Goal: Task Accomplishment & Management: Manage account settings

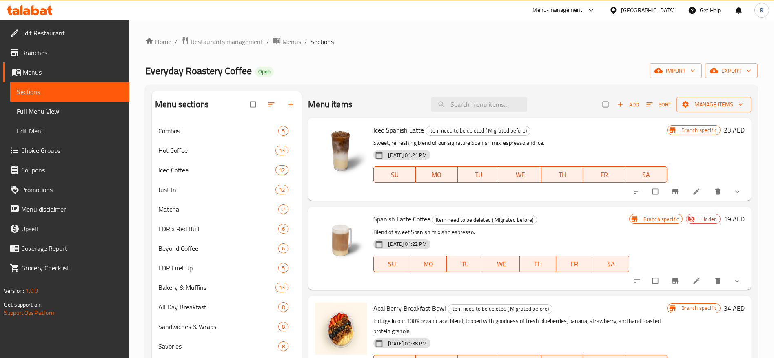
scroll to position [396, 0]
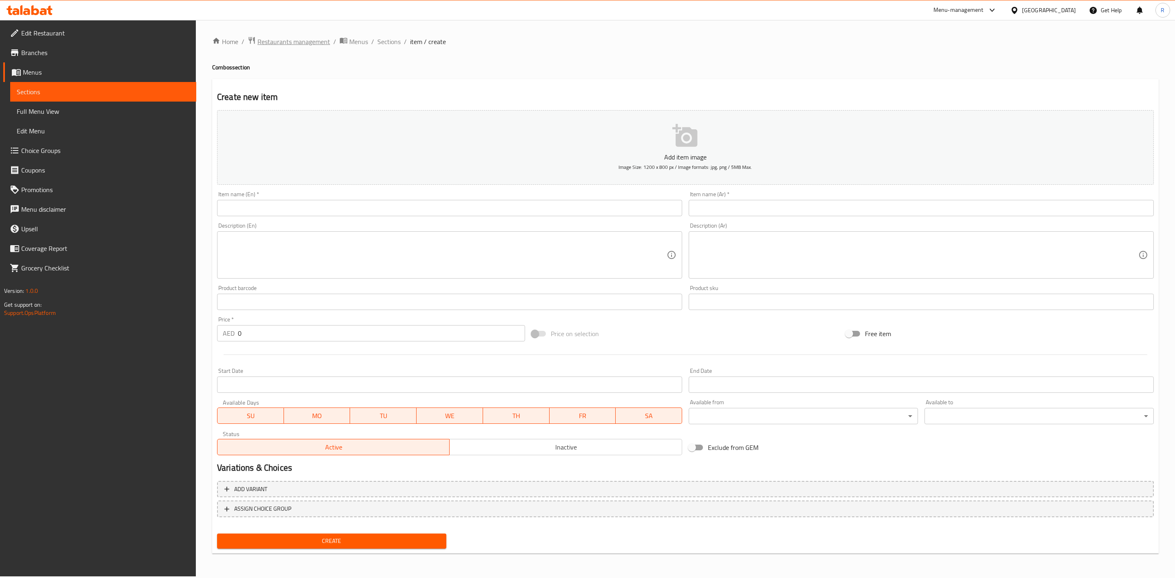
click at [303, 38] on span "Restaurants management" at bounding box center [293, 42] width 73 height 10
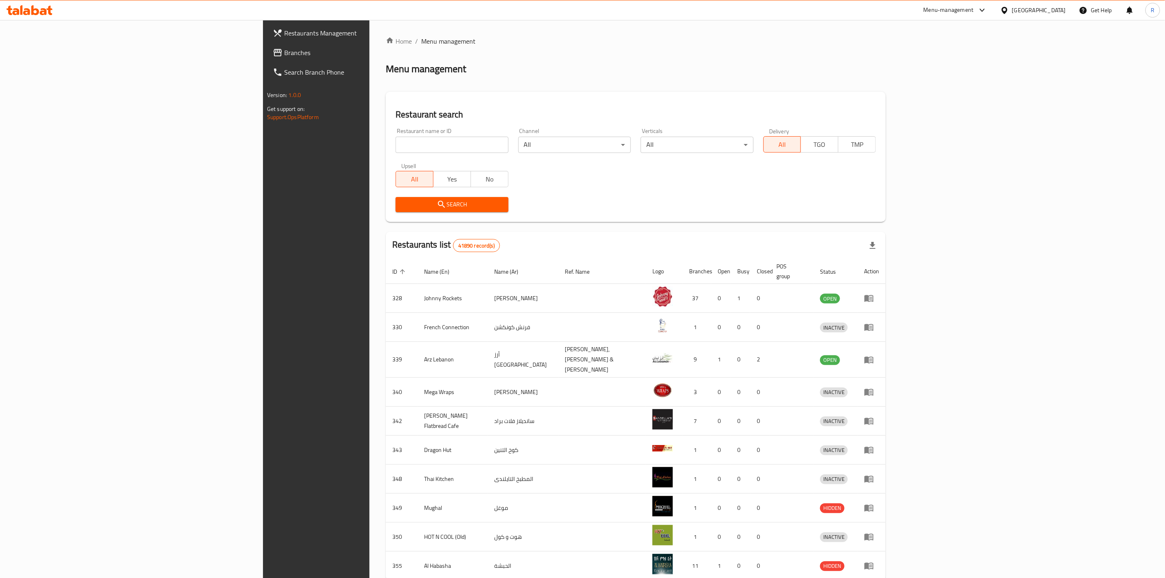
click at [396, 147] on input "search" at bounding box center [452, 145] width 113 height 16
type input "everyday roastery"
click button "Search" at bounding box center [452, 204] width 113 height 15
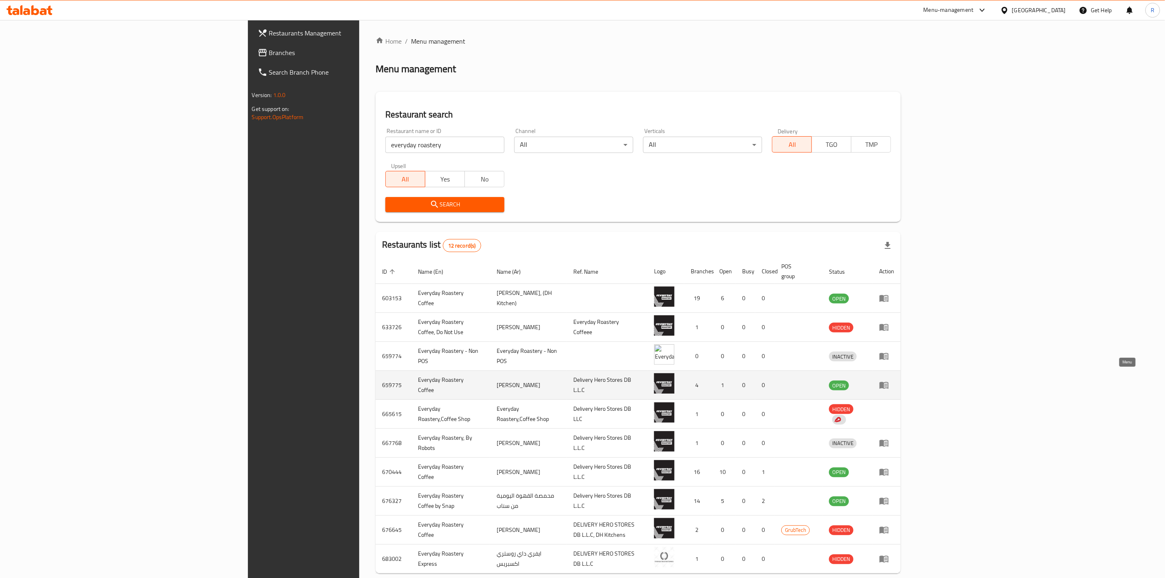
click at [889, 382] on icon "enhanced table" at bounding box center [884, 385] width 9 height 7
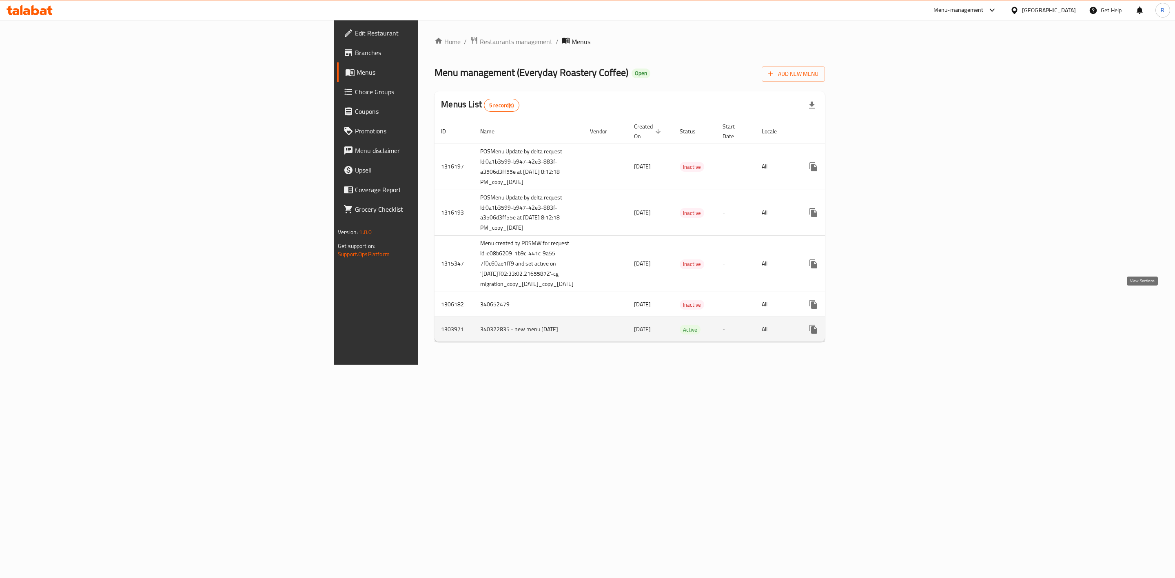
click at [876, 326] on icon "enhanced table" at bounding box center [871, 329] width 7 height 7
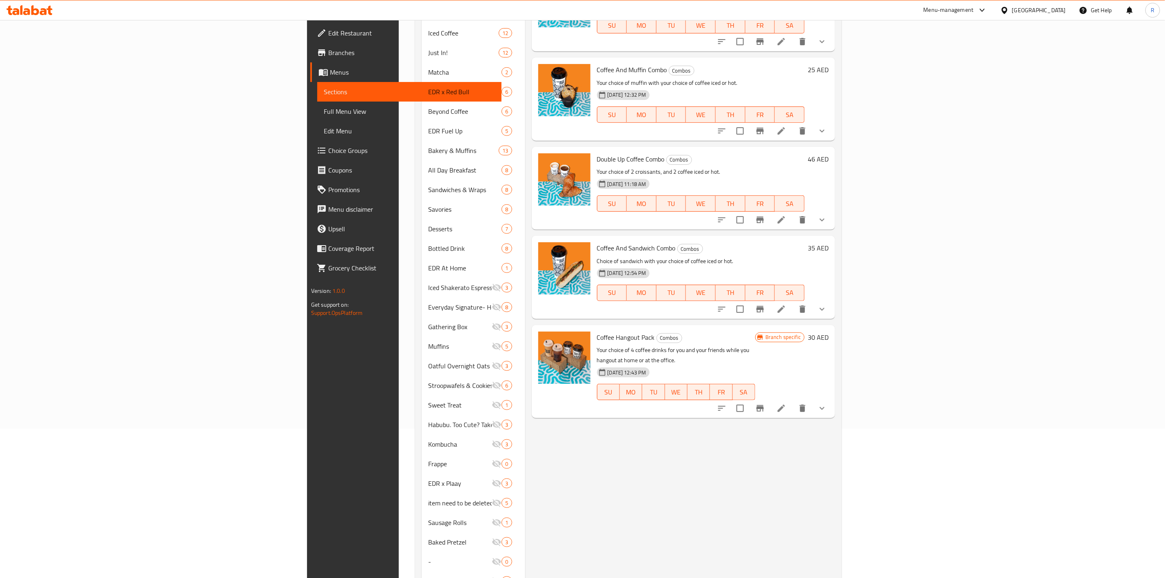
scroll to position [175, 0]
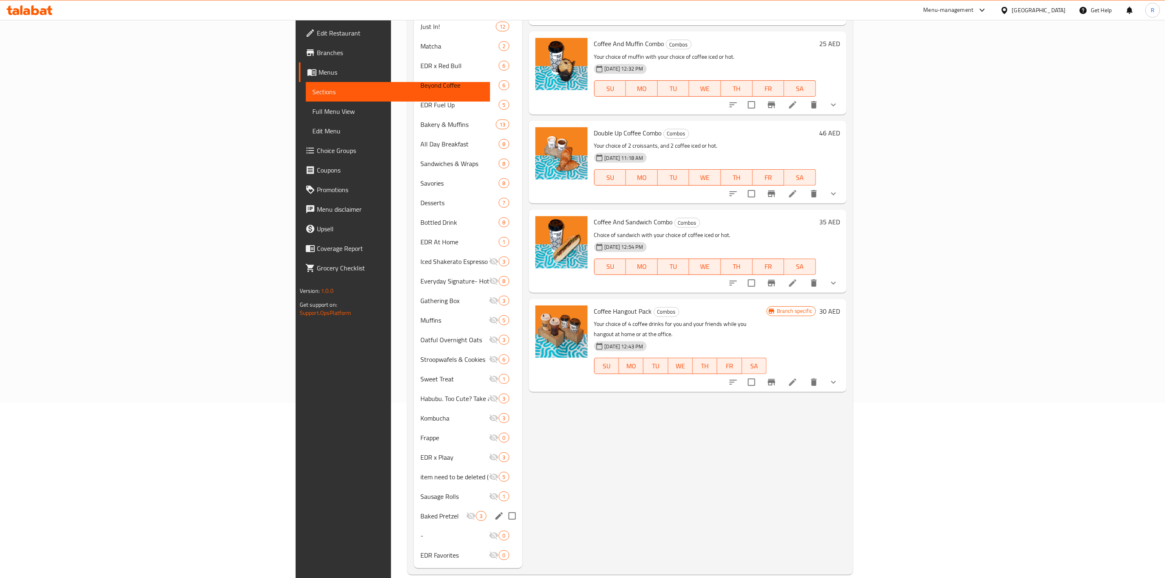
click at [494, 511] on icon "edit" at bounding box center [499, 516] width 10 height 10
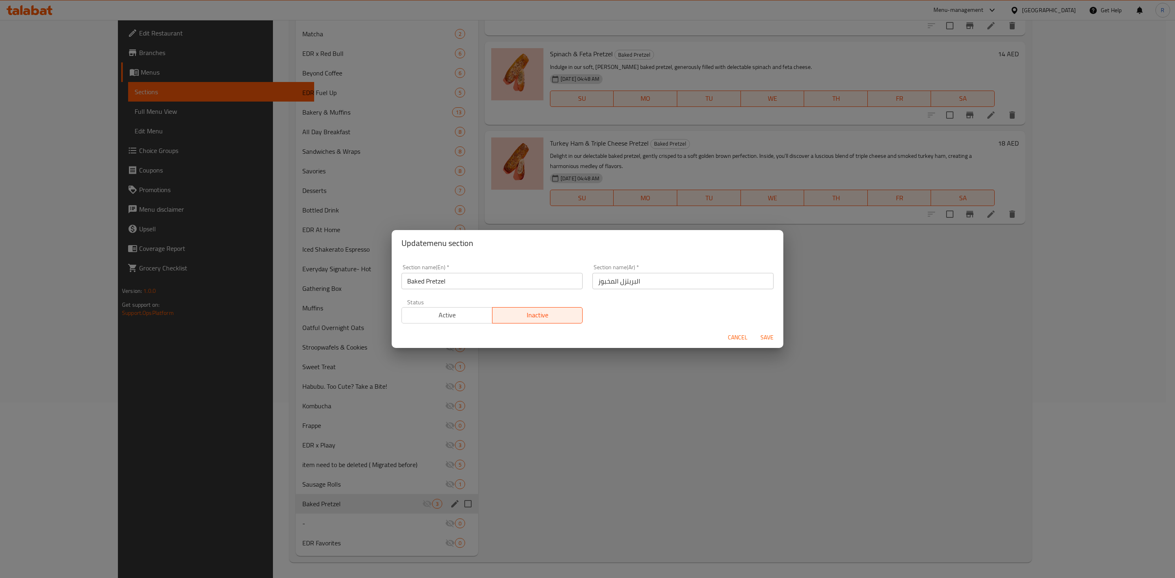
click at [733, 341] on span "Cancel" at bounding box center [738, 337] width 20 height 10
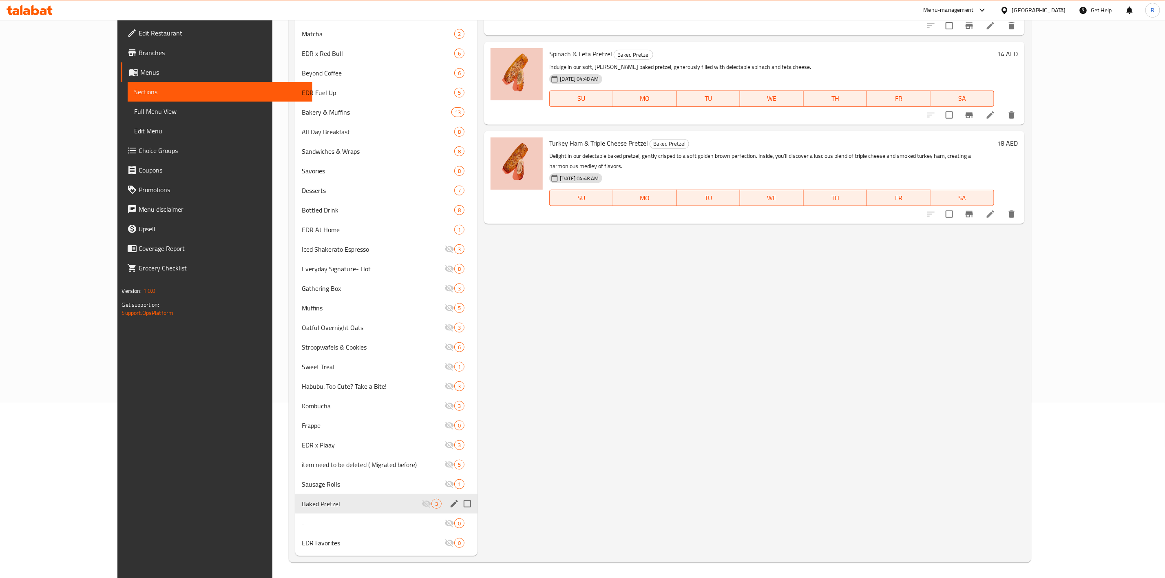
click at [1017, 209] on icon "delete" at bounding box center [1012, 214] width 10 height 10
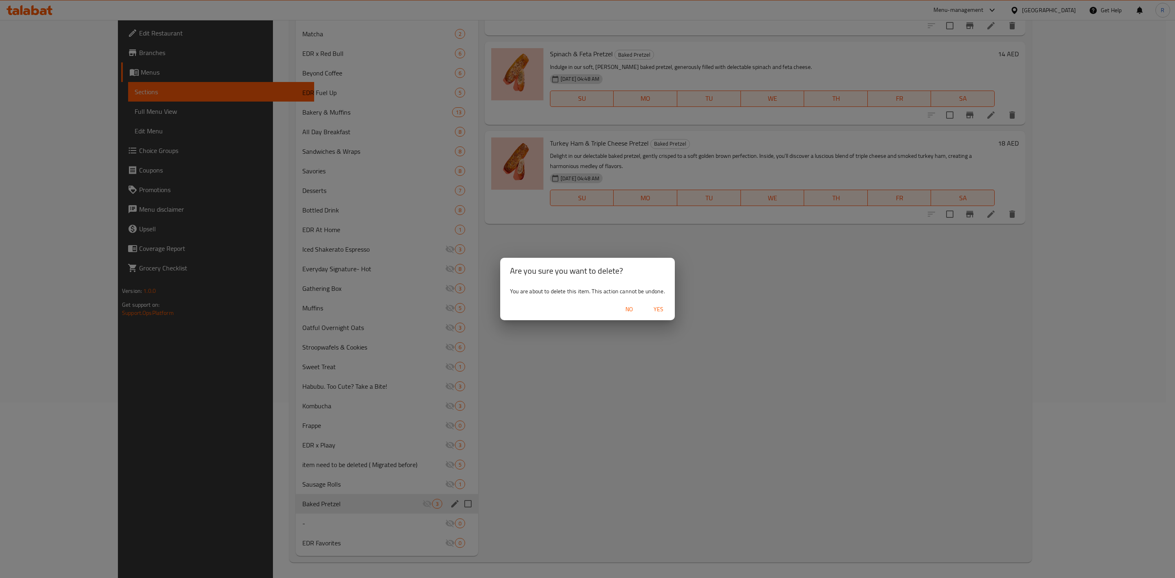
click at [653, 306] on span "Yes" at bounding box center [659, 309] width 20 height 10
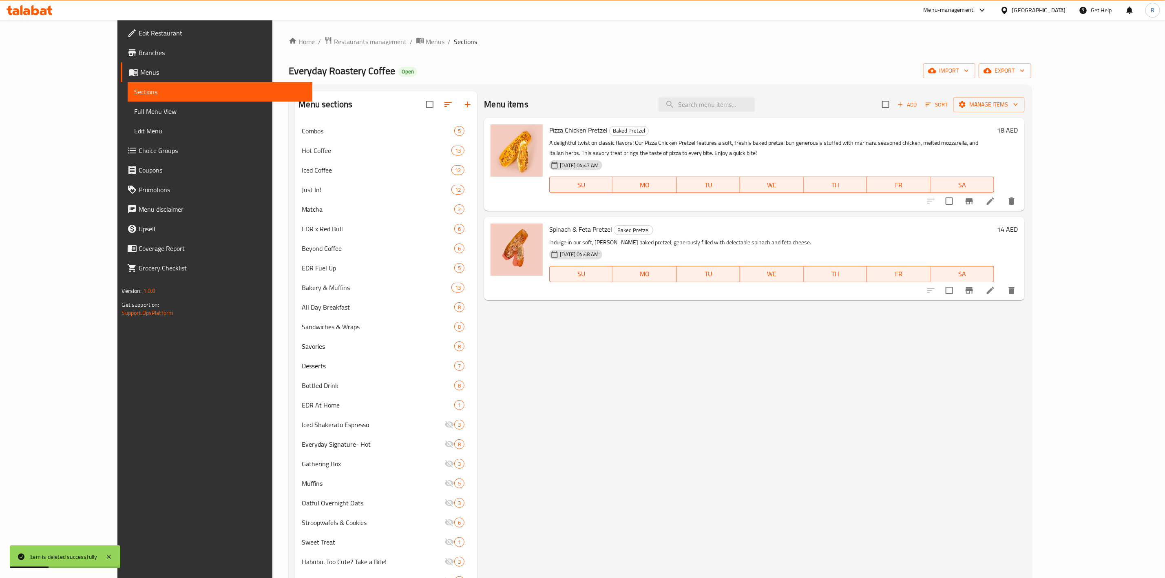
click at [1017, 202] on icon "delete" at bounding box center [1012, 201] width 10 height 10
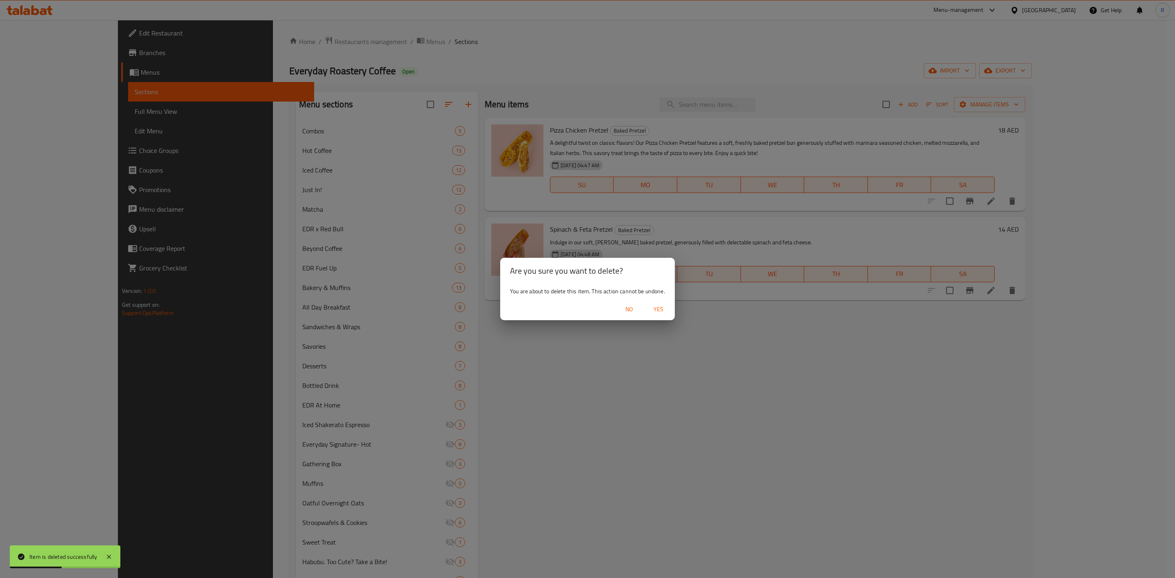
click at [662, 309] on span "Yes" at bounding box center [659, 309] width 20 height 10
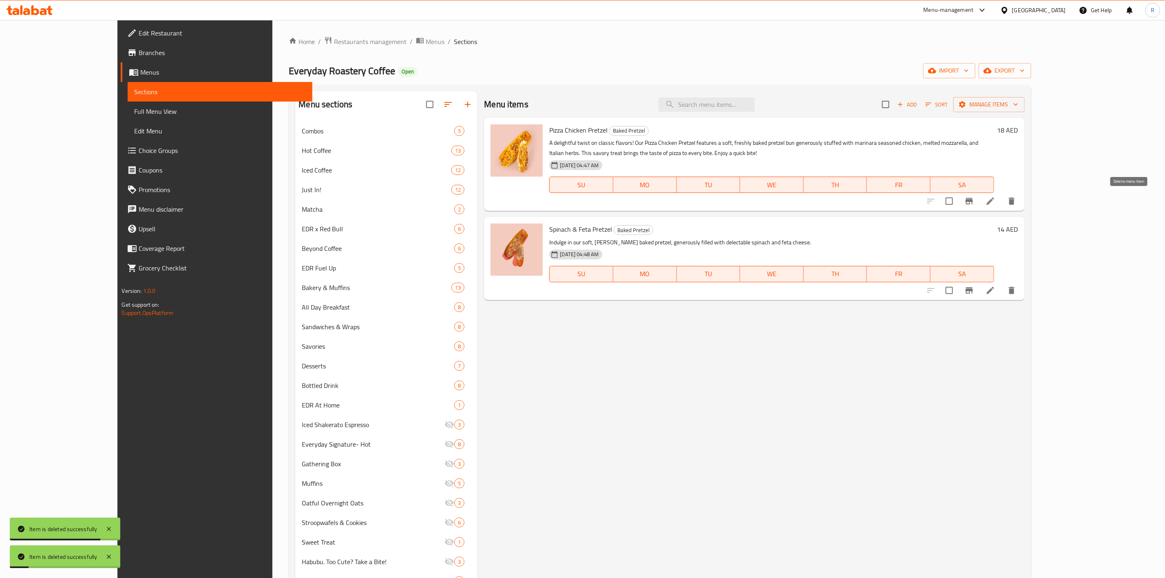
click at [1015, 200] on icon "delete" at bounding box center [1012, 200] width 6 height 7
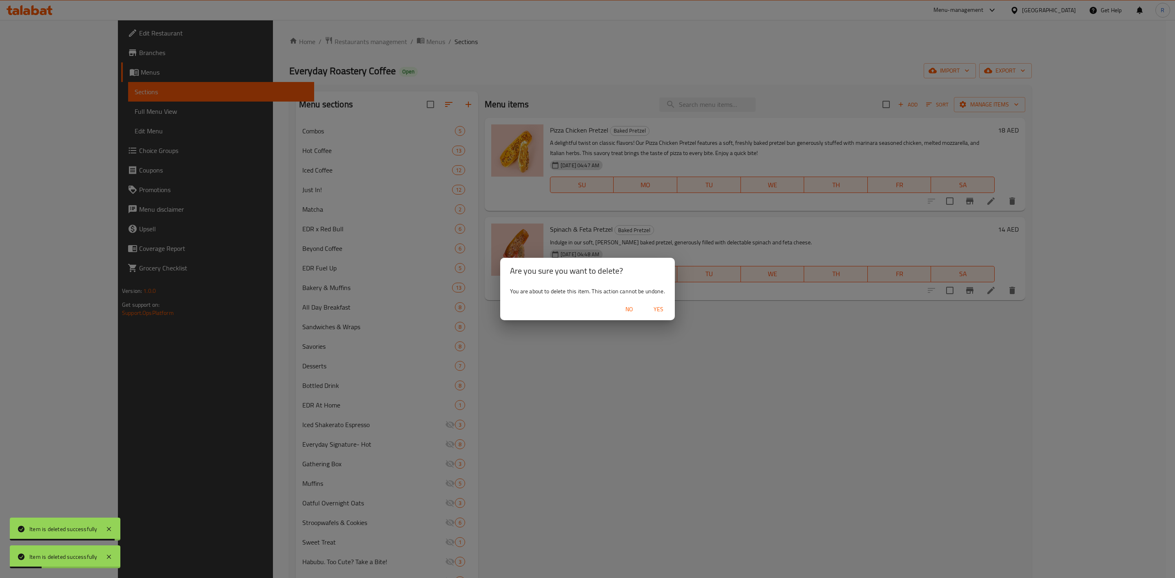
click at [658, 308] on span "Yes" at bounding box center [659, 309] width 20 height 10
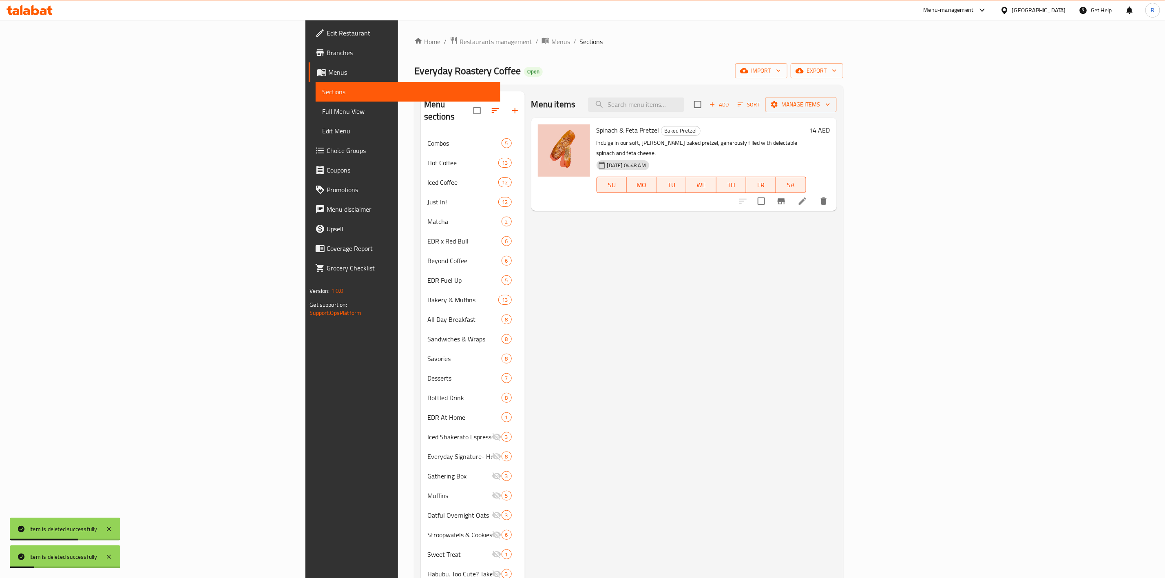
click at [827, 197] on icon "delete" at bounding box center [824, 200] width 6 height 7
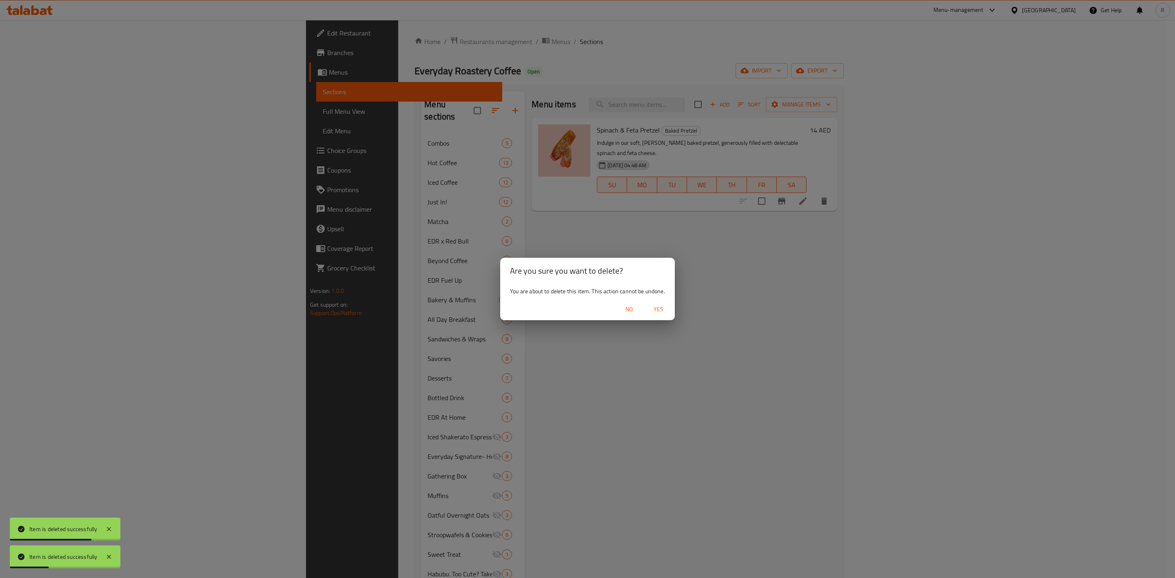
click at [663, 310] on span "Yes" at bounding box center [659, 309] width 20 height 10
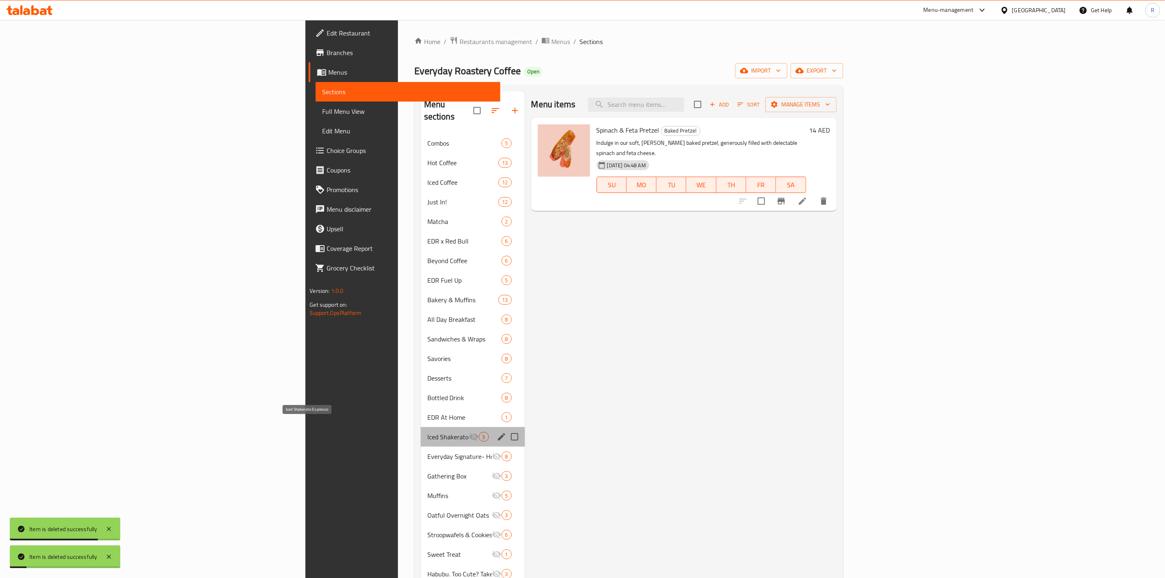
click at [427, 432] on span "Iced Shakerato Espresso" at bounding box center [448, 437] width 42 height 10
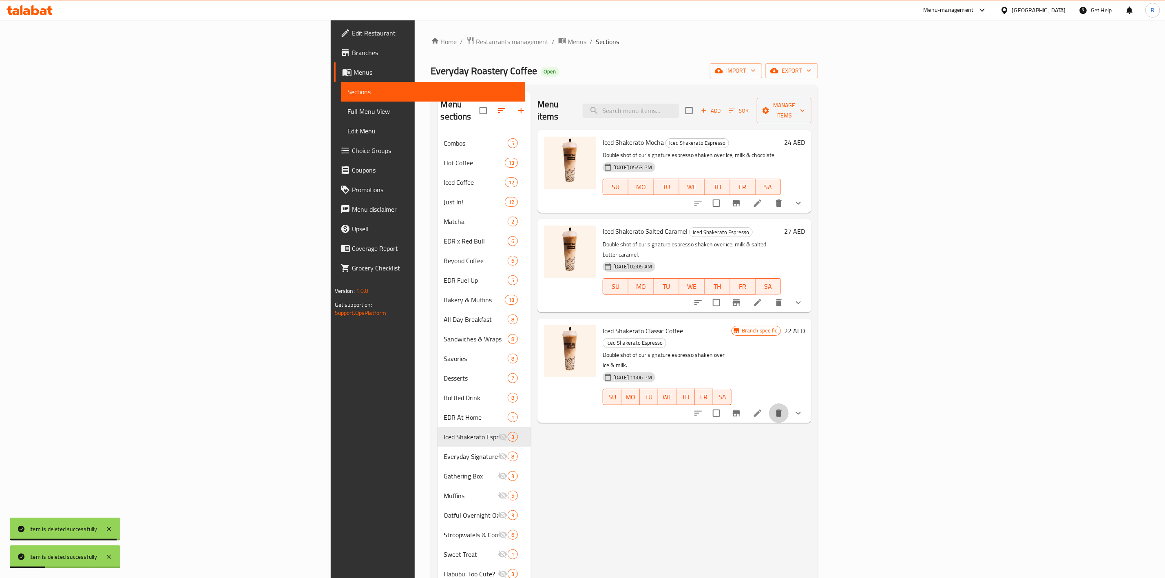
click at [782, 410] on icon "delete" at bounding box center [779, 413] width 6 height 7
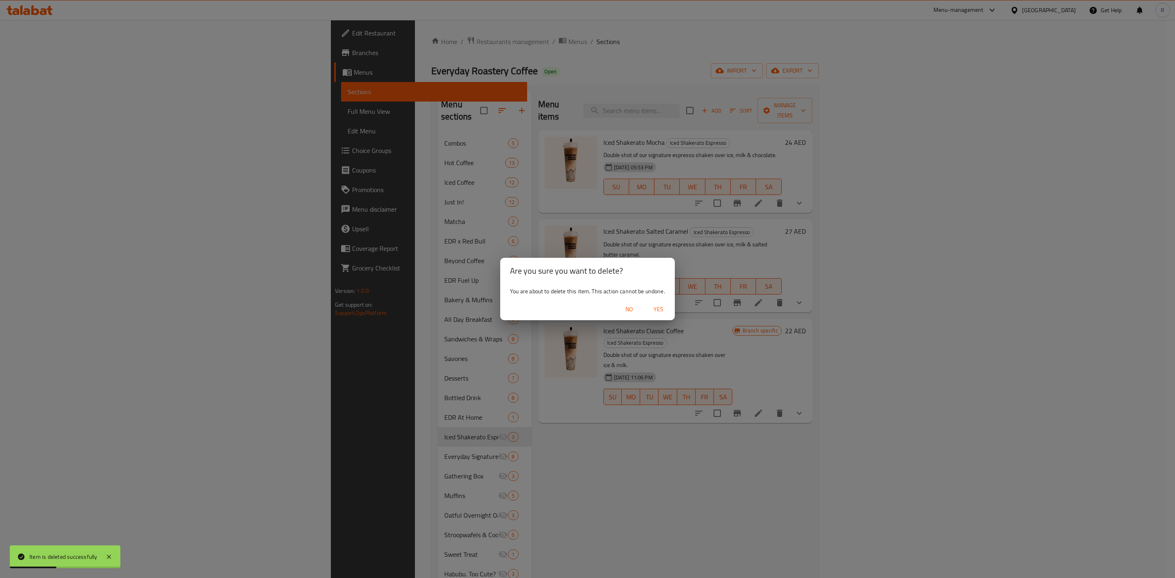
click at [654, 304] on span "Yes" at bounding box center [659, 309] width 20 height 10
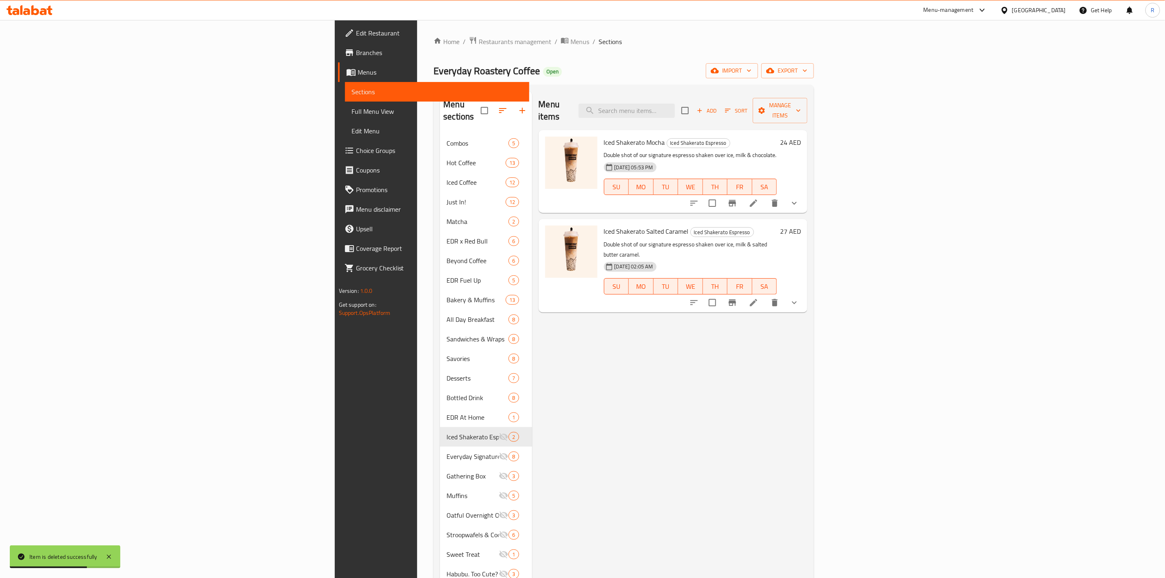
click at [804, 293] on button "show more" at bounding box center [795, 303] width 20 height 20
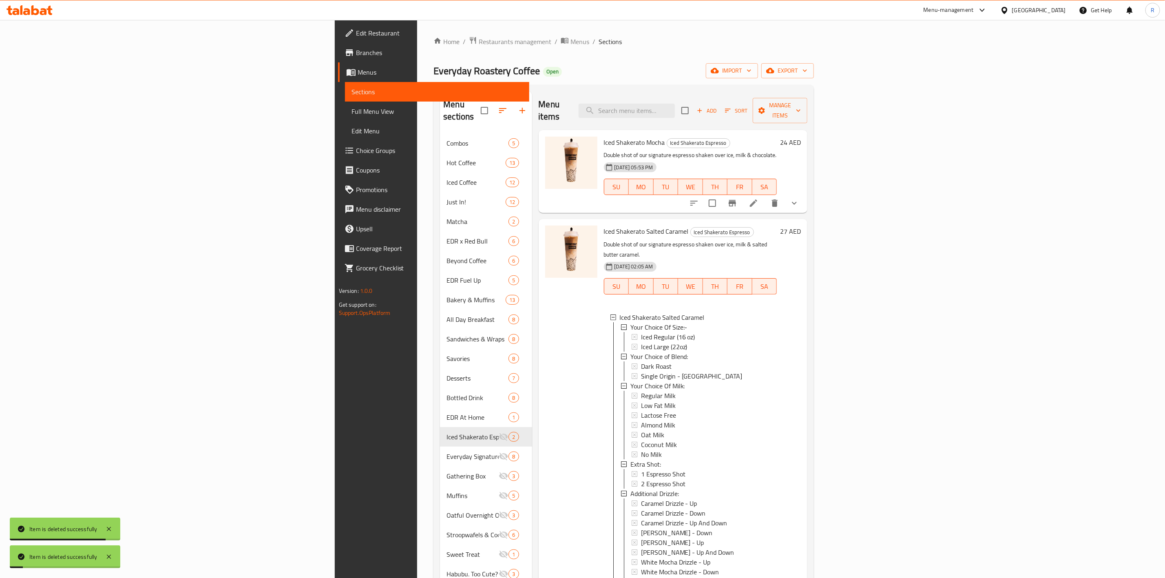
click at [801, 264] on div "27 AED" at bounding box center [789, 468] width 24 height 485
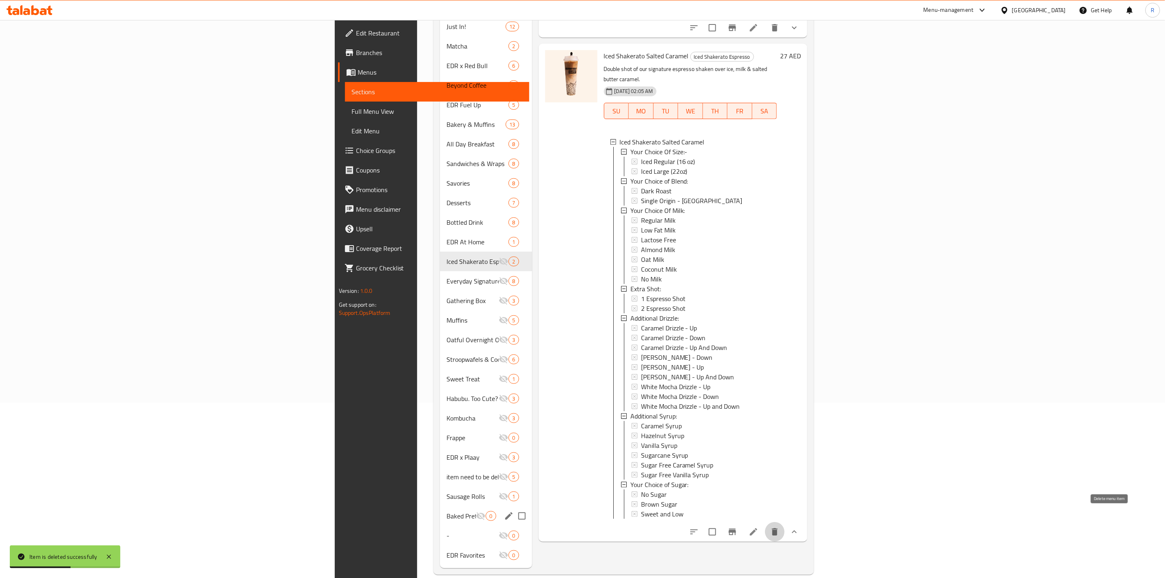
click at [778, 528] on icon "delete" at bounding box center [775, 531] width 6 height 7
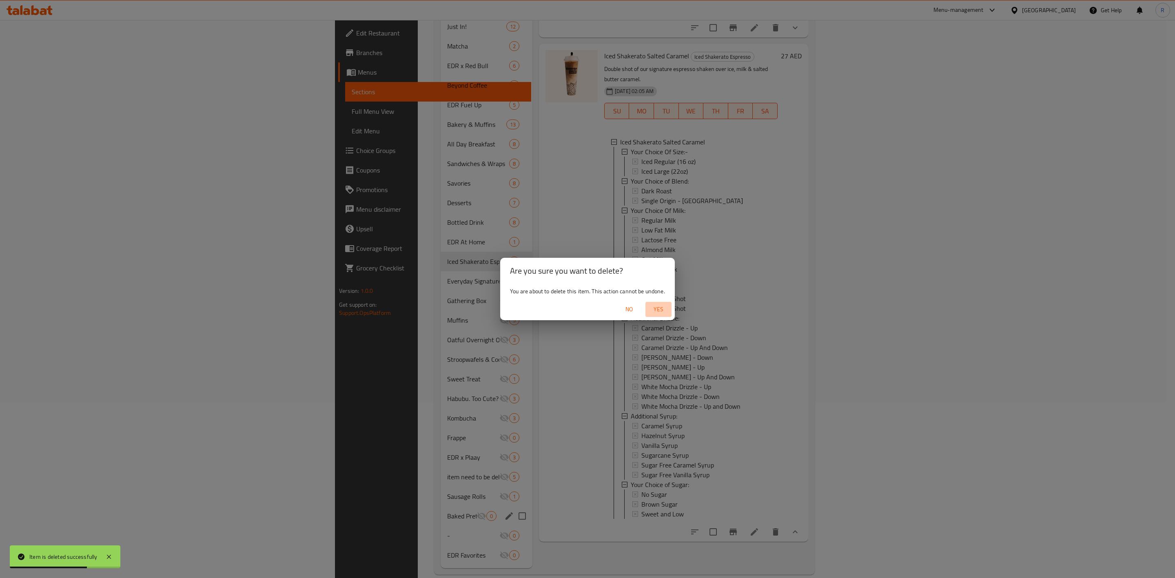
click at [661, 310] on span "Yes" at bounding box center [659, 309] width 20 height 10
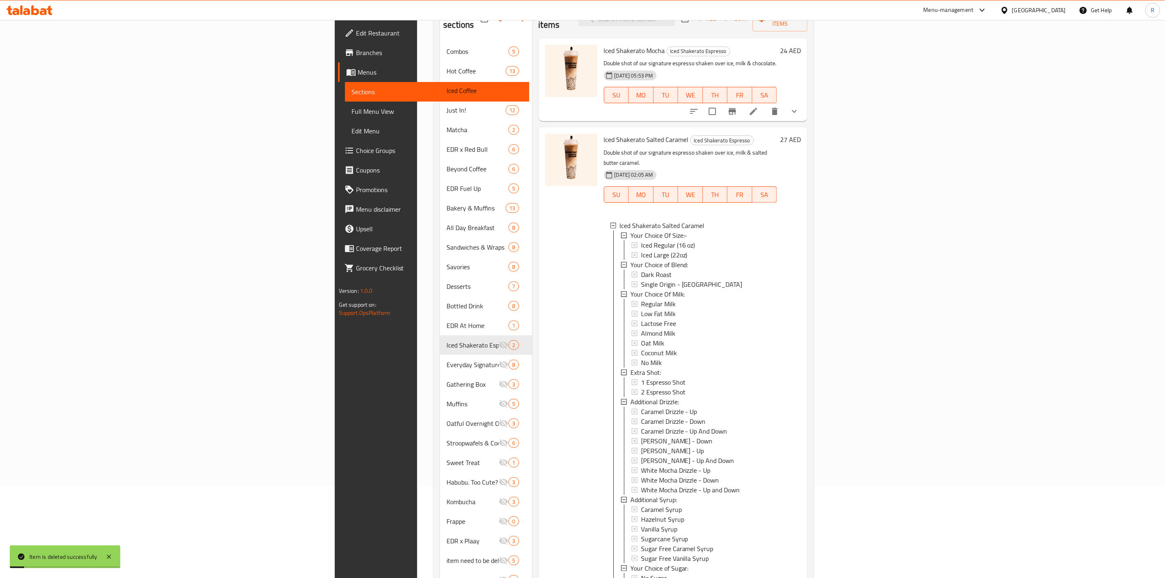
scroll to position [79, 0]
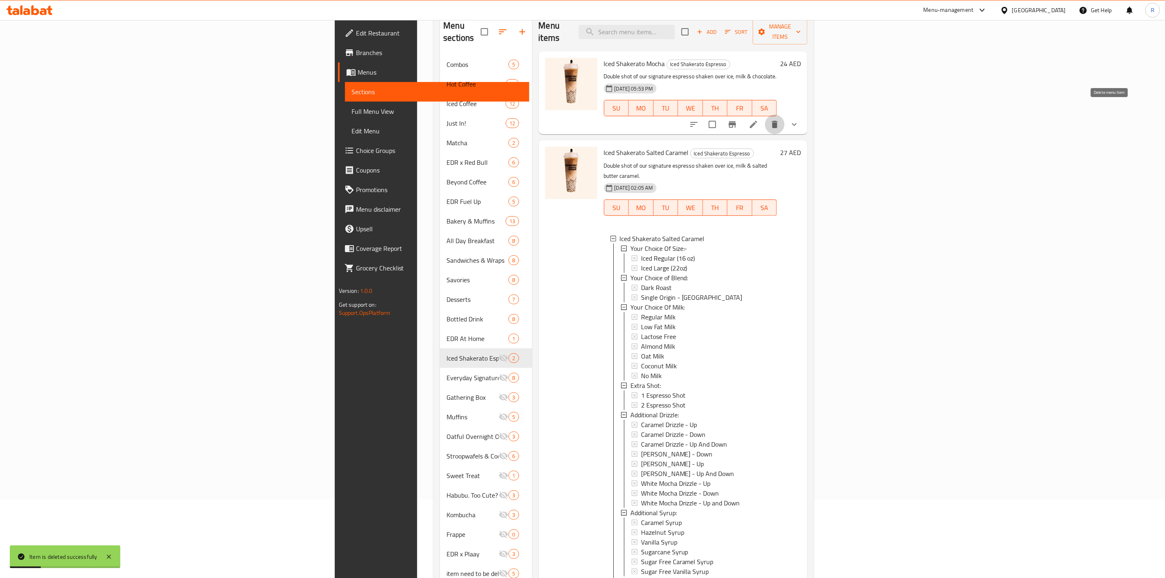
click at [780, 120] on icon "delete" at bounding box center [775, 125] width 10 height 10
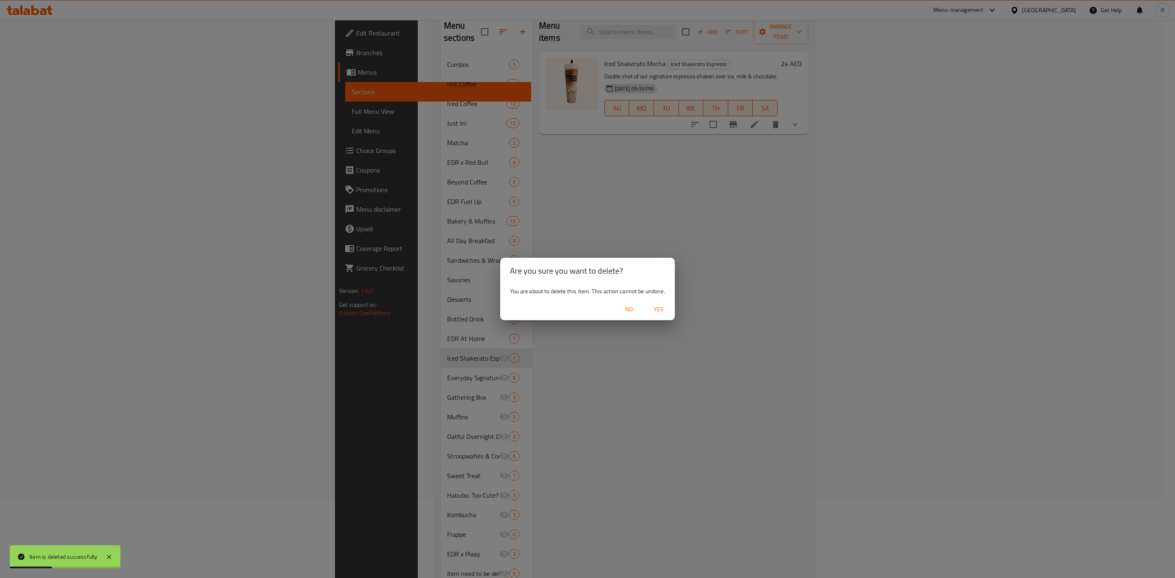
click at [654, 302] on button "Yes" at bounding box center [658, 309] width 26 height 15
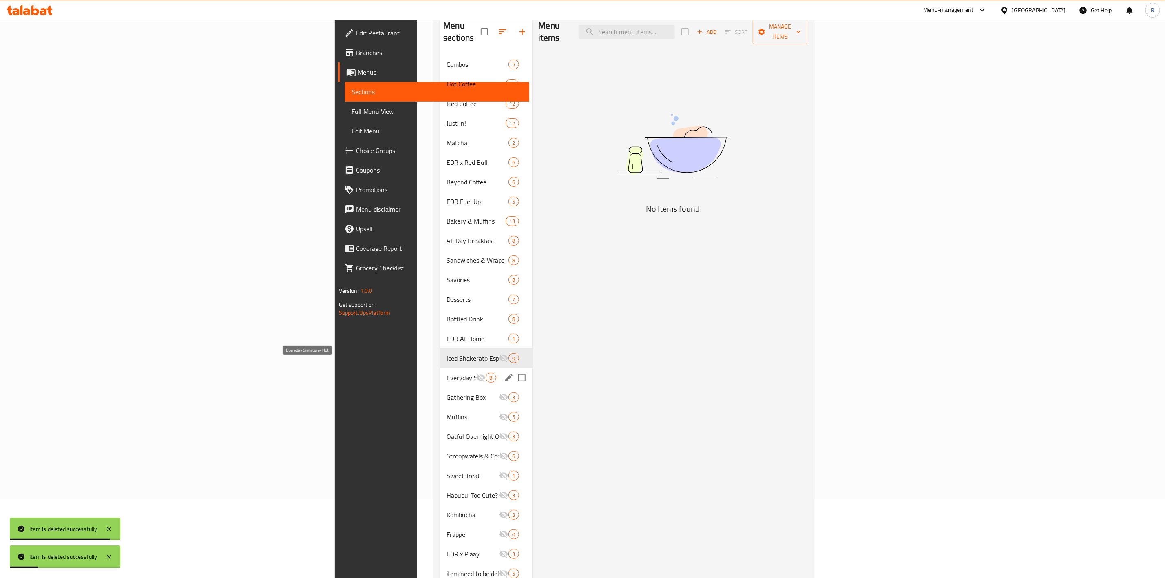
click at [447, 373] on span "Everyday Signature- Hot" at bounding box center [461, 378] width 29 height 10
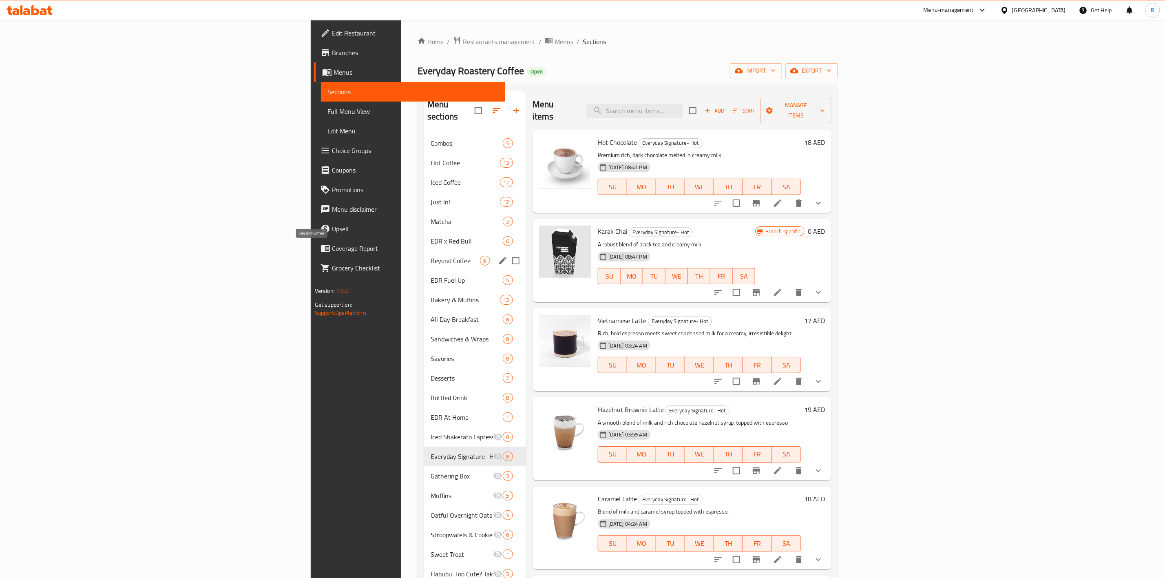
click at [431, 256] on span "Beyond Coffee" at bounding box center [455, 261] width 49 height 10
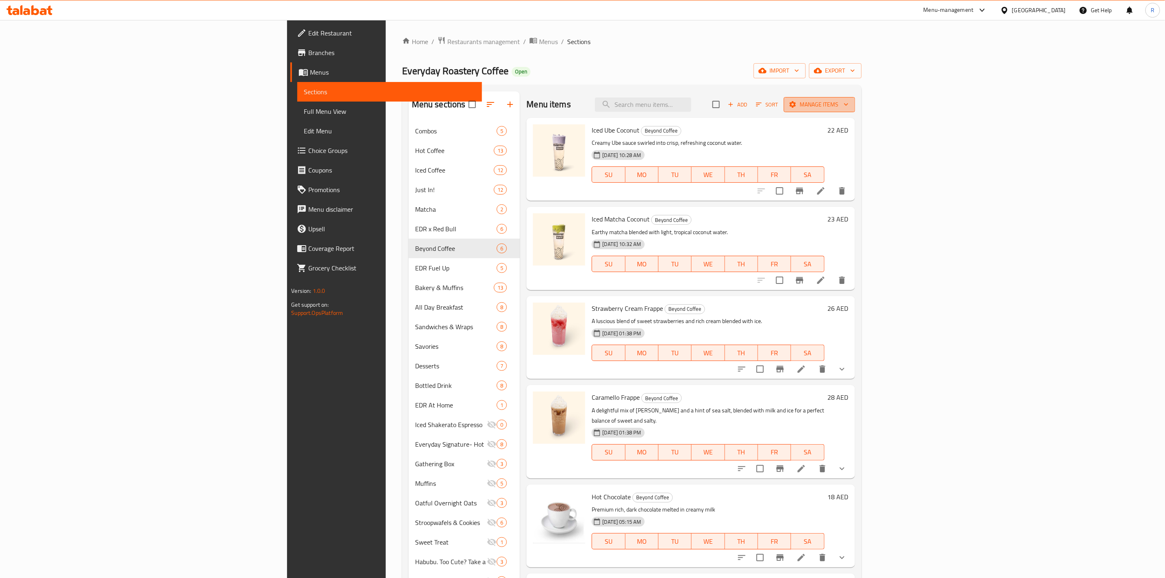
click at [849, 103] on span "Manage items" at bounding box center [820, 105] width 58 height 10
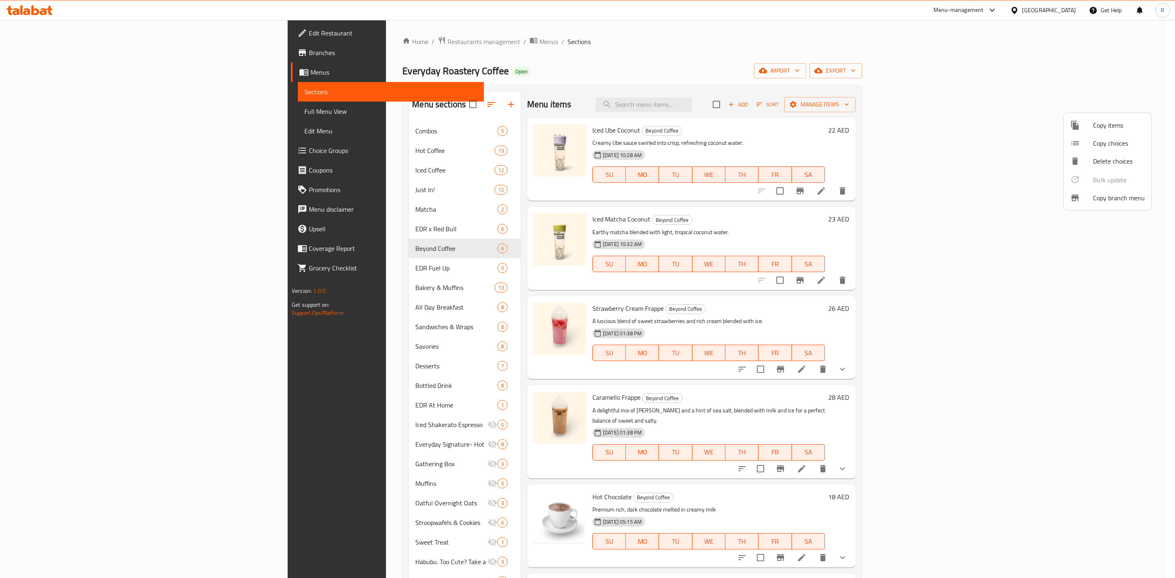
click at [1103, 120] on span "Copy items" at bounding box center [1119, 125] width 52 height 10
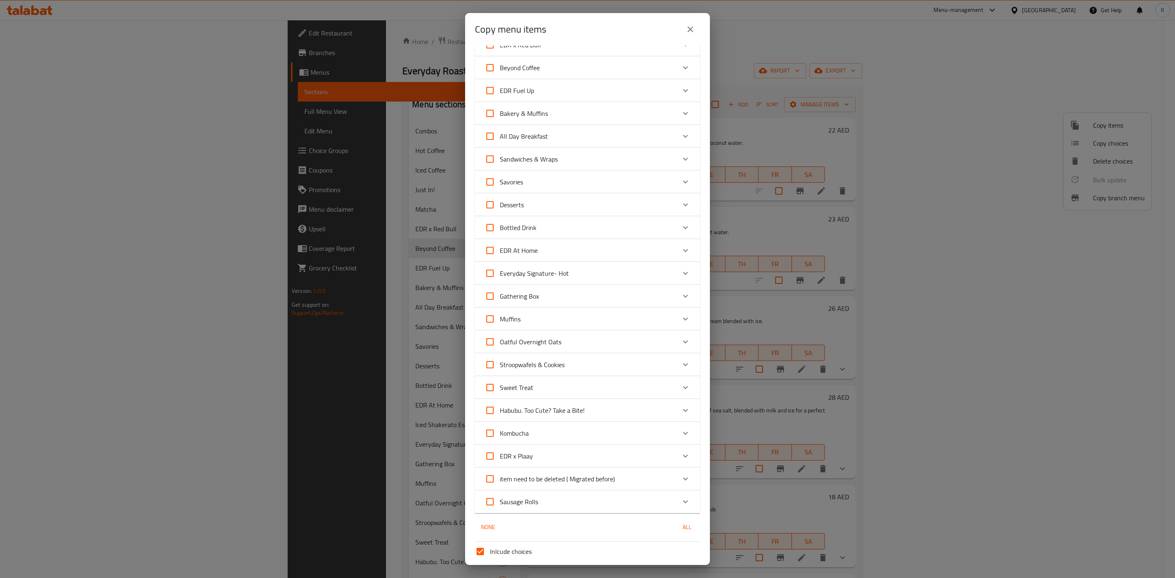
scroll to position [134, 0]
click at [620, 288] on div "Everyday Signature- Hot" at bounding box center [580, 292] width 191 height 20
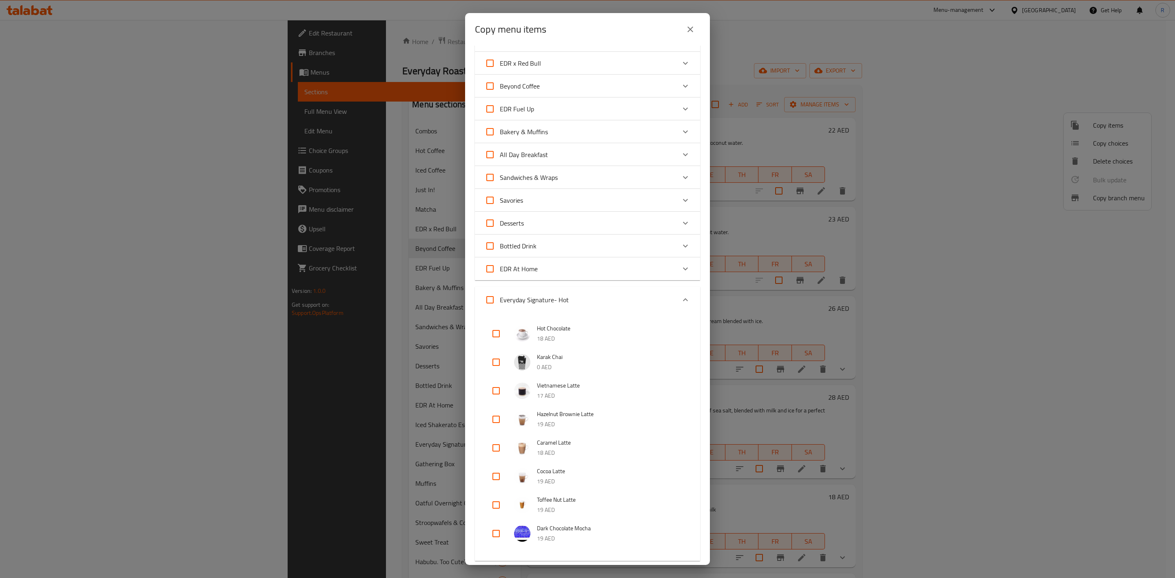
click at [496, 365] on input "checkbox" at bounding box center [496, 362] width 20 height 20
checkbox input "true"
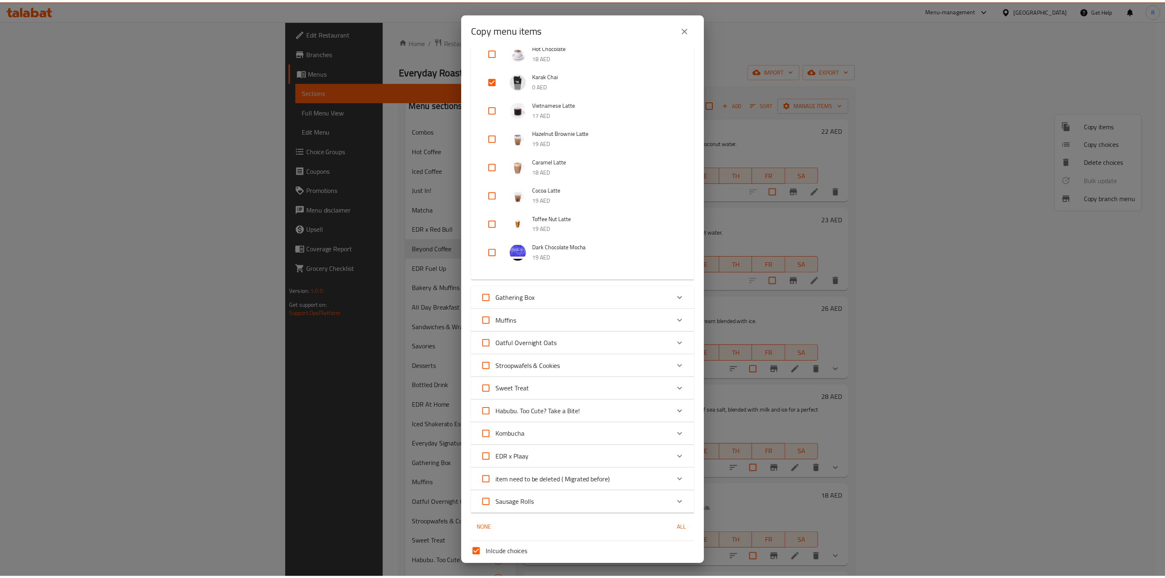
scroll to position [481, 0]
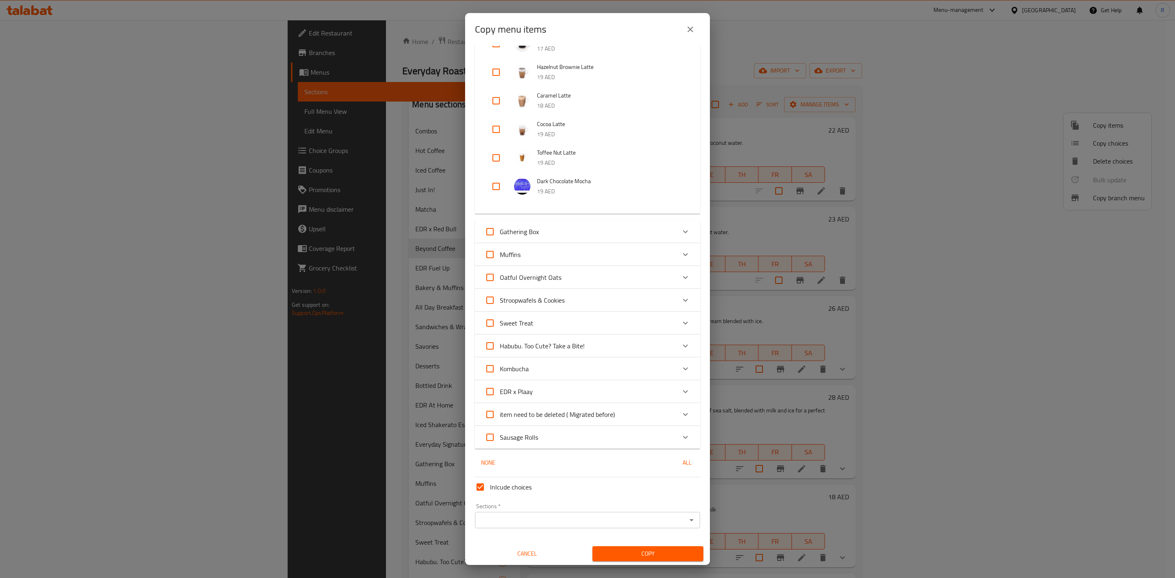
click at [660, 519] on input "Sections   *" at bounding box center [580, 519] width 207 height 11
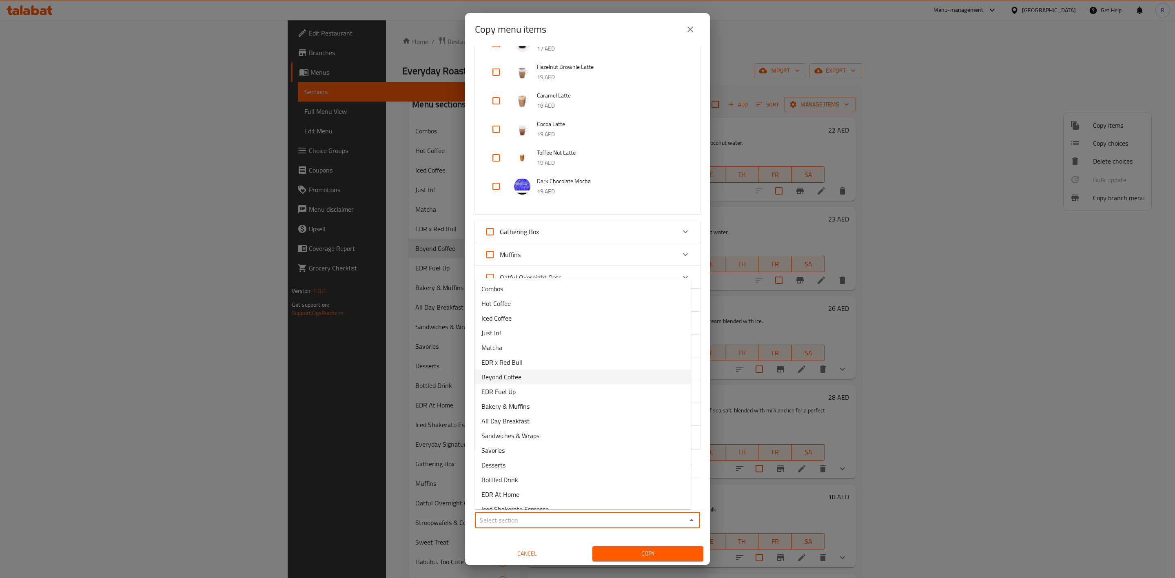
click at [516, 376] on span "Beyond Coffee" at bounding box center [501, 377] width 40 height 10
type input "Beyond Coffee"
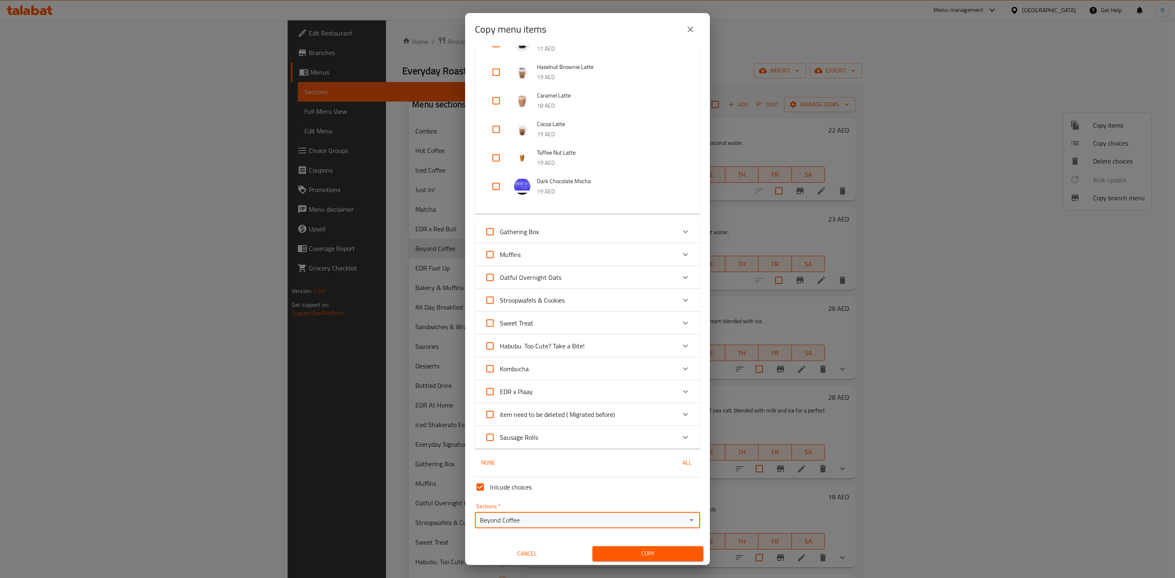
click at [645, 551] on span "Copy" at bounding box center [648, 554] width 98 height 10
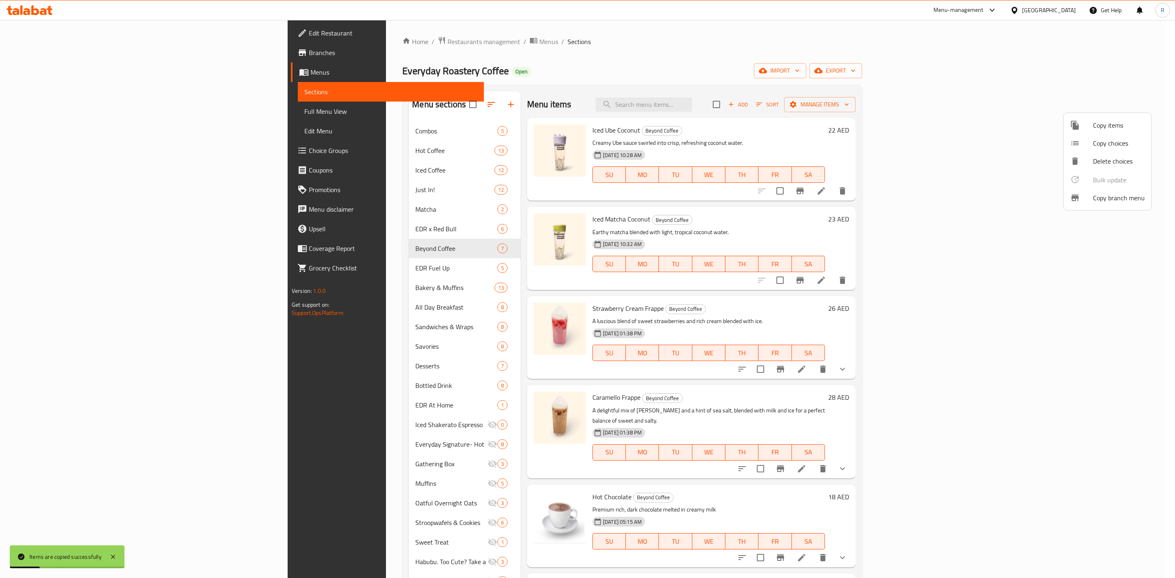
click at [1174, 241] on div at bounding box center [587, 289] width 1175 height 578
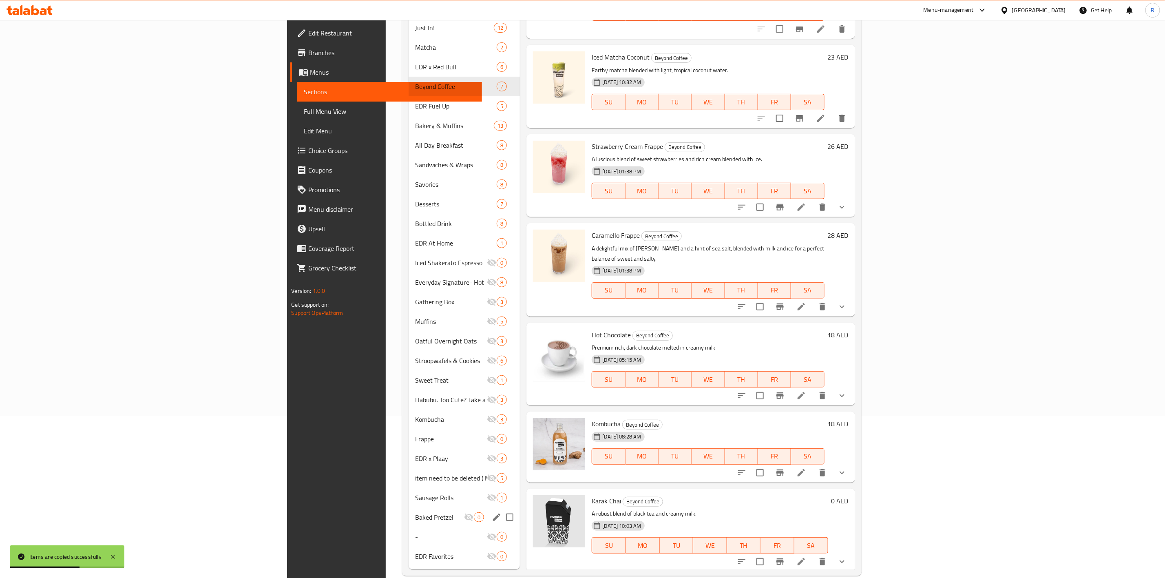
scroll to position [175, 0]
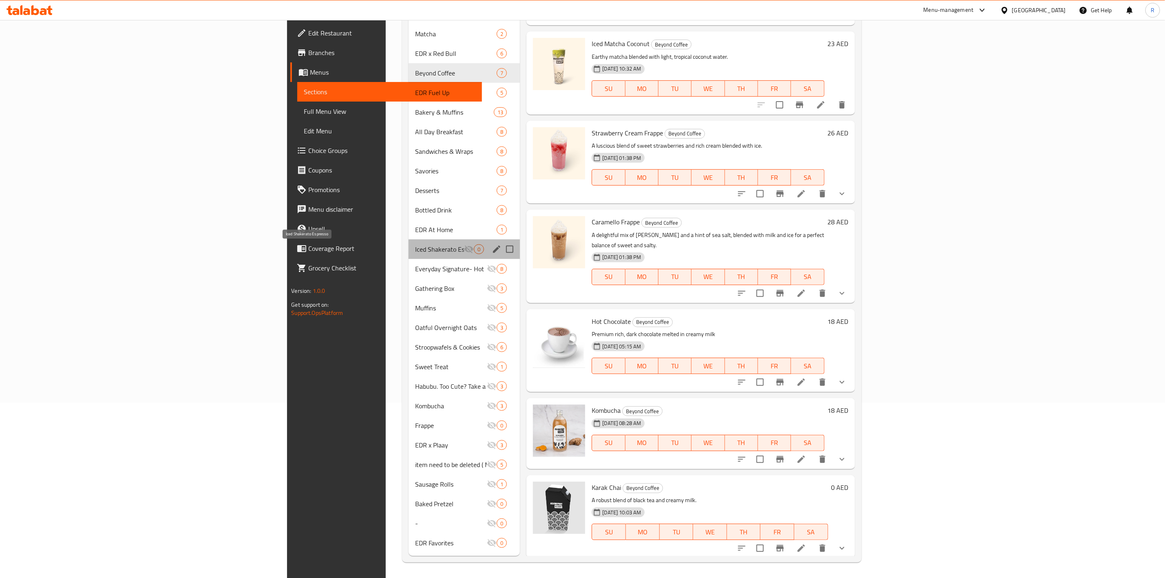
click at [415, 249] on span "Iced Shakerato Espresso" at bounding box center [439, 249] width 49 height 10
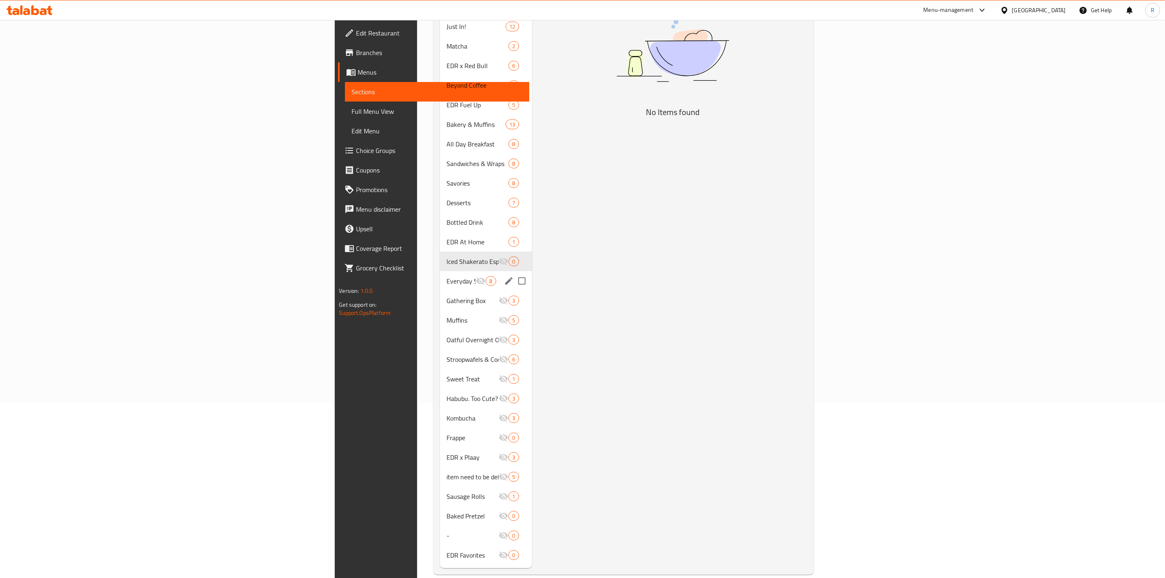
click at [447, 276] on span "Everyday Signature- Hot" at bounding box center [461, 281] width 29 height 10
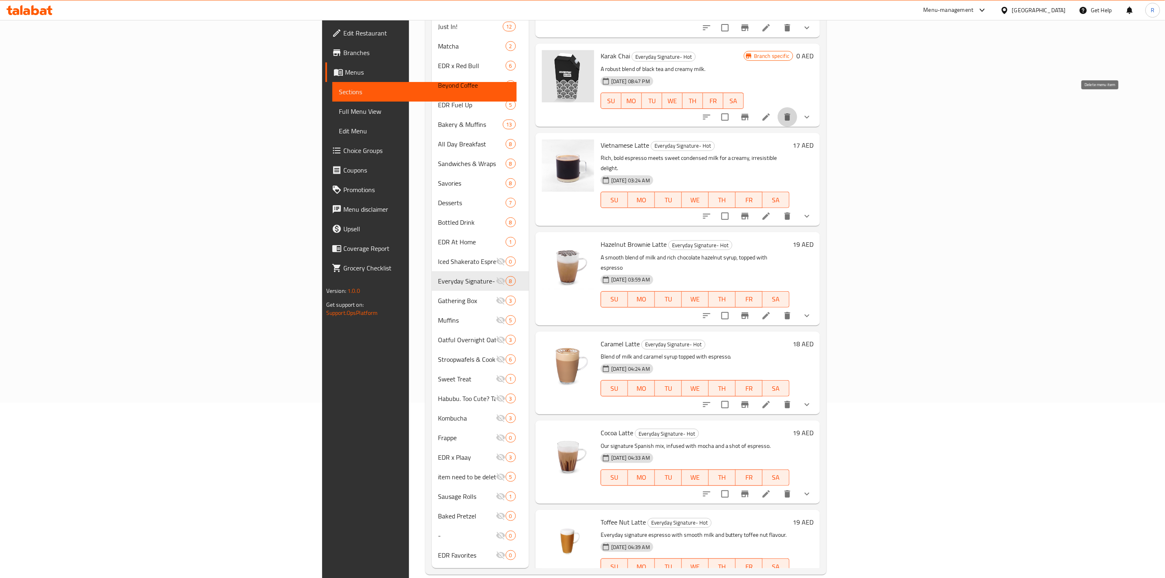
click at [791, 113] on icon "delete" at bounding box center [788, 116] width 6 height 7
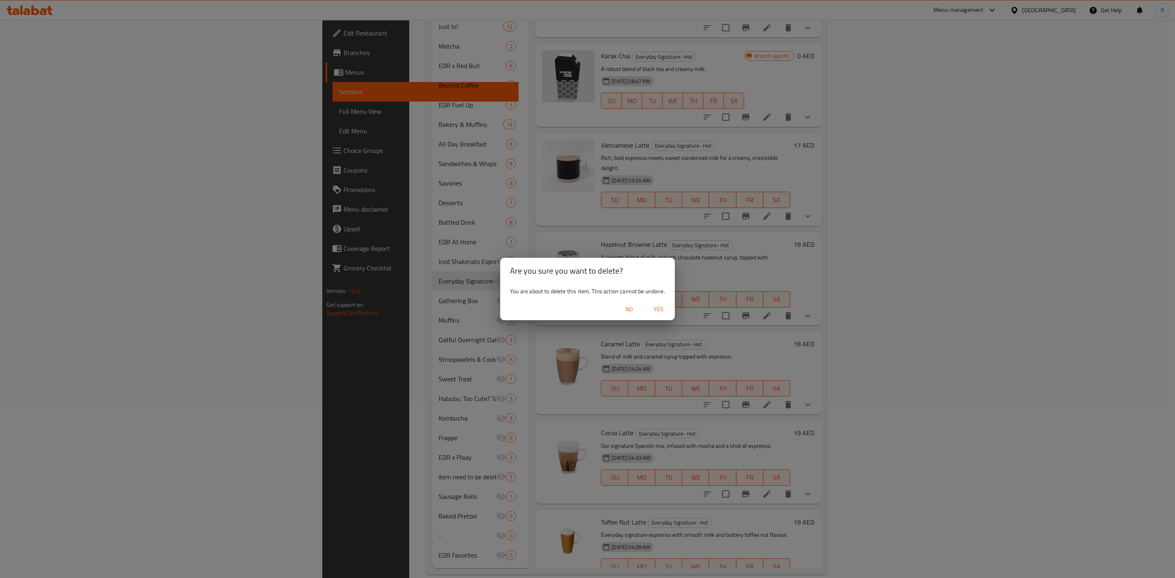
click at [658, 309] on span "Yes" at bounding box center [659, 309] width 20 height 10
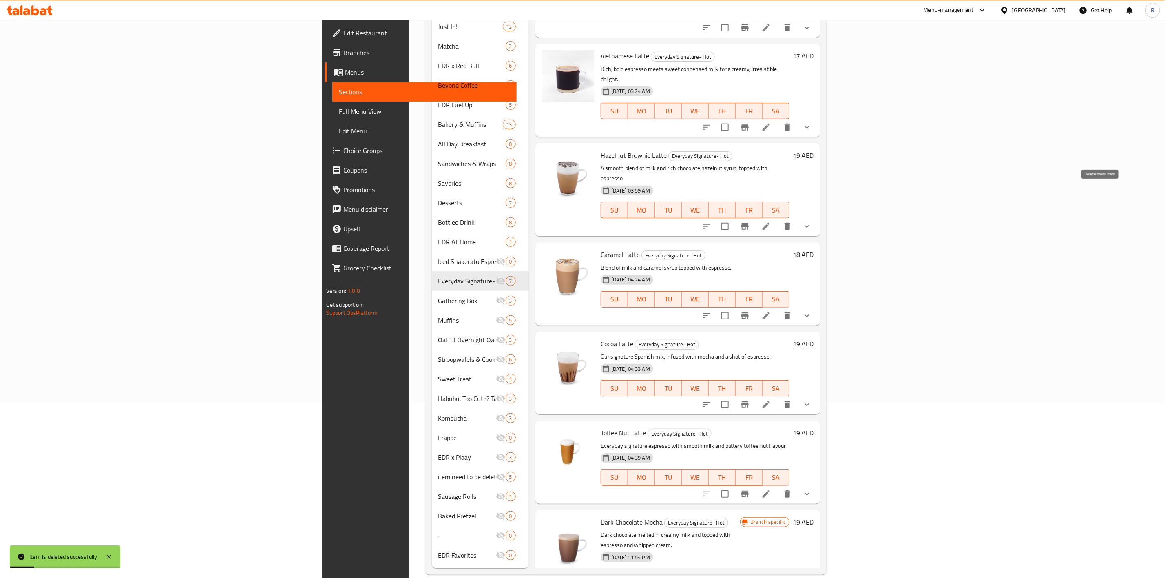
click at [797, 217] on button "delete" at bounding box center [788, 227] width 20 height 20
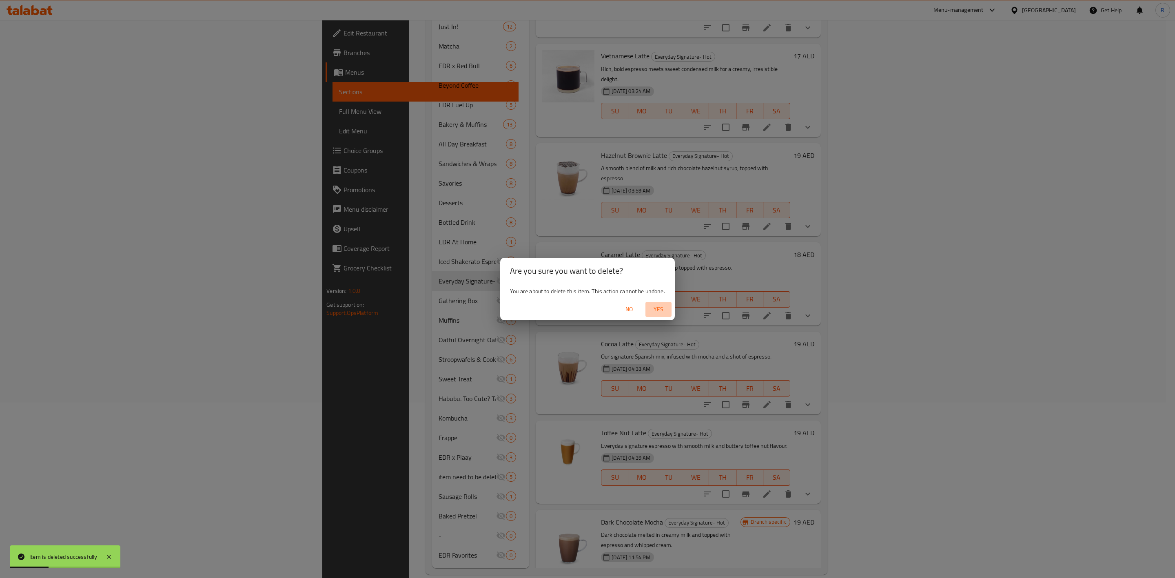
click at [656, 310] on span "Yes" at bounding box center [659, 309] width 20 height 10
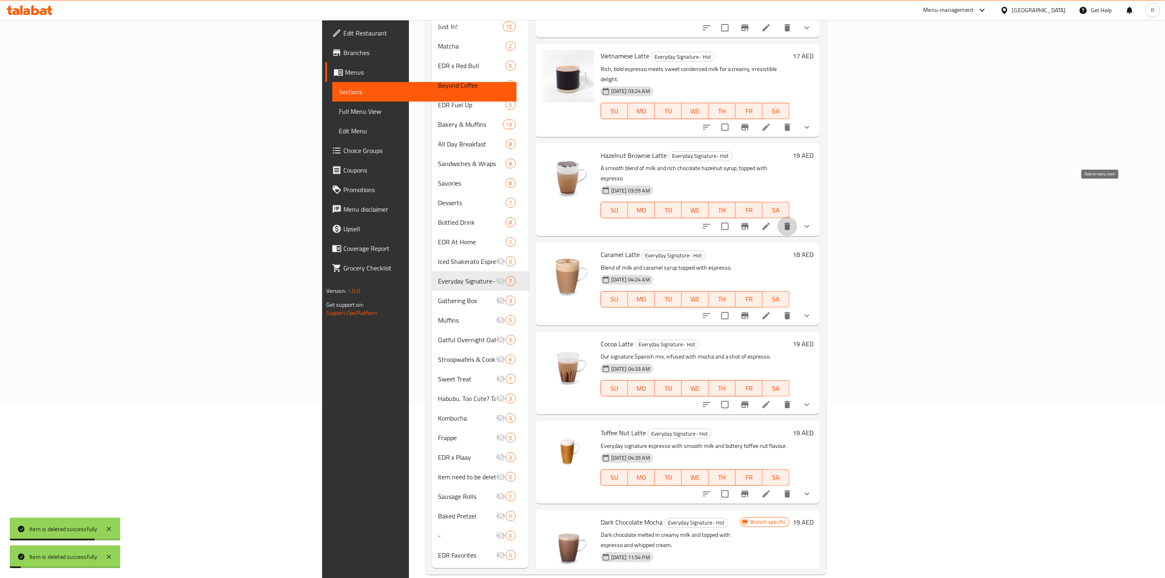
click at [797, 217] on button "delete" at bounding box center [788, 227] width 20 height 20
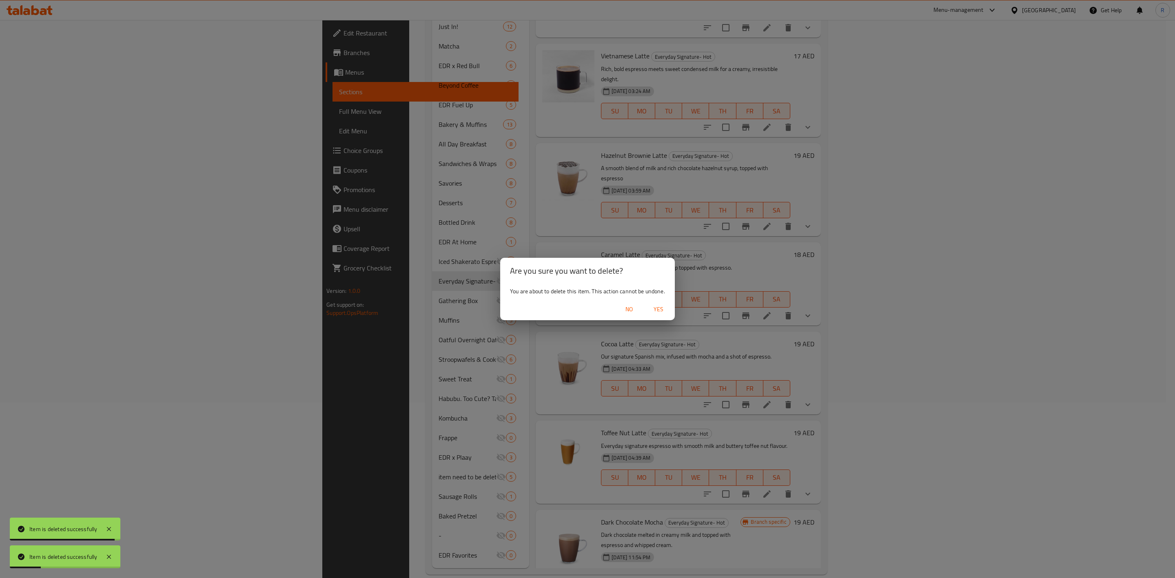
click at [652, 304] on span "Yes" at bounding box center [659, 309] width 20 height 10
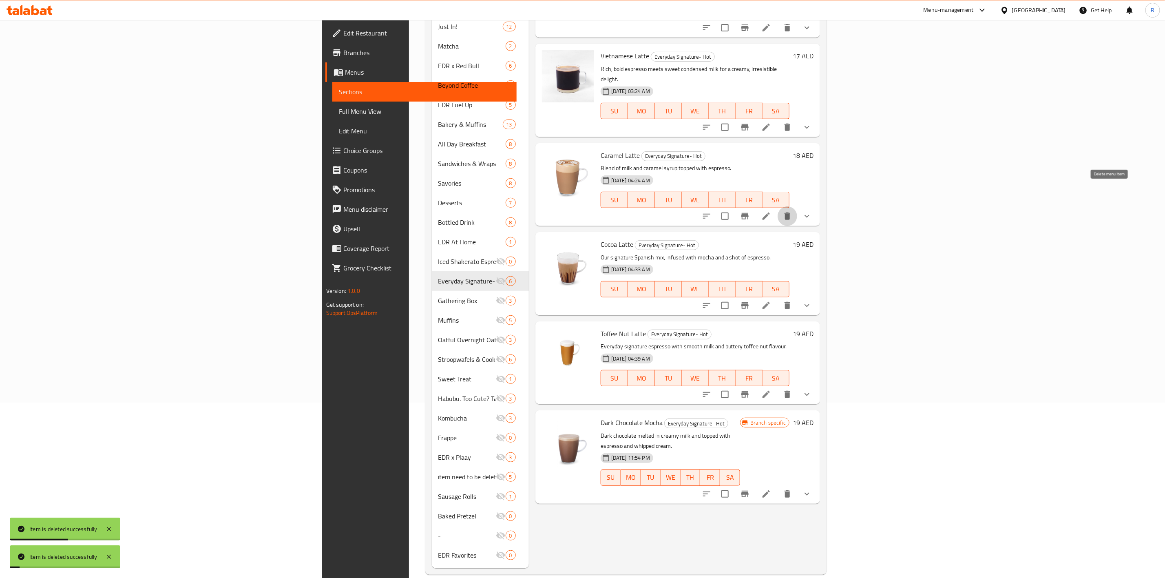
click at [793, 211] on icon "delete" at bounding box center [788, 216] width 10 height 10
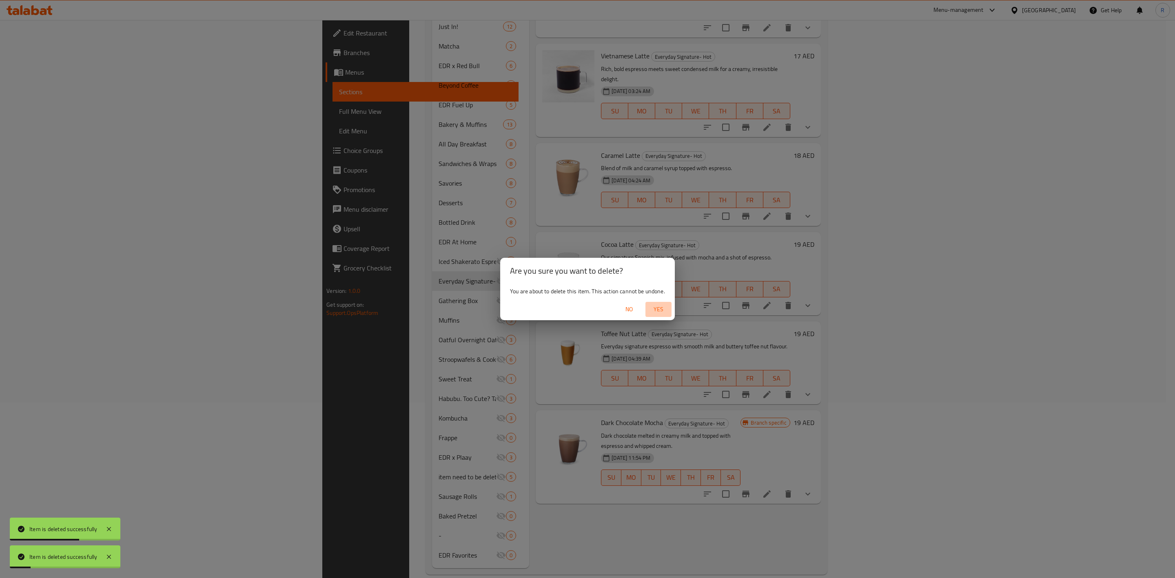
click at [666, 308] on span "Yes" at bounding box center [659, 309] width 20 height 10
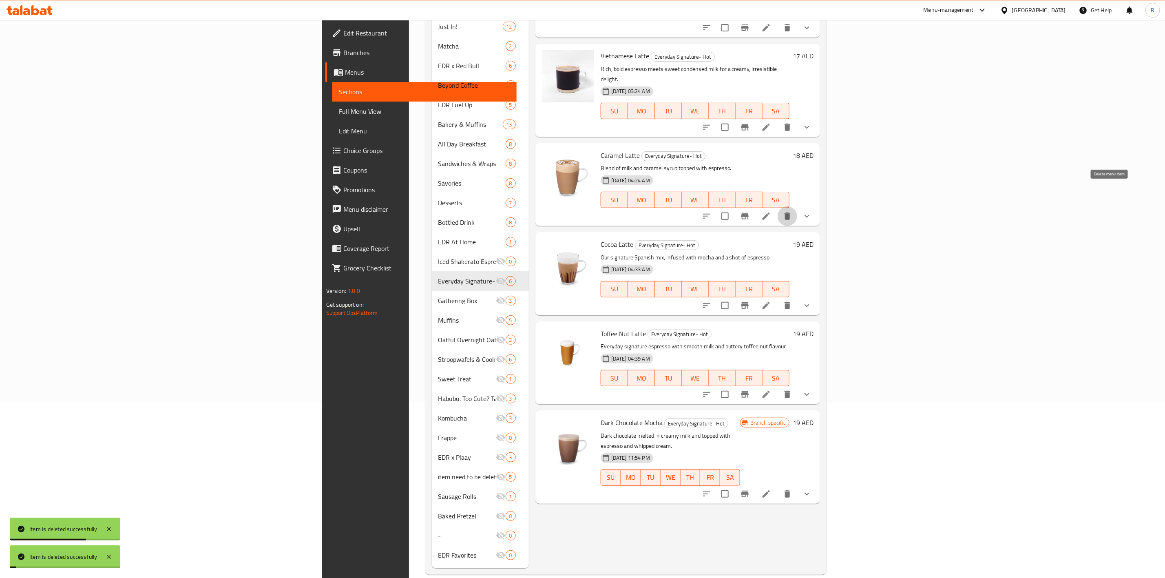
click at [791, 213] on icon "delete" at bounding box center [788, 216] width 6 height 7
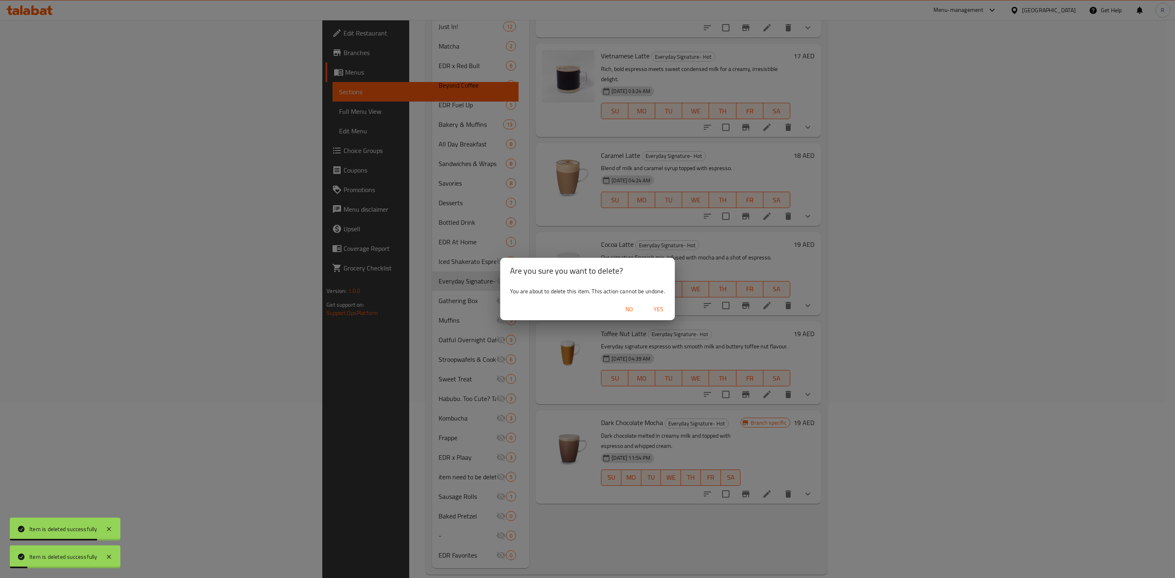
click at [653, 303] on button "Yes" at bounding box center [658, 309] width 26 height 15
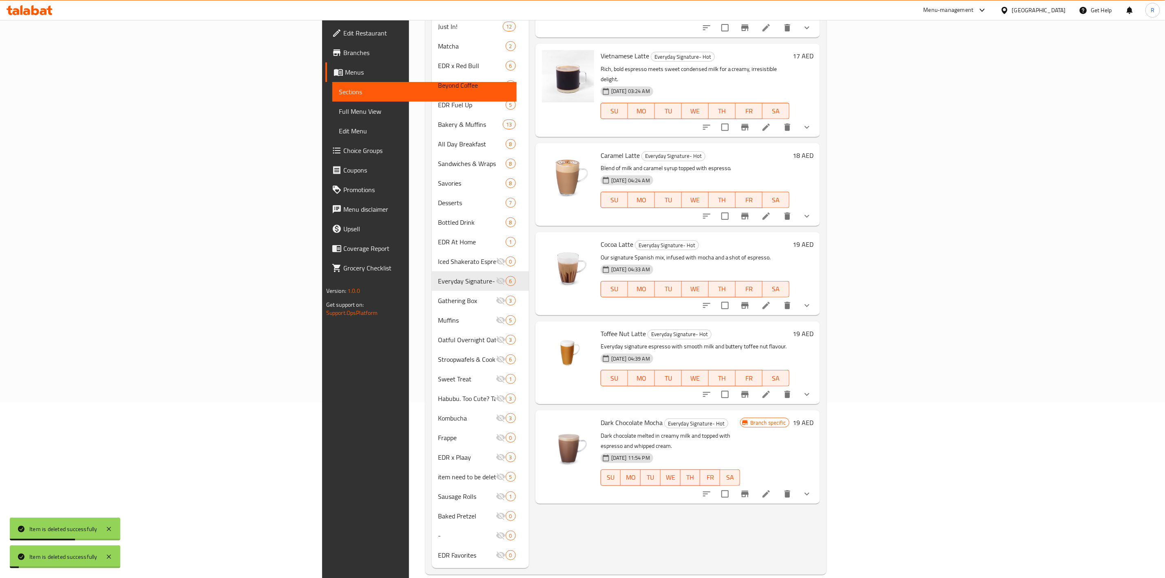
click at [793, 211] on icon "delete" at bounding box center [788, 216] width 10 height 10
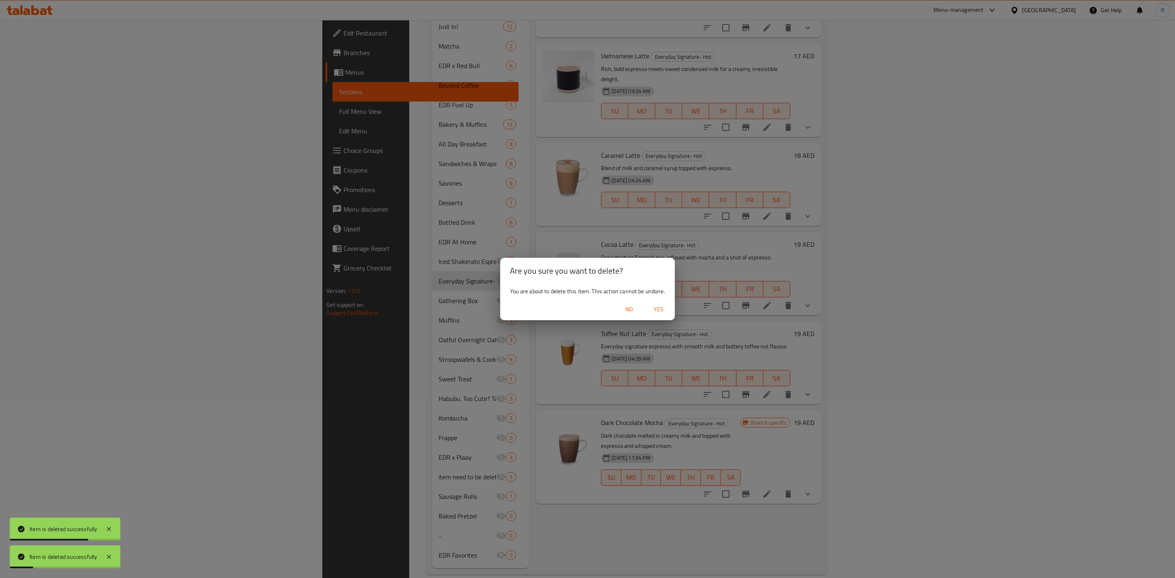
click at [656, 307] on span "Yes" at bounding box center [659, 309] width 20 height 10
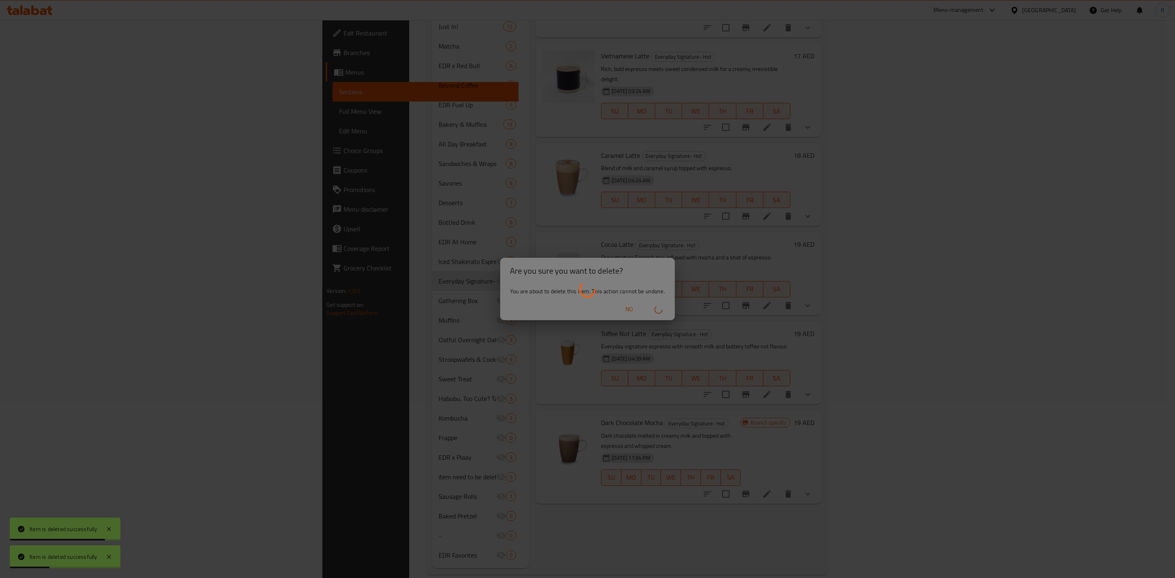
click at [664, 310] on div at bounding box center [587, 289] width 1175 height 578
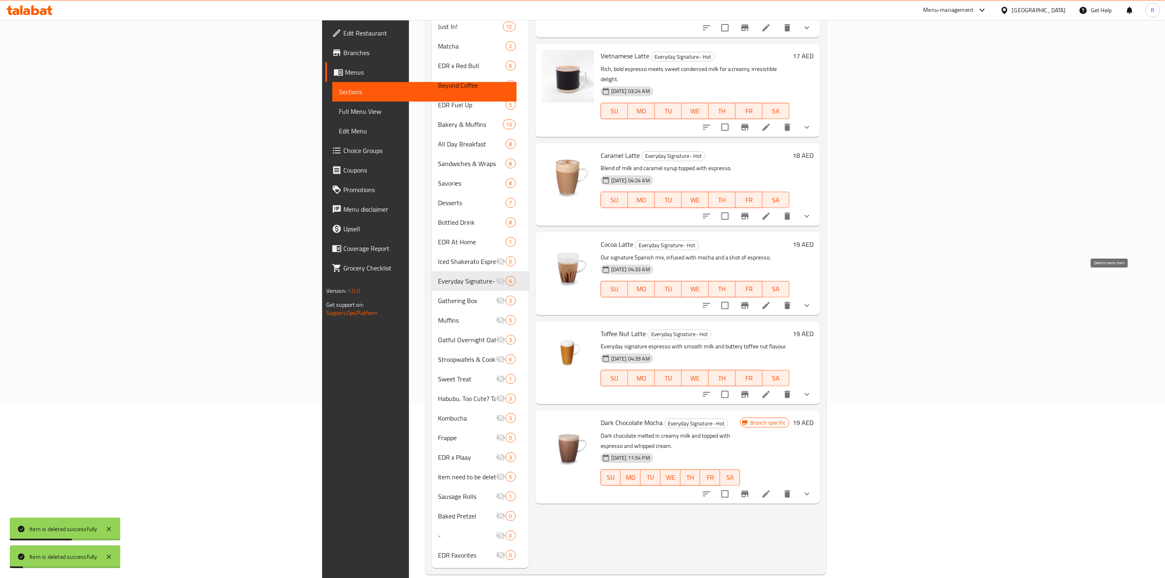
click at [793, 301] on icon "delete" at bounding box center [788, 306] width 10 height 10
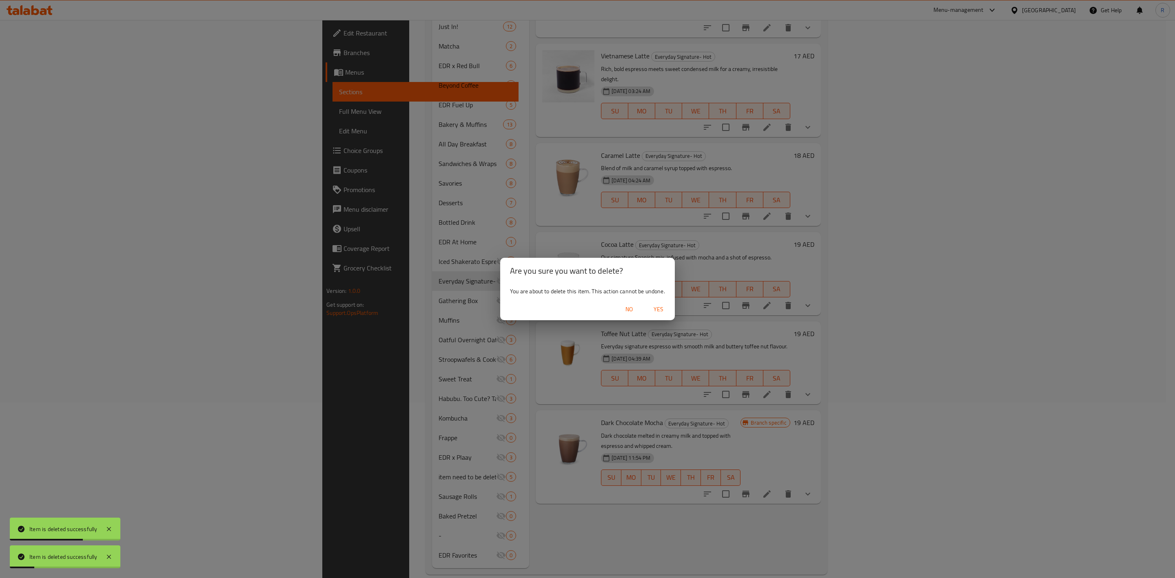
click at [656, 308] on span "Yes" at bounding box center [659, 309] width 20 height 10
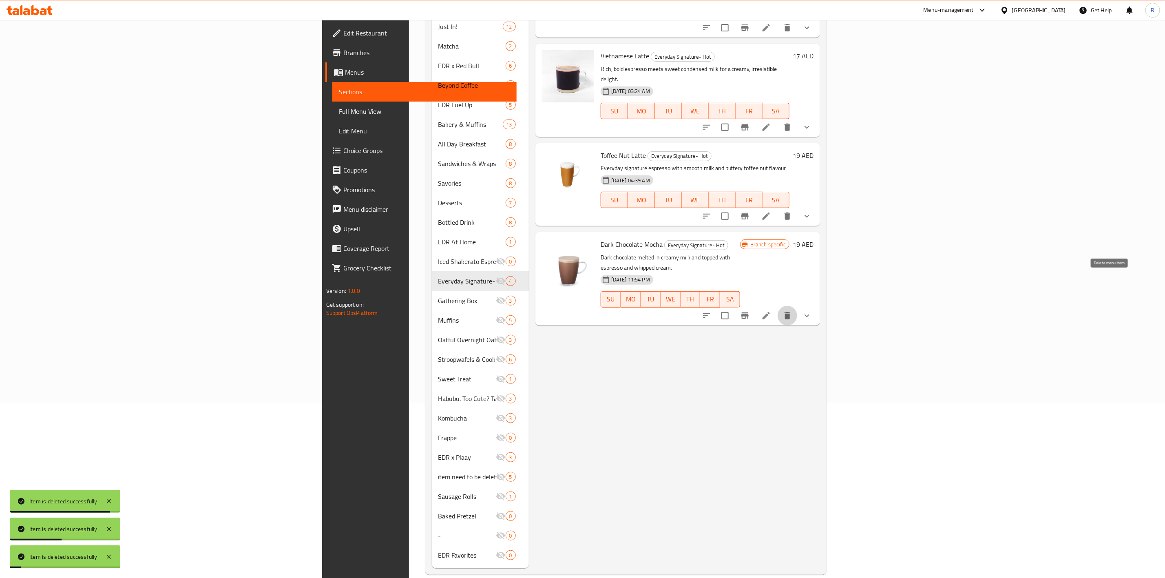
click at [791, 312] on icon "delete" at bounding box center [788, 315] width 6 height 7
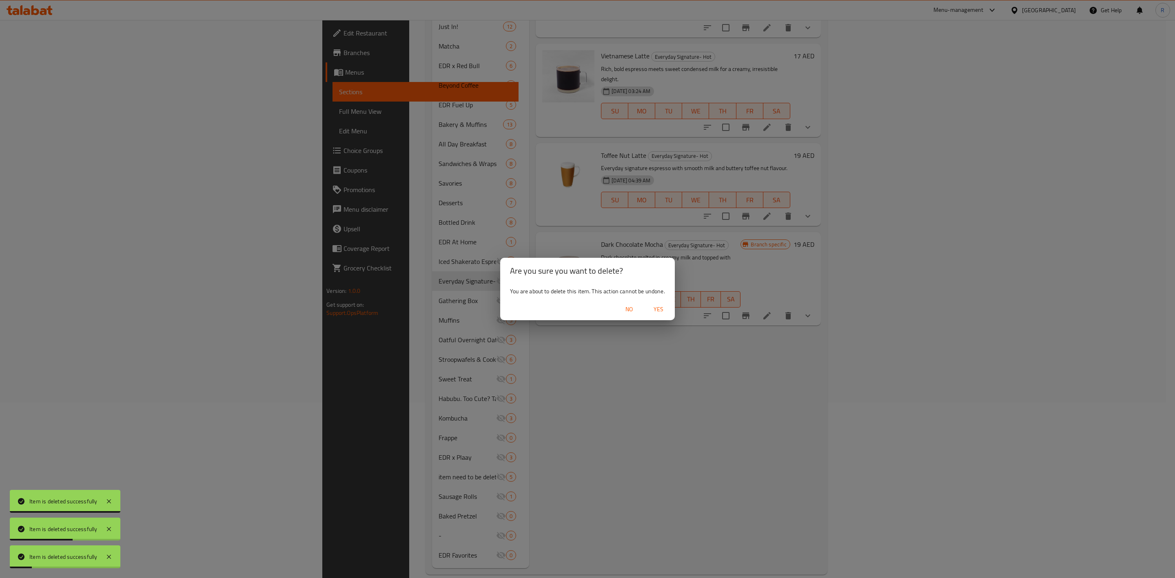
click at [655, 312] on span "Yes" at bounding box center [659, 309] width 20 height 10
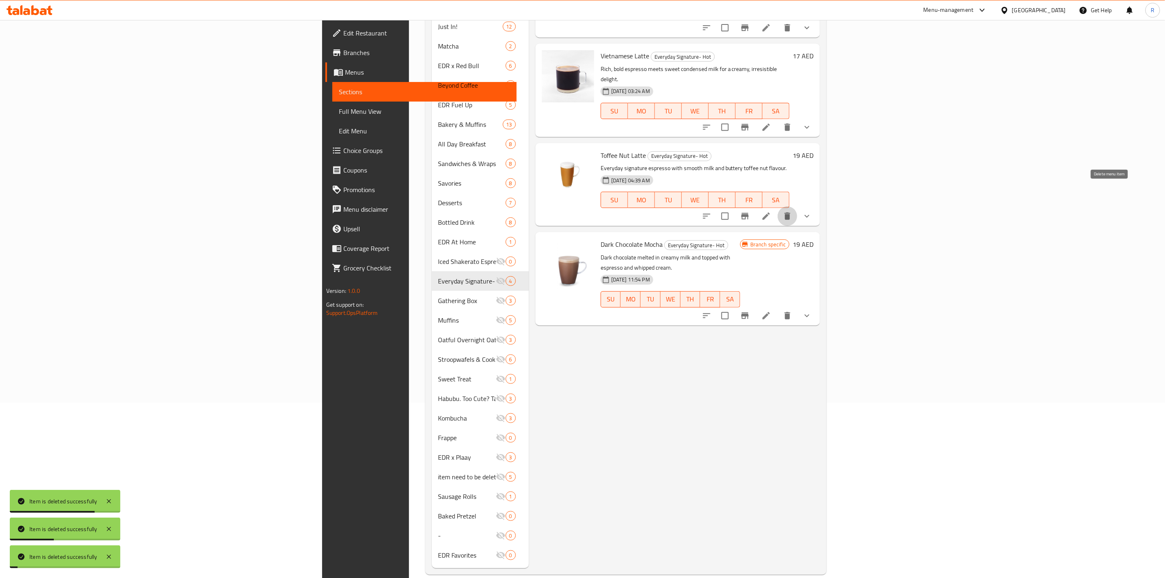
click at [791, 213] on icon "delete" at bounding box center [788, 216] width 6 height 7
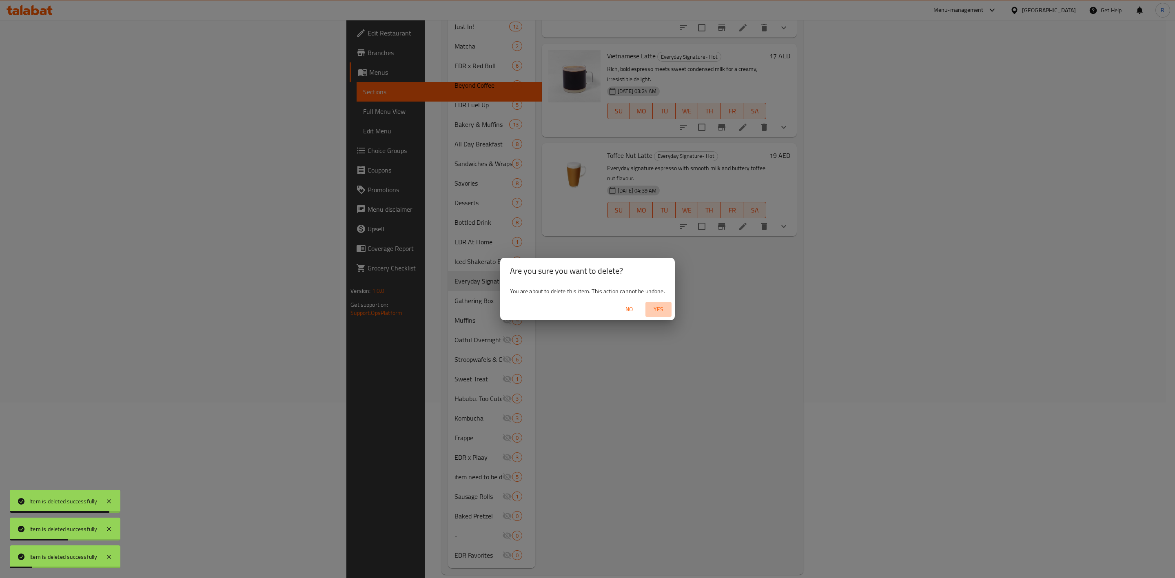
click at [658, 306] on span "Yes" at bounding box center [659, 309] width 20 height 10
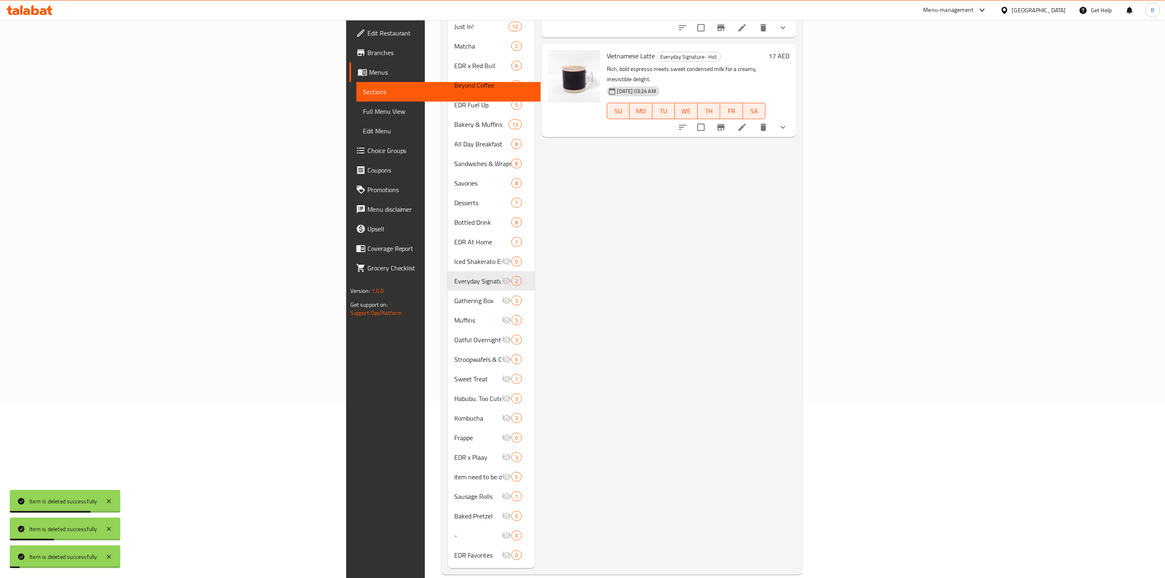
click at [797, 192] on div "Menu items Add Sort Manage items Hot Chocolate Everyday Signature- Hot Premium …" at bounding box center [665, 242] width 261 height 652
click at [766, 124] on icon "delete" at bounding box center [764, 127] width 6 height 7
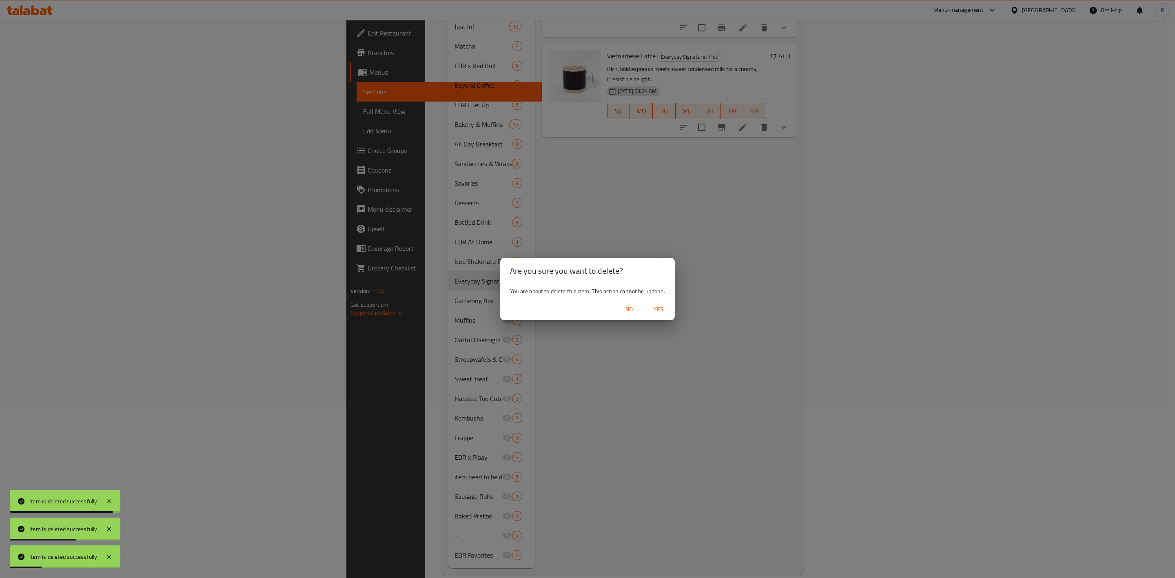
click at [658, 309] on span "Yes" at bounding box center [659, 309] width 20 height 10
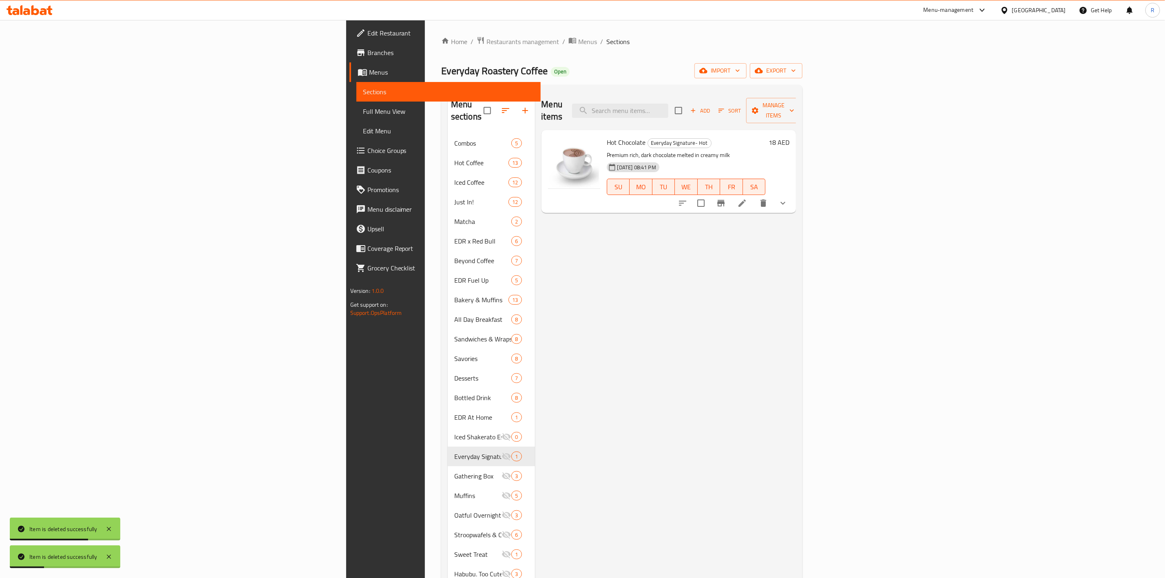
click at [768, 198] on icon "delete" at bounding box center [764, 203] width 10 height 10
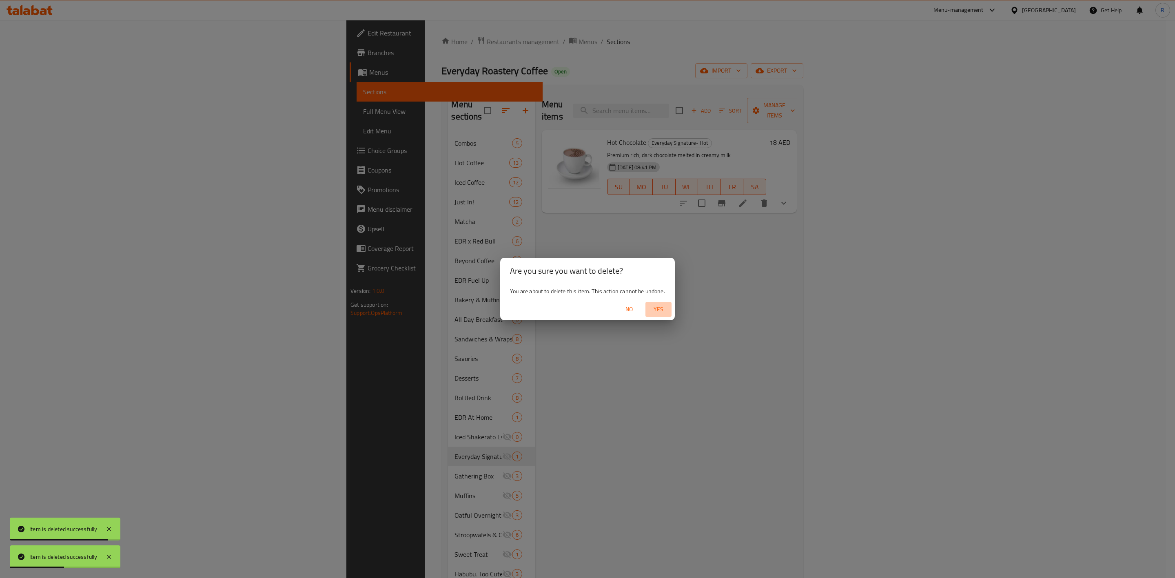
click at [662, 305] on span "Yes" at bounding box center [659, 309] width 20 height 10
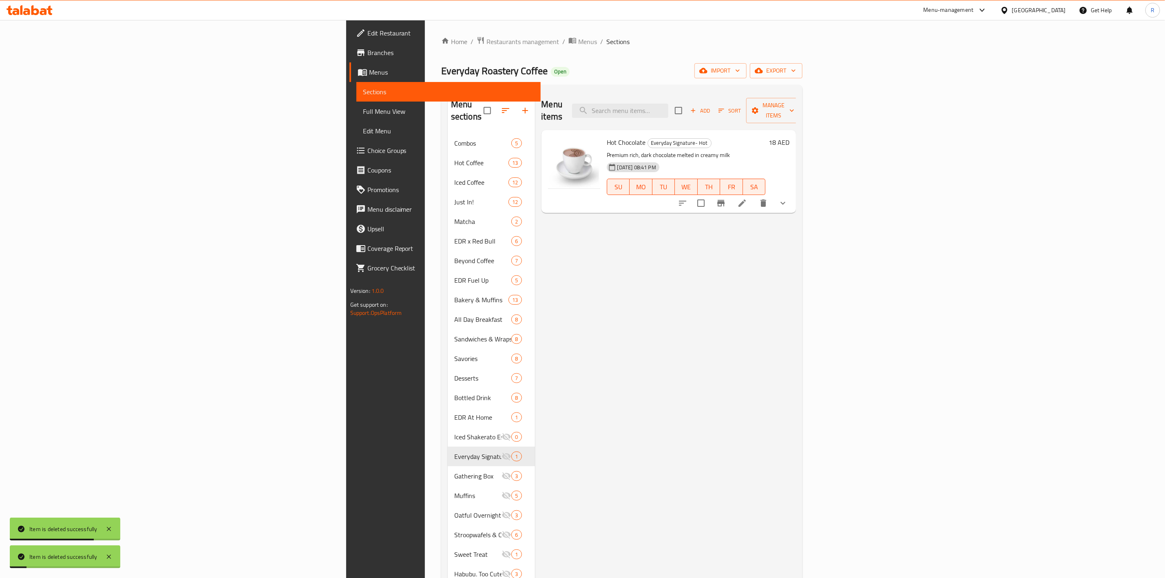
click at [594, 449] on div "Menu items Add Sort Manage items Hot Chocolate Everyday Signature- Hot Premium …" at bounding box center [665, 417] width 261 height 652
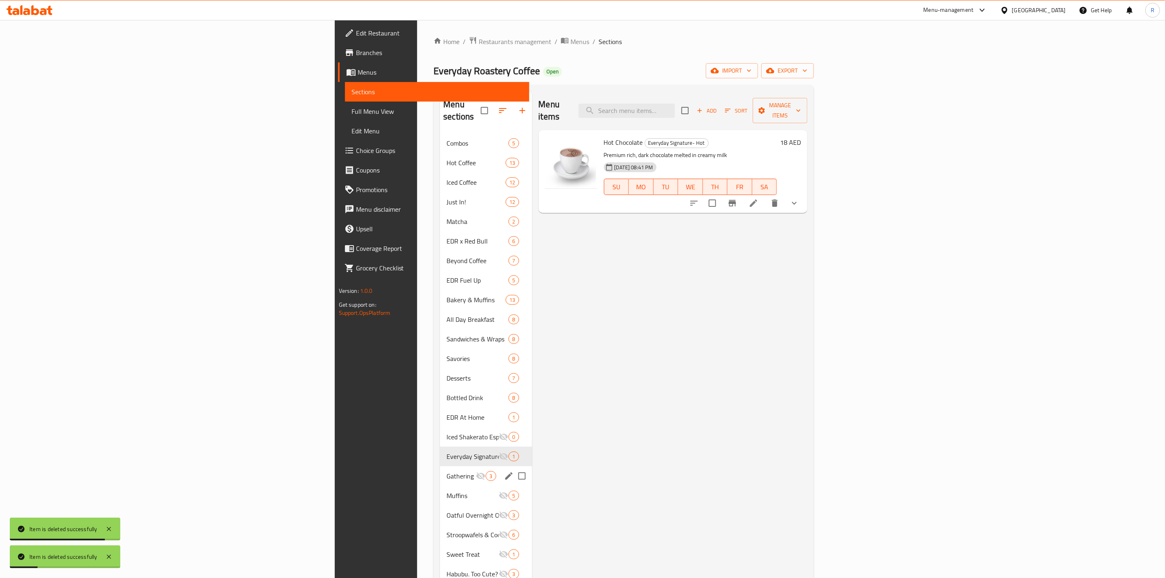
click at [447, 471] on span "Gathering Box" at bounding box center [461, 476] width 29 height 10
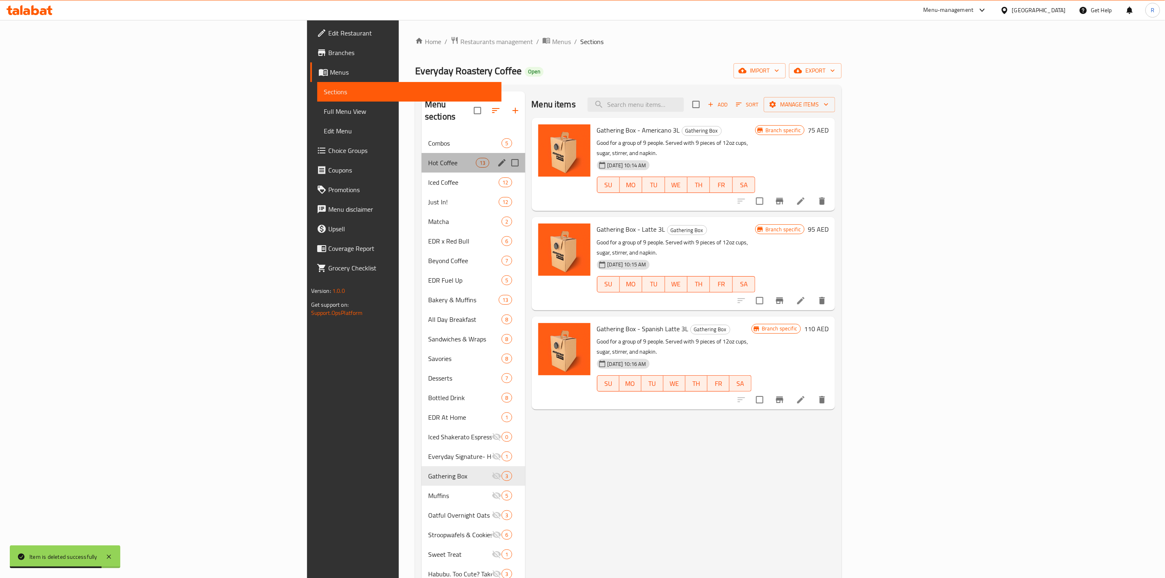
click at [422, 153] on div "Hot Coffee 13" at bounding box center [474, 163] width 104 height 20
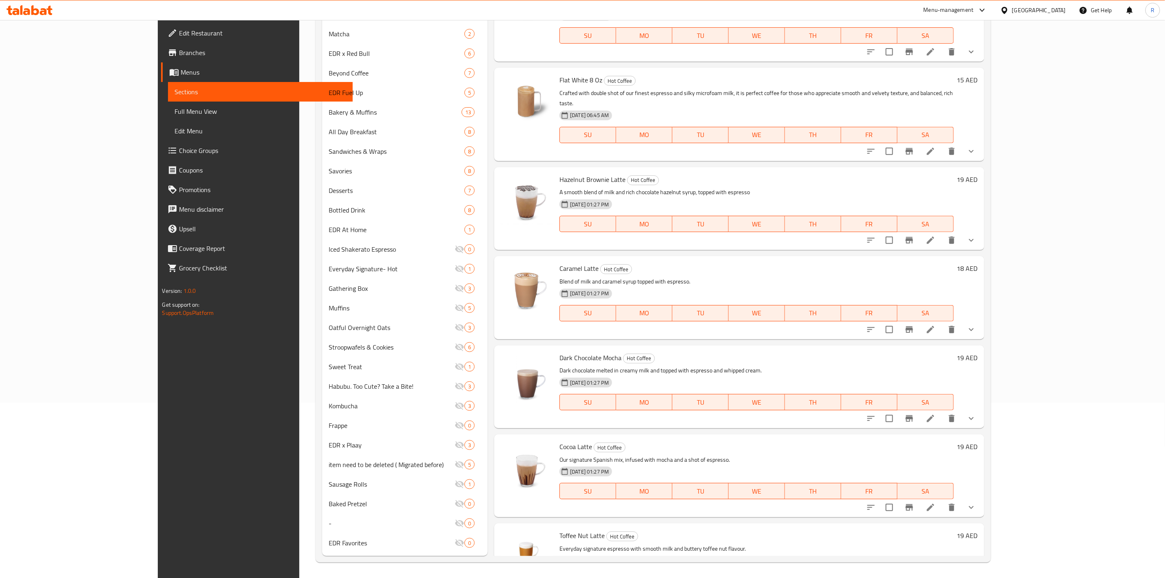
scroll to position [539, 0]
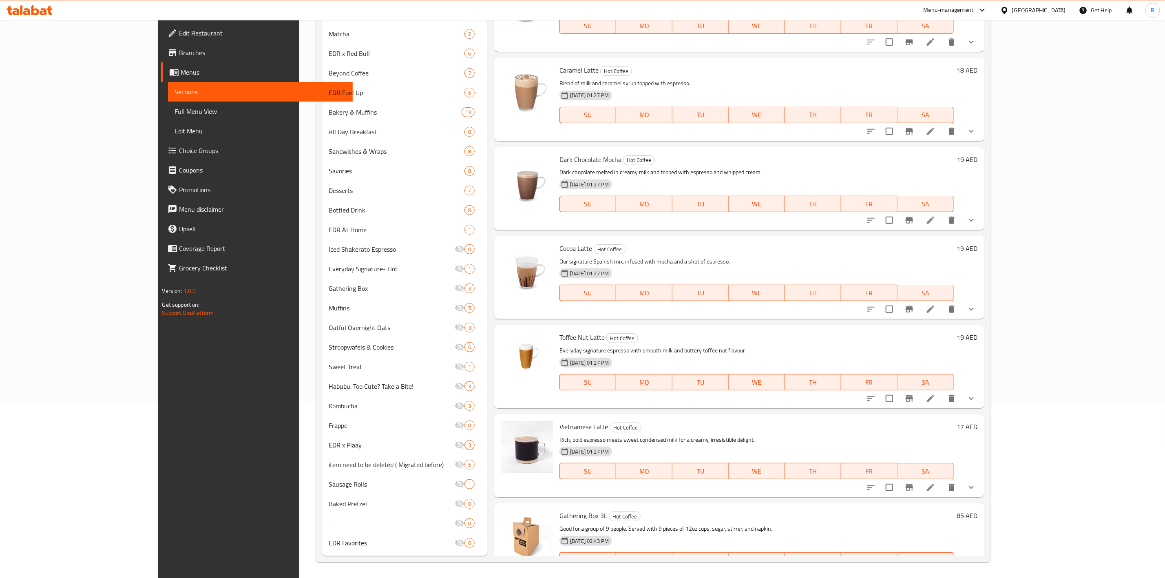
click at [935, 573] on icon at bounding box center [930, 576] width 7 height 7
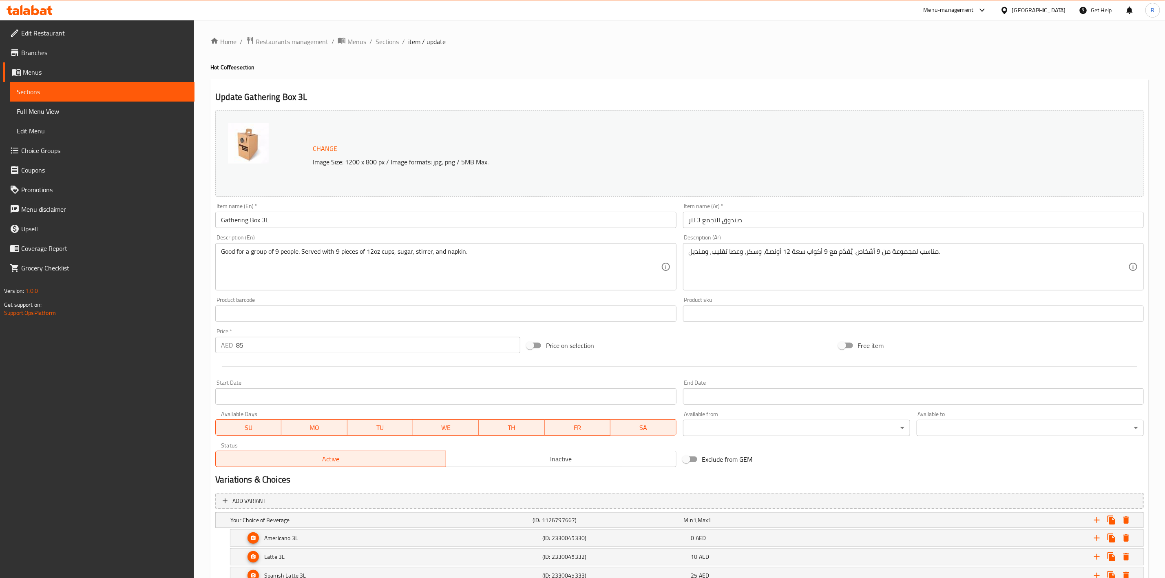
scroll to position [58, 0]
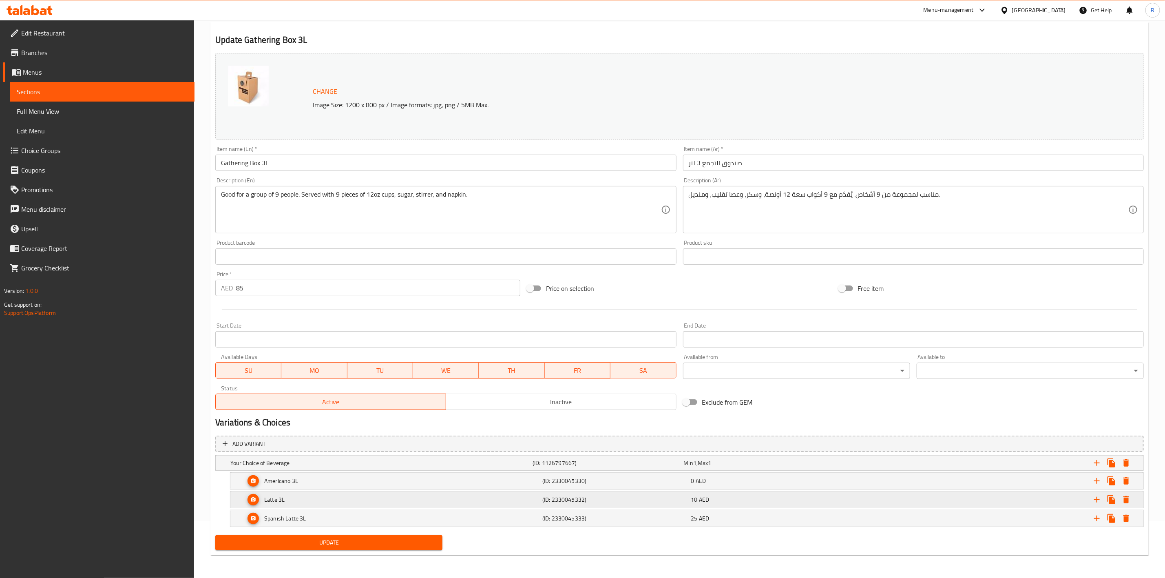
click at [469, 498] on div "Latte 3L" at bounding box center [392, 500] width 297 height 20
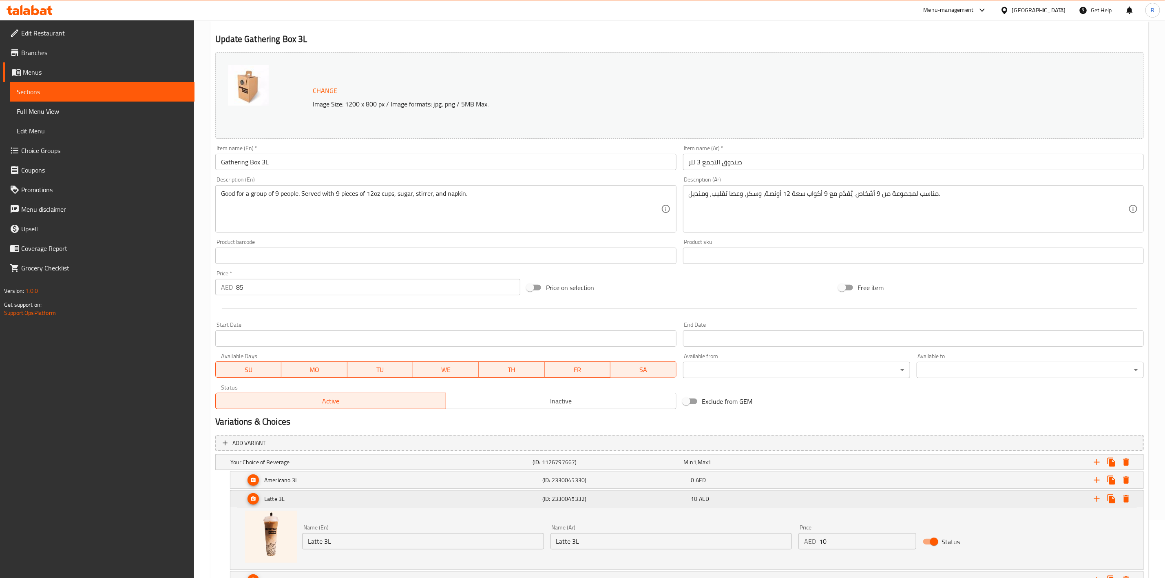
click at [470, 499] on div "Latte 3L" at bounding box center [392, 499] width 297 height 20
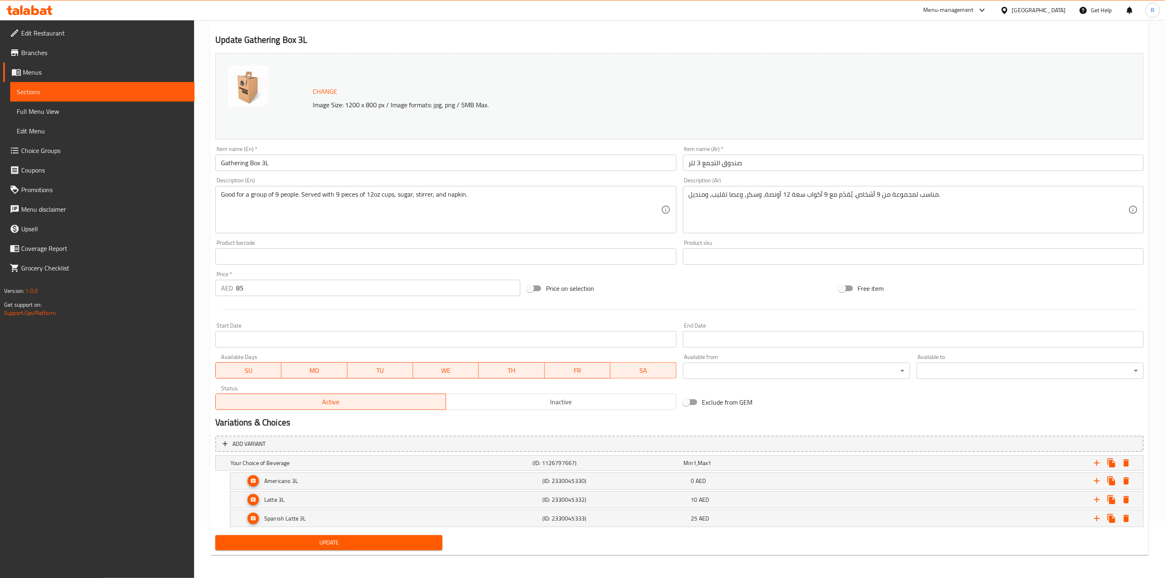
scroll to position [0, 0]
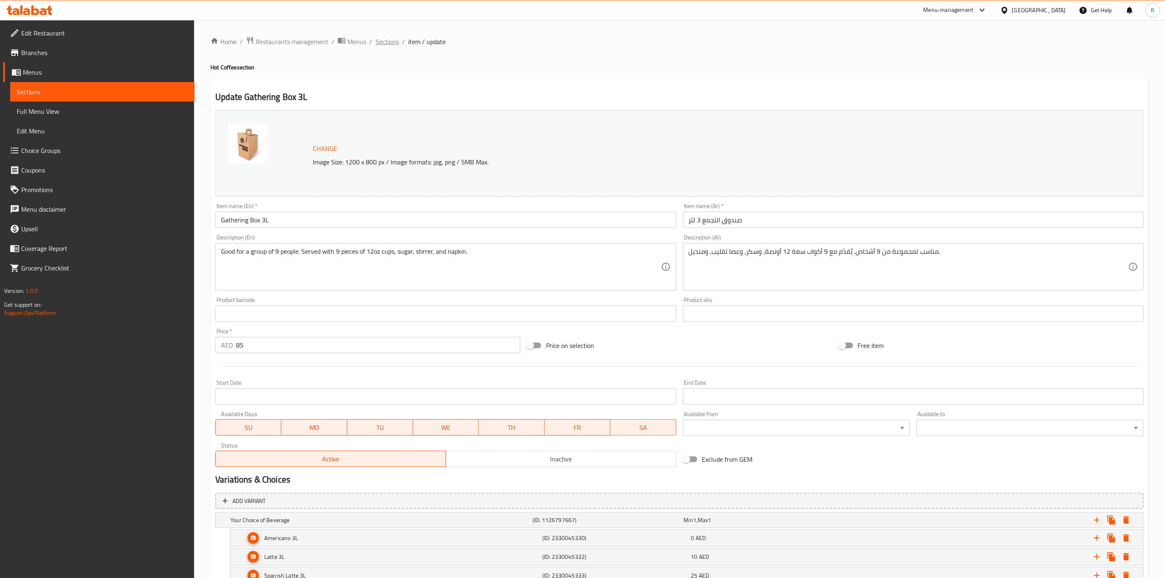
click at [378, 41] on span "Sections" at bounding box center [387, 42] width 23 height 10
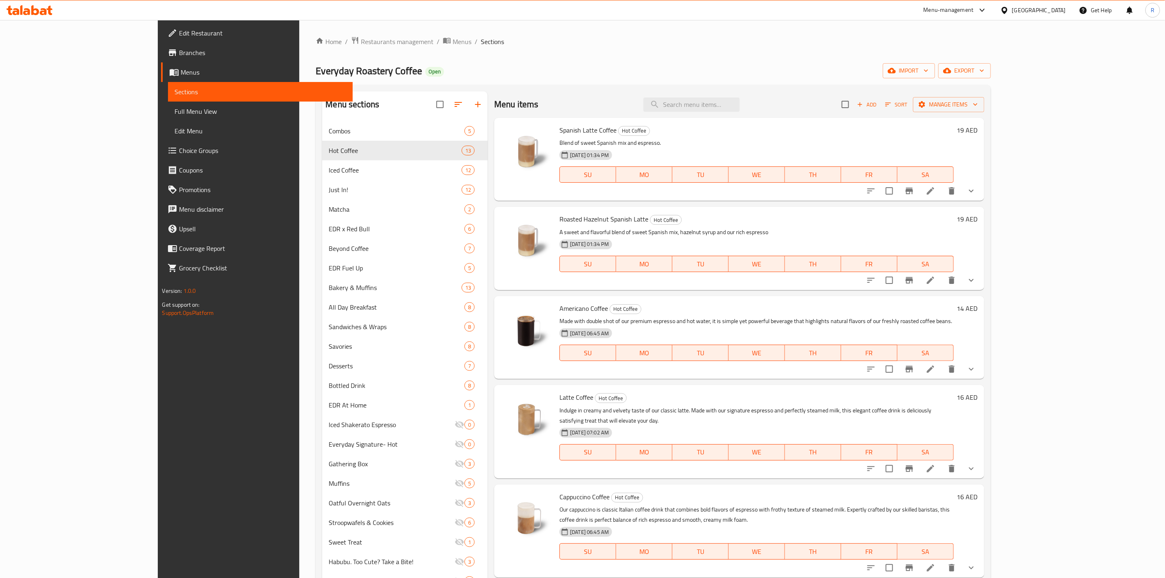
scroll to position [175, 0]
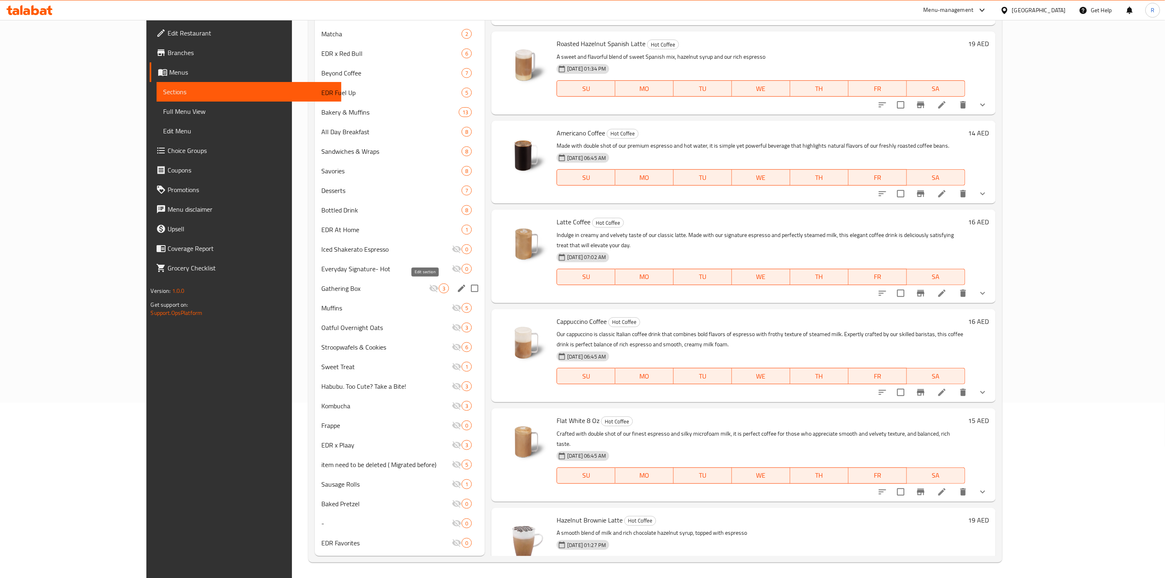
click at [458, 290] on icon "edit" at bounding box center [461, 288] width 7 height 7
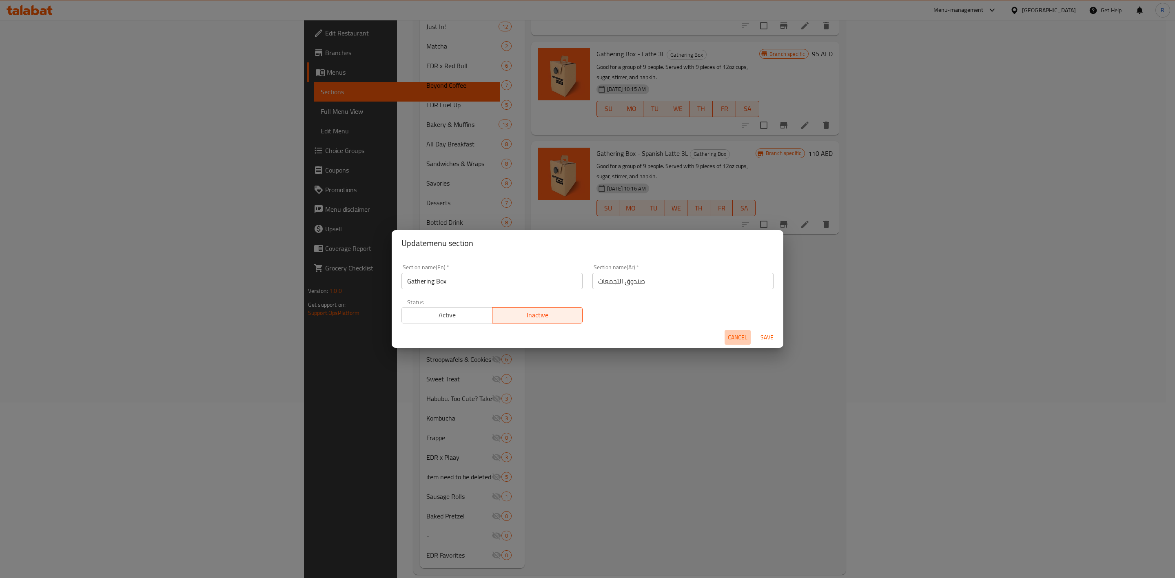
click at [734, 333] on span "Cancel" at bounding box center [738, 337] width 20 height 10
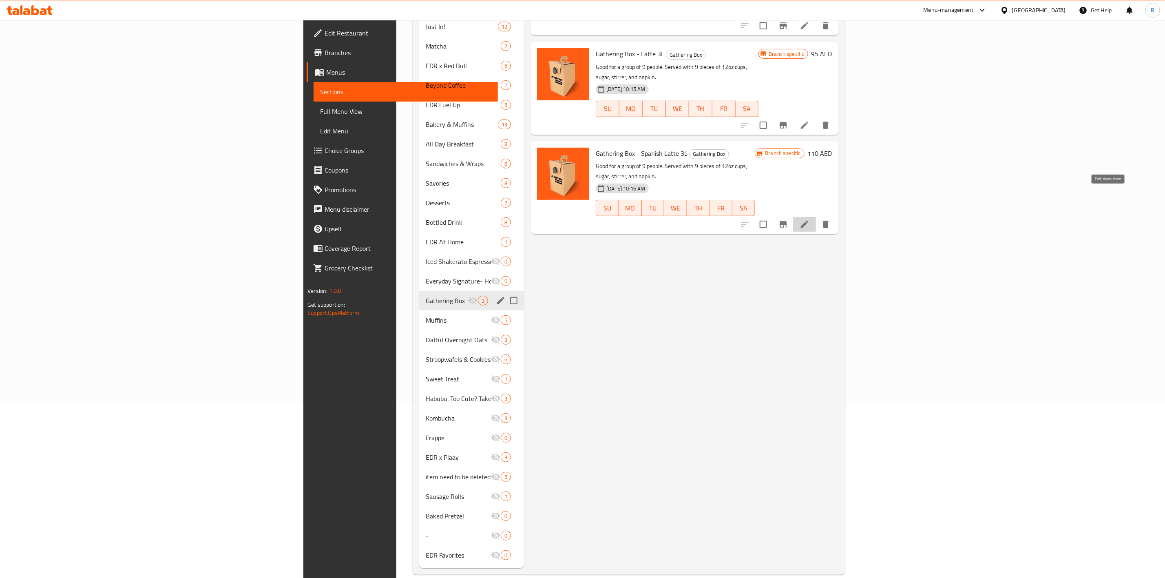
click at [810, 219] on icon at bounding box center [805, 224] width 10 height 10
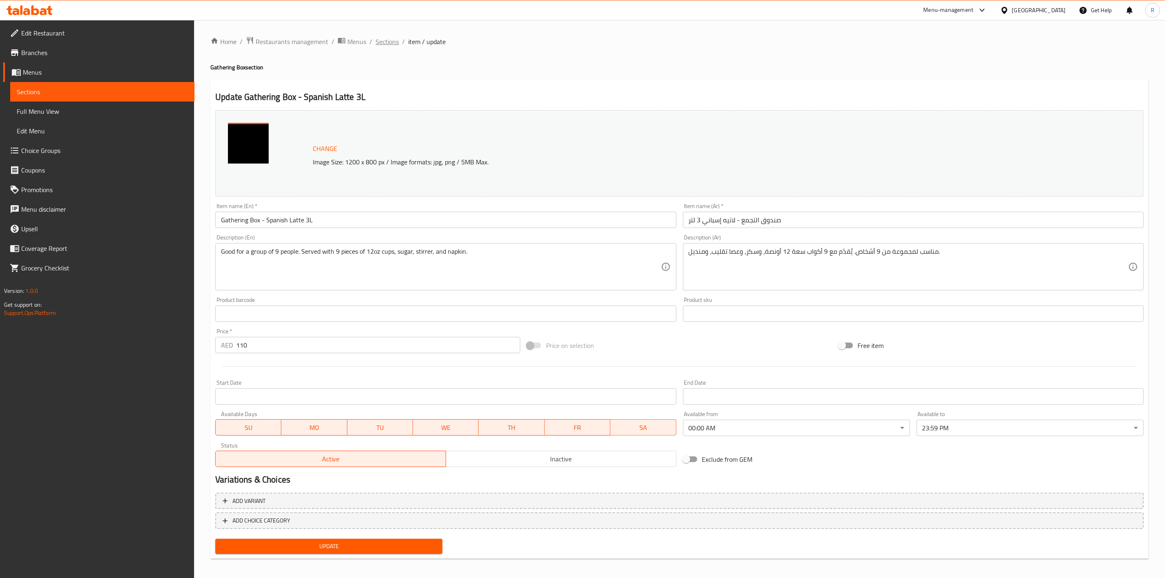
click at [382, 40] on span "Sections" at bounding box center [387, 42] width 23 height 10
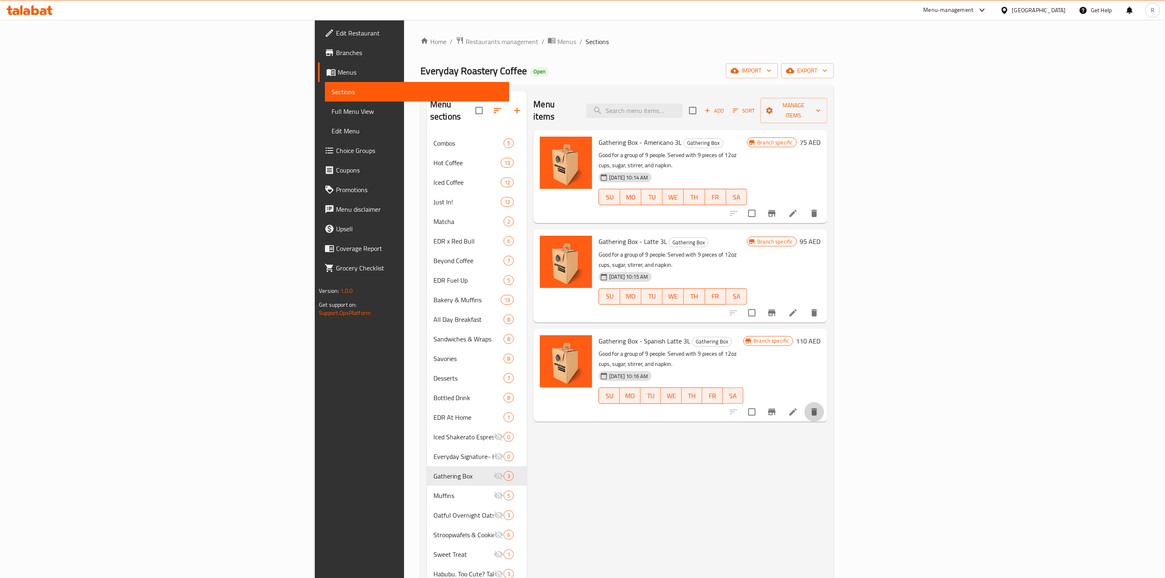
click at [824, 402] on button "delete" at bounding box center [815, 412] width 20 height 20
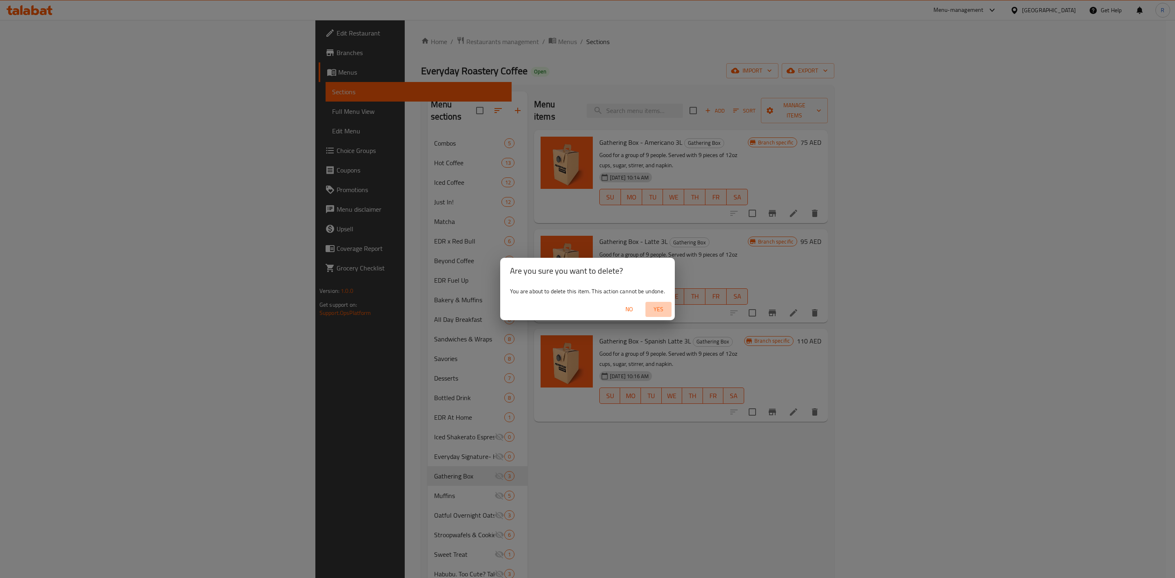
click at [658, 306] on span "Yes" at bounding box center [659, 309] width 20 height 10
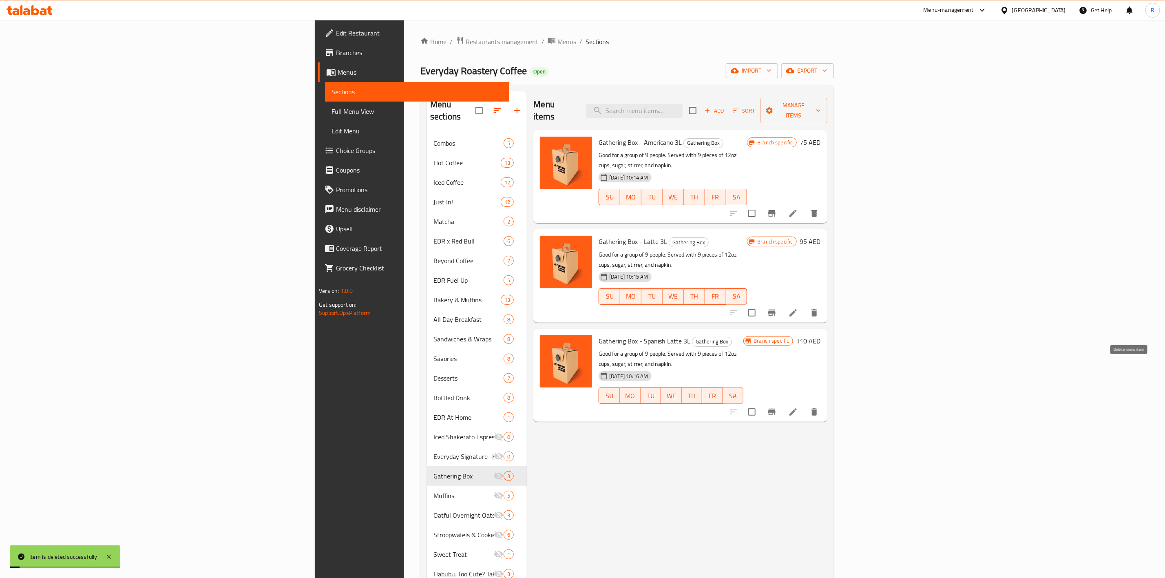
click at [817, 408] on icon "delete" at bounding box center [815, 411] width 6 height 7
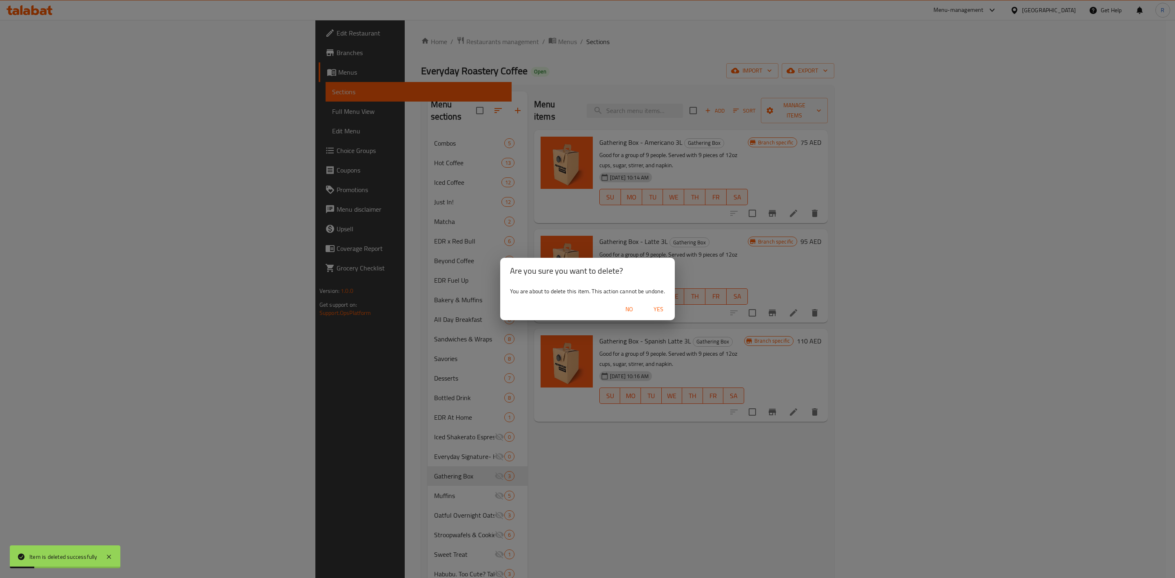
click at [652, 305] on span "Yes" at bounding box center [659, 309] width 20 height 10
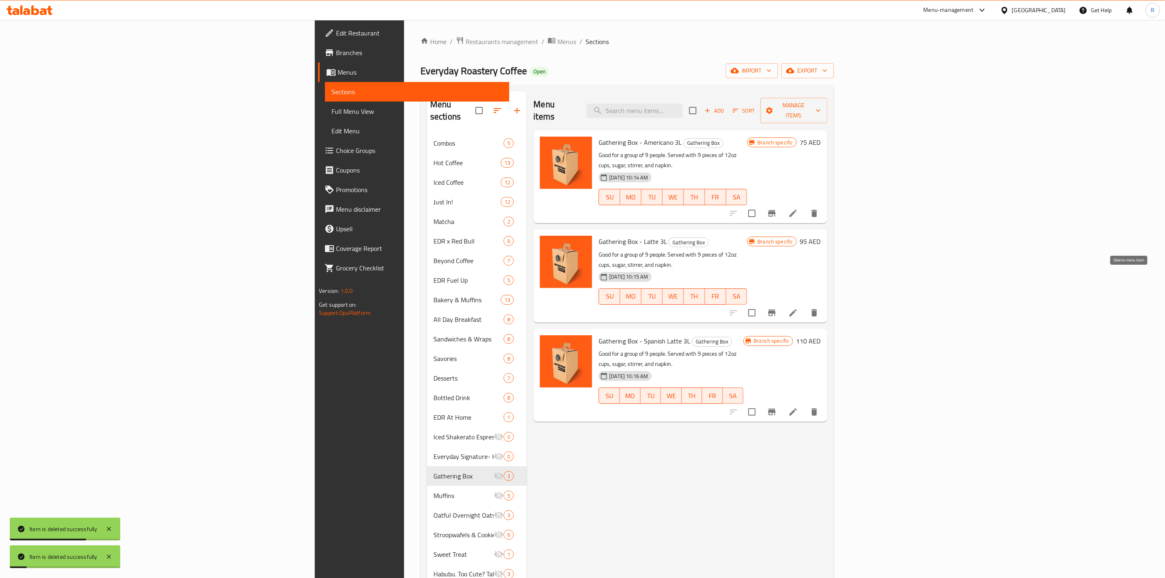
click at [819, 308] on icon "delete" at bounding box center [815, 313] width 10 height 10
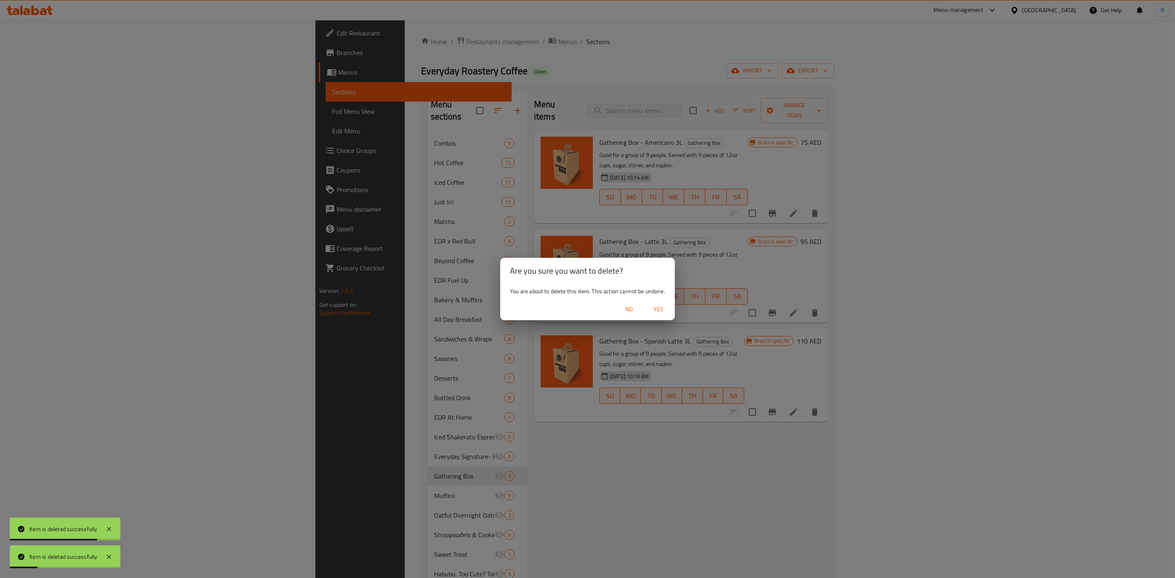
click at [655, 304] on span "Yes" at bounding box center [659, 309] width 20 height 10
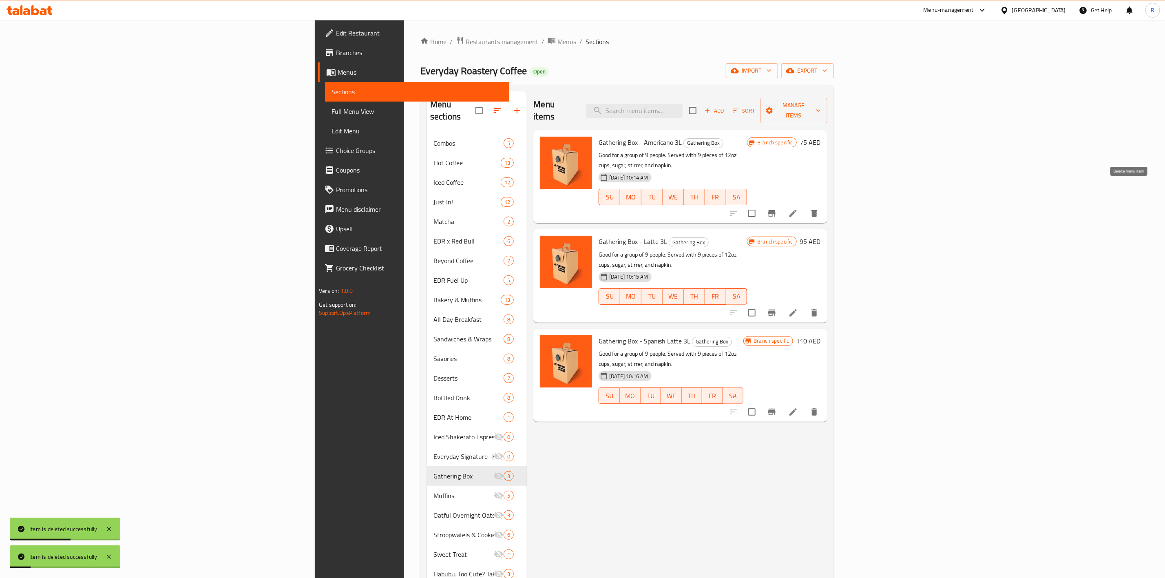
click at [817, 210] on icon "delete" at bounding box center [815, 213] width 6 height 7
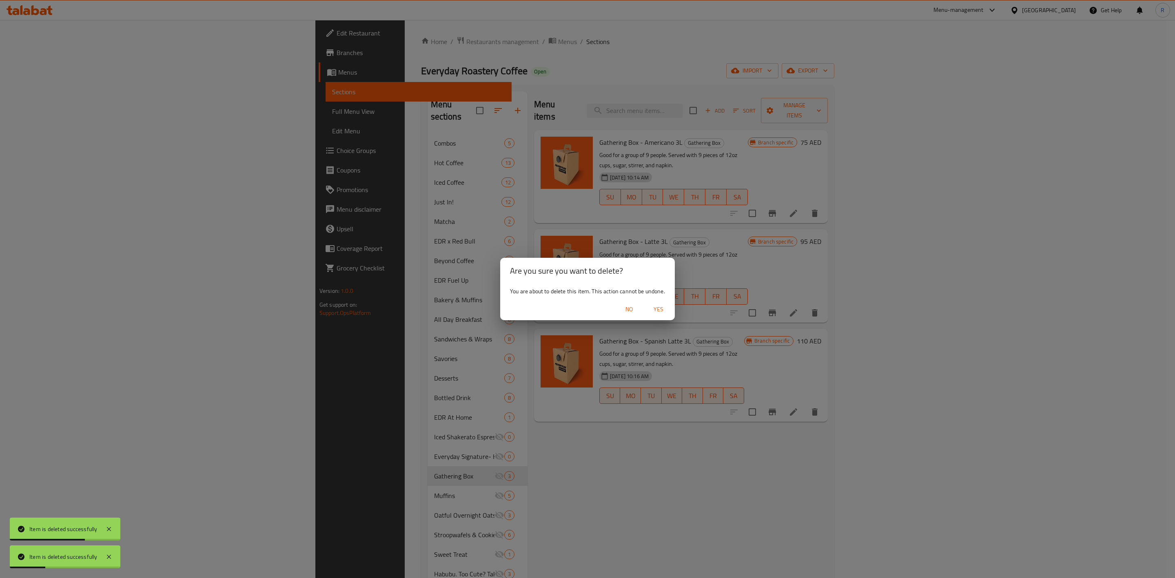
click at [659, 310] on span "Yes" at bounding box center [659, 309] width 20 height 10
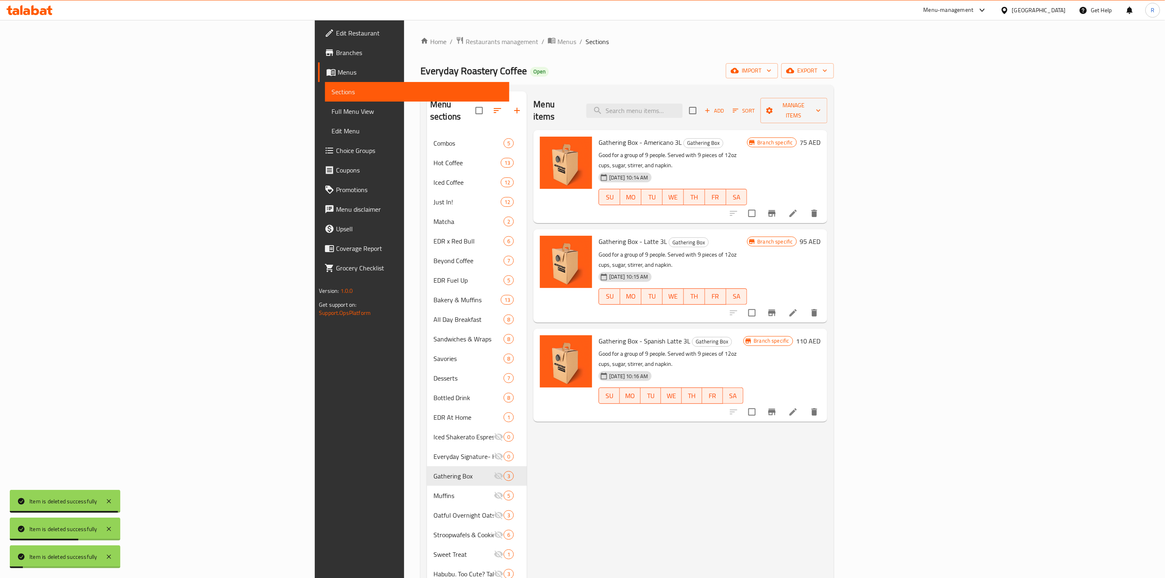
click at [583, 489] on div "Menu items Add Sort Manage items Gathering Box - Americano 3L Gathering Box Goo…" at bounding box center [677, 417] width 300 height 652
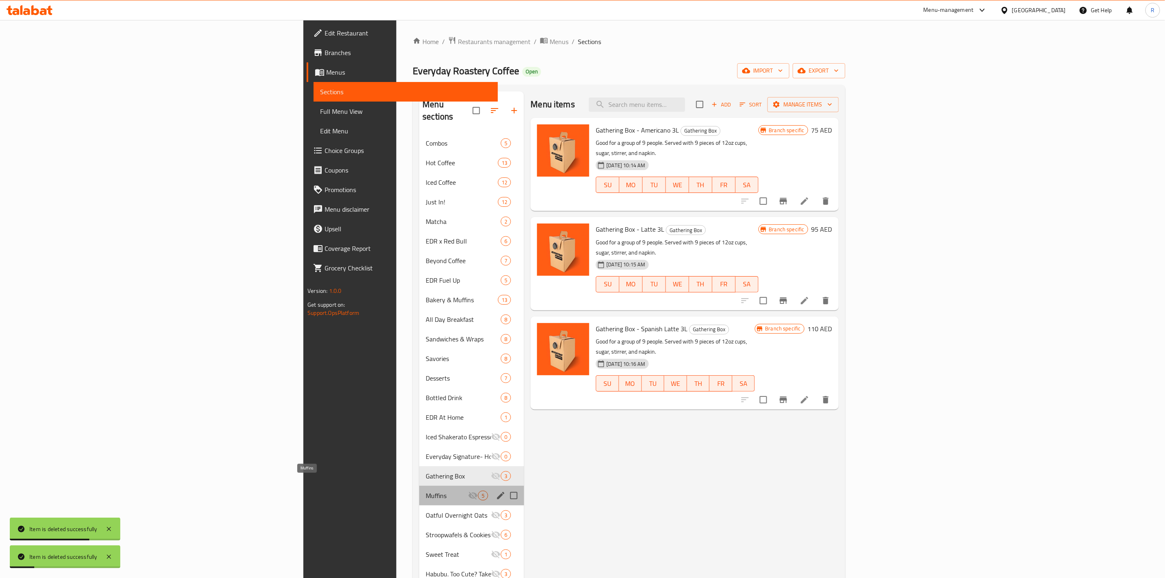
click at [426, 491] on span "Muffins" at bounding box center [447, 496] width 42 height 10
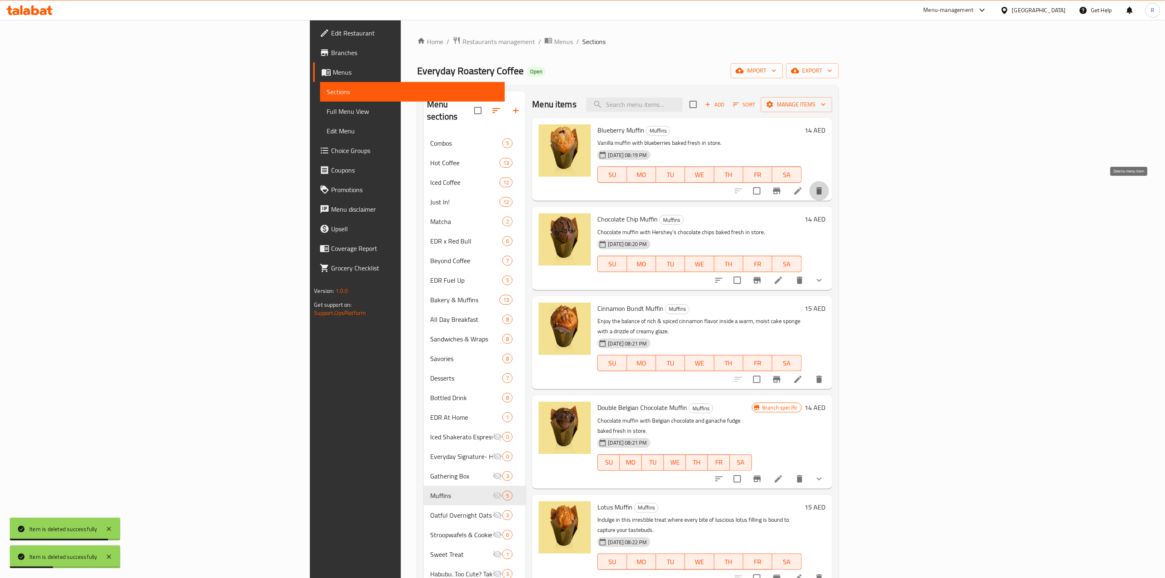
click at [824, 195] on icon "delete" at bounding box center [820, 191] width 10 height 10
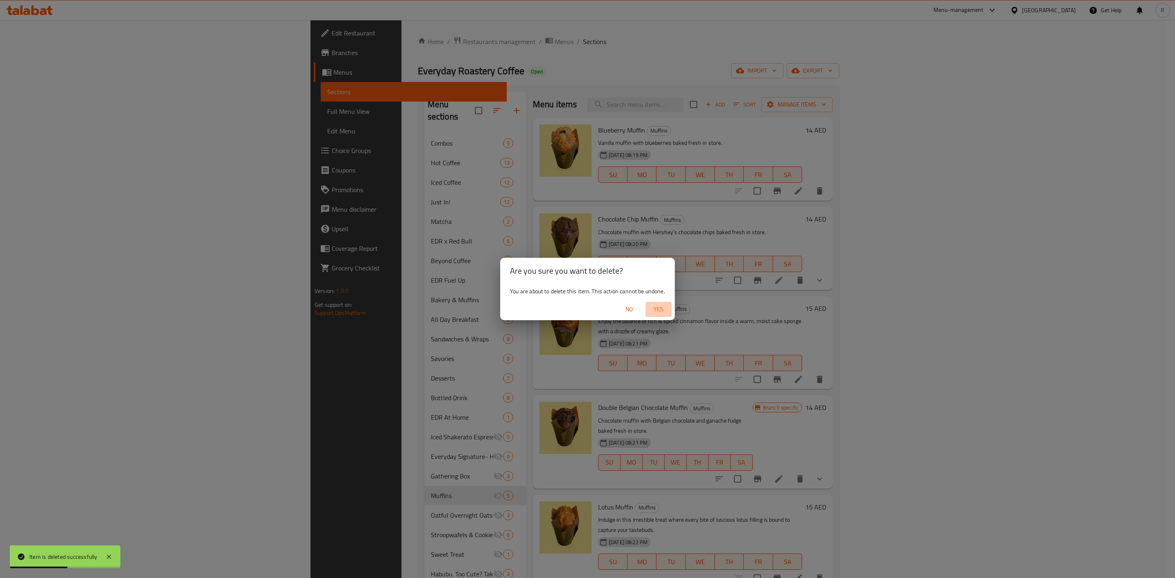
click at [655, 314] on span "Yes" at bounding box center [659, 309] width 20 height 10
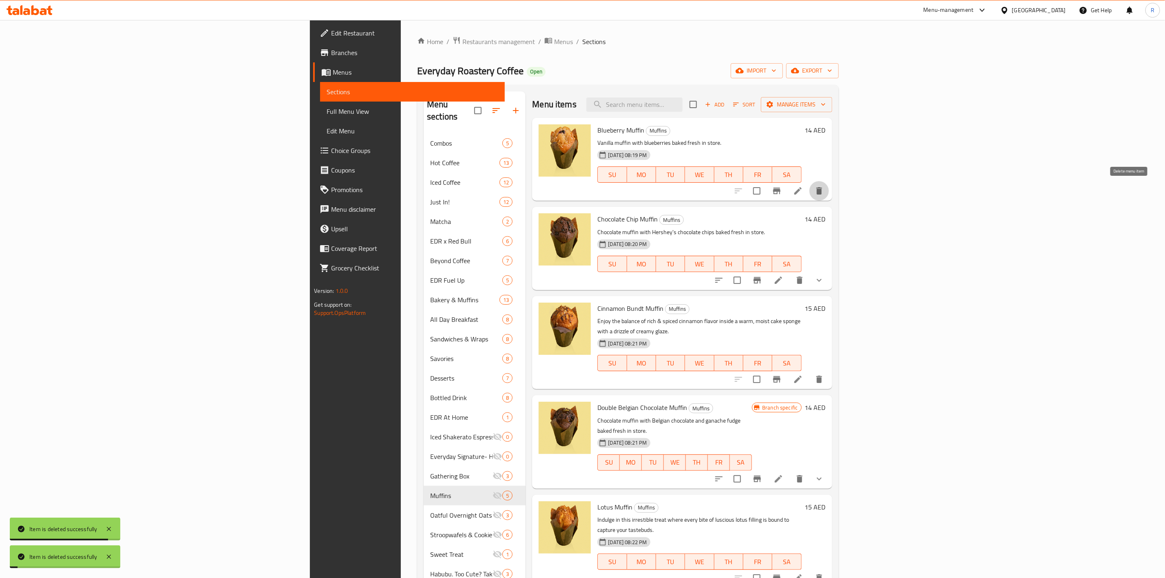
click at [822, 193] on icon "delete" at bounding box center [820, 190] width 6 height 7
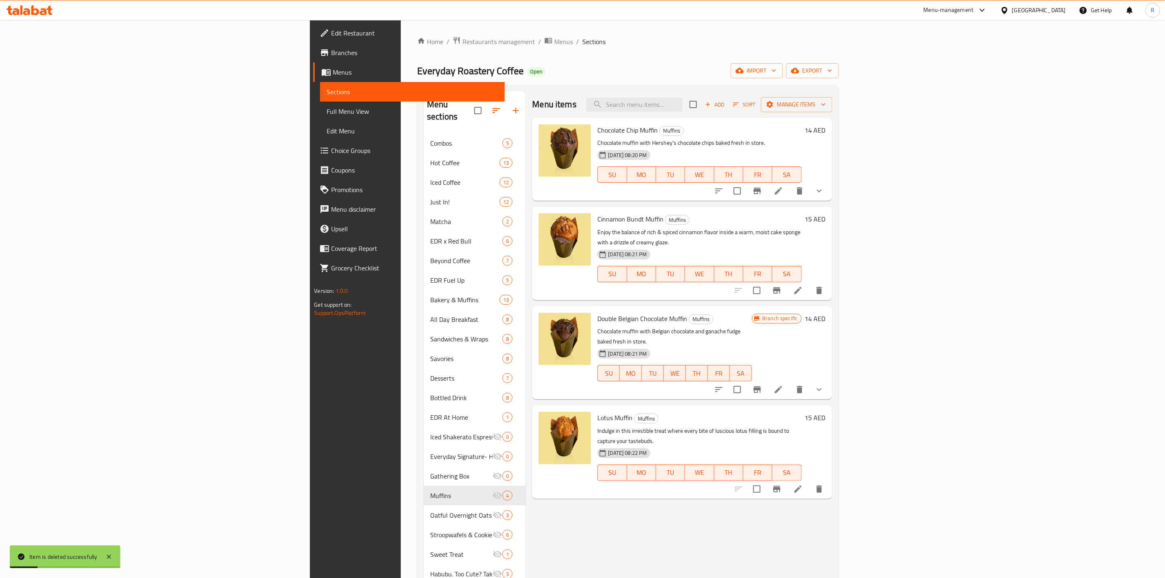
click at [803, 193] on icon "delete" at bounding box center [800, 190] width 6 height 7
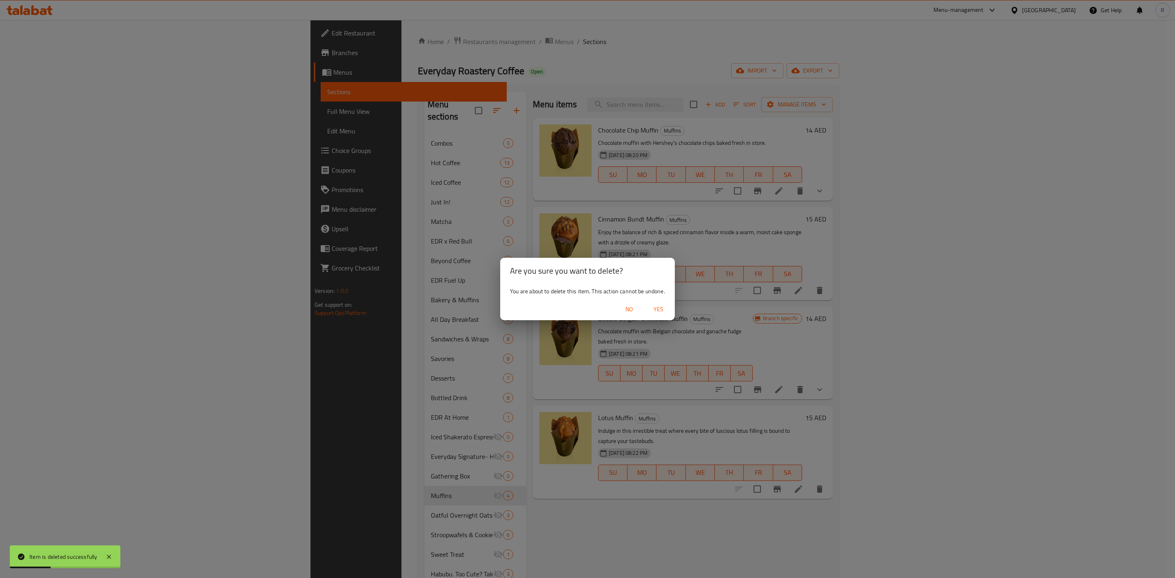
click at [659, 305] on span "Yes" at bounding box center [659, 309] width 20 height 10
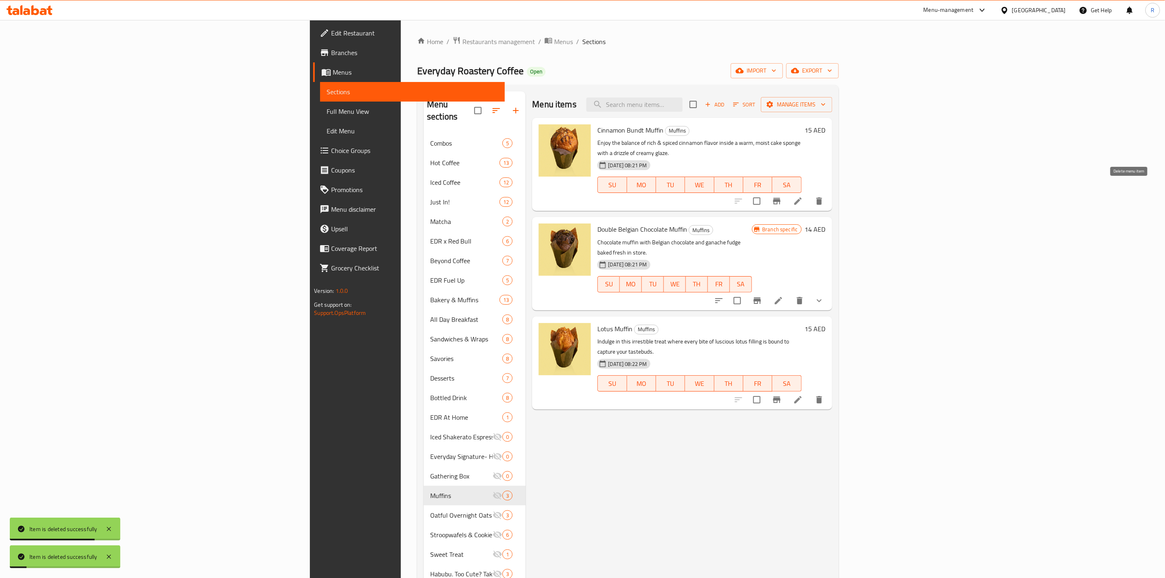
click at [829, 196] on button "delete" at bounding box center [820, 201] width 20 height 20
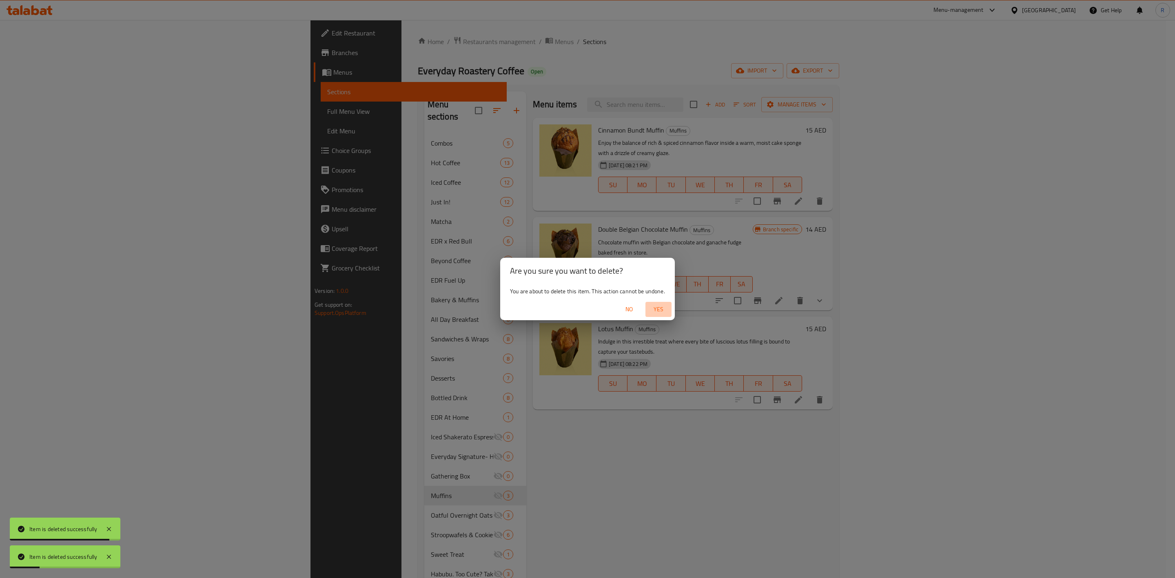
click at [657, 312] on span "Yes" at bounding box center [659, 309] width 20 height 10
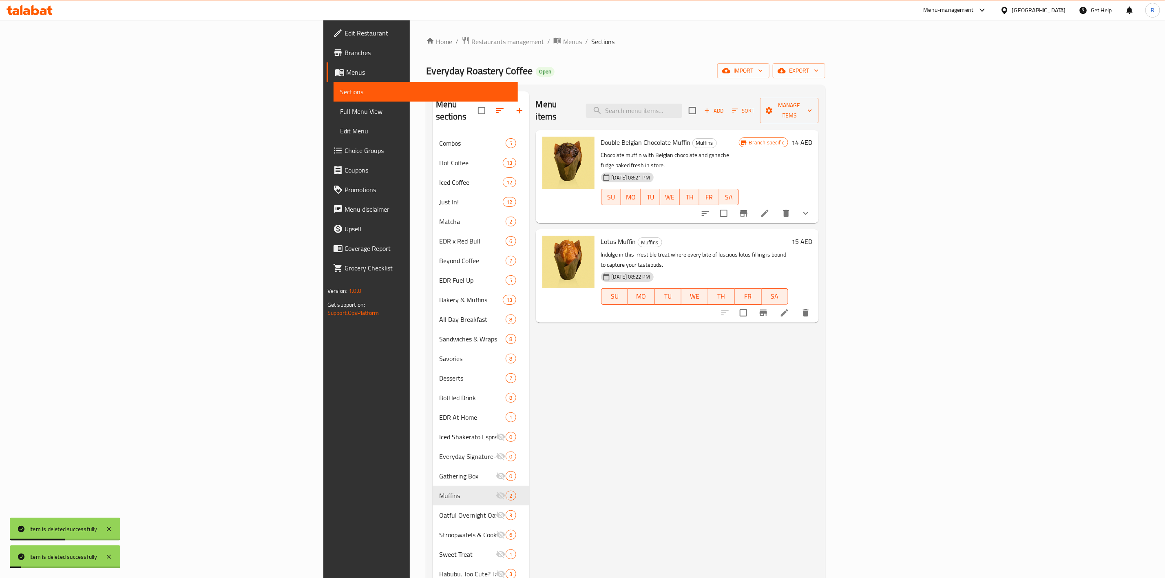
click at [816, 204] on button "show more" at bounding box center [806, 214] width 20 height 20
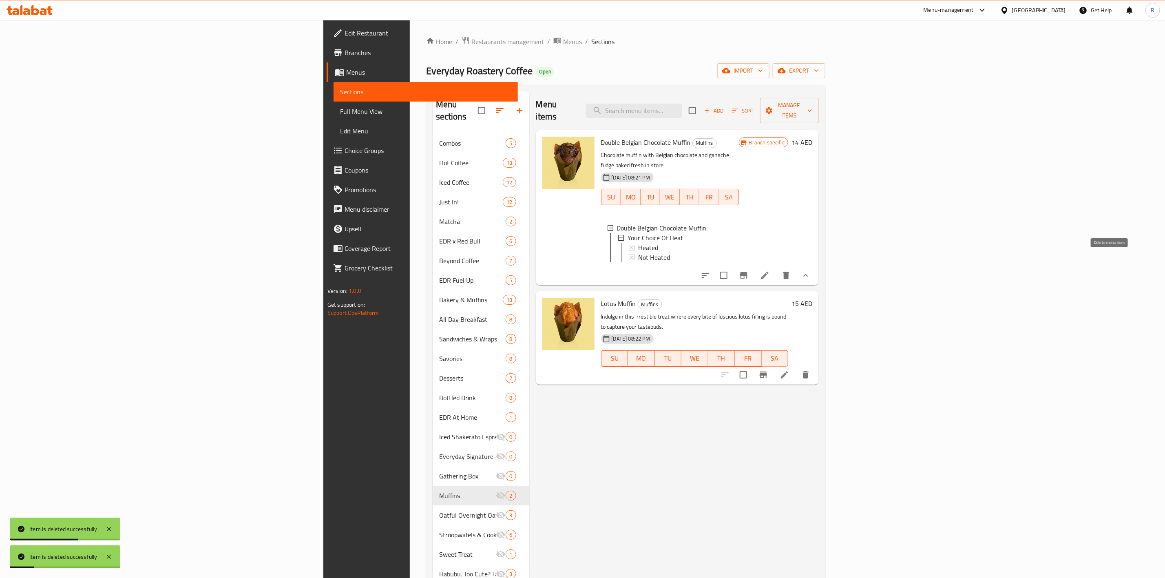
click at [789, 272] on icon "delete" at bounding box center [787, 275] width 6 height 7
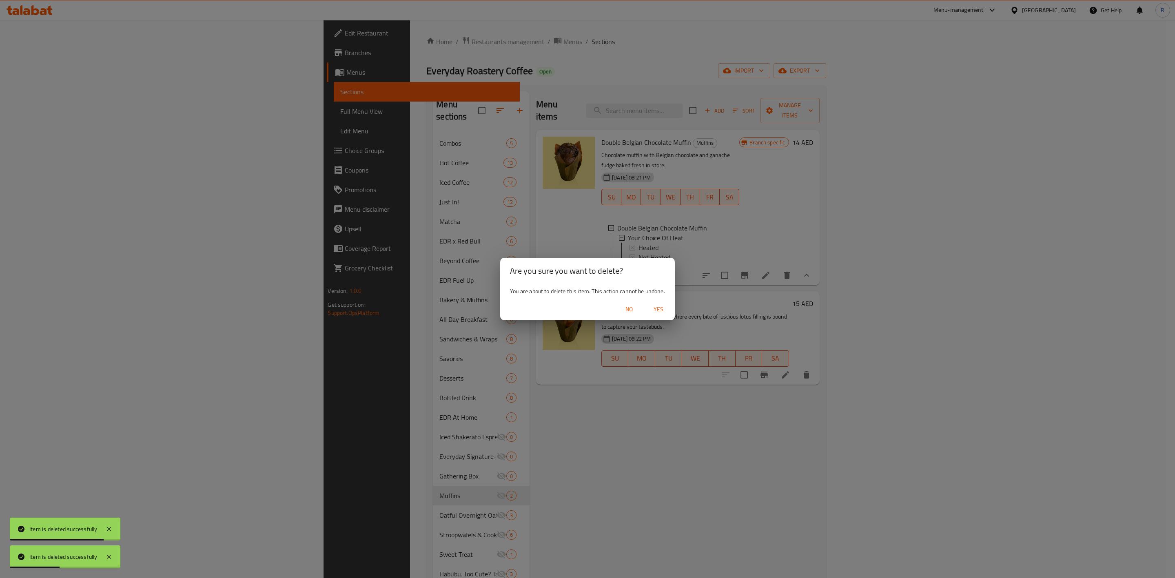
click at [659, 312] on span "Yes" at bounding box center [659, 309] width 20 height 10
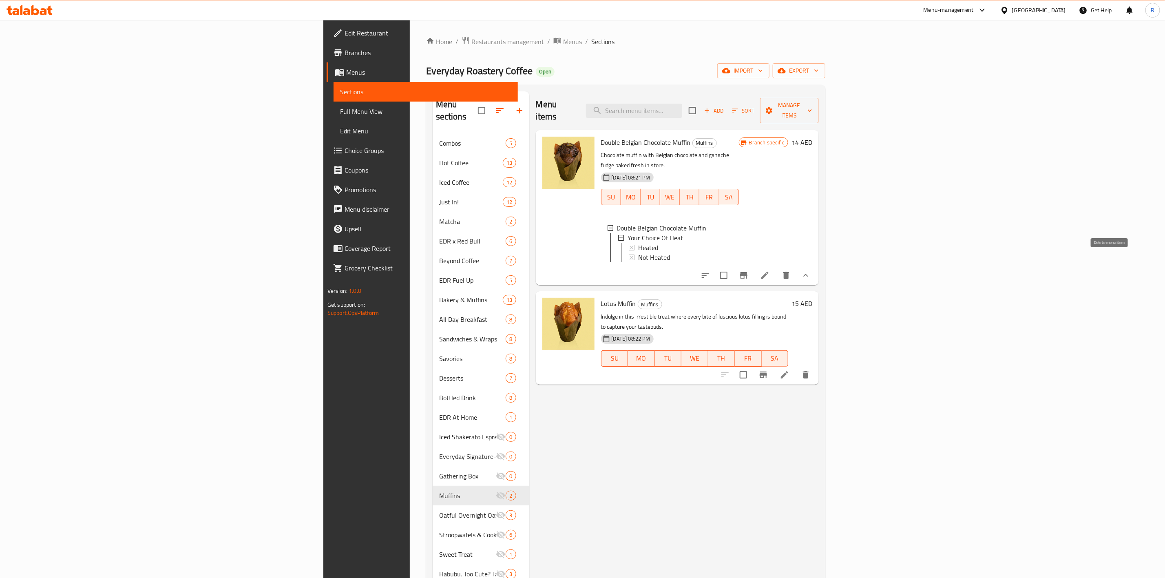
click at [789, 272] on icon "delete" at bounding box center [787, 275] width 6 height 7
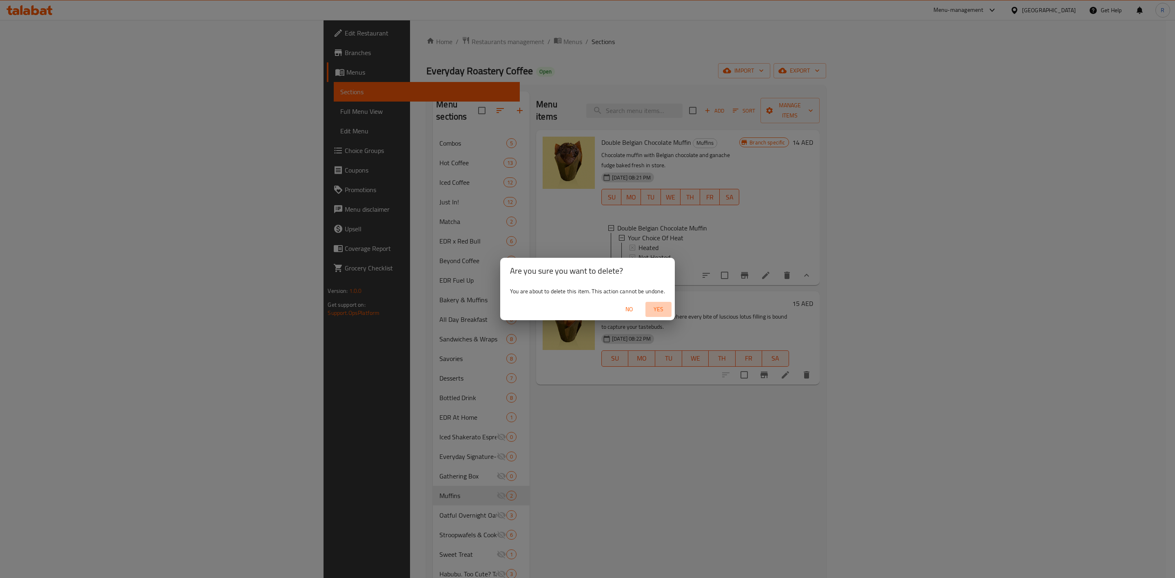
click at [658, 310] on span "Yes" at bounding box center [659, 309] width 20 height 10
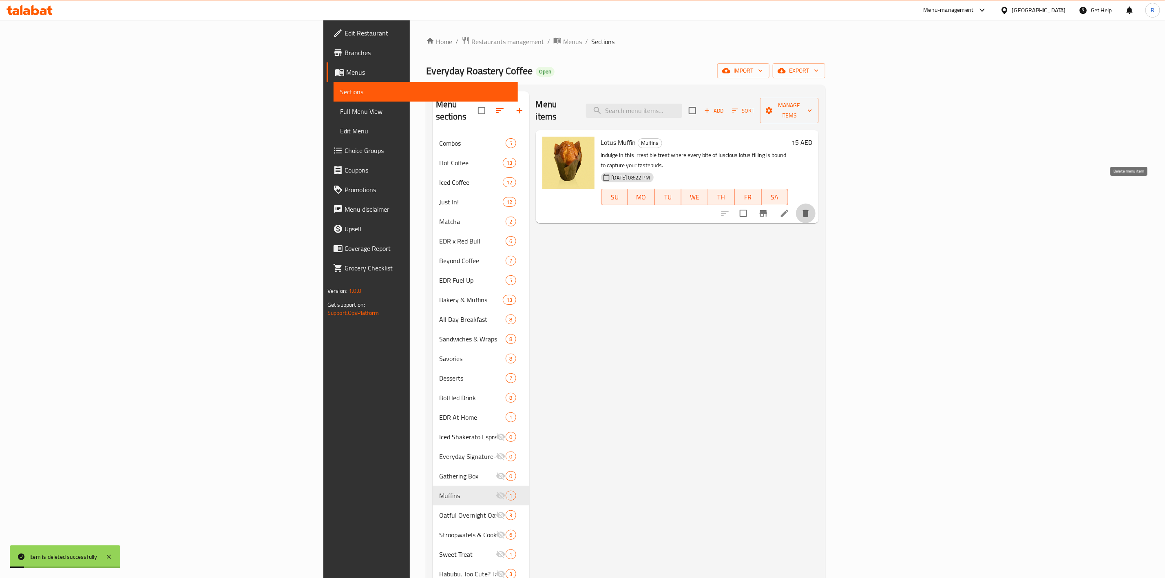
click at [816, 204] on button "delete" at bounding box center [806, 214] width 20 height 20
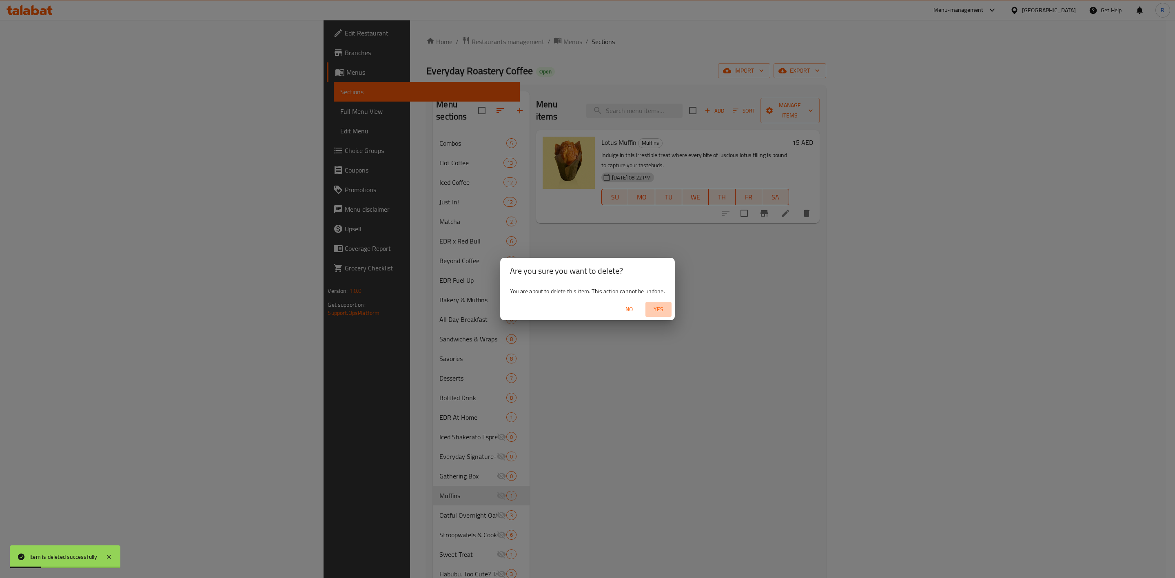
click at [666, 309] on span "Yes" at bounding box center [659, 309] width 20 height 10
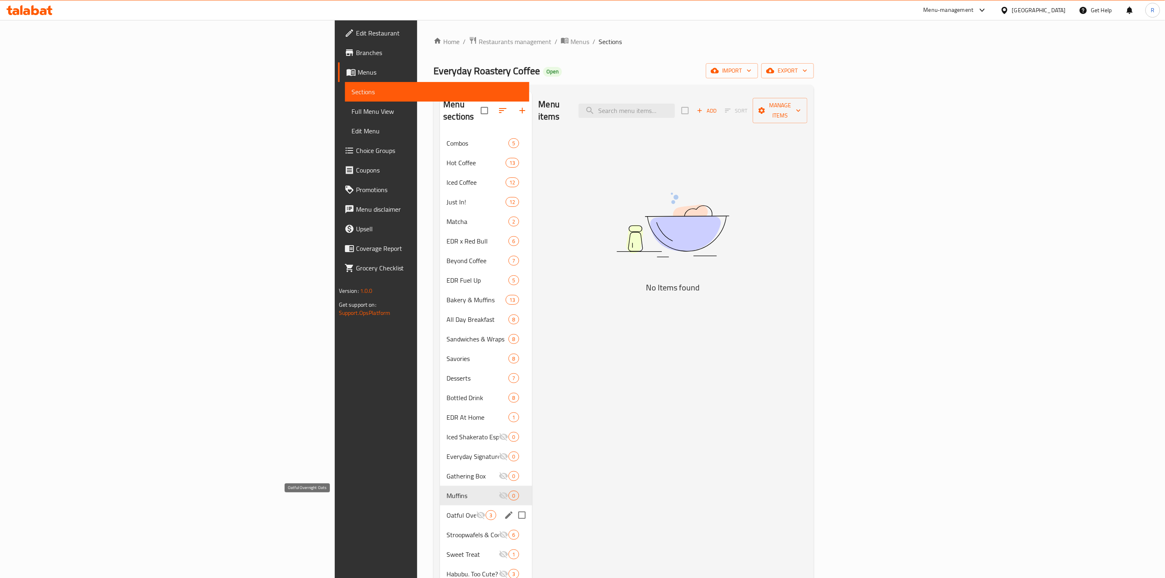
click at [447, 510] on span "Oatful Overnight Oats" at bounding box center [461, 515] width 29 height 10
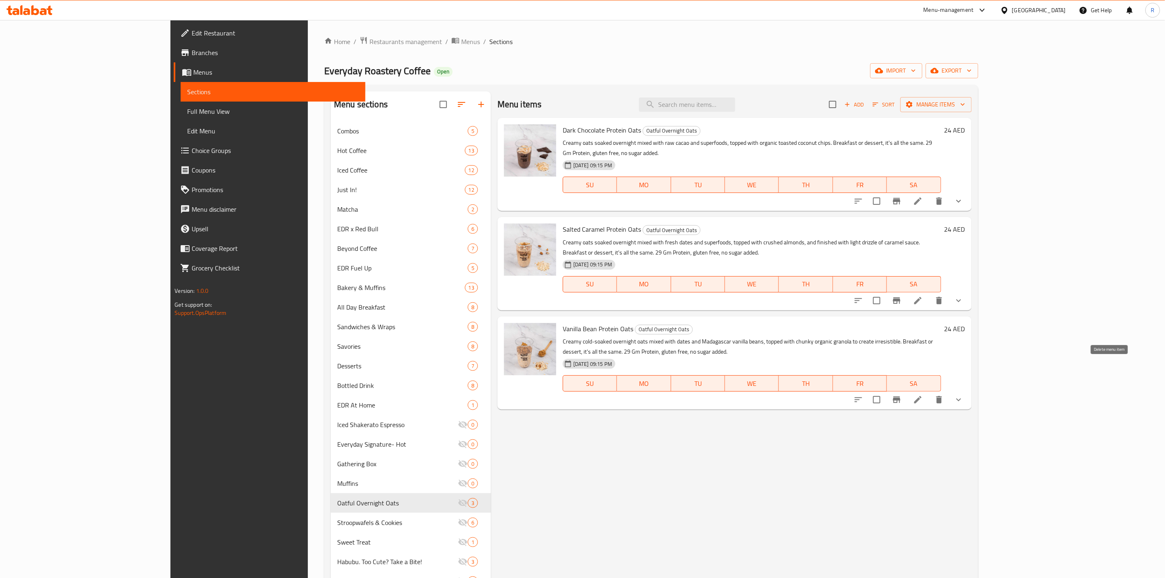
click at [942, 396] on icon "delete" at bounding box center [940, 399] width 6 height 7
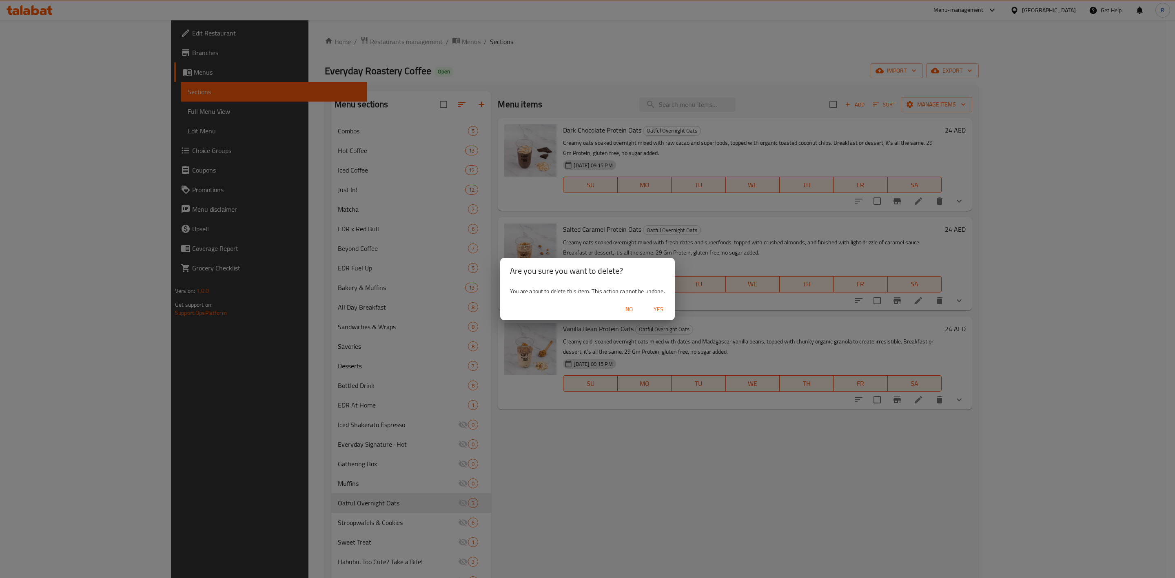
click at [651, 303] on button "Yes" at bounding box center [658, 309] width 26 height 15
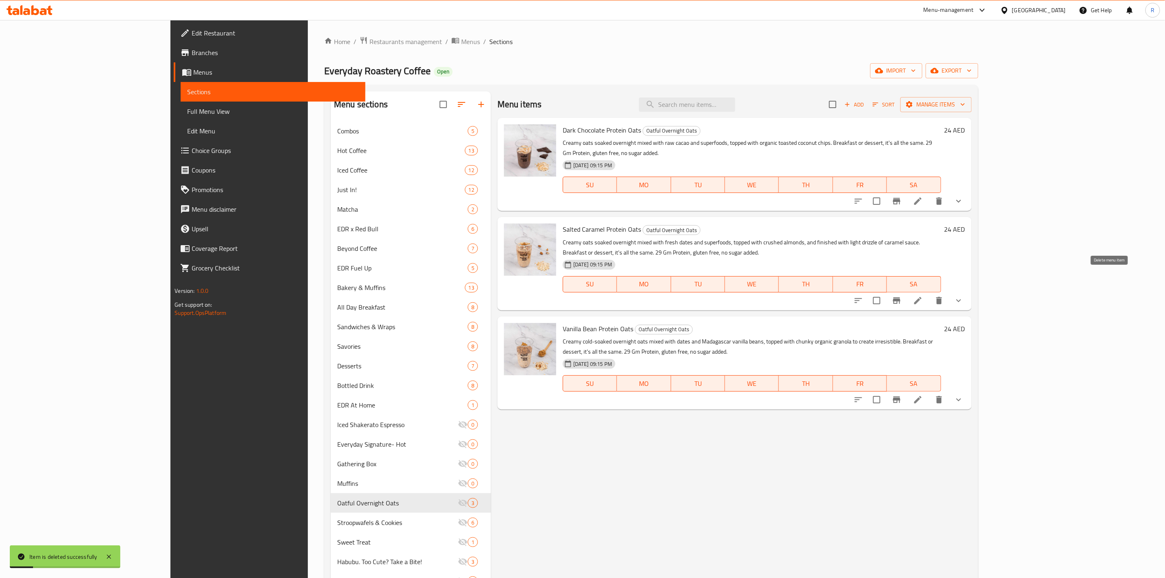
click at [942, 297] on icon "delete" at bounding box center [940, 300] width 6 height 7
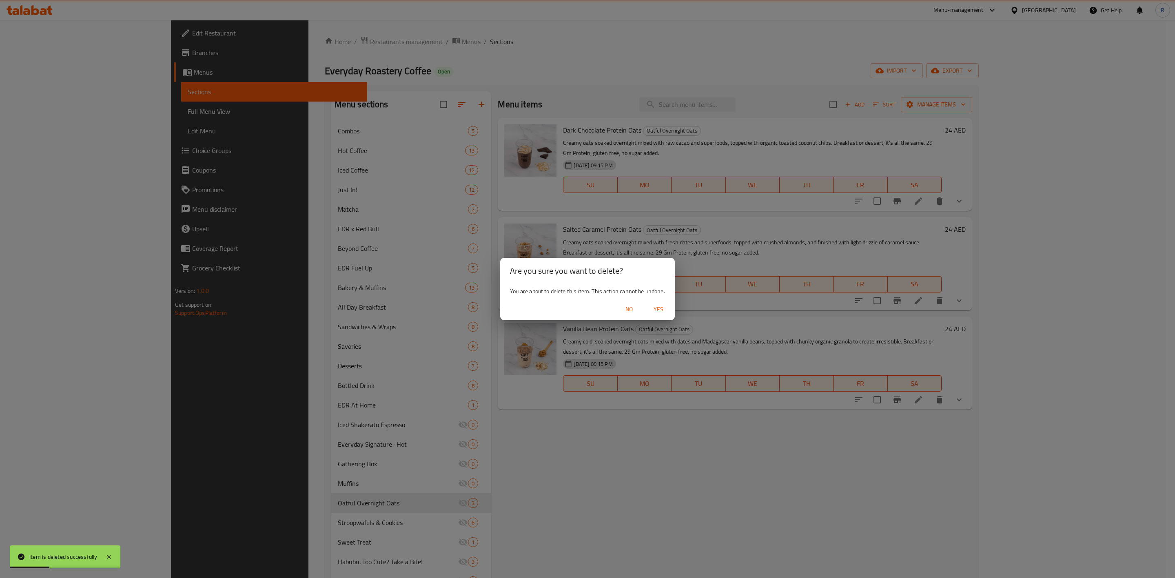
click at [666, 300] on div "No Yes" at bounding box center [587, 310] width 175 height 22
click at [659, 305] on span "Yes" at bounding box center [659, 309] width 20 height 10
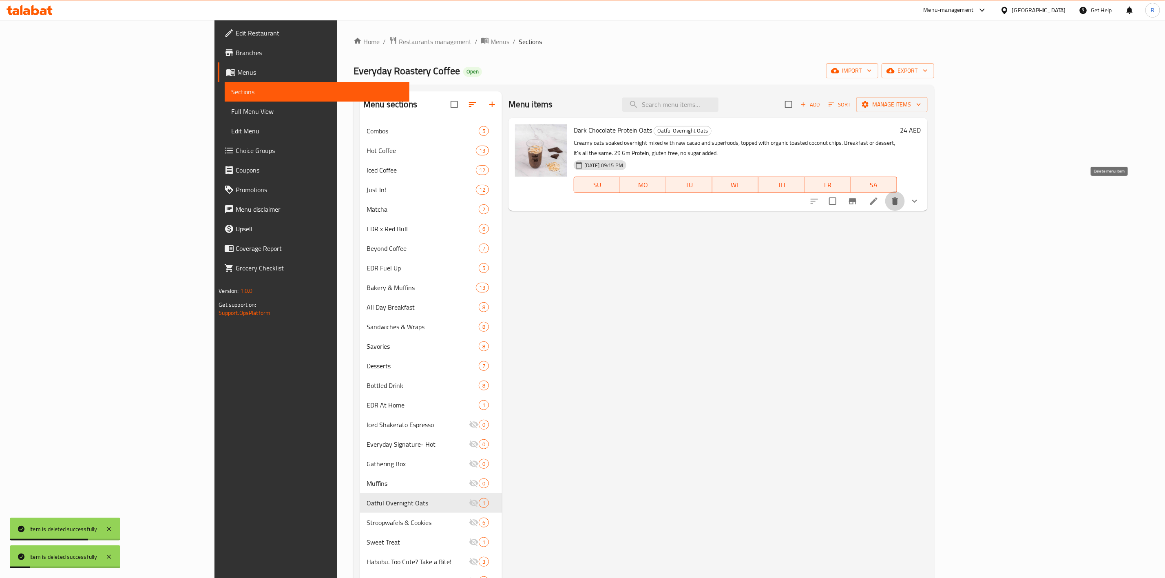
click at [900, 196] on icon "delete" at bounding box center [895, 201] width 10 height 10
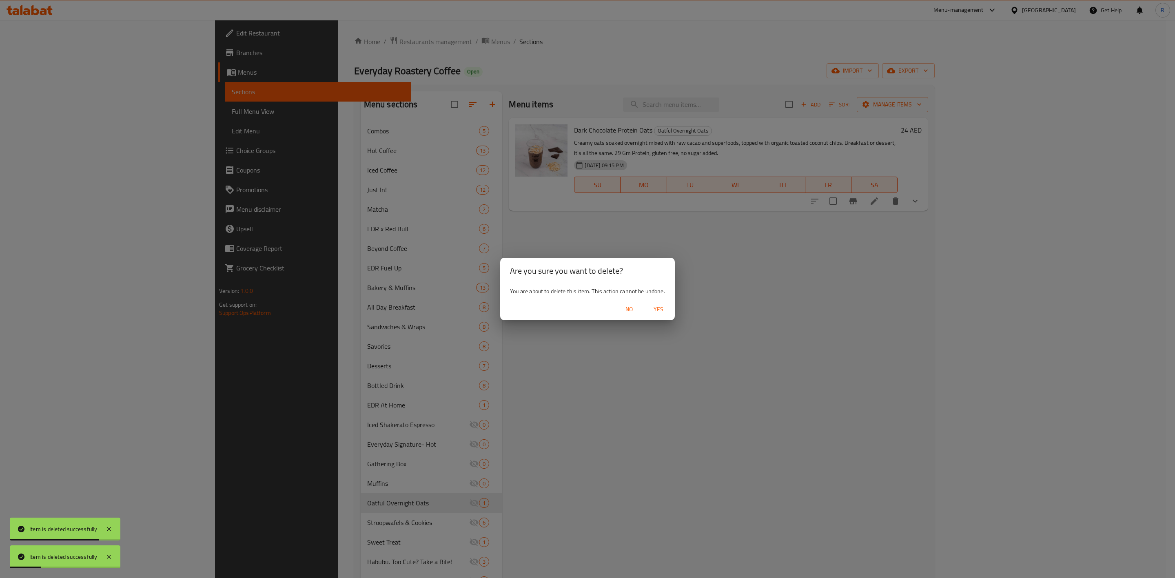
click at [658, 310] on span "Yes" at bounding box center [659, 309] width 20 height 10
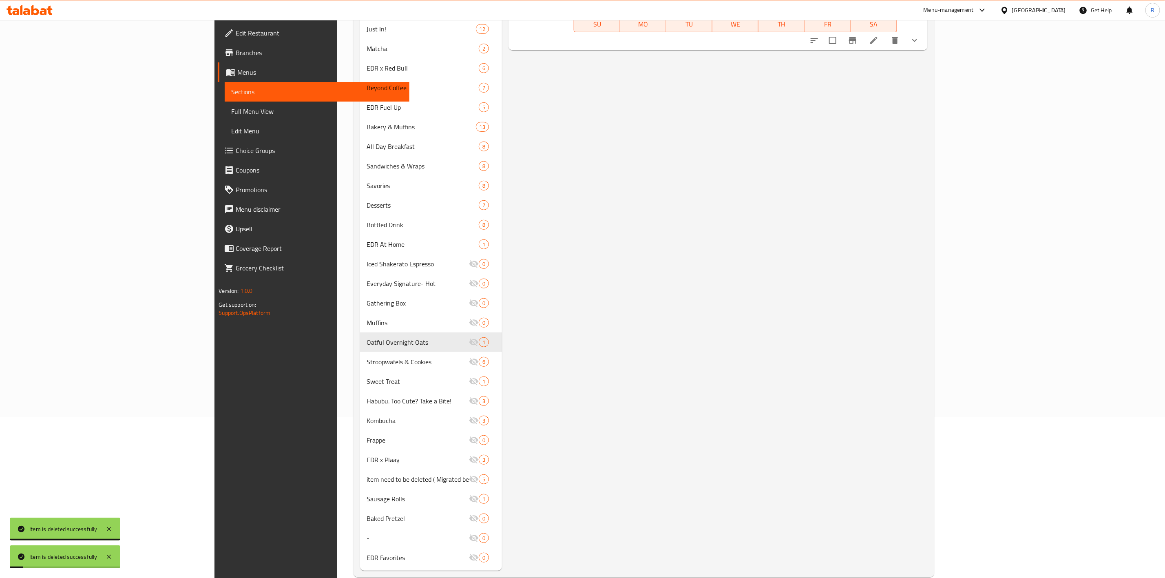
scroll to position [158, 0]
click at [898, 312] on div "Menu items Add Sort Manage items Dark Chocolate Protein Oats Oatful Overnight O…" at bounding box center [715, 253] width 426 height 640
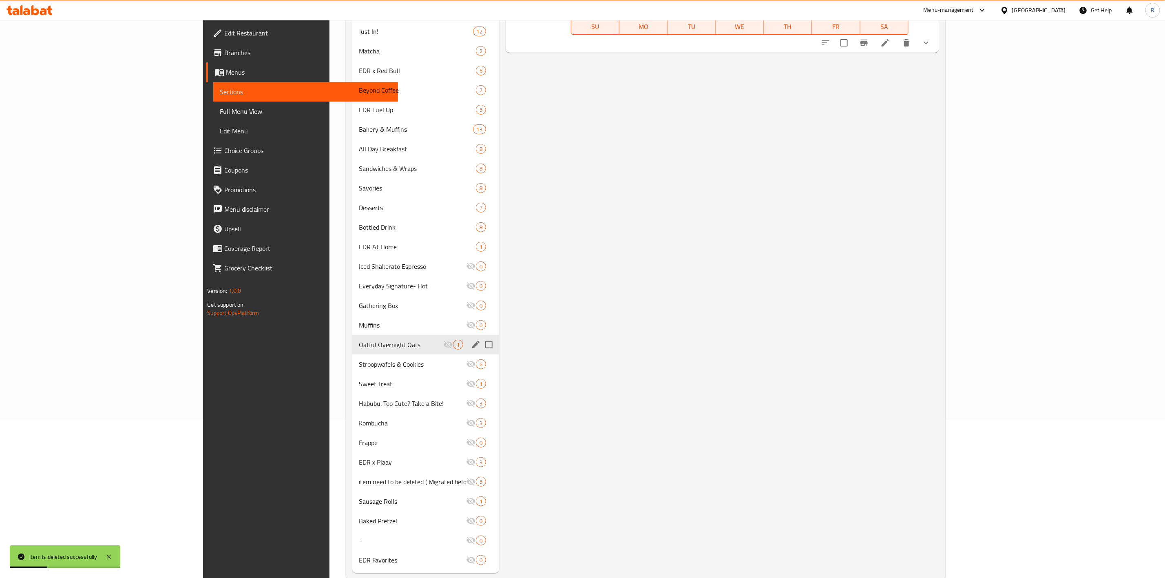
click at [471, 347] on icon "edit" at bounding box center [476, 345] width 10 height 10
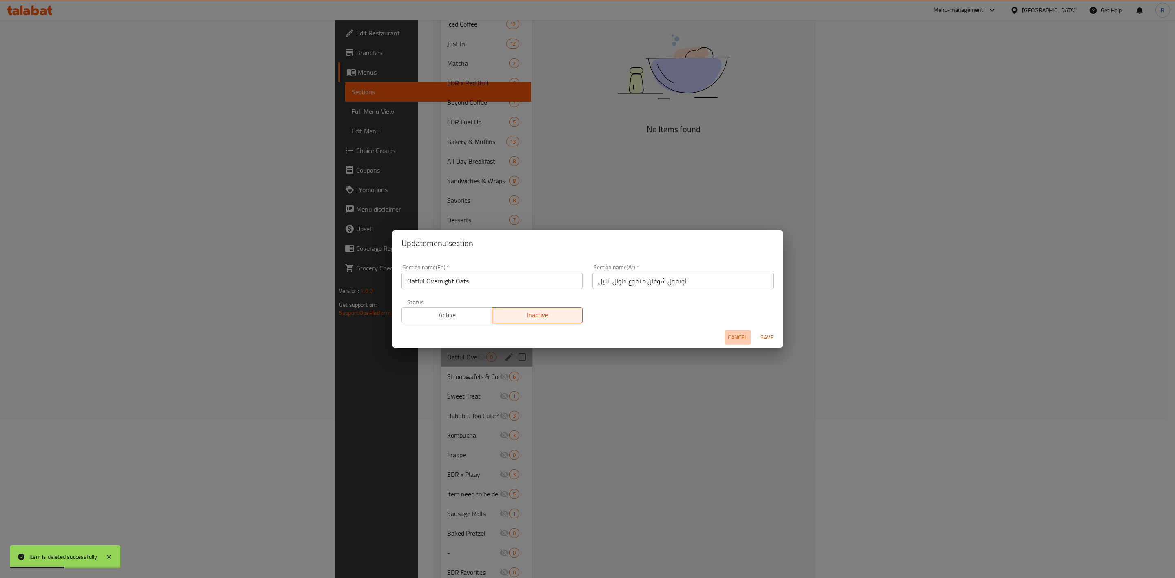
click at [731, 335] on span "Cancel" at bounding box center [738, 337] width 20 height 10
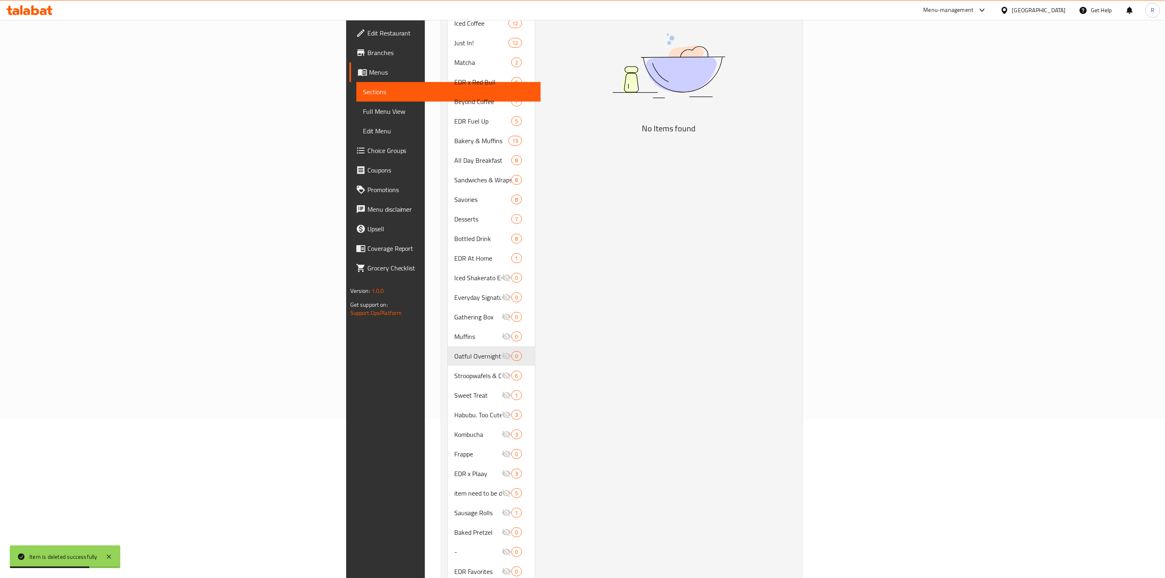
scroll to position [175, 0]
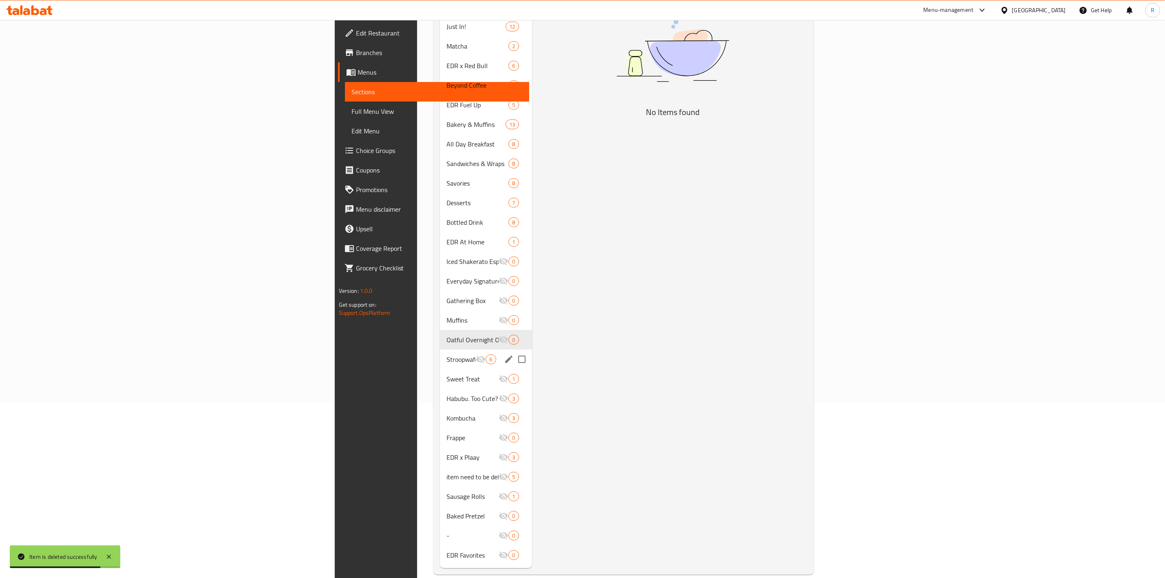
click at [447, 354] on span "Stroopwafels & Cookies" at bounding box center [461, 359] width 29 height 10
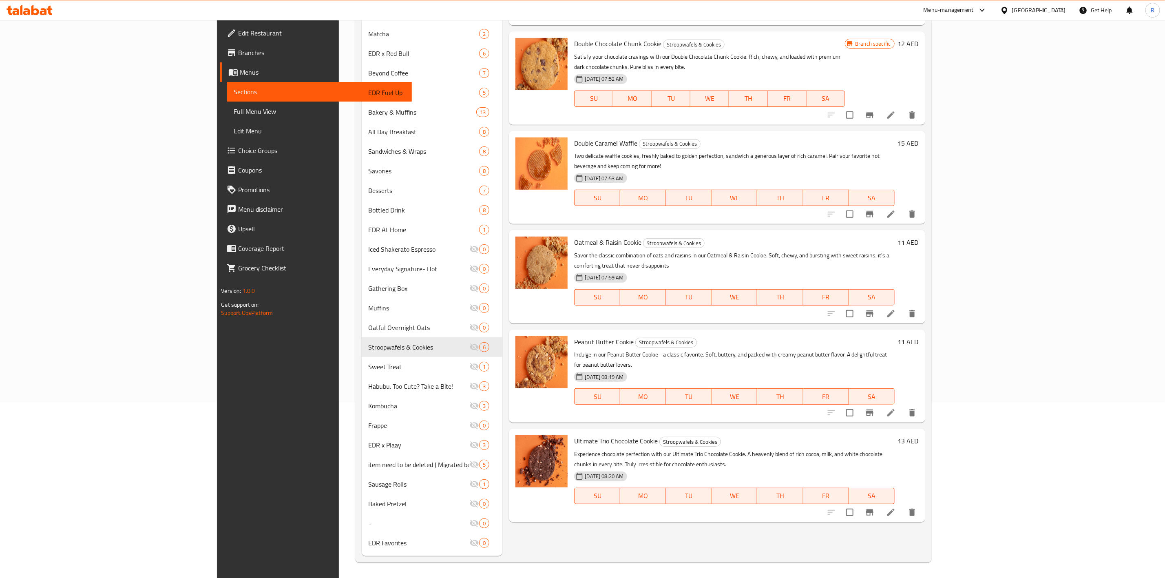
click at [922, 503] on button "delete" at bounding box center [913, 513] width 20 height 20
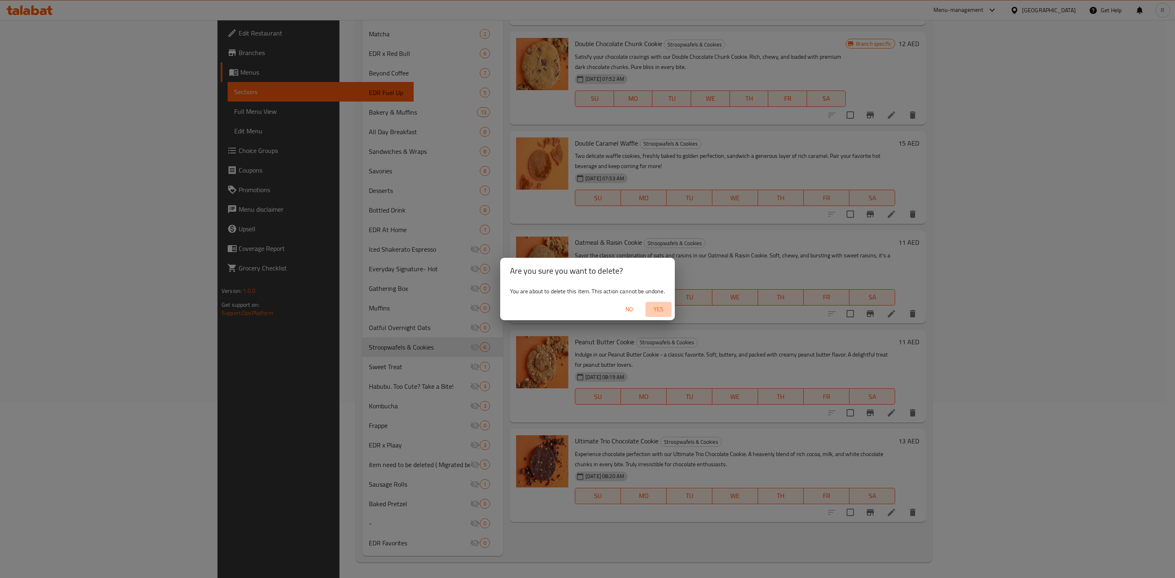
click at [662, 304] on span "Yes" at bounding box center [659, 309] width 20 height 10
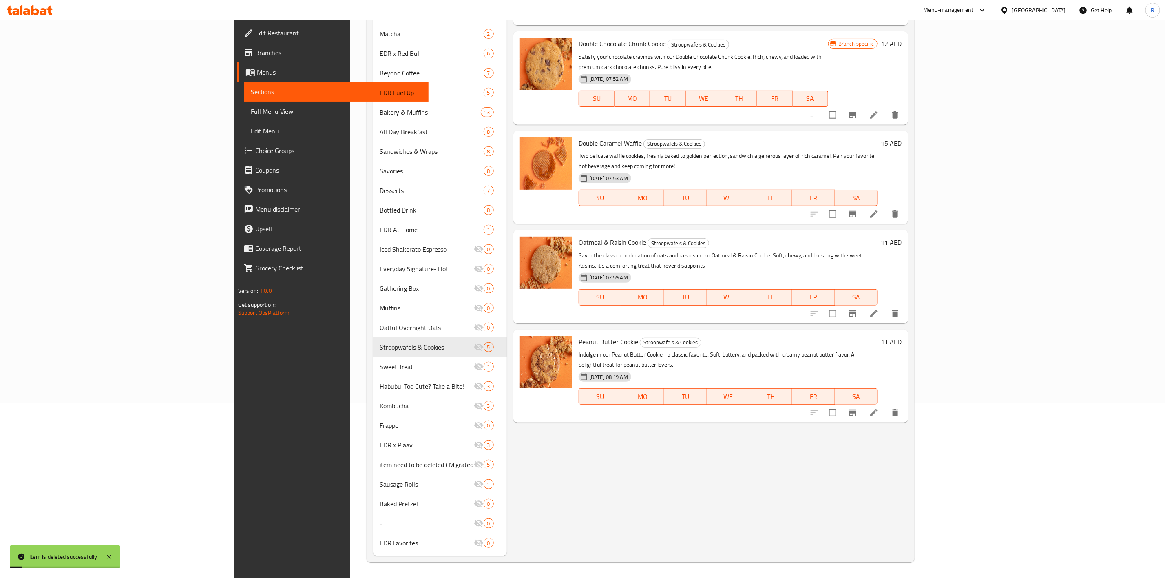
click at [908, 461] on div "Menu items Add Sort Manage items Belgian Chocolate Waffle Stroopwafels & Cookie…" at bounding box center [707, 236] width 401 height 640
click at [900, 408] on icon "delete" at bounding box center [895, 413] width 10 height 10
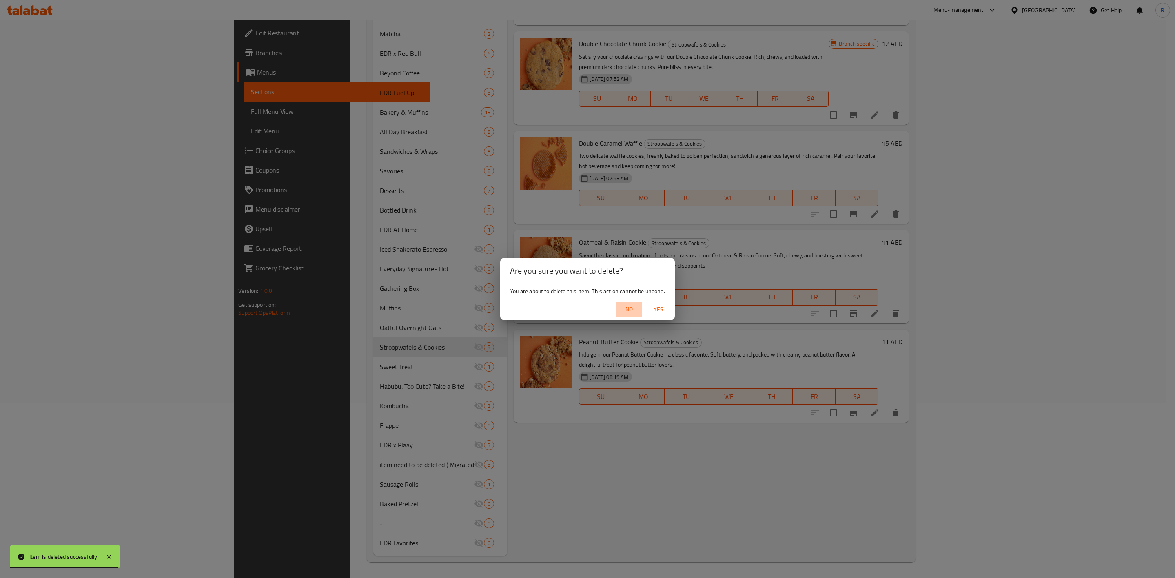
click at [625, 314] on span "No" at bounding box center [629, 309] width 20 height 10
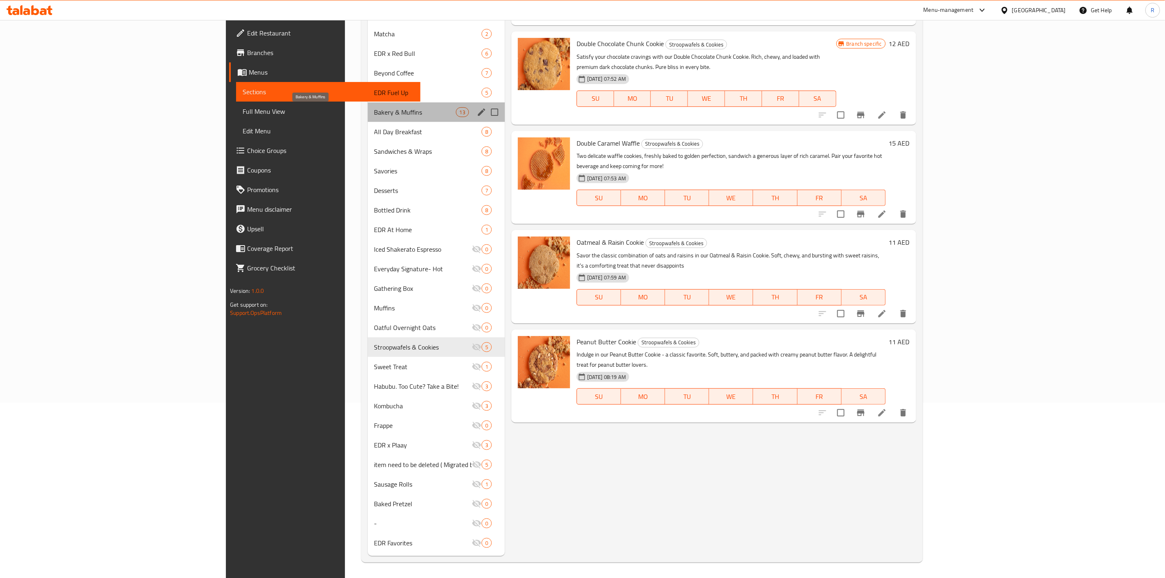
click at [374, 112] on span "Bakery & Muffins" at bounding box center [415, 112] width 82 height 10
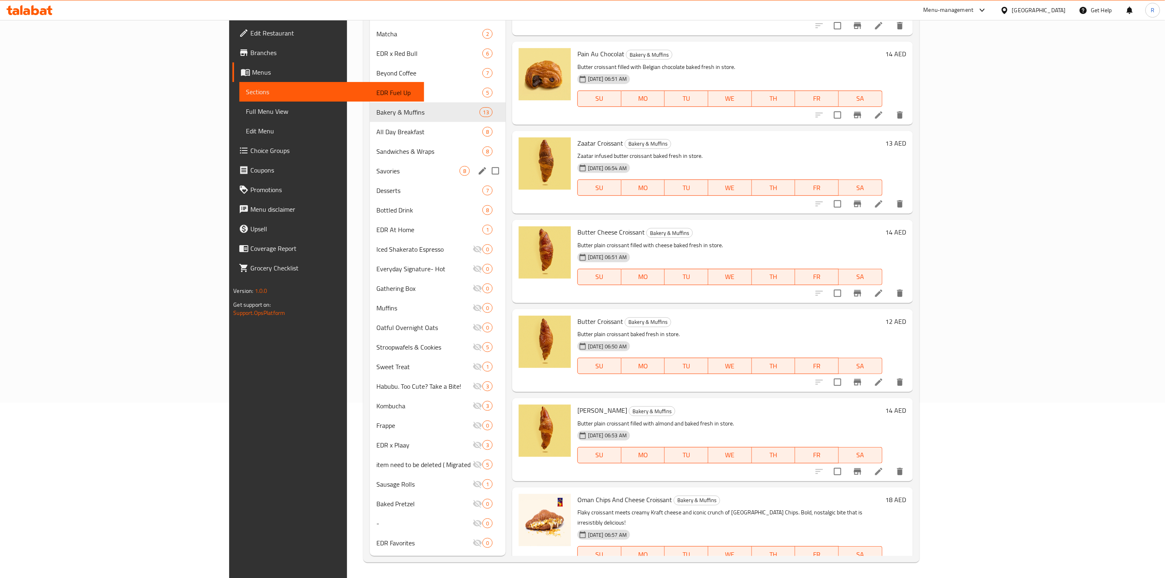
click at [370, 182] on div "Desserts 7" at bounding box center [438, 191] width 136 height 20
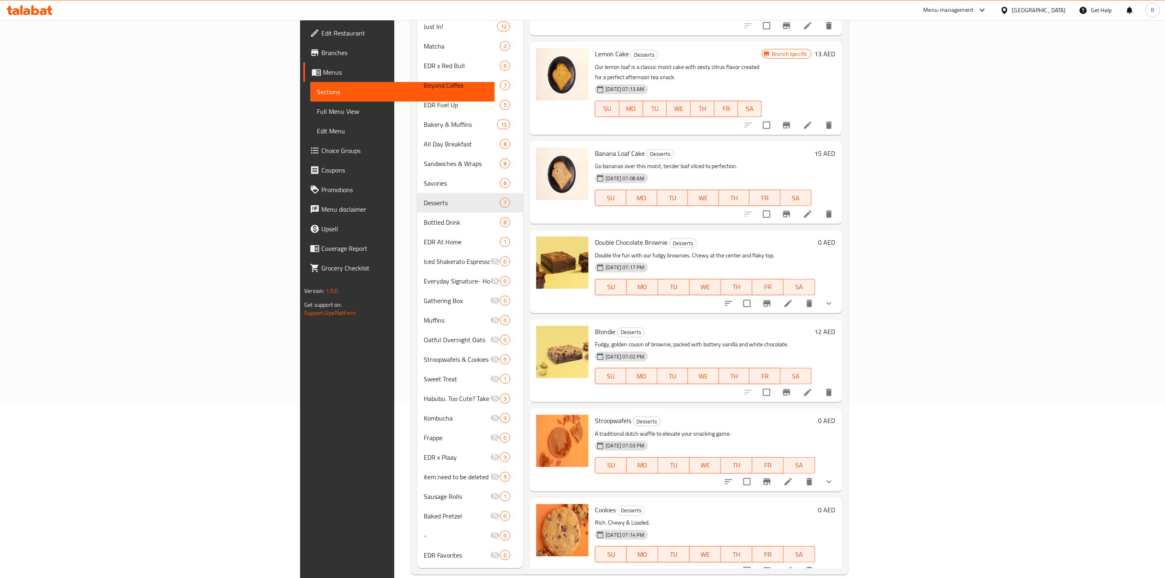
click at [800, 563] on li at bounding box center [788, 570] width 23 height 15
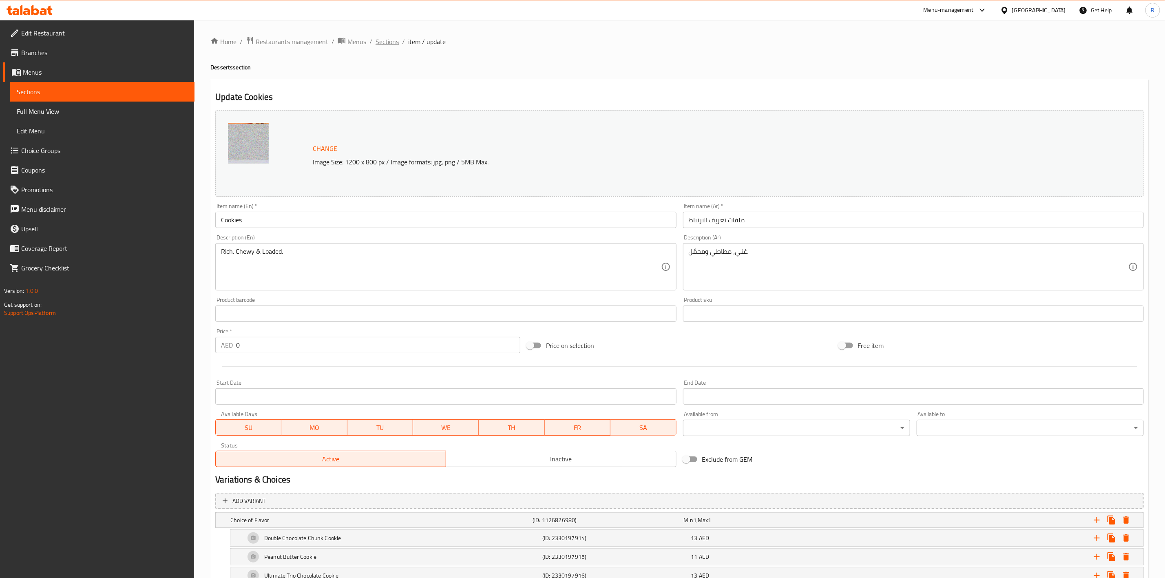
click at [388, 42] on span "Sections" at bounding box center [387, 42] width 23 height 10
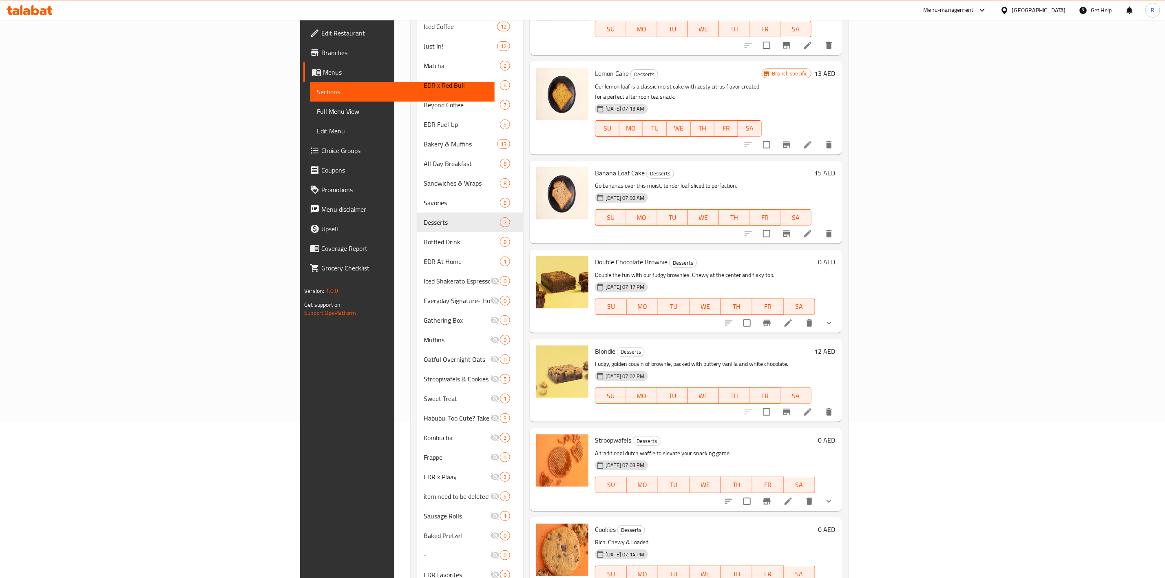
scroll to position [175, 0]
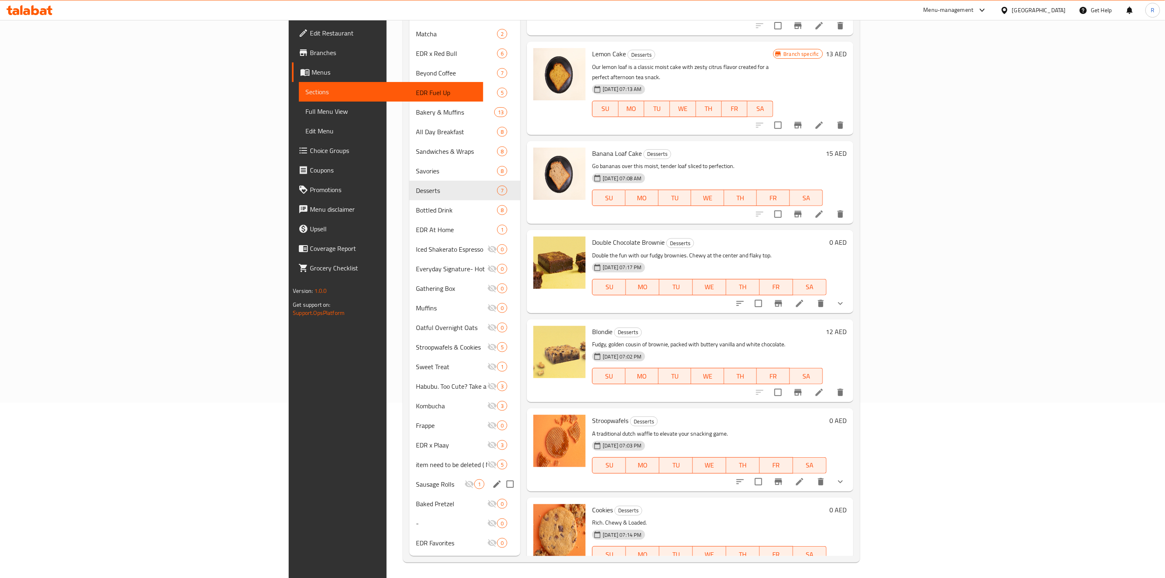
click at [416, 487] on span "Sausage Rolls" at bounding box center [440, 484] width 49 height 10
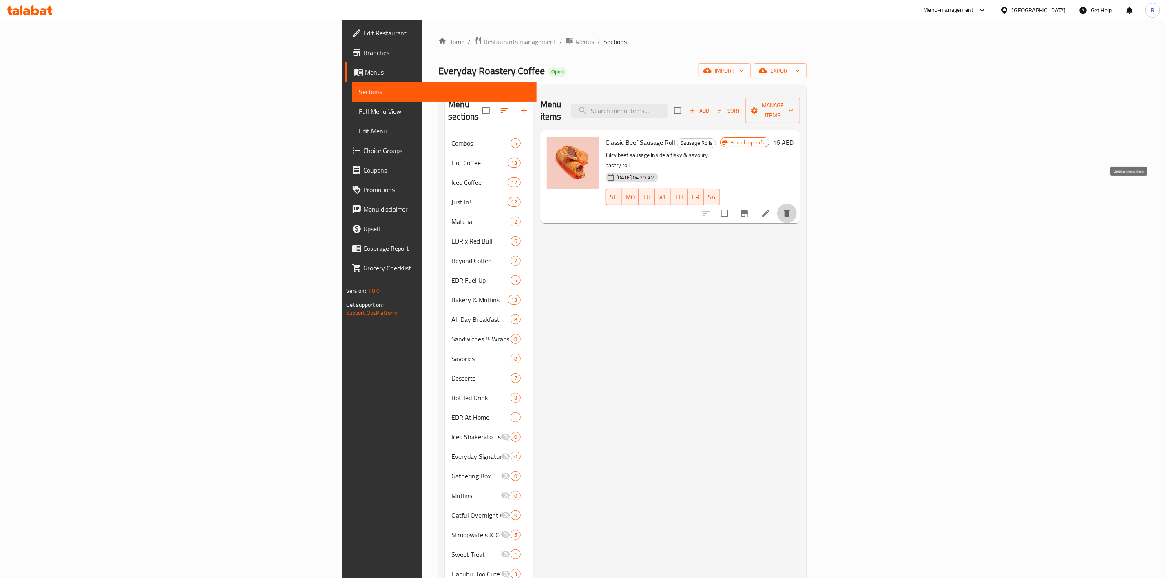
click at [790, 210] on icon "delete" at bounding box center [787, 213] width 6 height 7
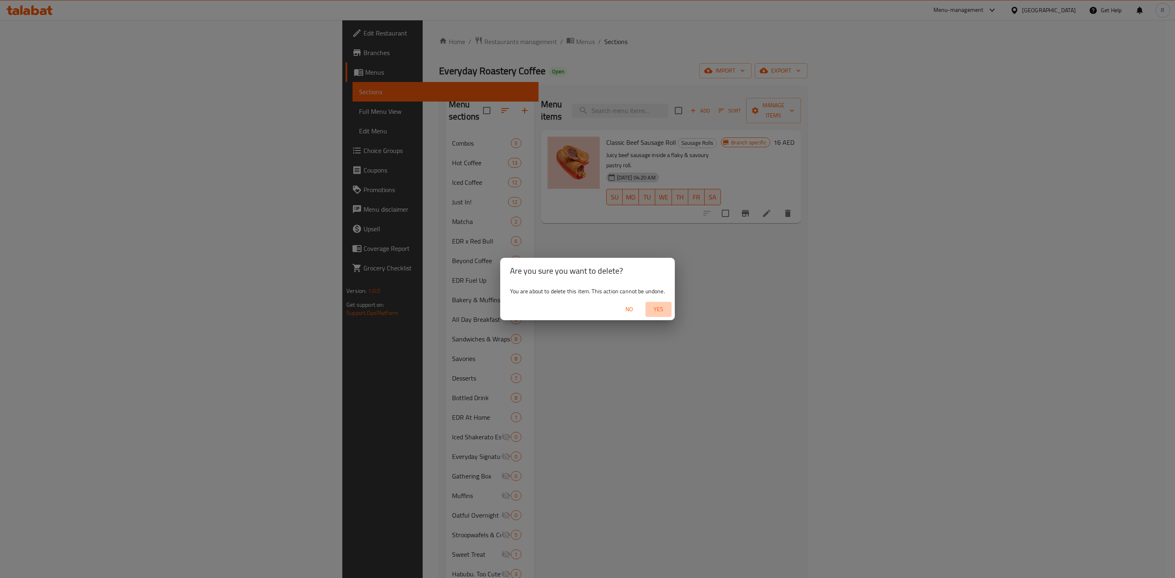
click at [653, 311] on span "Yes" at bounding box center [659, 309] width 20 height 10
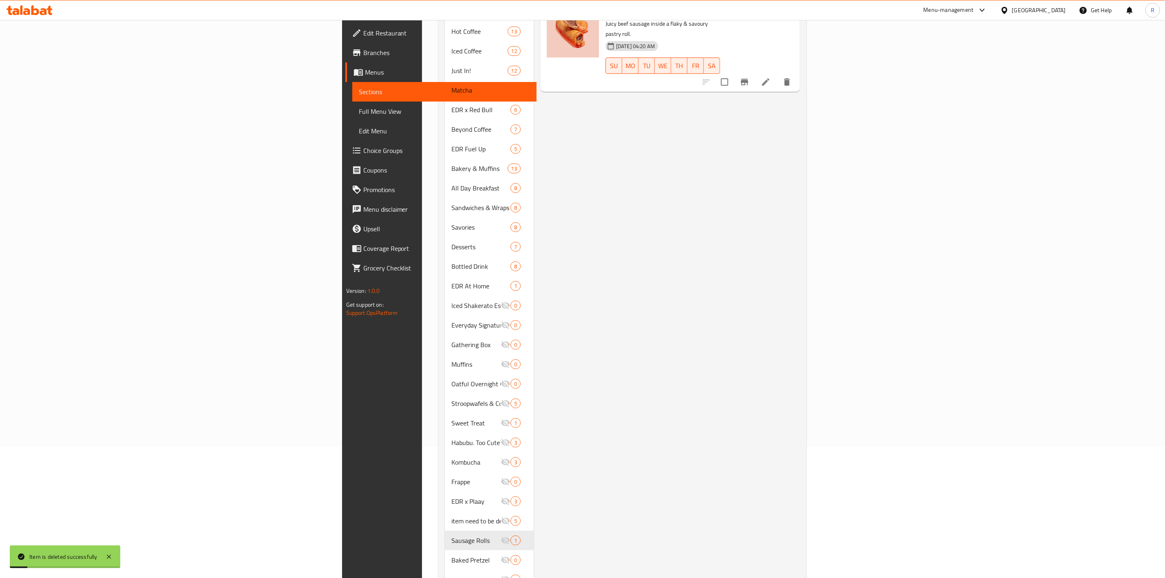
scroll to position [175, 0]
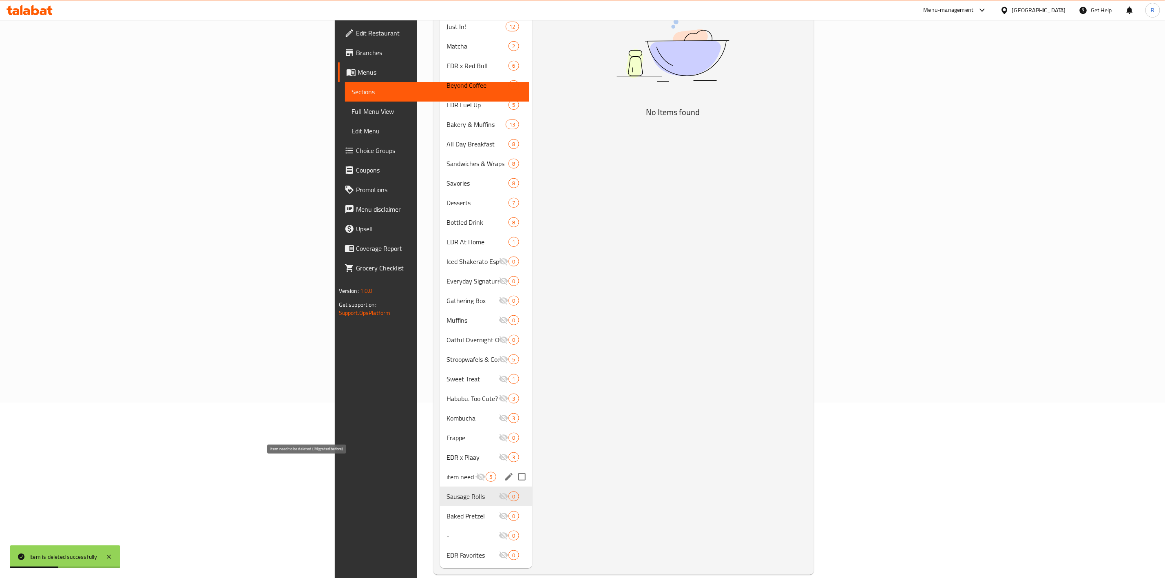
click at [447, 472] on span "item need to be deleted ( Migrated before)" at bounding box center [461, 477] width 29 height 10
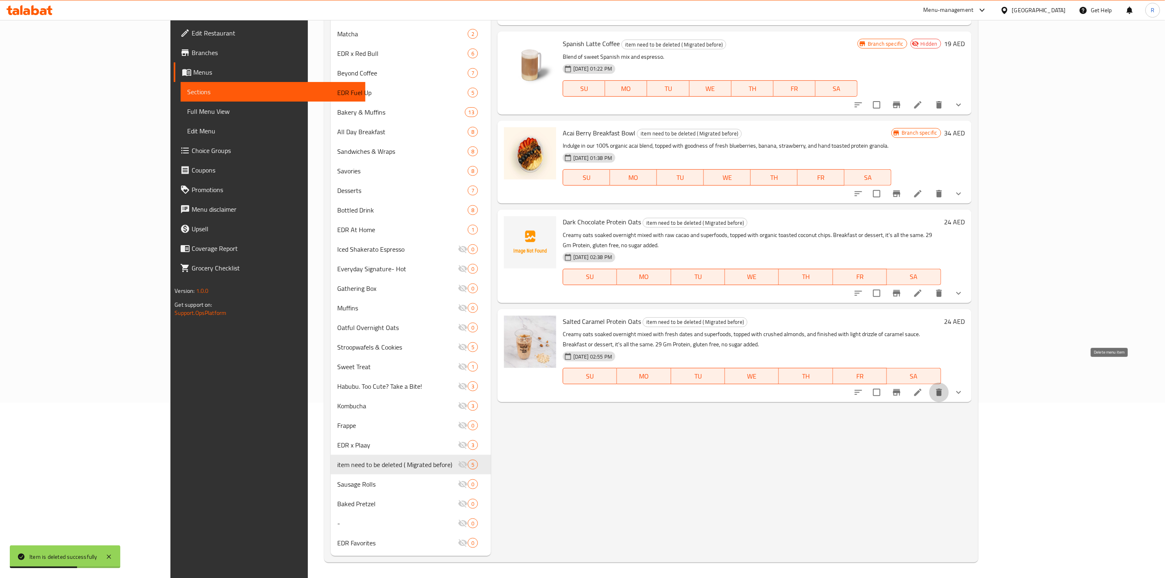
click at [942, 389] on icon "delete" at bounding box center [940, 392] width 6 height 7
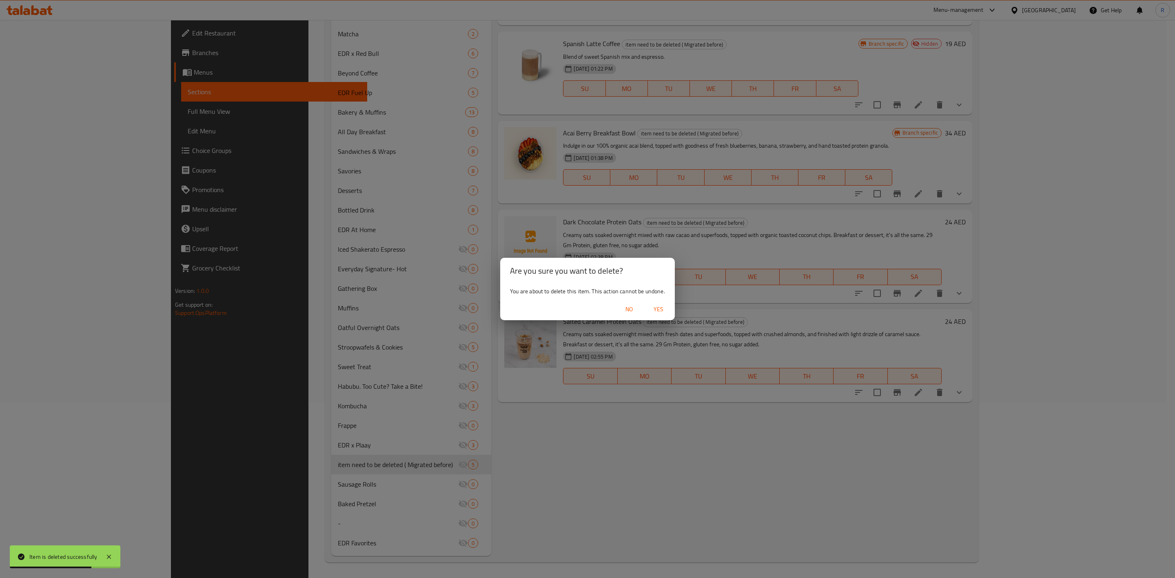
click at [662, 306] on span "Yes" at bounding box center [659, 309] width 20 height 10
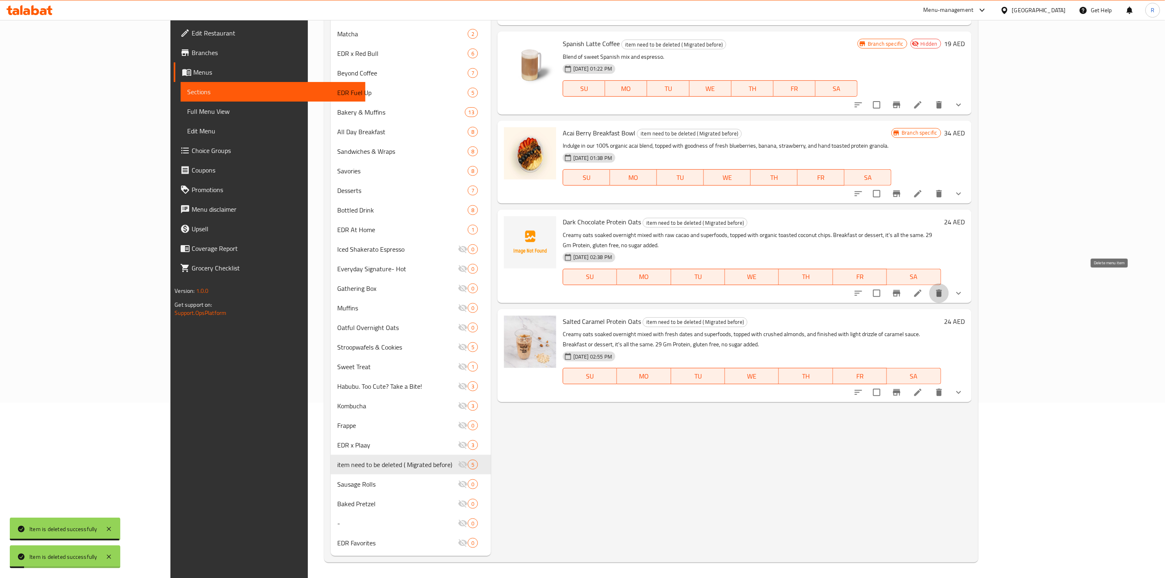
click at [942, 290] on icon "delete" at bounding box center [940, 293] width 6 height 7
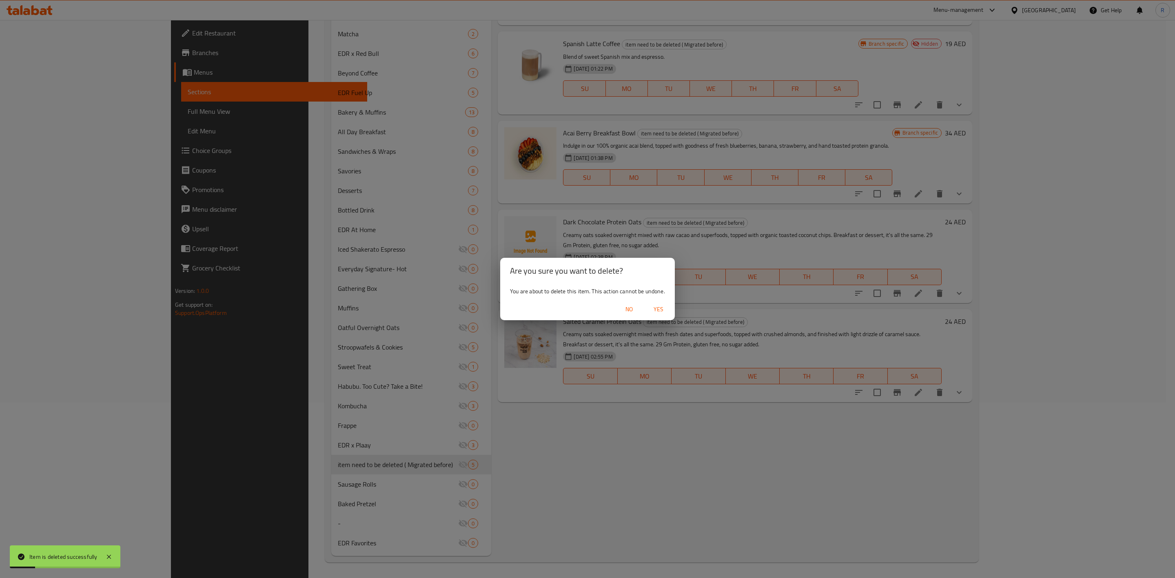
click at [662, 303] on button "Yes" at bounding box center [658, 309] width 26 height 15
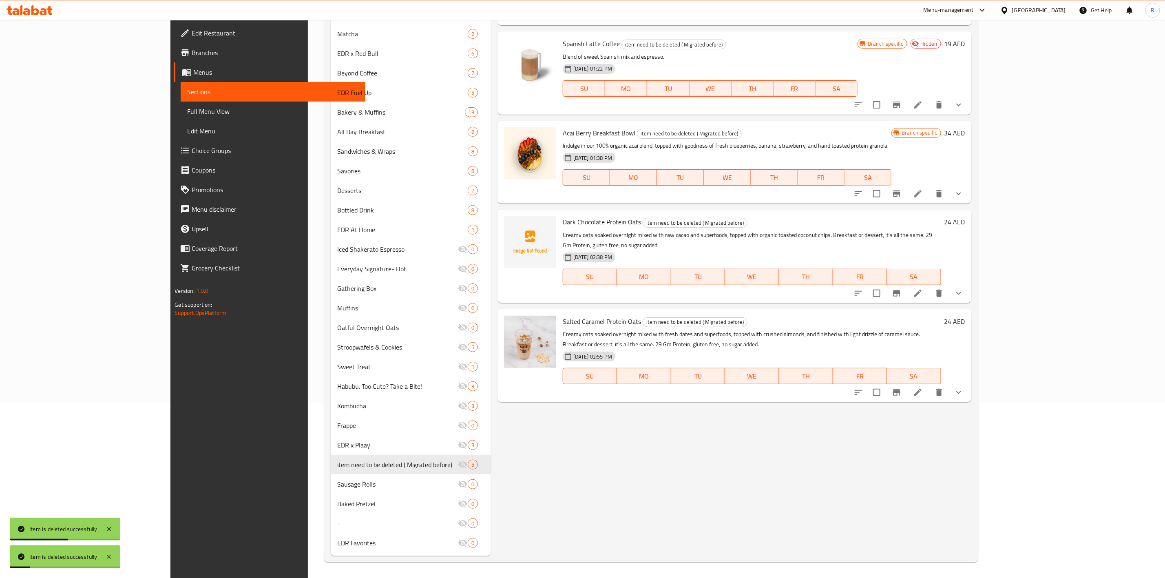
click at [944, 288] on icon "delete" at bounding box center [940, 293] width 10 height 10
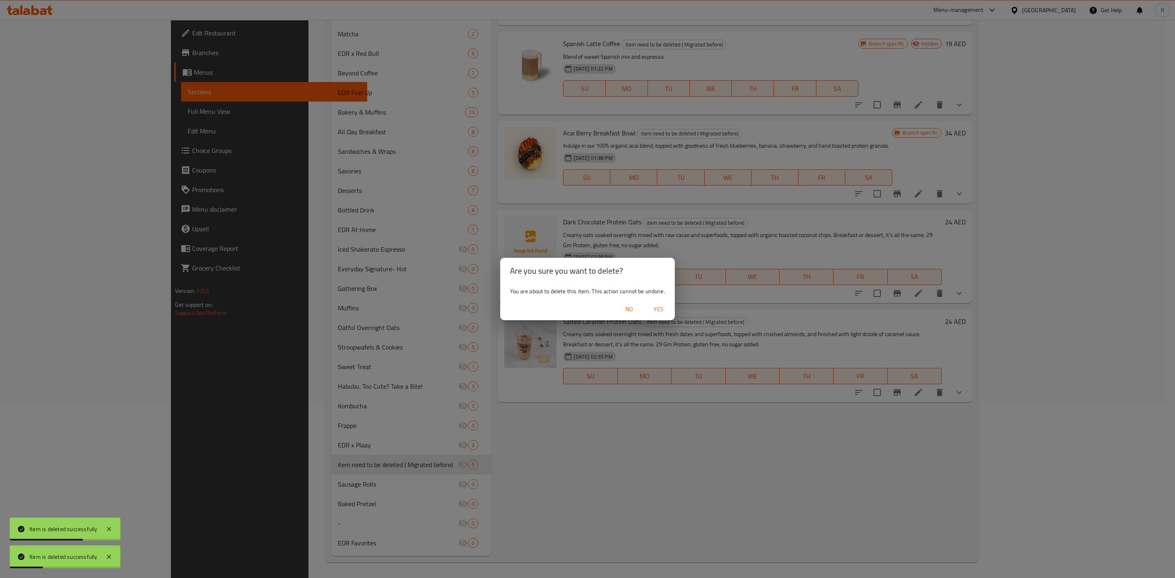
click at [660, 311] on span "Yes" at bounding box center [659, 309] width 20 height 10
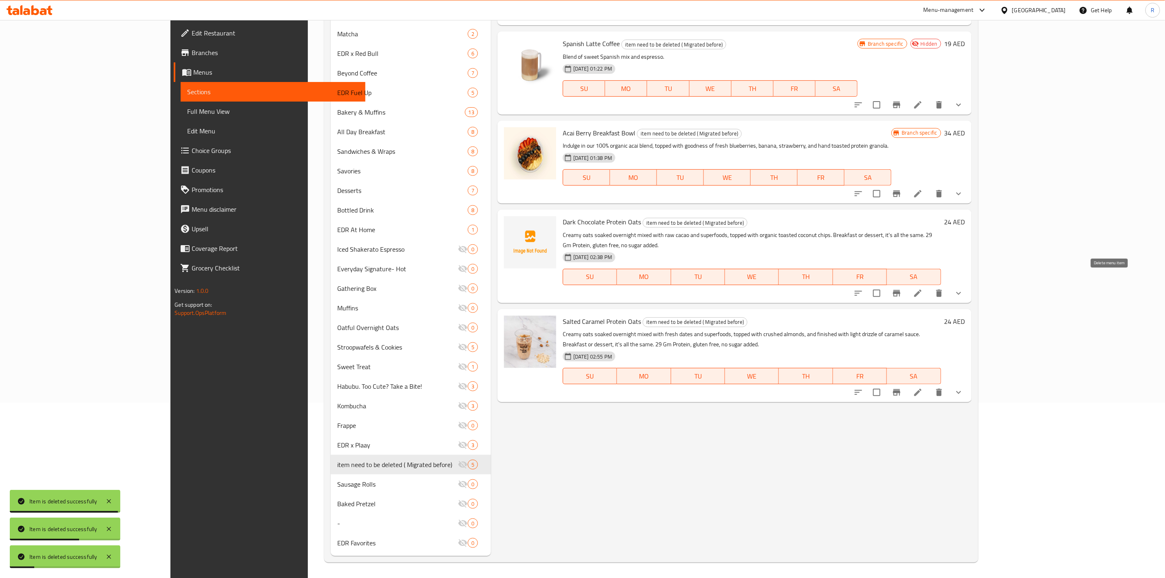
click at [944, 288] on icon "delete" at bounding box center [940, 293] width 10 height 10
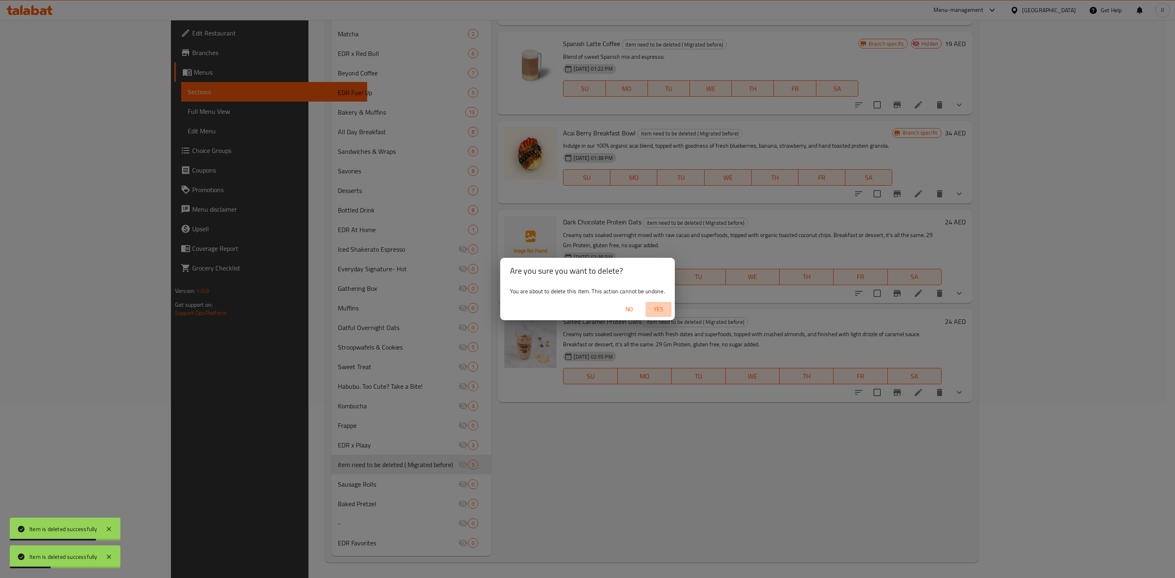
click at [655, 308] on span "Yes" at bounding box center [659, 309] width 20 height 10
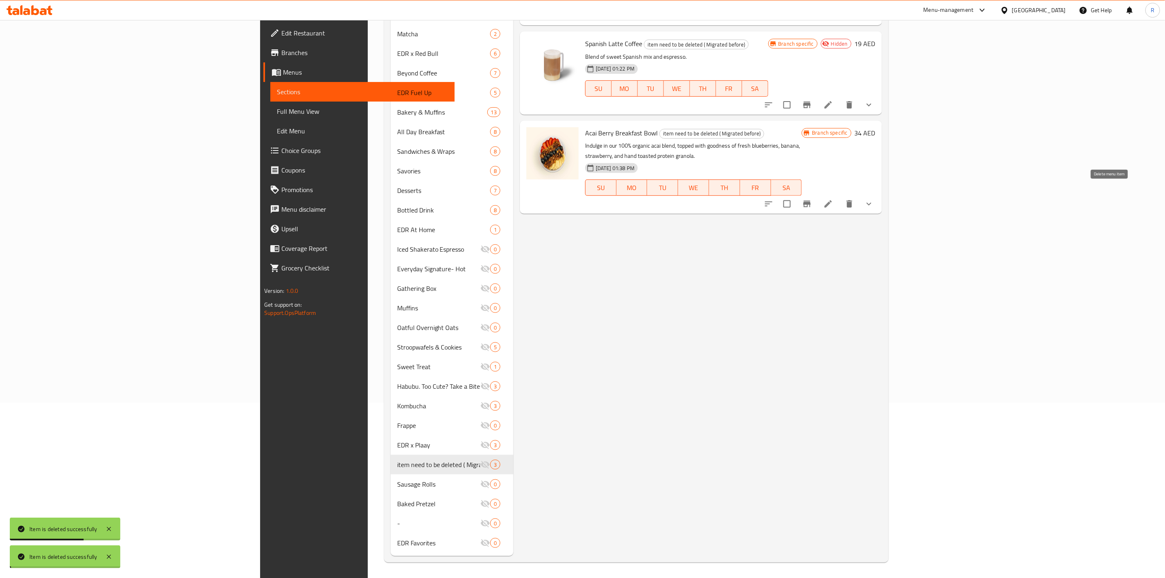
click at [853, 200] on icon "delete" at bounding box center [850, 203] width 6 height 7
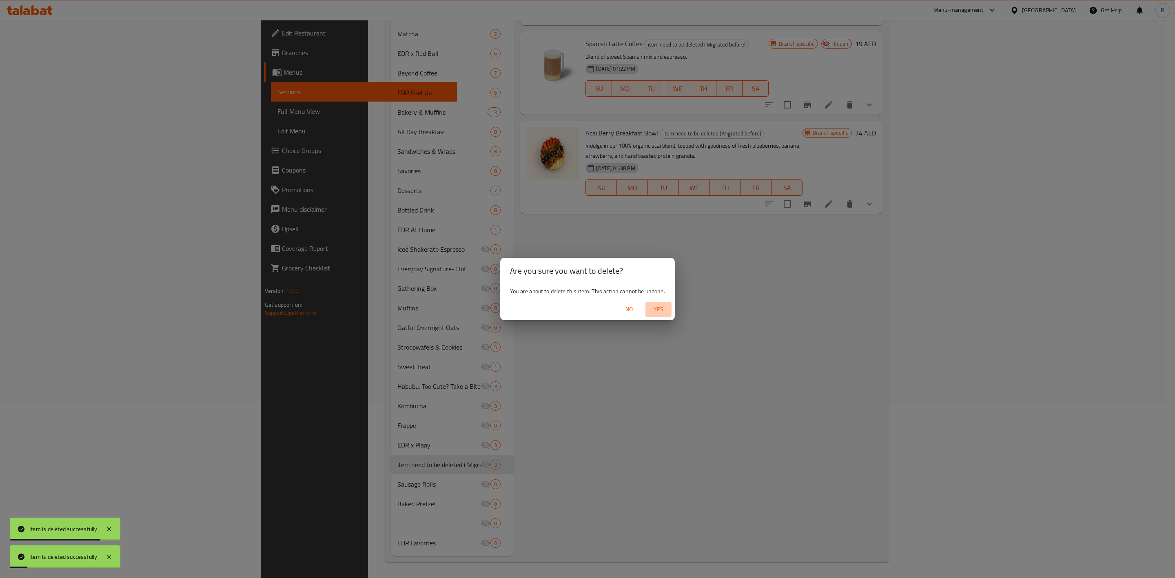
click at [659, 311] on span "Yes" at bounding box center [659, 309] width 20 height 10
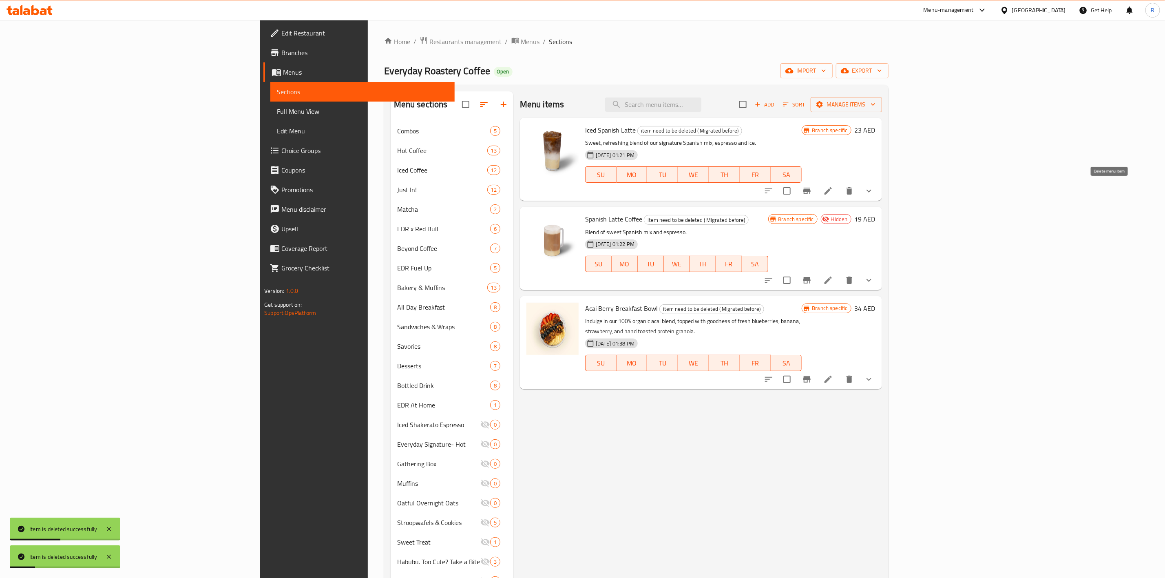
click at [855, 189] on icon "delete" at bounding box center [850, 191] width 10 height 10
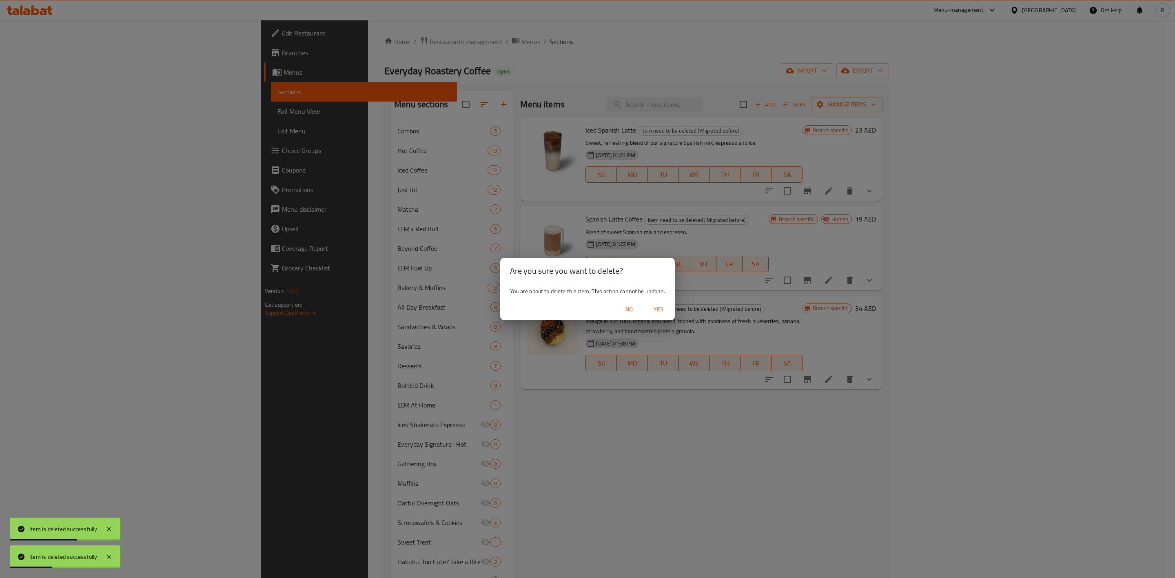
click at [662, 307] on span "Yes" at bounding box center [659, 309] width 20 height 10
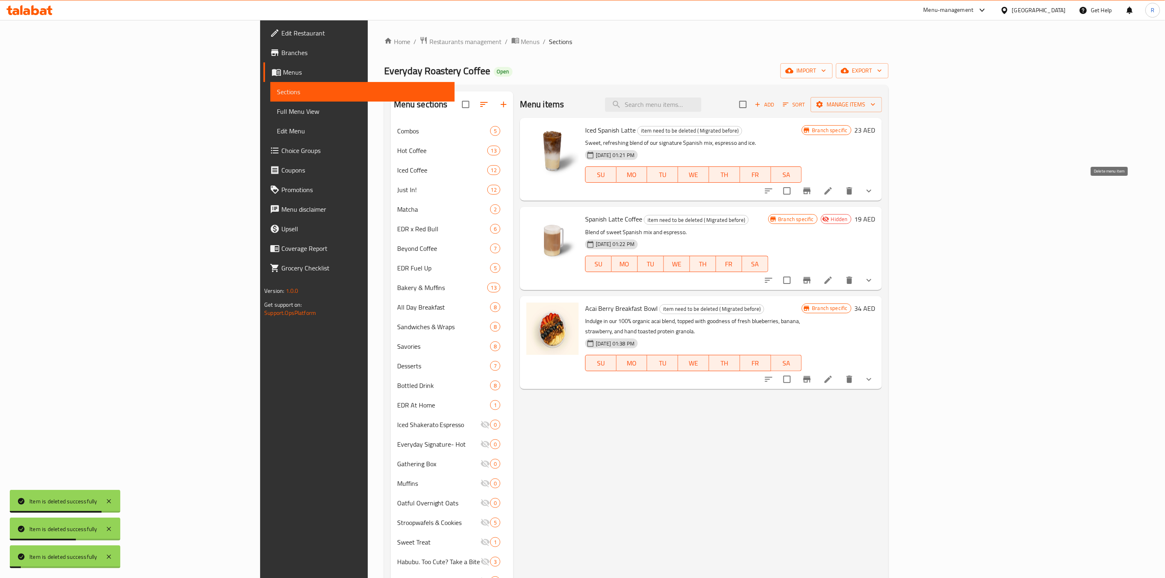
click at [855, 193] on icon "delete" at bounding box center [850, 191] width 10 height 10
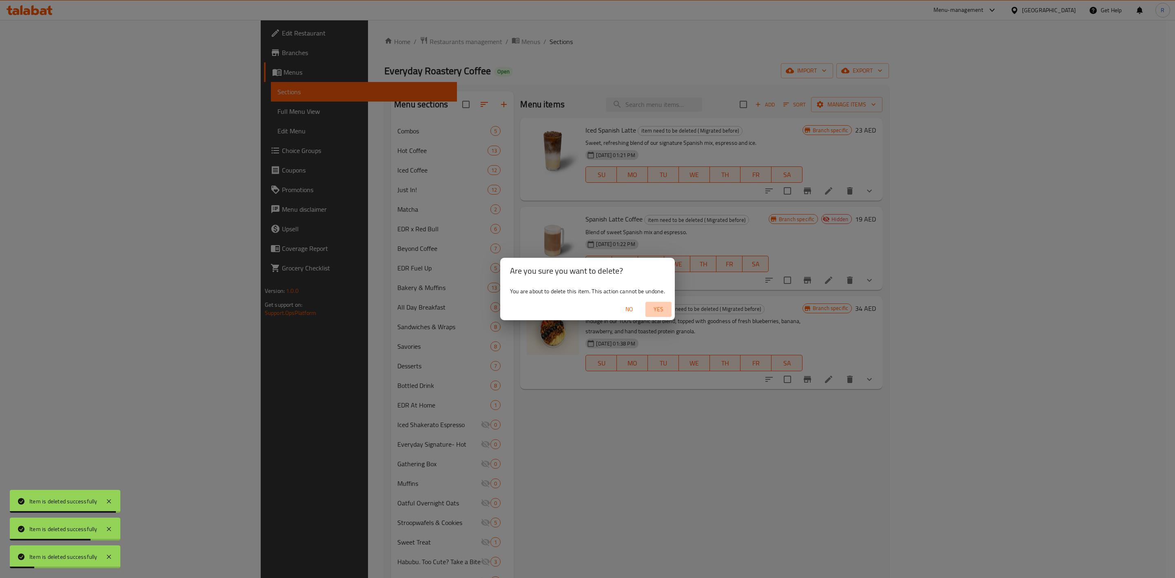
click at [652, 309] on span "Yes" at bounding box center [659, 309] width 20 height 10
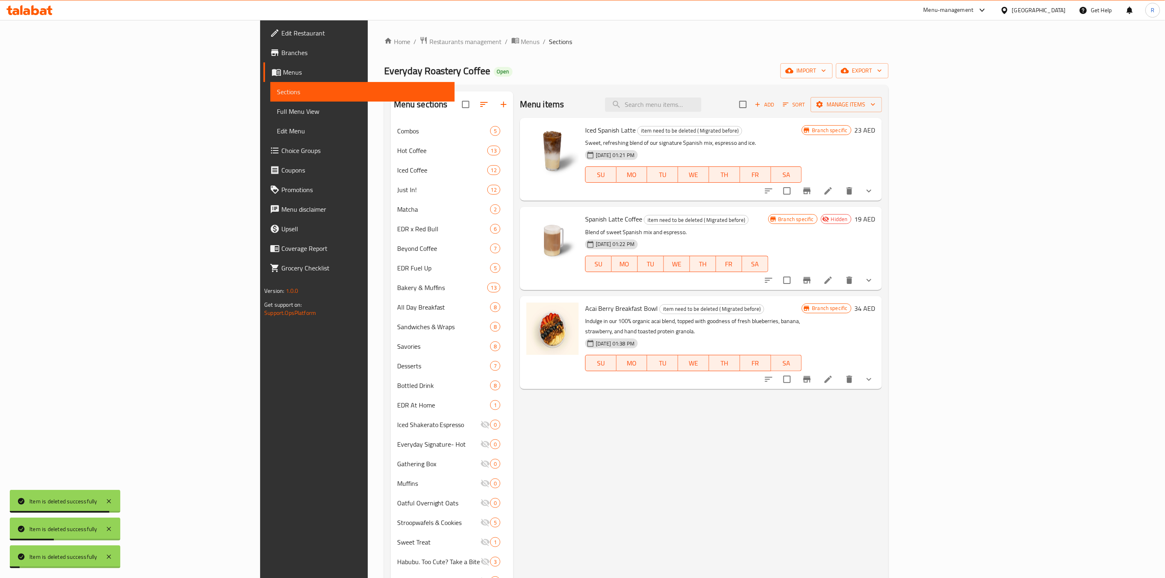
click at [855, 193] on icon "delete" at bounding box center [850, 191] width 10 height 10
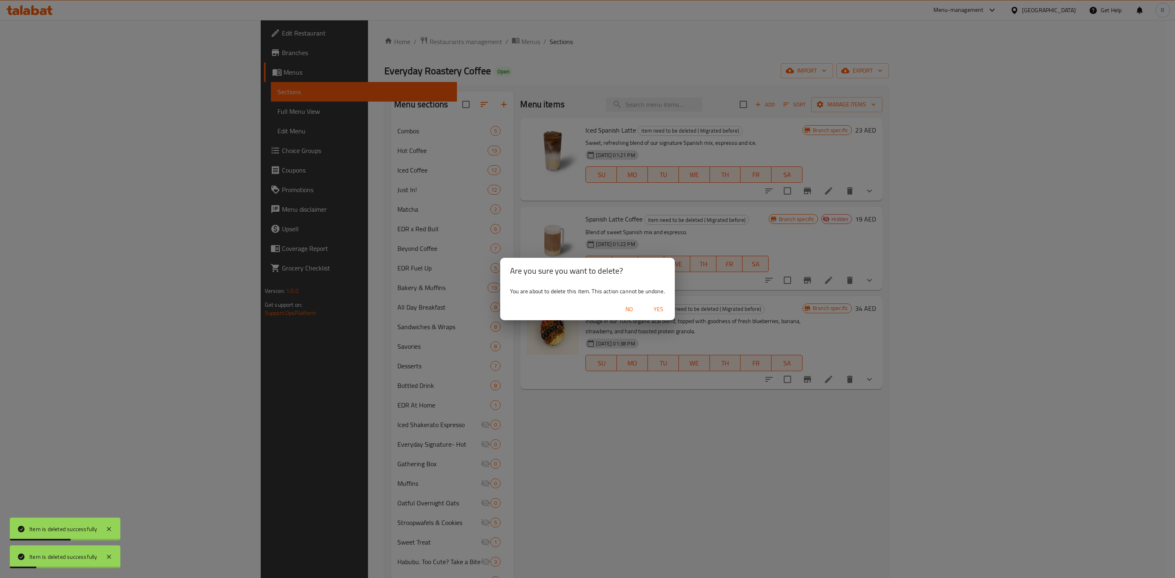
click at [660, 311] on span "Yes" at bounding box center [659, 309] width 20 height 10
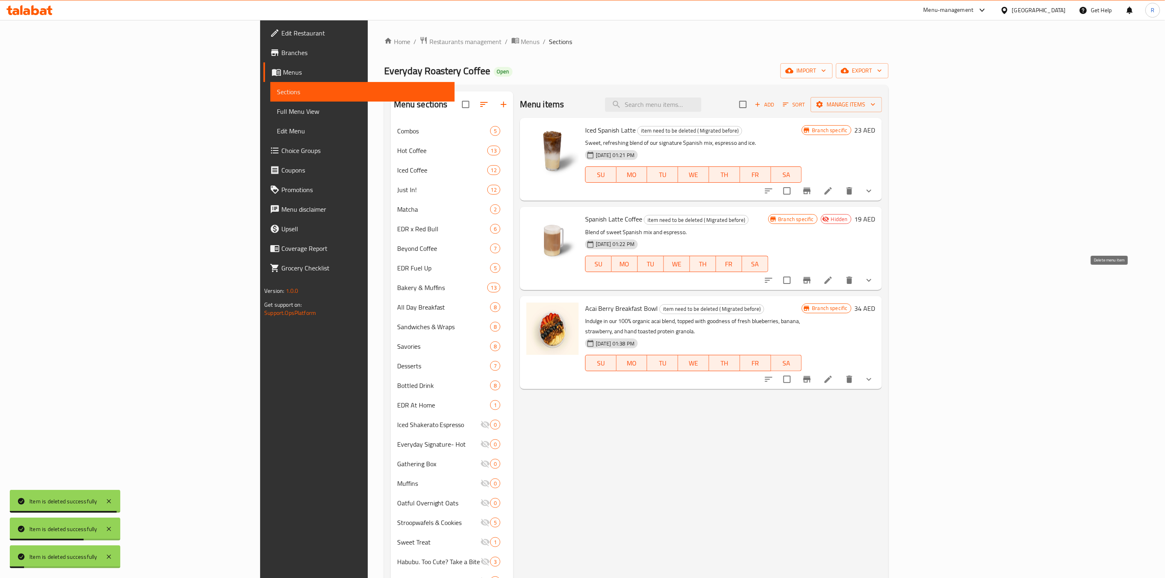
click at [882, 277] on div "Menu items Add Sort Manage items Iced Spanish Latte item need to be deleted ( M…" at bounding box center [698, 411] width 369 height 640
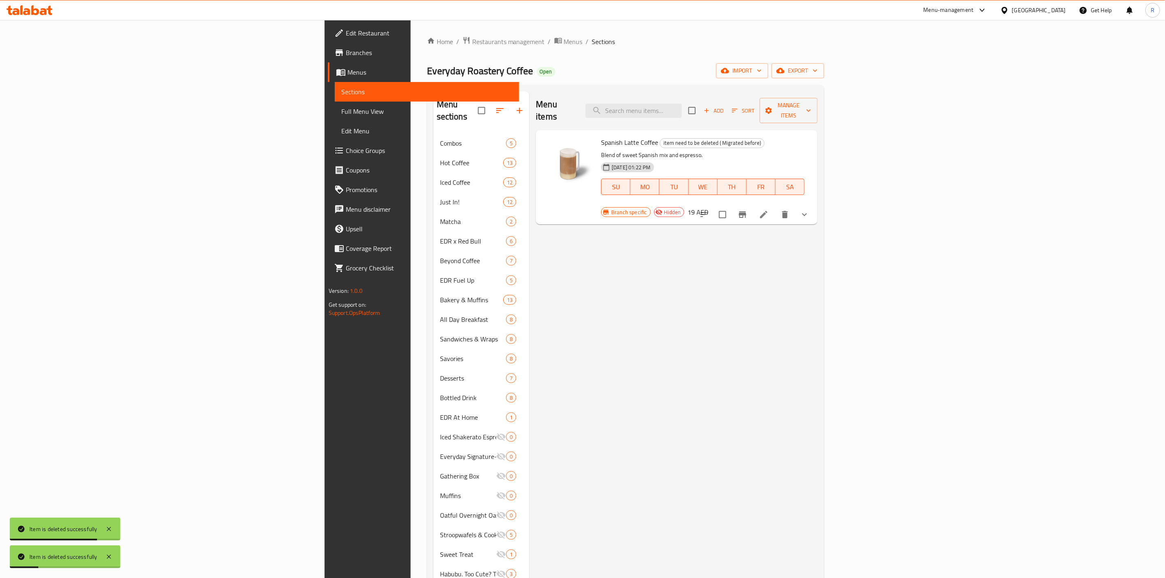
click at [788, 211] on icon "delete" at bounding box center [785, 214] width 6 height 7
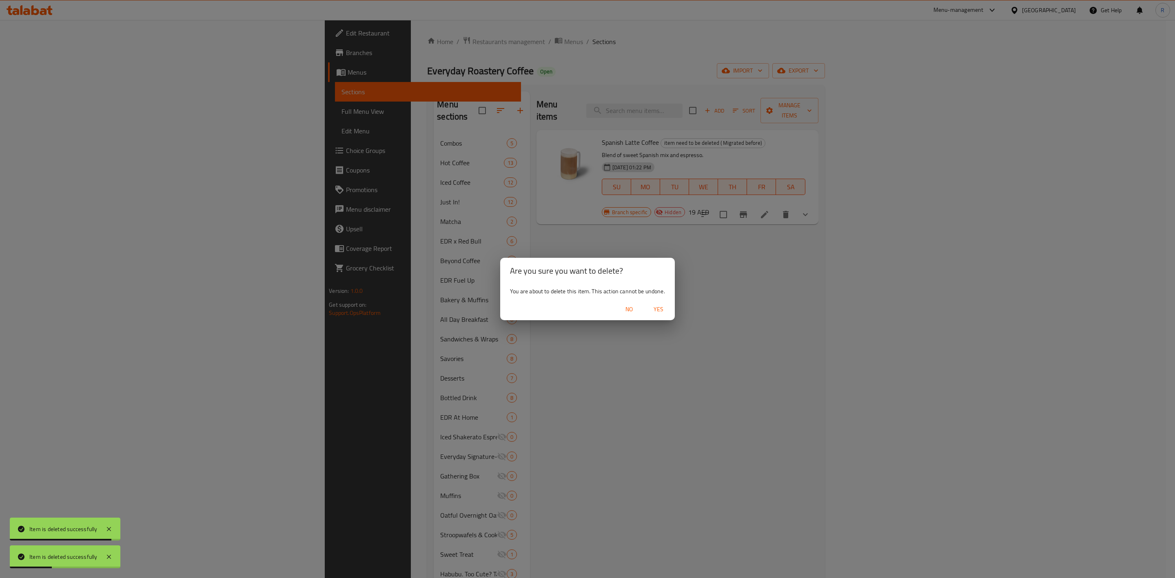
click at [659, 306] on span "Yes" at bounding box center [659, 309] width 20 height 10
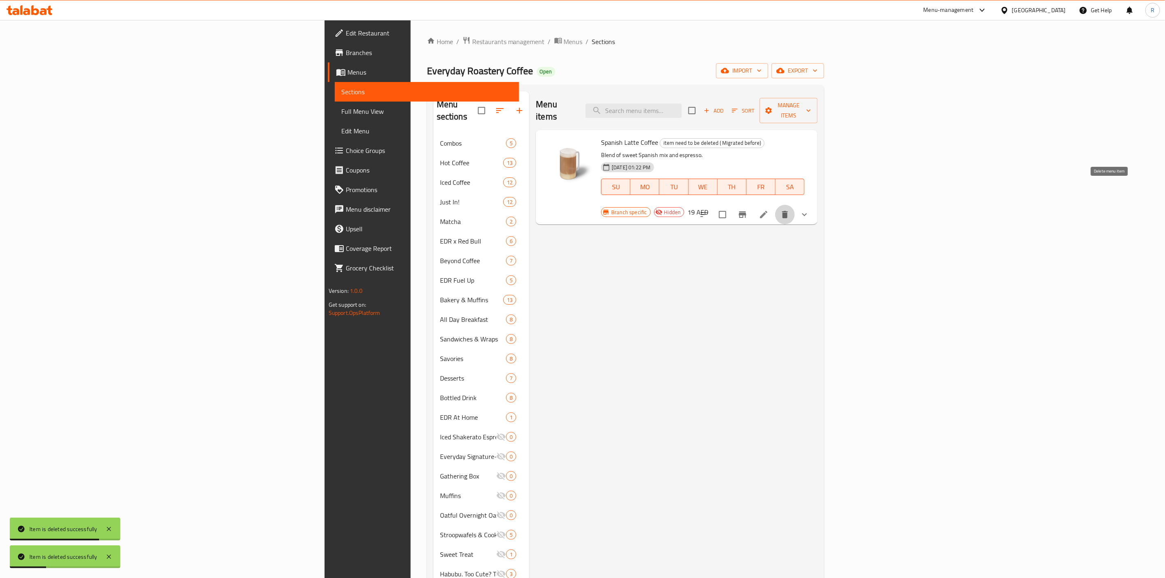
click at [788, 211] on icon "delete" at bounding box center [785, 214] width 6 height 7
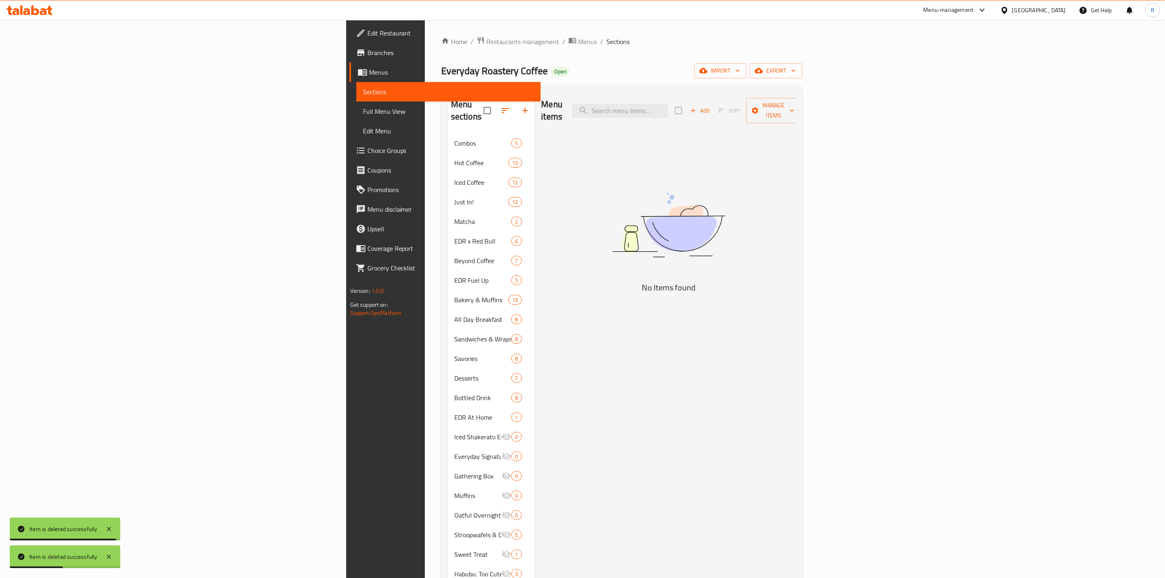
click at [565, 469] on div "Menu items Add Sort Manage items No Items found" at bounding box center [665, 417] width 261 height 652
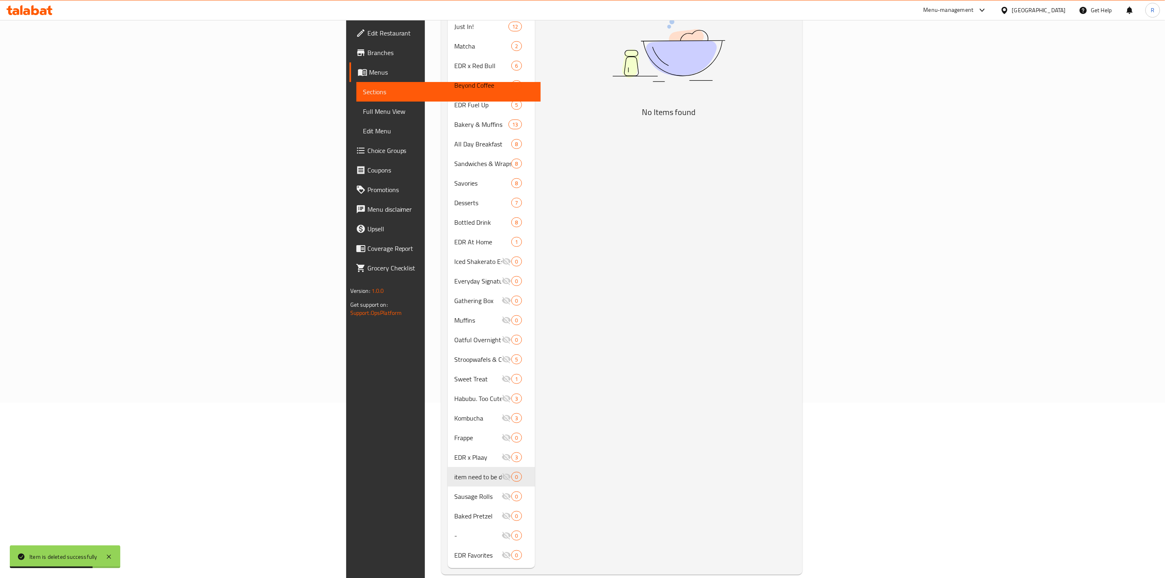
click at [647, 414] on div "Menu items Add Sort Manage items No Items found" at bounding box center [665, 242] width 261 height 652
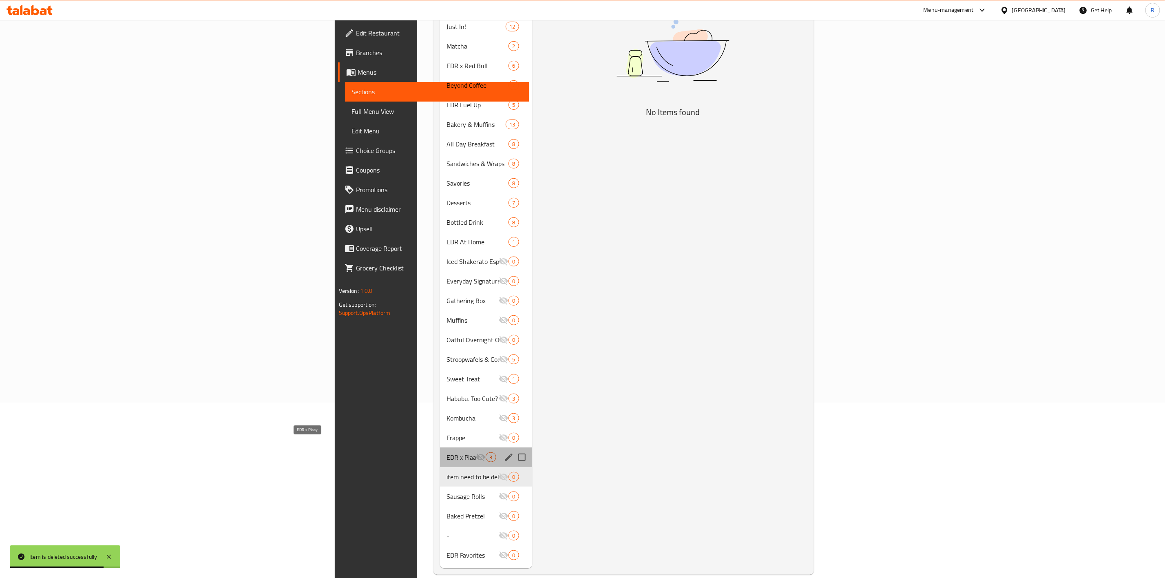
click at [447, 452] on span "EDR x Plaay" at bounding box center [461, 457] width 29 height 10
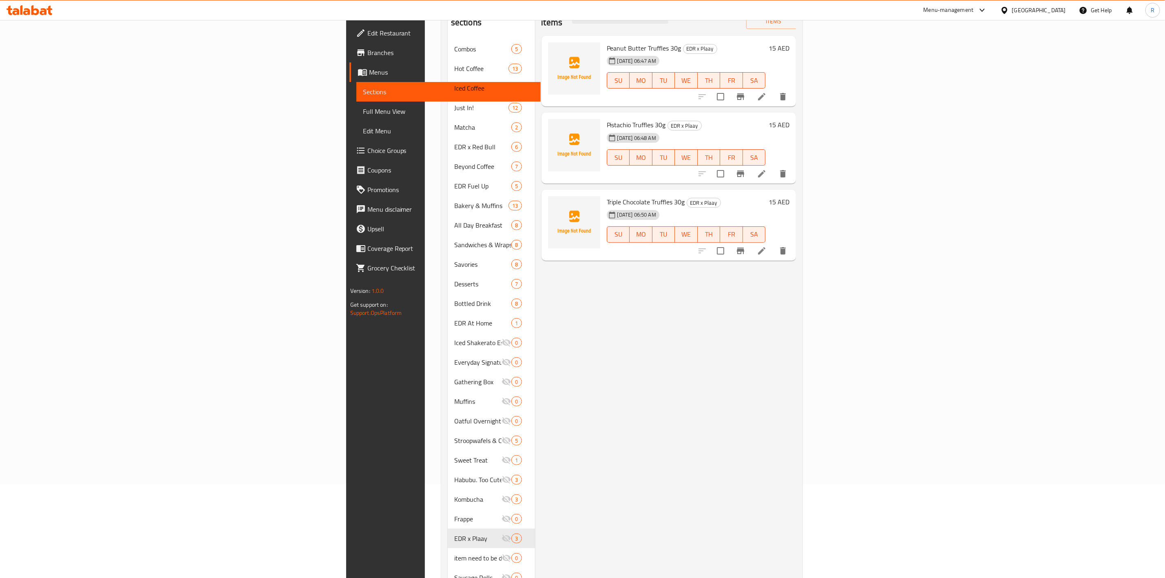
scroll to position [38, 0]
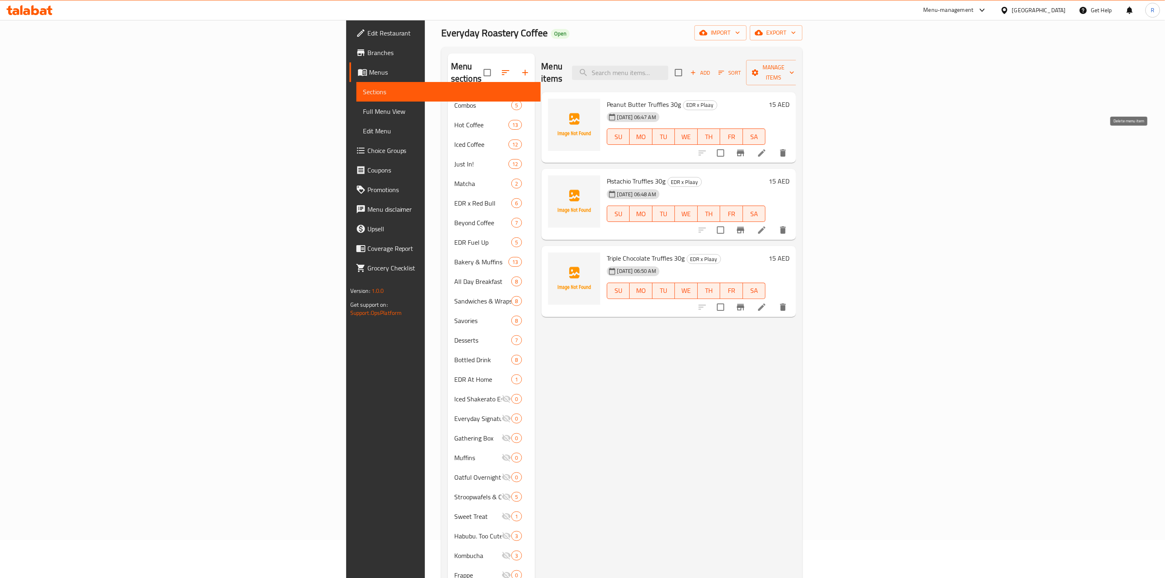
click at [786, 149] on icon "delete" at bounding box center [783, 152] width 6 height 7
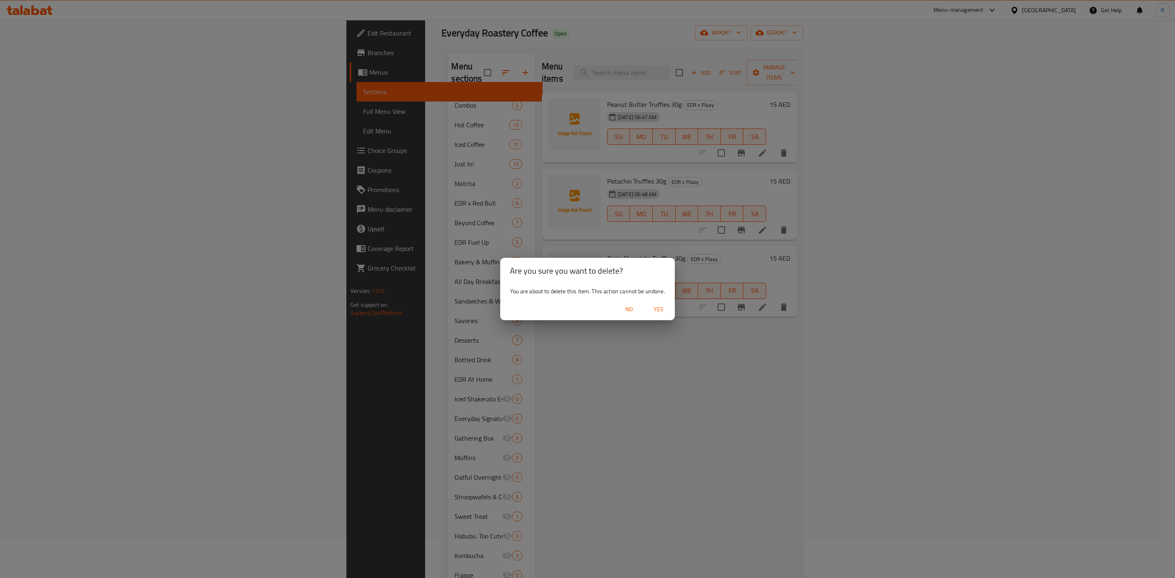
click at [655, 311] on span "Yes" at bounding box center [659, 309] width 20 height 10
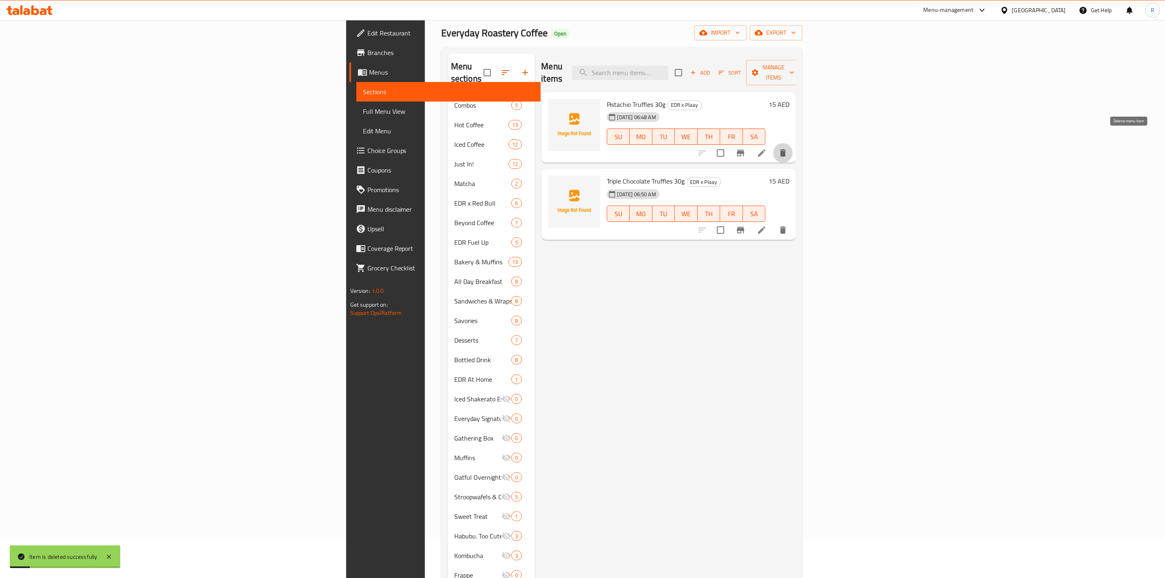
click at [788, 148] on icon "delete" at bounding box center [783, 153] width 10 height 10
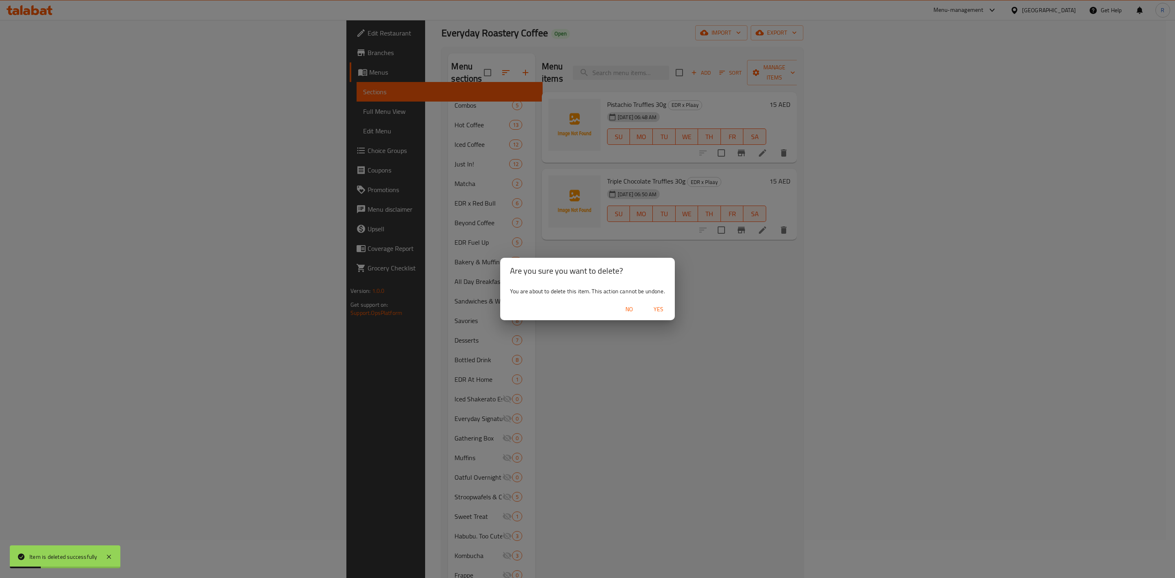
click at [656, 305] on span "Yes" at bounding box center [659, 309] width 20 height 10
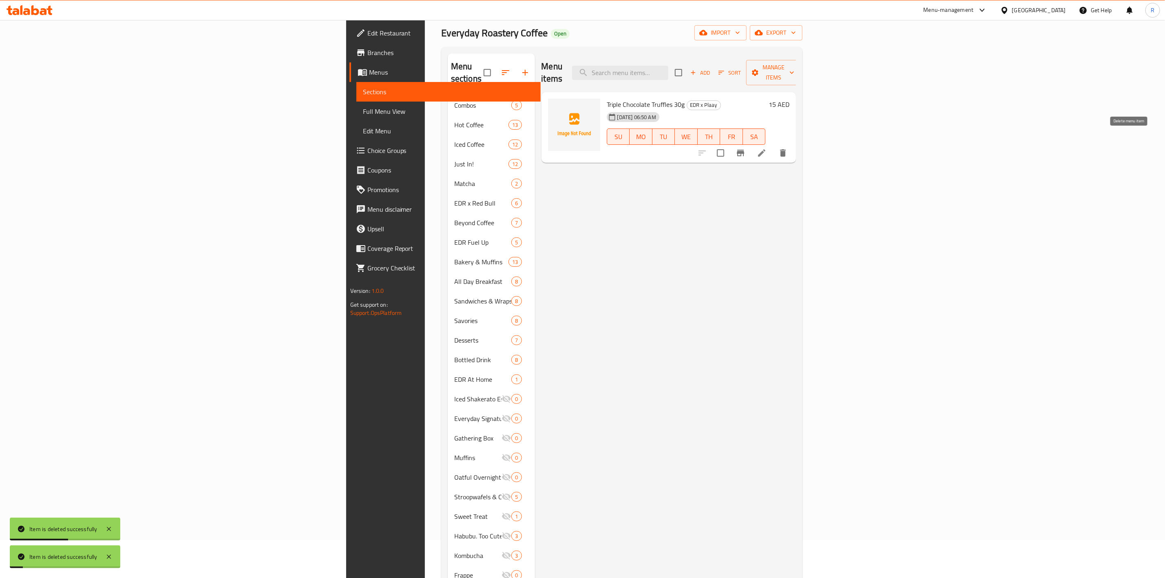
click at [786, 149] on icon "delete" at bounding box center [783, 152] width 6 height 7
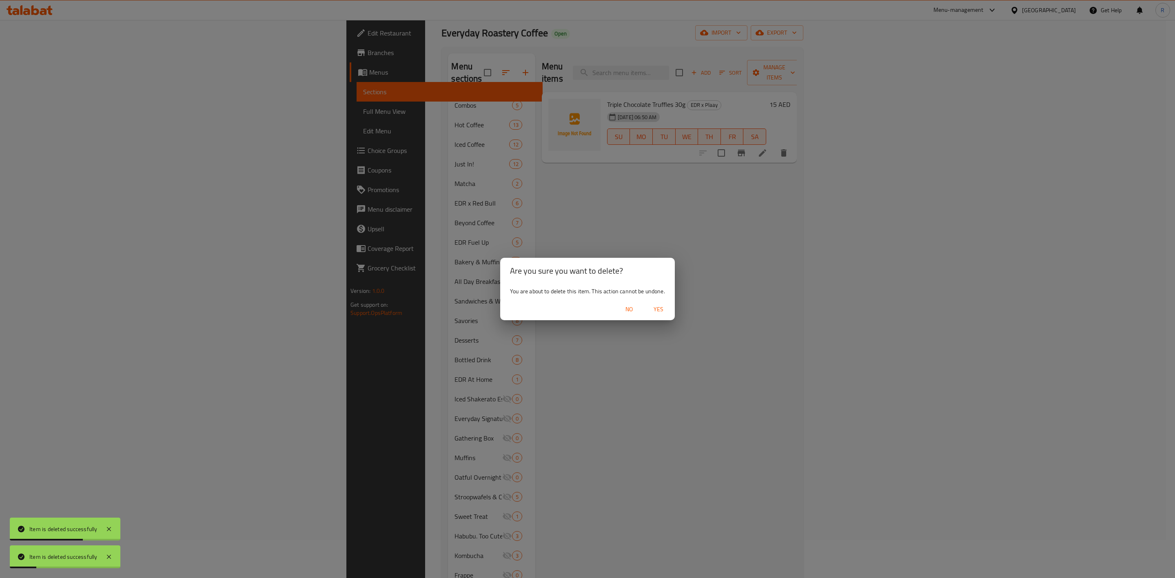
click at [659, 306] on span "Yes" at bounding box center [659, 309] width 20 height 10
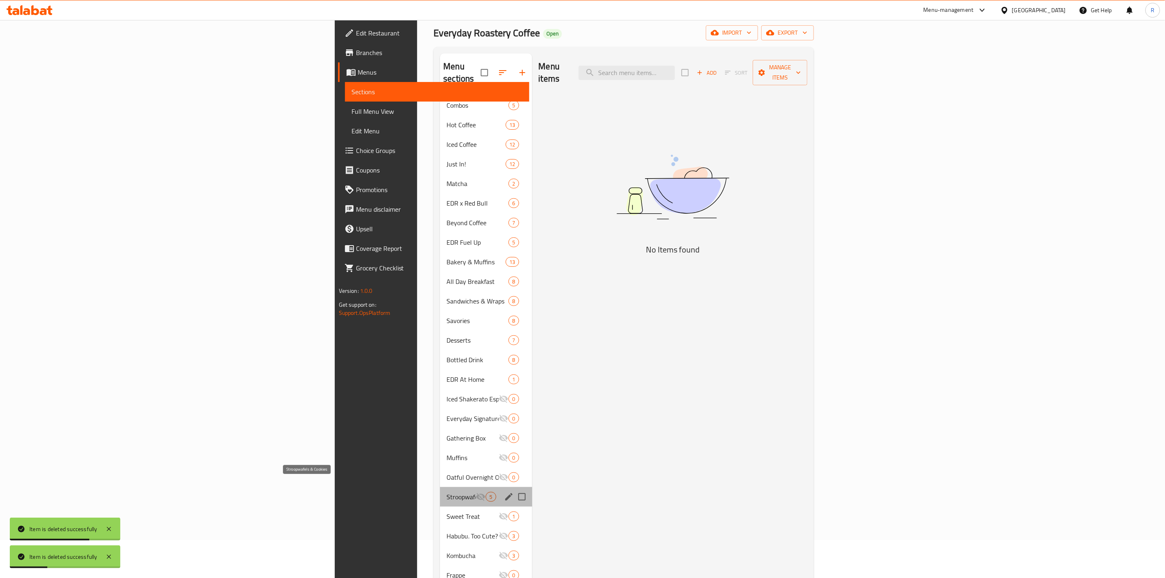
click at [447, 492] on span "Stroopwafels & Cookies" at bounding box center [461, 497] width 29 height 10
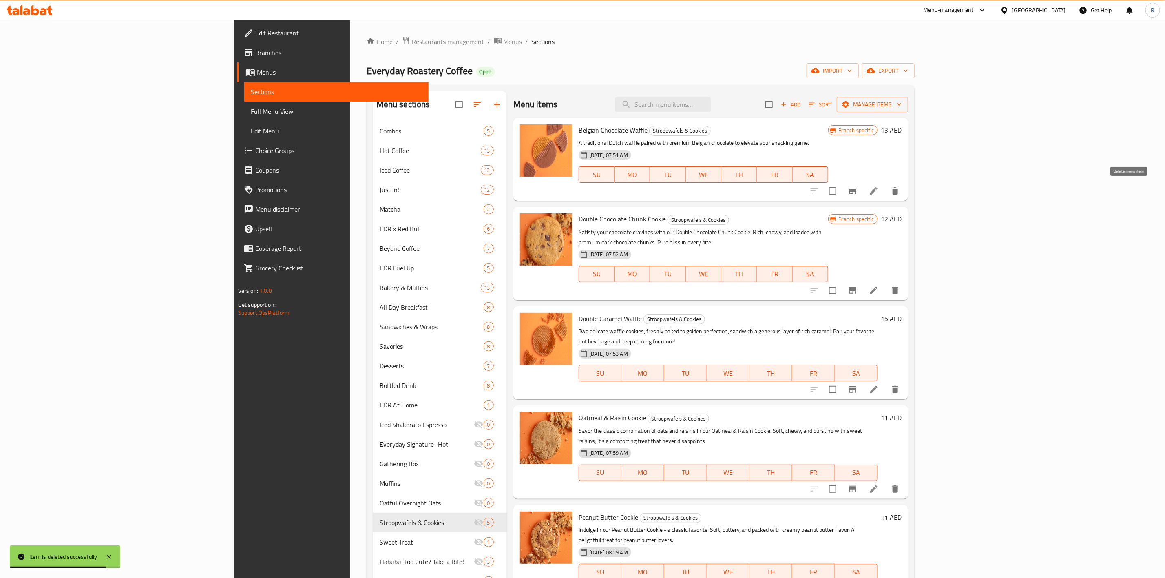
click at [898, 188] on icon "delete" at bounding box center [895, 190] width 6 height 7
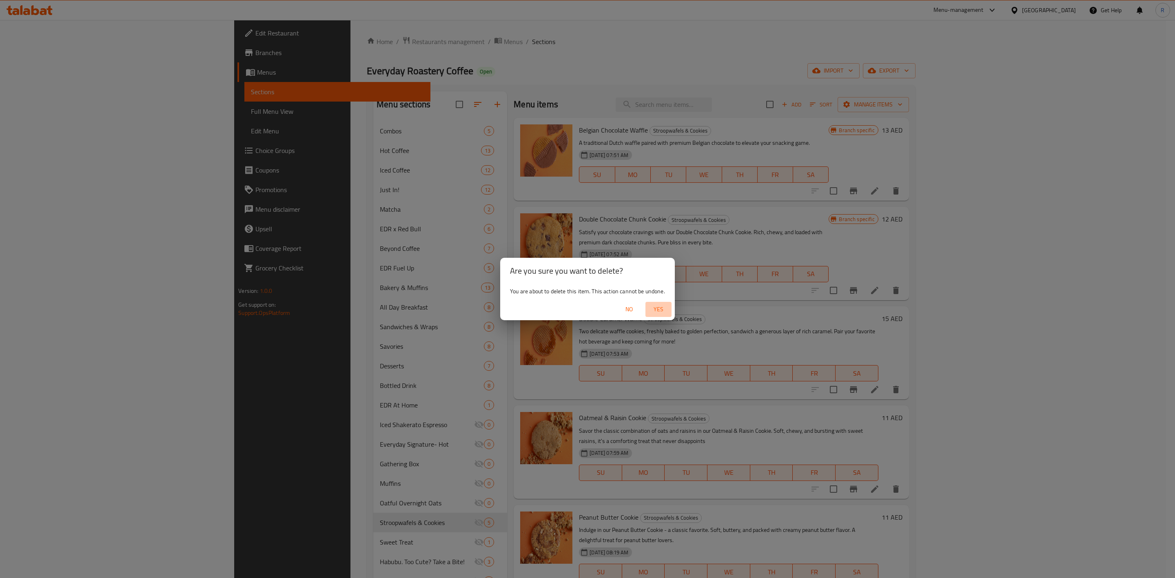
click at [657, 308] on span "Yes" at bounding box center [659, 309] width 20 height 10
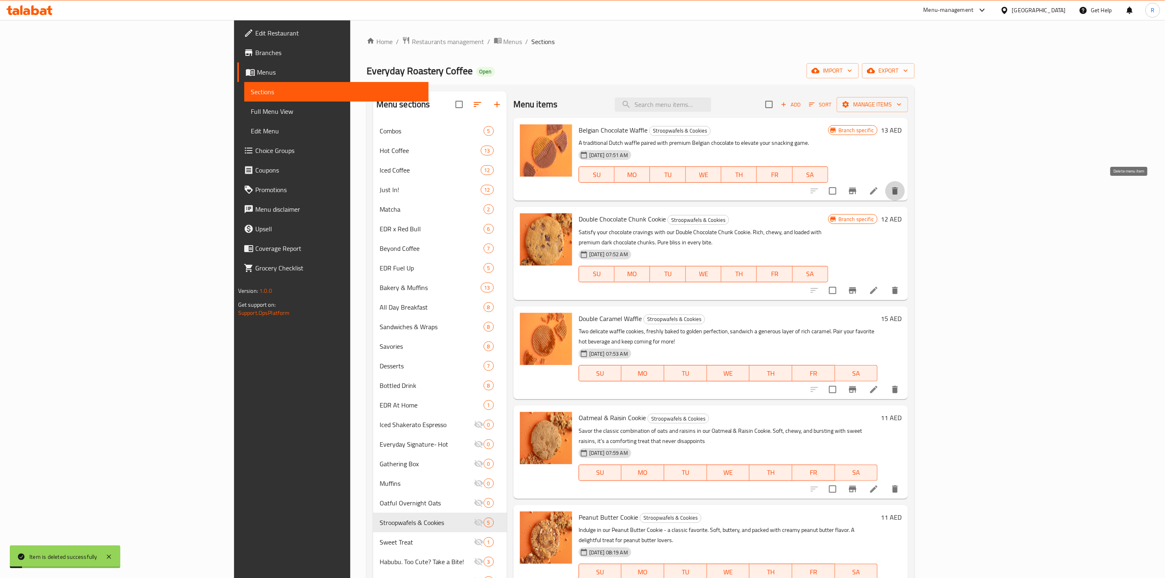
click at [900, 187] on icon "delete" at bounding box center [895, 191] width 10 height 10
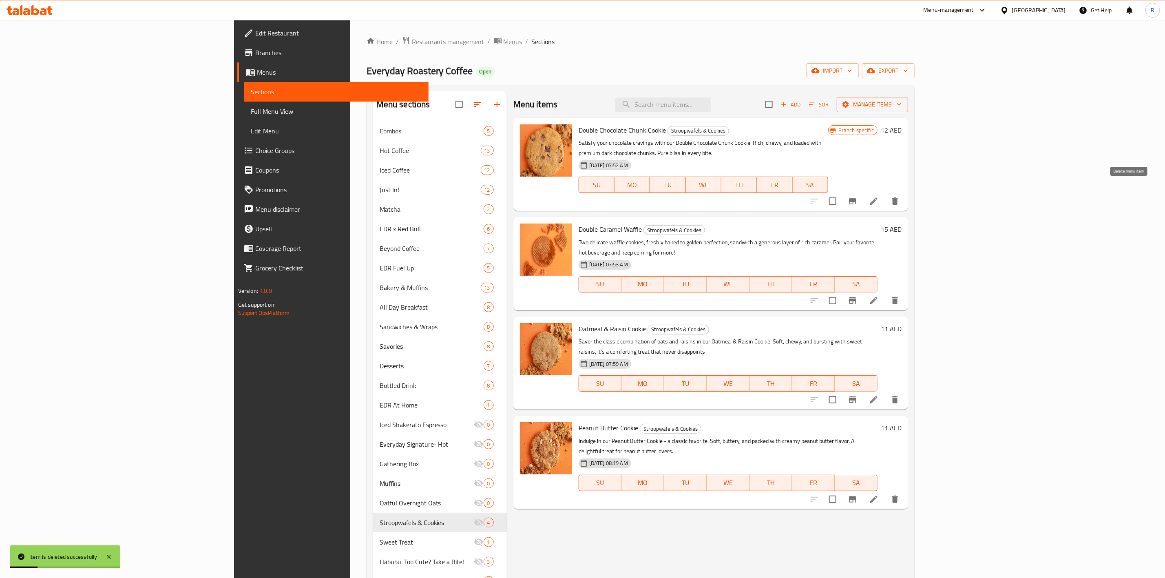
click at [905, 191] on button "delete" at bounding box center [896, 201] width 20 height 20
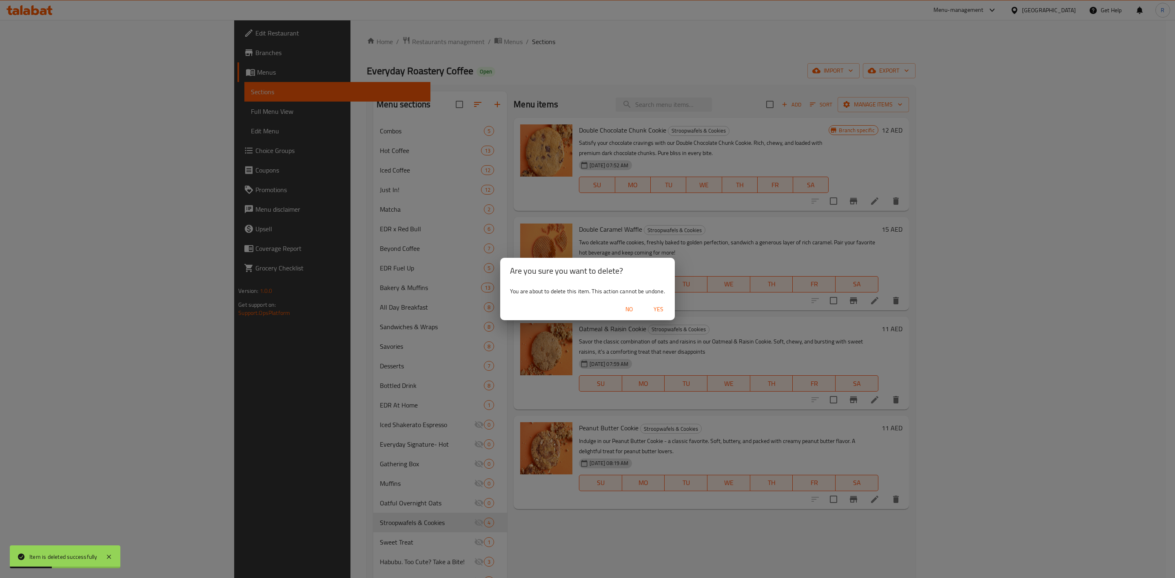
click at [658, 308] on span "Yes" at bounding box center [659, 309] width 20 height 10
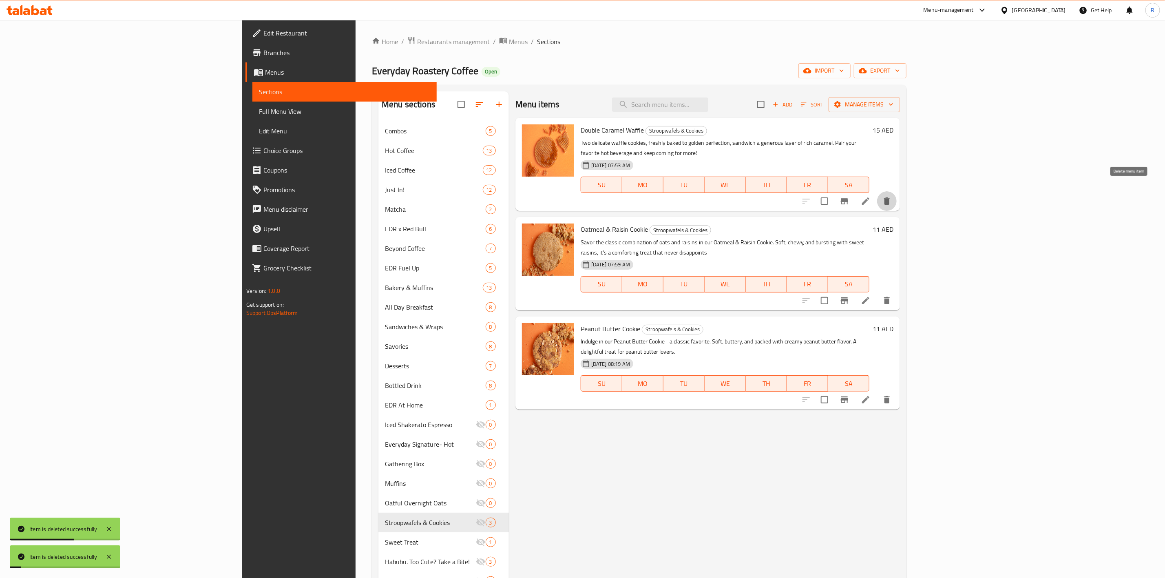
click at [892, 196] on icon "delete" at bounding box center [887, 201] width 10 height 10
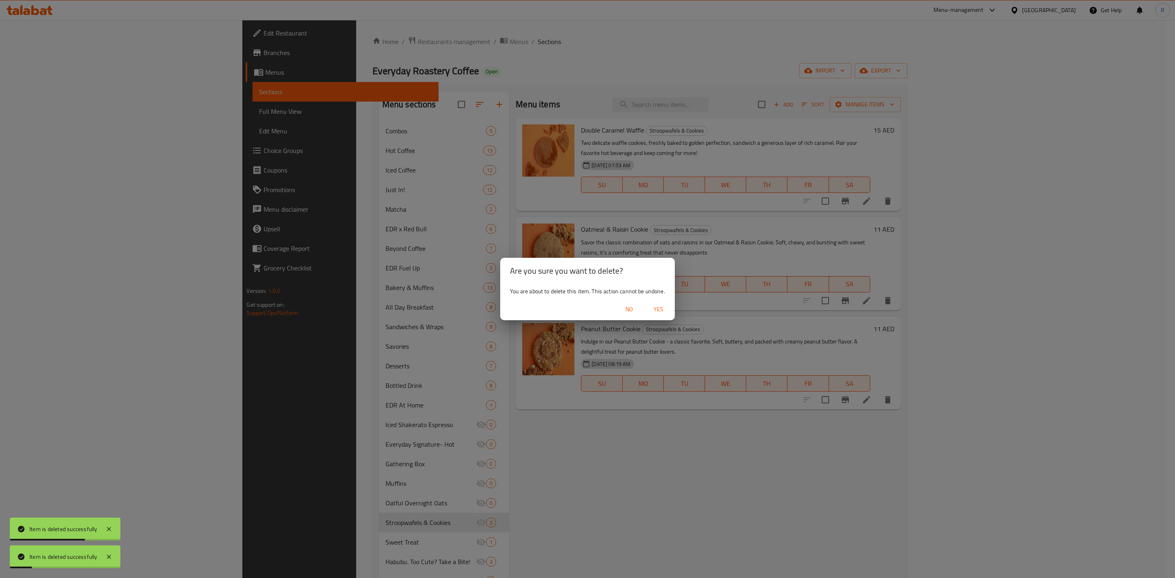
click at [656, 304] on span "Yes" at bounding box center [659, 309] width 20 height 10
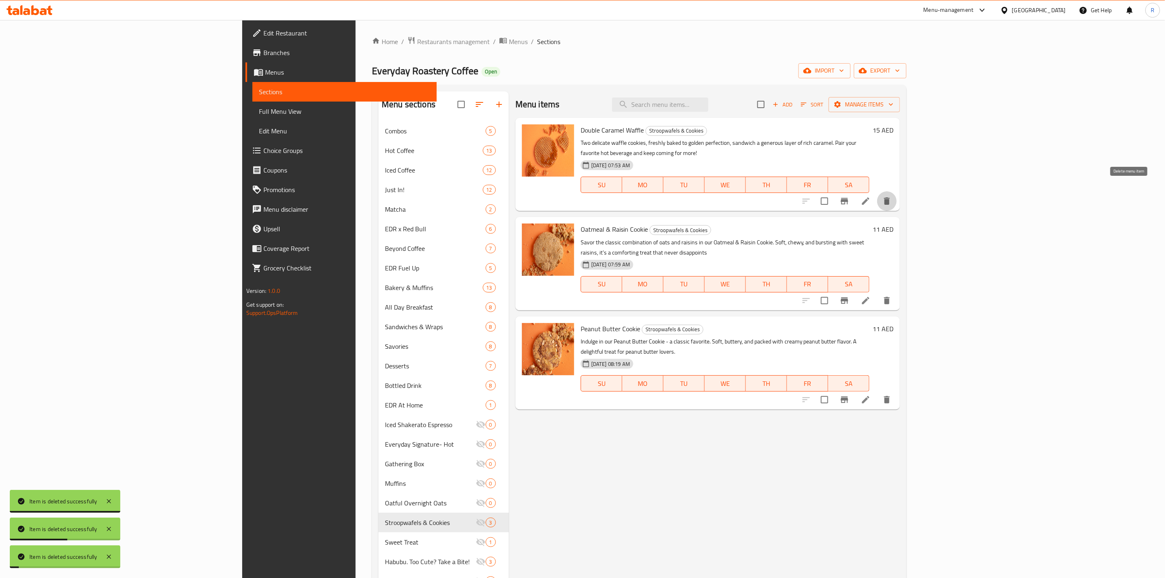
click at [890, 197] on icon "delete" at bounding box center [887, 200] width 6 height 7
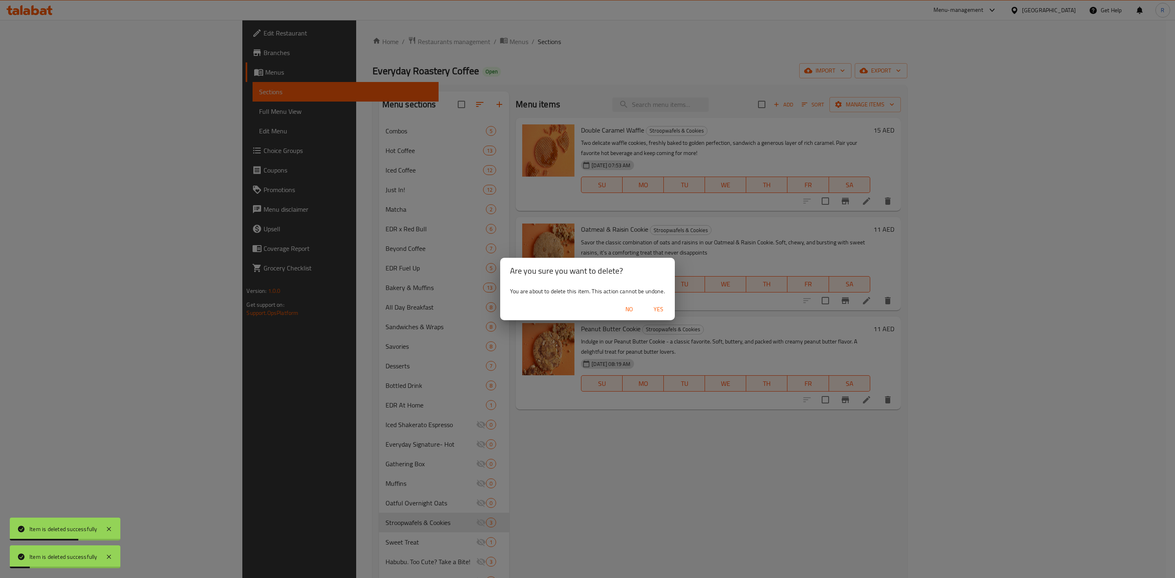
click at [655, 311] on span "Yes" at bounding box center [659, 309] width 20 height 10
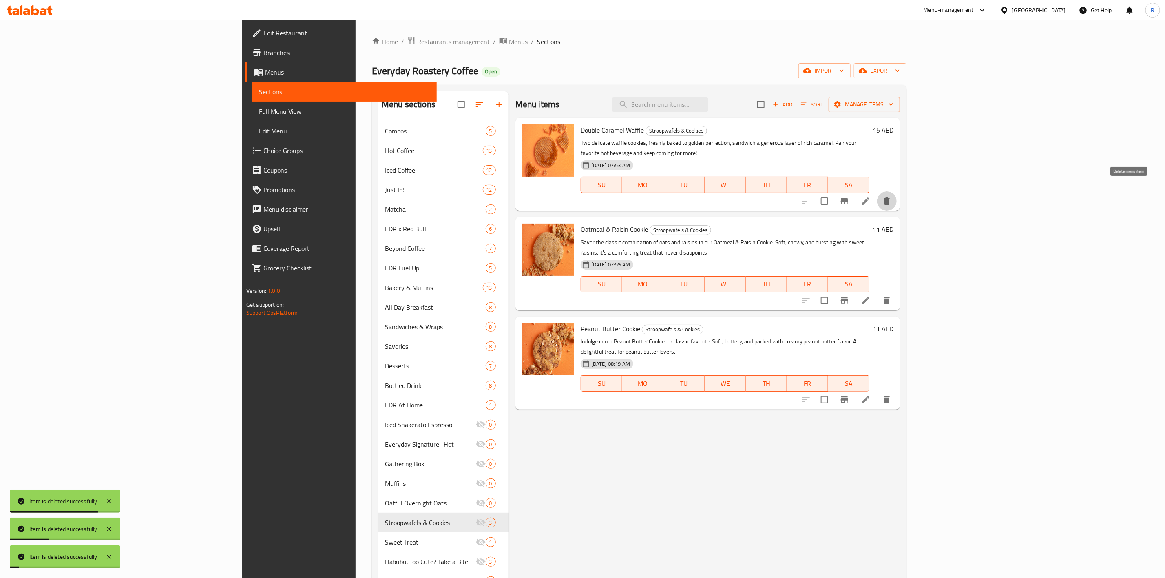
click at [890, 197] on icon "delete" at bounding box center [887, 200] width 6 height 7
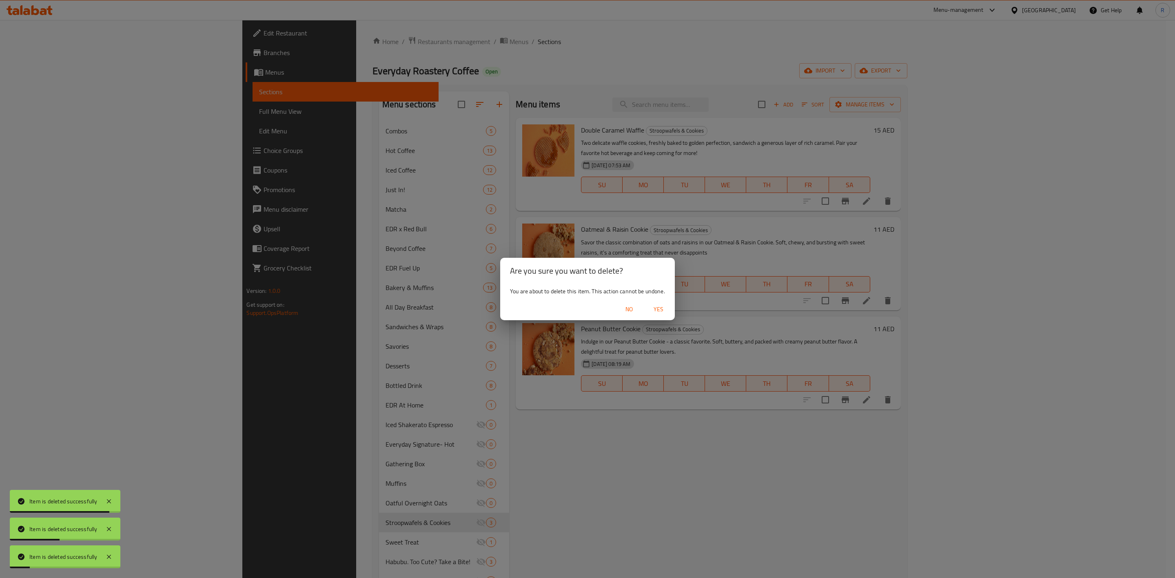
click at [661, 306] on span "Yes" at bounding box center [659, 309] width 20 height 10
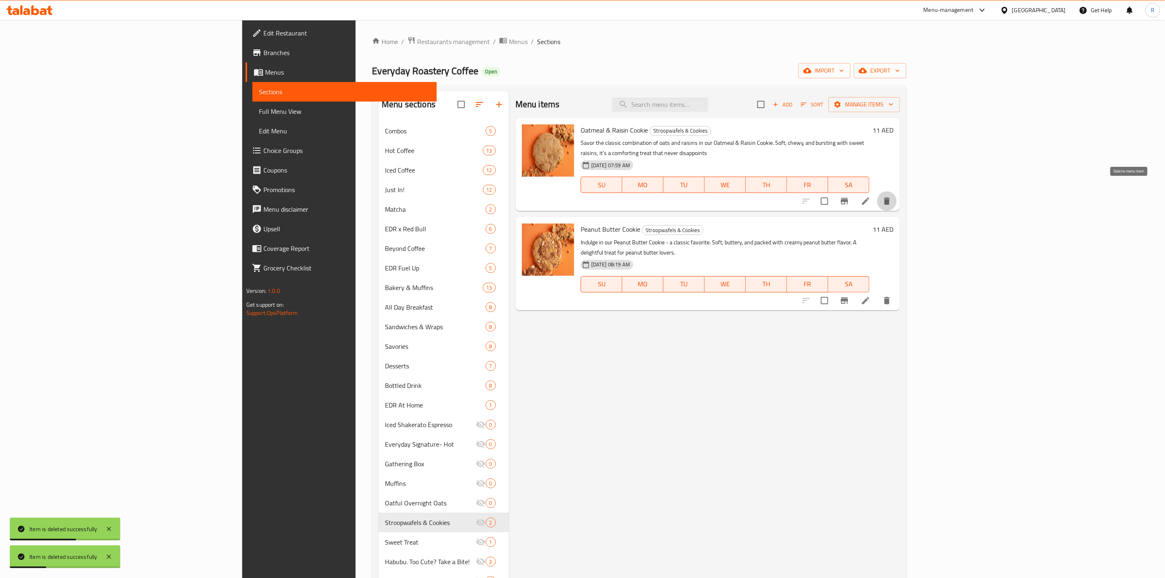
click at [897, 191] on button "delete" at bounding box center [887, 201] width 20 height 20
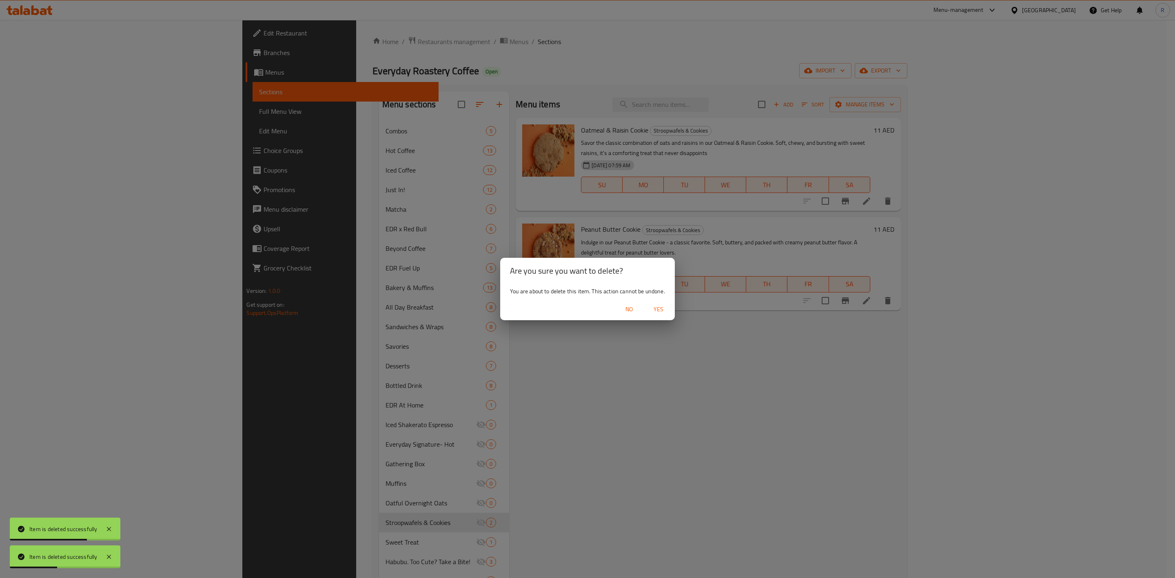
click at [653, 313] on span "Yes" at bounding box center [659, 309] width 20 height 10
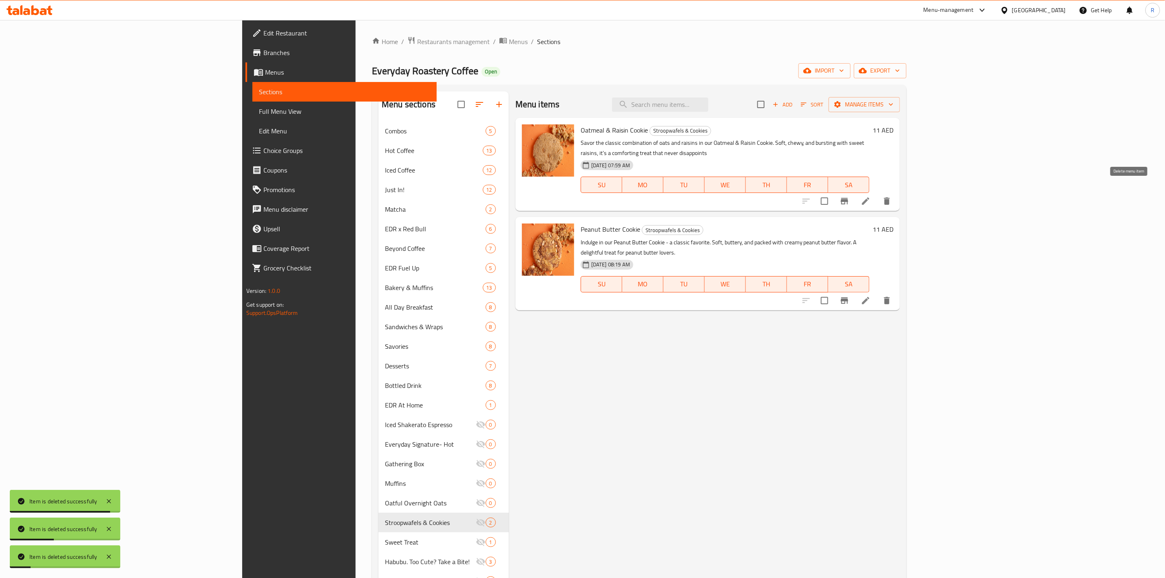
click at [892, 196] on icon "delete" at bounding box center [887, 201] width 10 height 10
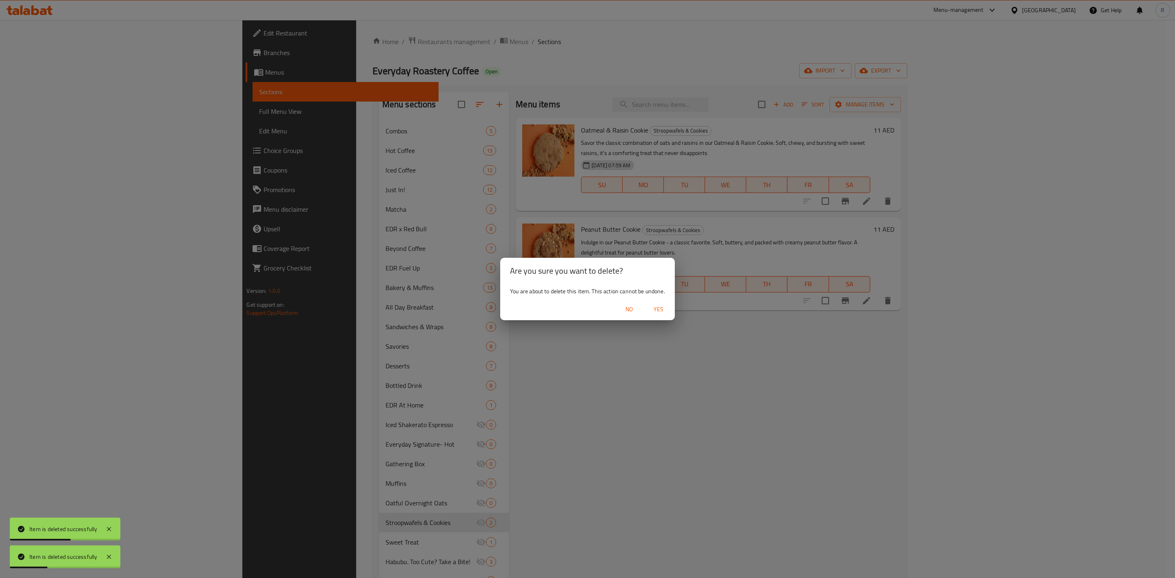
click at [659, 309] on span "Yes" at bounding box center [659, 309] width 20 height 10
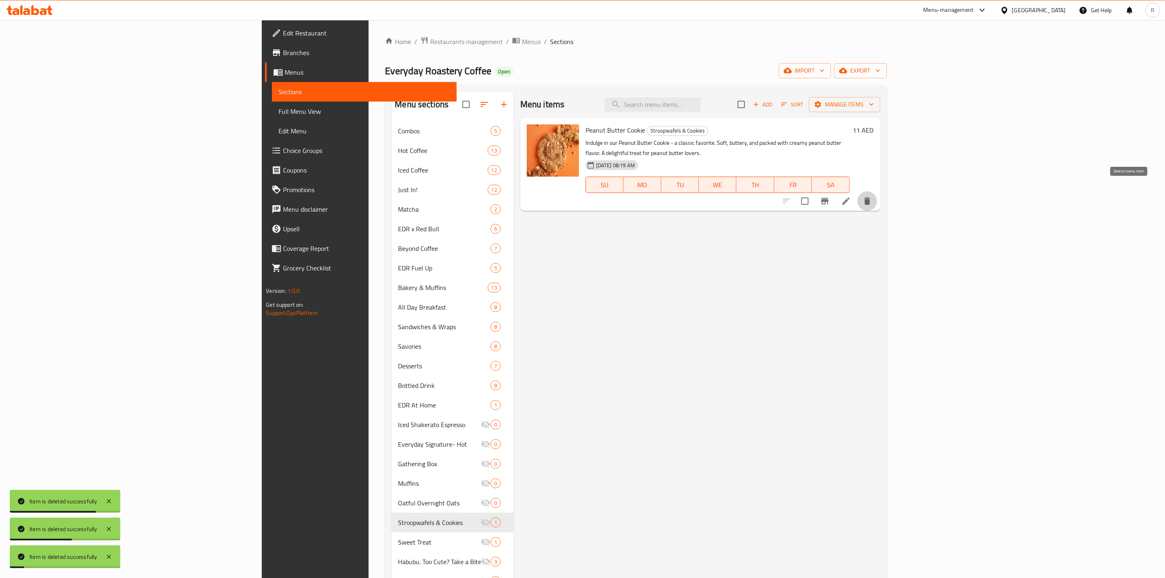
click at [873, 196] on icon "delete" at bounding box center [868, 201] width 10 height 10
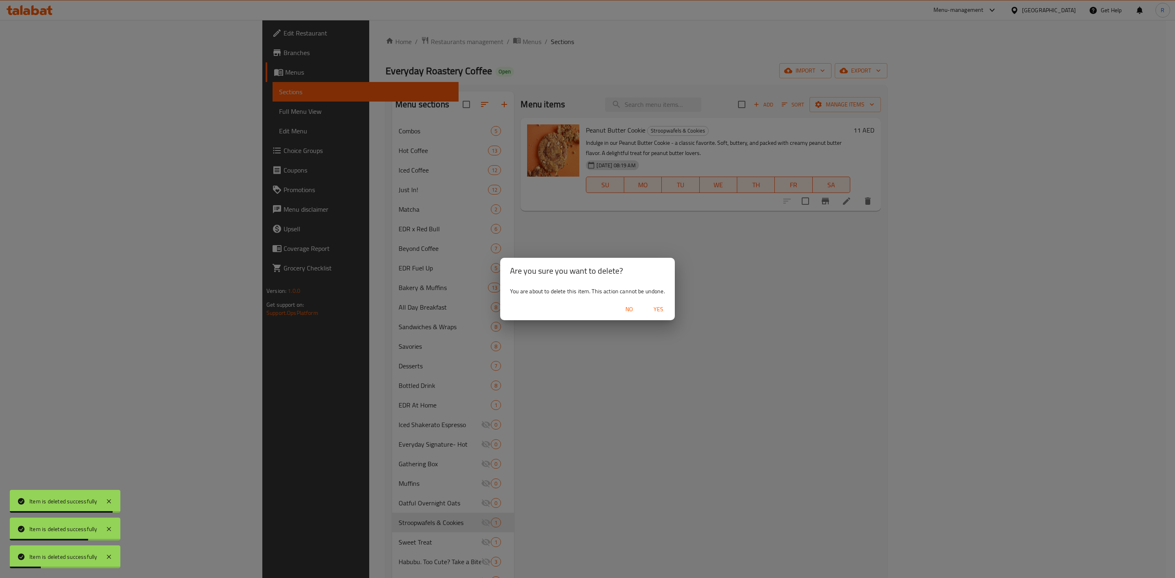
click at [662, 308] on span "Yes" at bounding box center [659, 309] width 20 height 10
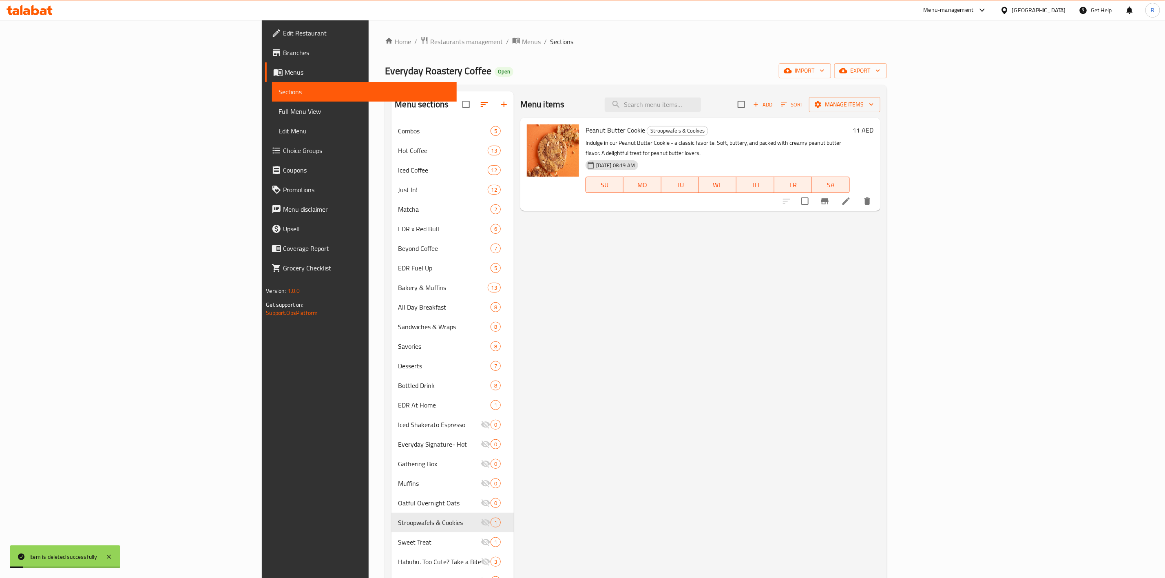
click at [590, 501] on div "Menu items Add Sort Manage items Peanut Butter Cookie Stroopwafels & Cookies In…" at bounding box center [697, 411] width 367 height 640
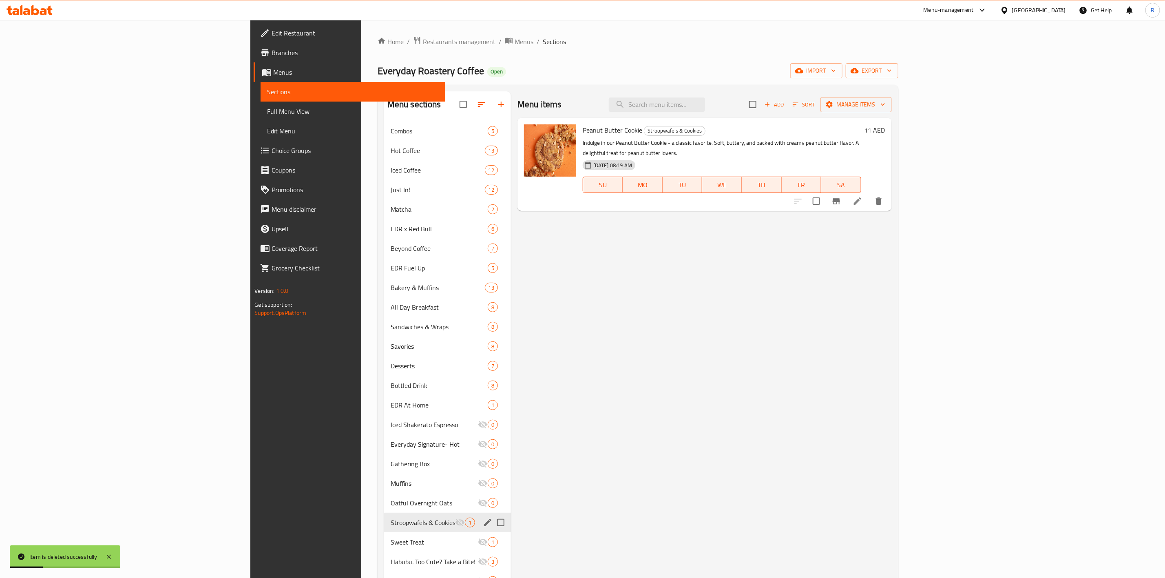
click at [391, 527] on span "Stroopwafels & Cookies" at bounding box center [423, 523] width 64 height 10
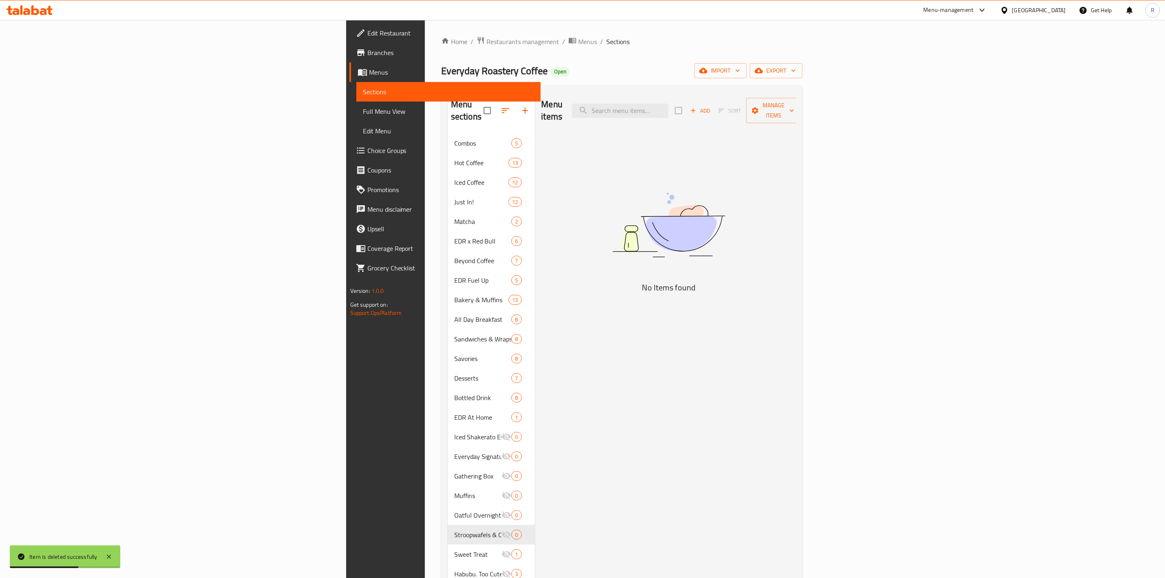
click at [535, 485] on div "Menu items Add Sort Manage items No Items found" at bounding box center [665, 417] width 261 height 652
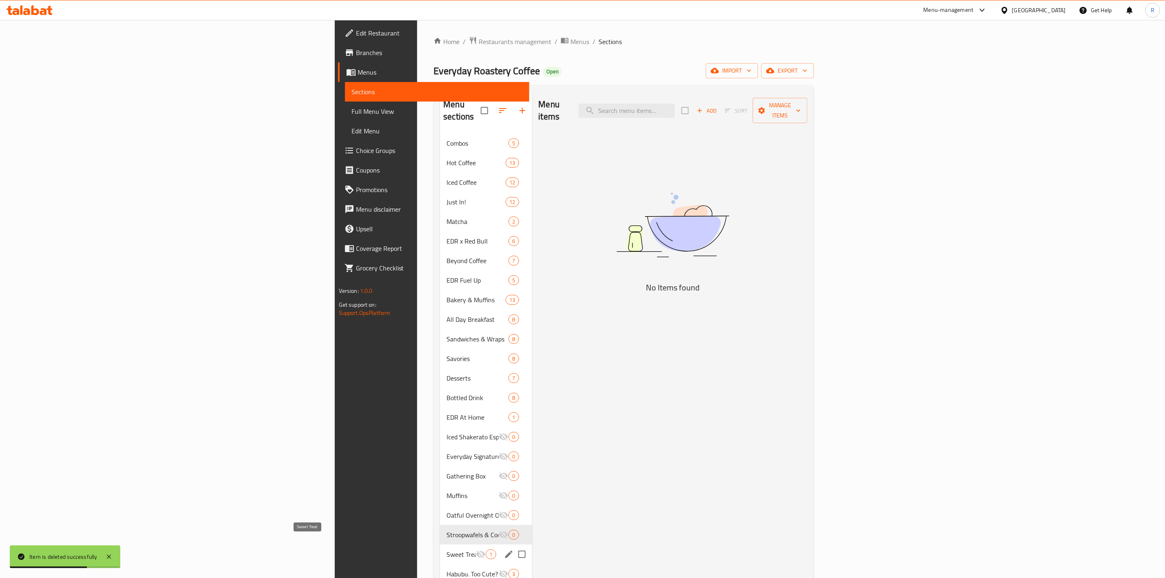
click at [447, 549] on span "Sweet Treat" at bounding box center [461, 554] width 29 height 10
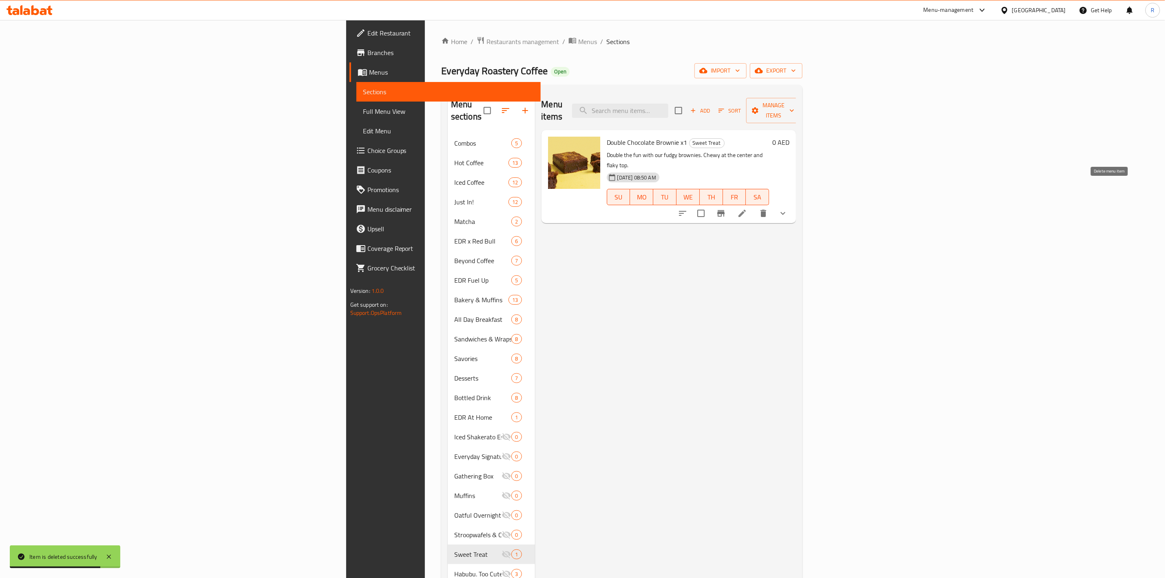
click at [766, 210] on icon "delete" at bounding box center [764, 213] width 6 height 7
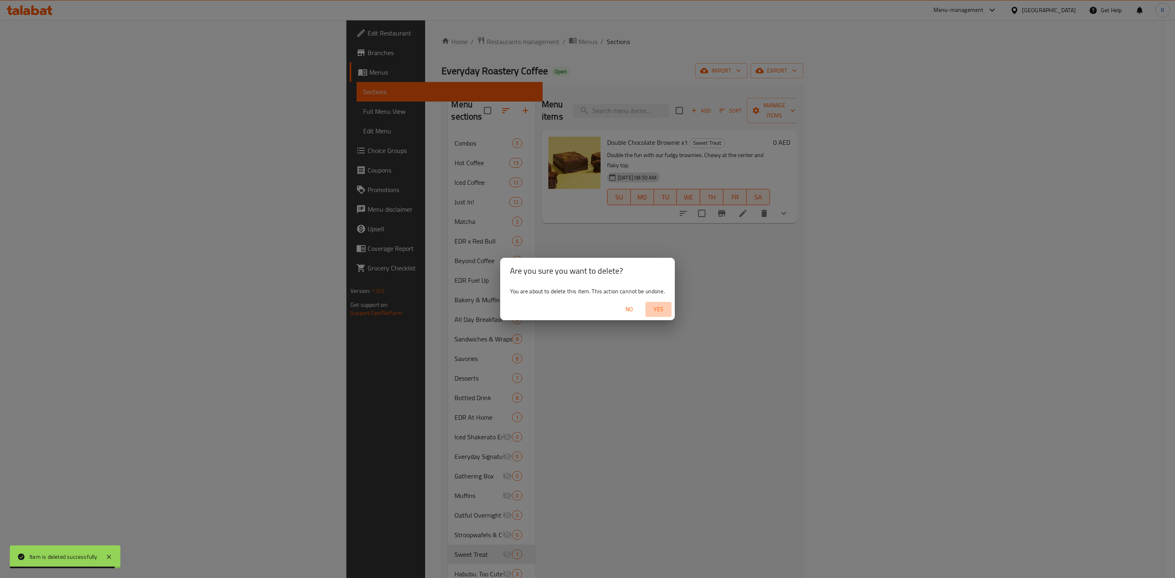
click at [660, 304] on span "Yes" at bounding box center [659, 309] width 20 height 10
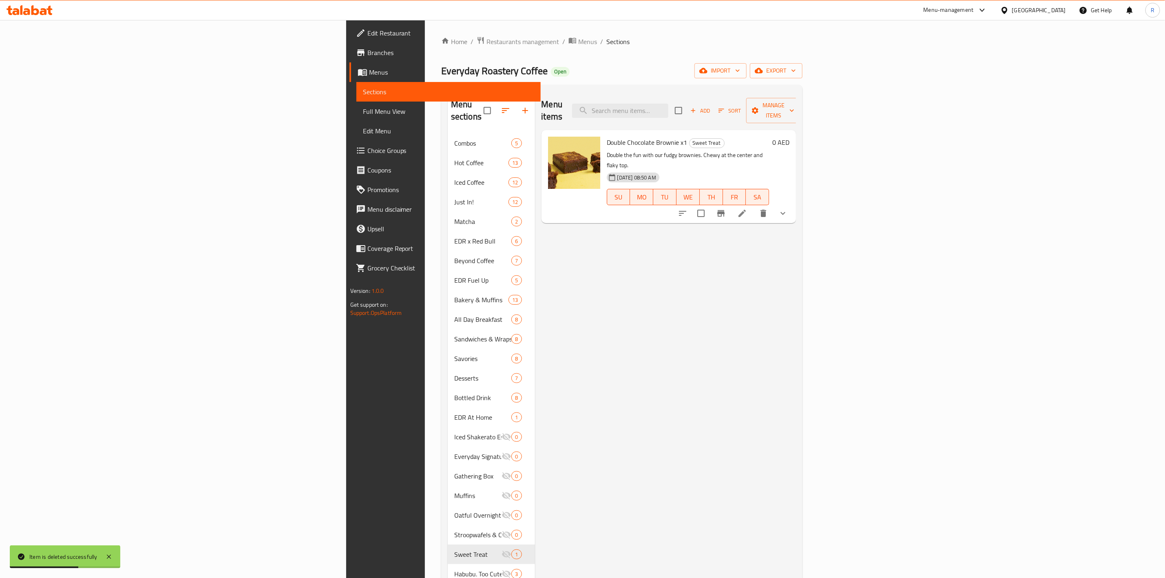
click at [579, 514] on div "Menu items Add Sort Manage items Double Chocolate Brownie x1 Sweet Treat Double…" at bounding box center [665, 417] width 261 height 652
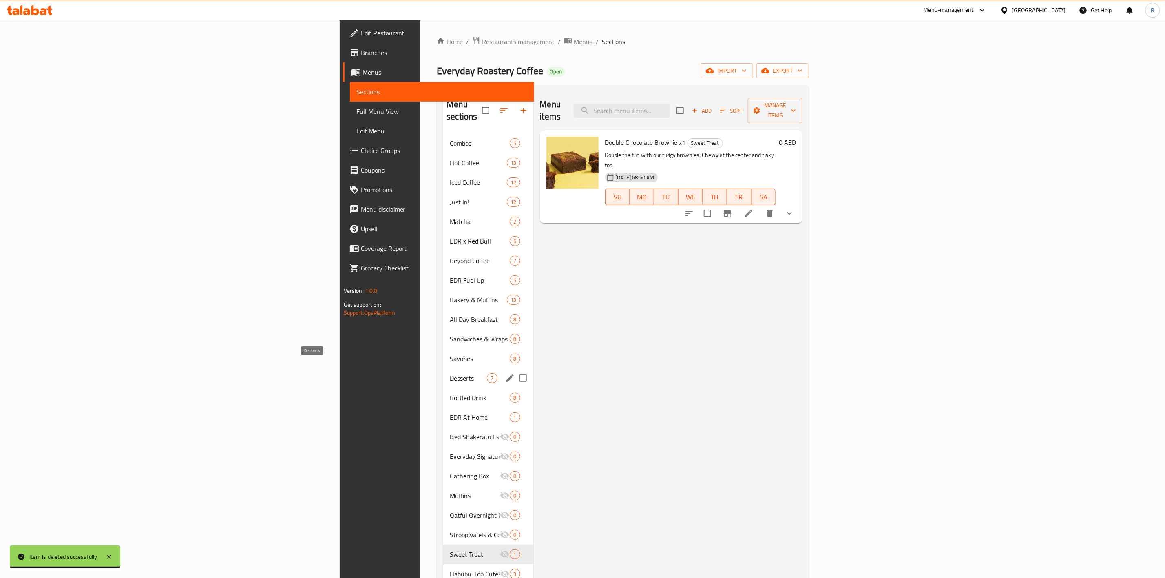
click at [450, 373] on span "Desserts" at bounding box center [468, 378] width 37 height 10
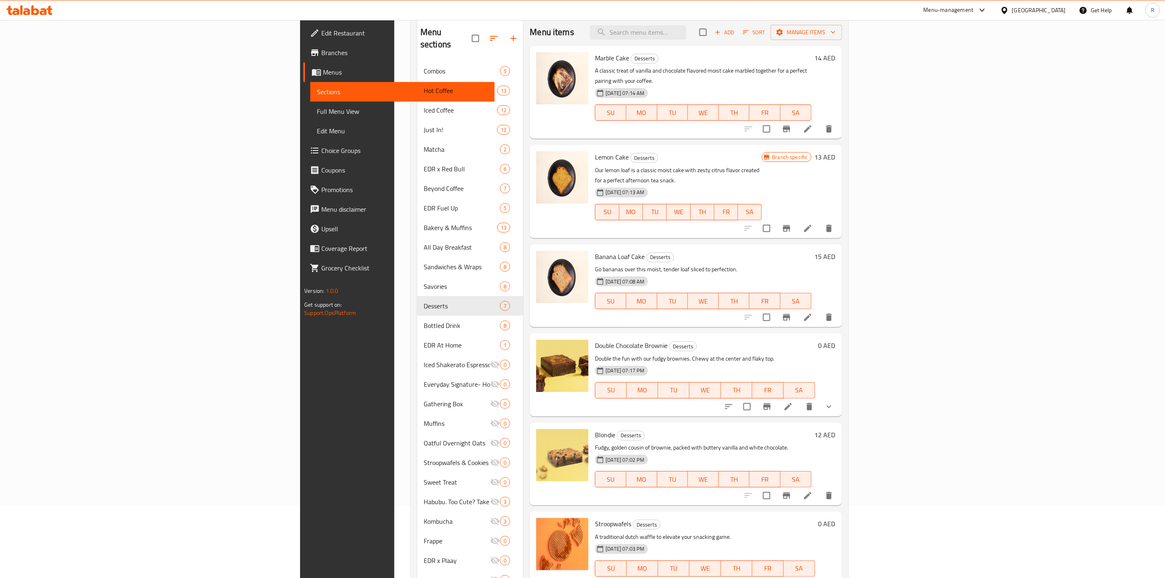
scroll to position [175, 0]
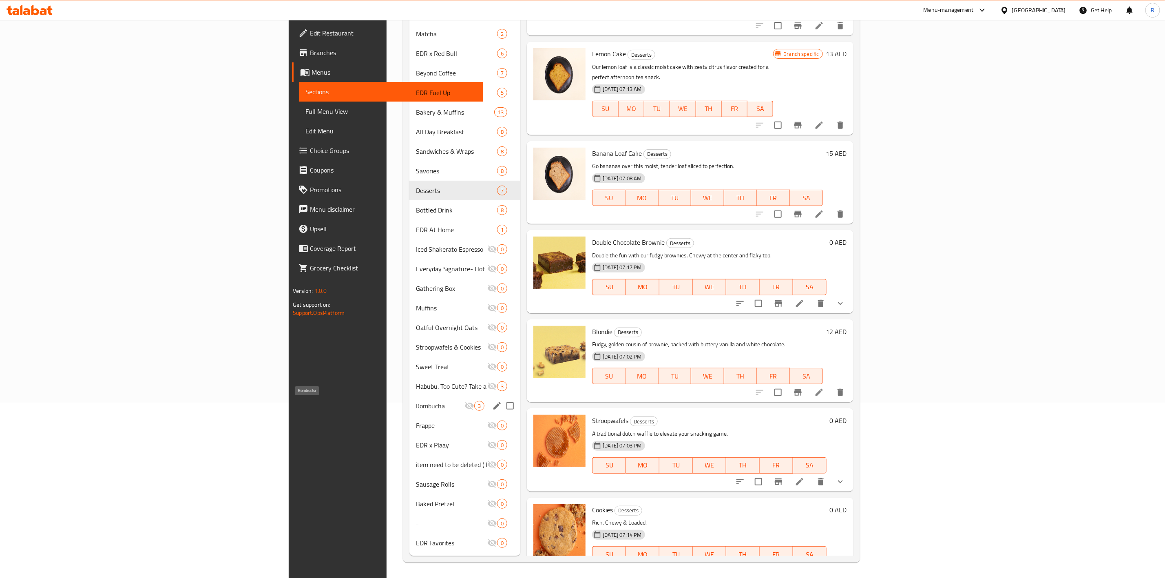
click at [416, 402] on span "Kombucha" at bounding box center [440, 406] width 49 height 10
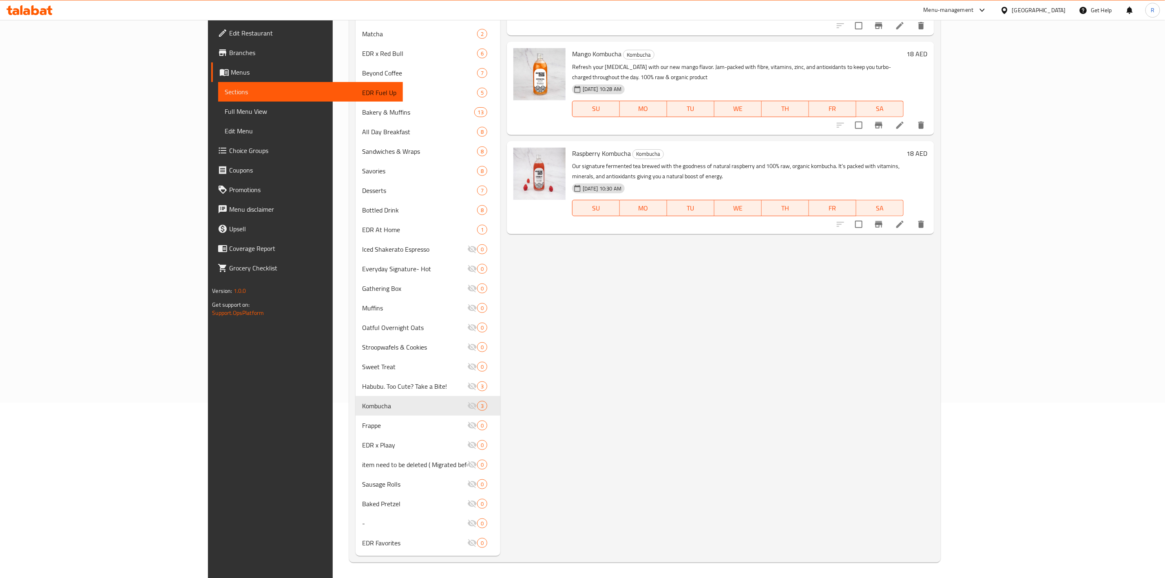
click at [926, 219] on icon "delete" at bounding box center [922, 224] width 10 height 10
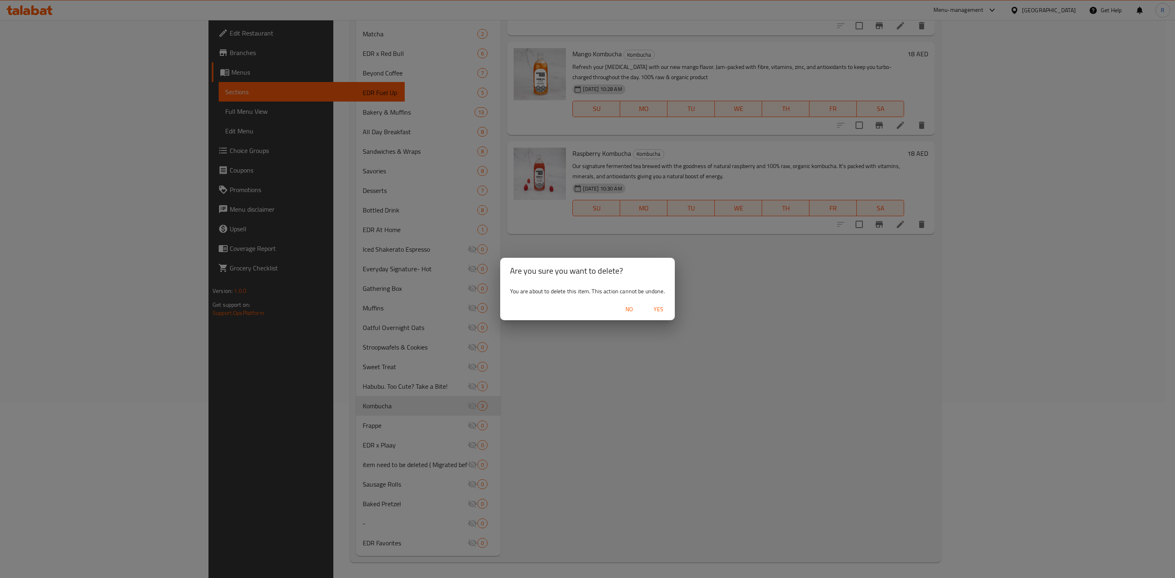
click at [658, 305] on span "Yes" at bounding box center [659, 309] width 20 height 10
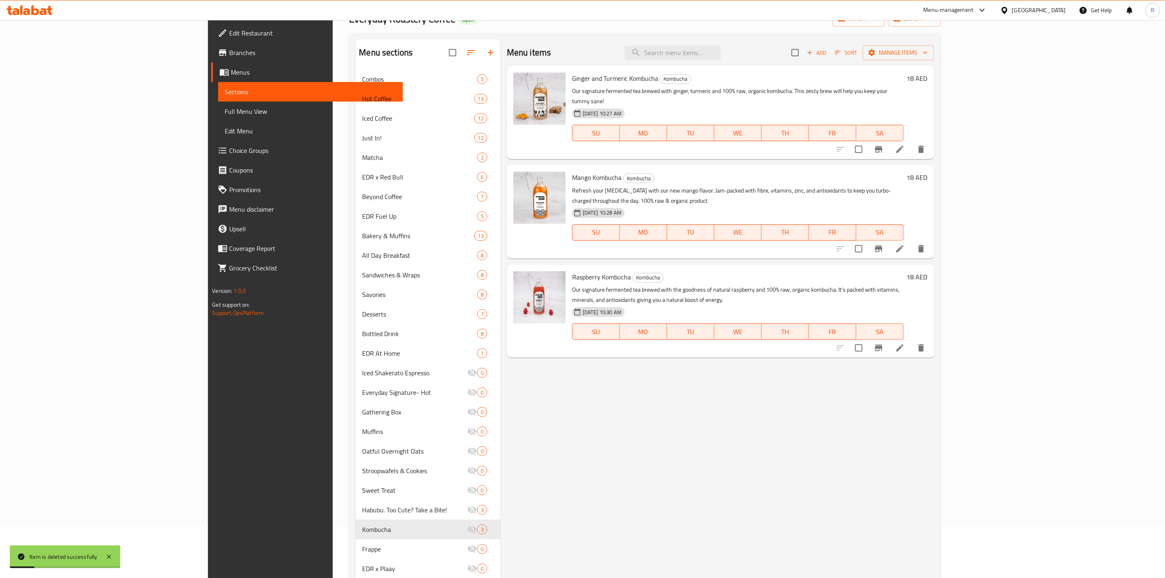
scroll to position [53, 0]
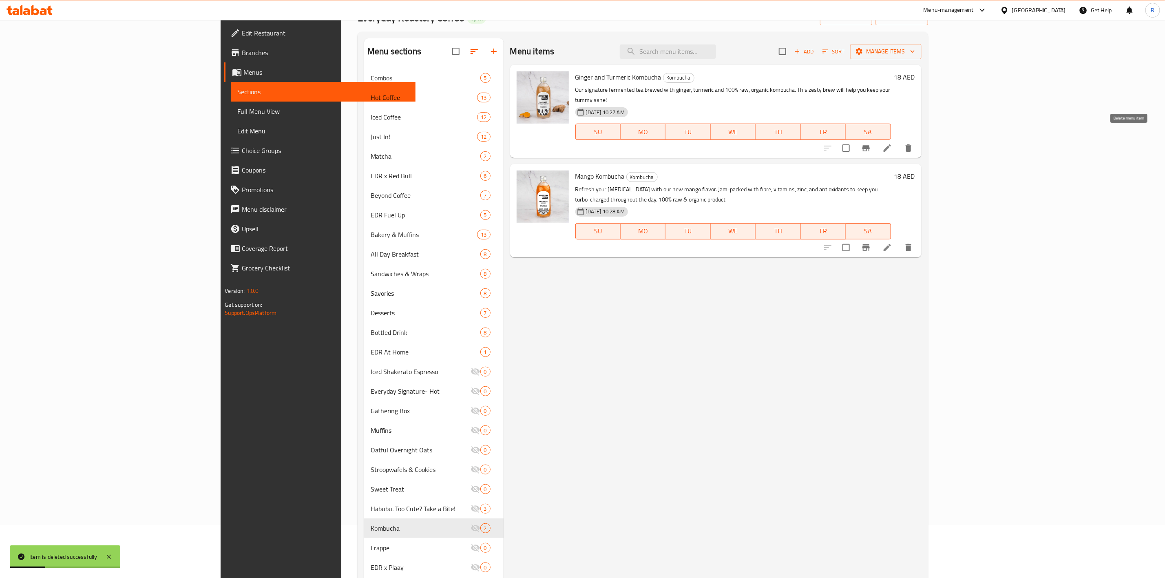
click at [914, 143] on icon "delete" at bounding box center [909, 148] width 10 height 10
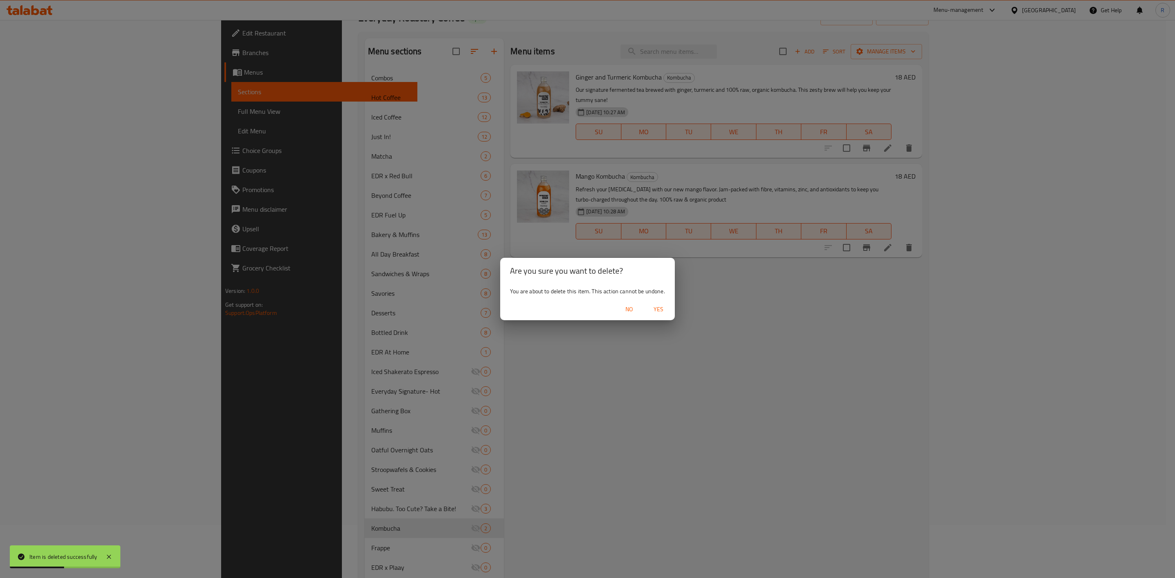
click at [660, 310] on span "Yes" at bounding box center [659, 309] width 20 height 10
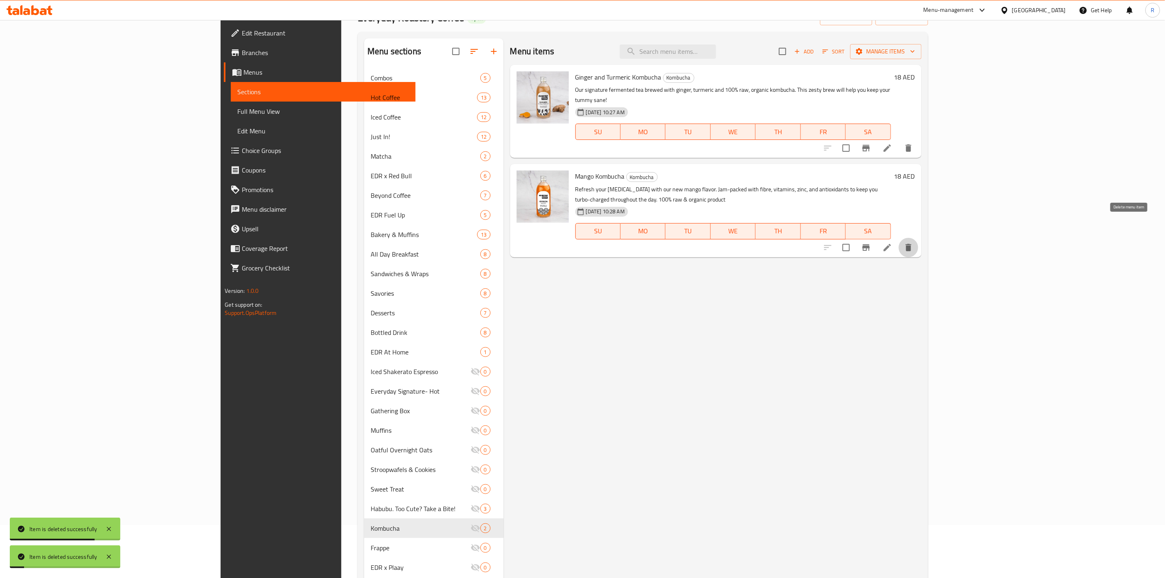
click at [912, 244] on icon "delete" at bounding box center [909, 247] width 6 height 7
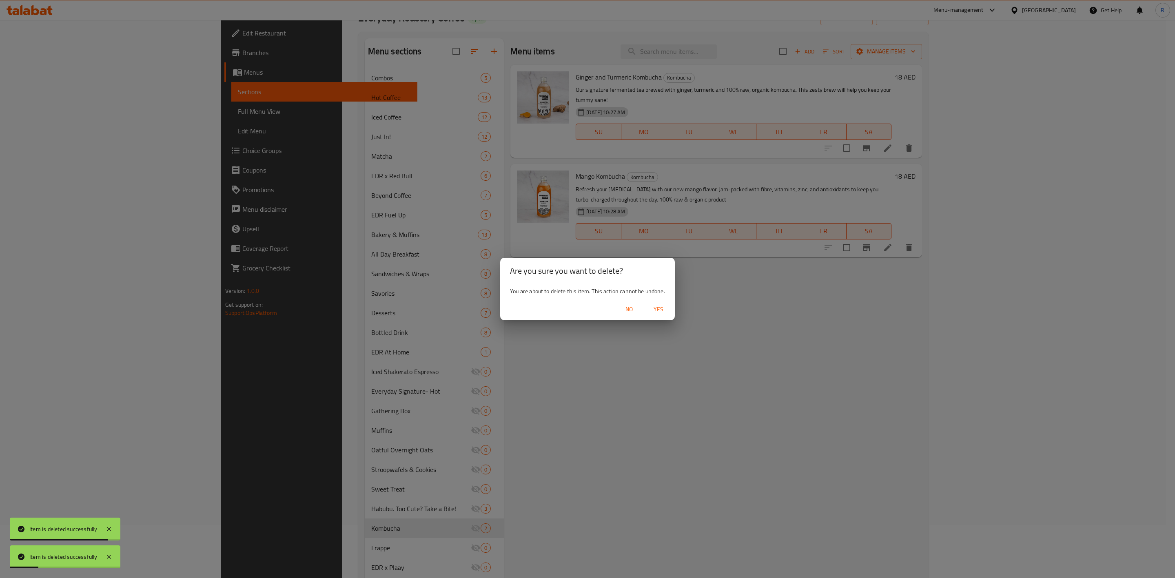
click at [663, 307] on span "Yes" at bounding box center [659, 309] width 20 height 10
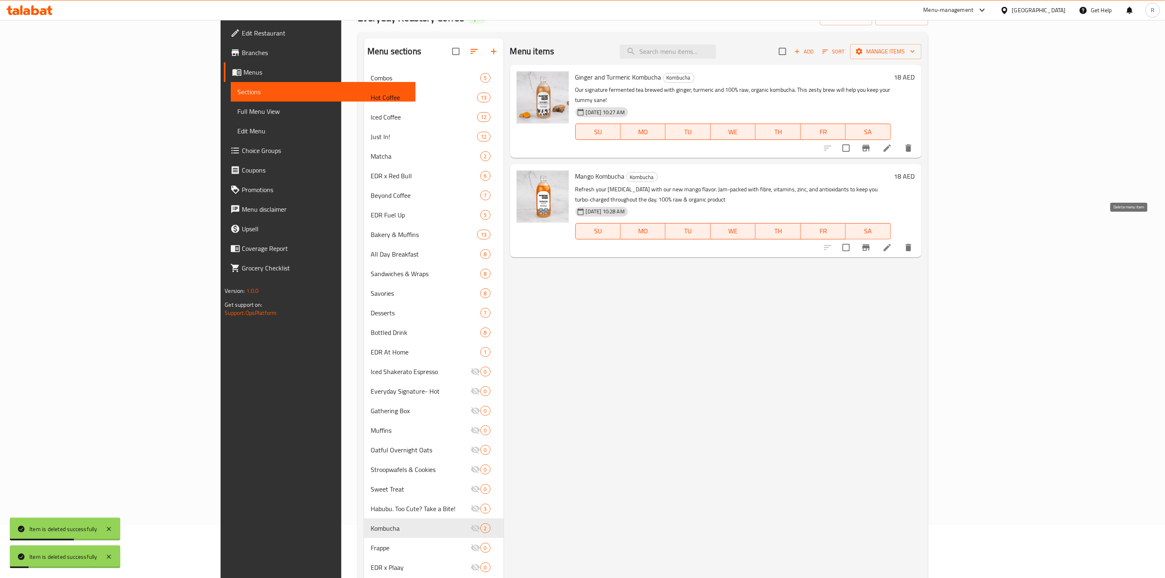
click at [912, 244] on icon "delete" at bounding box center [909, 247] width 6 height 7
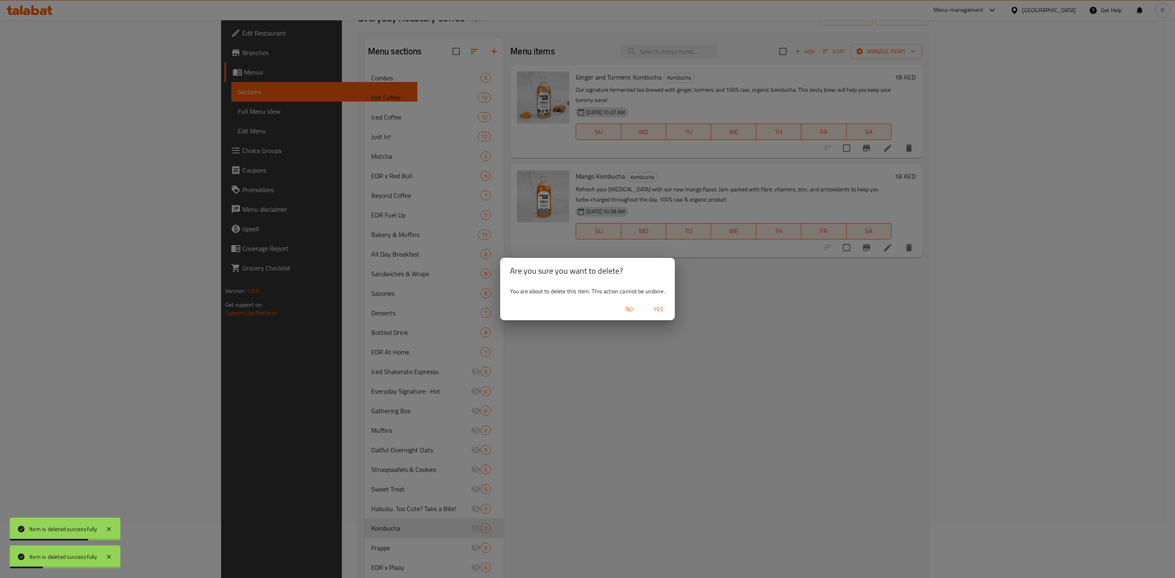
click at [661, 309] on span "Yes" at bounding box center [659, 309] width 20 height 10
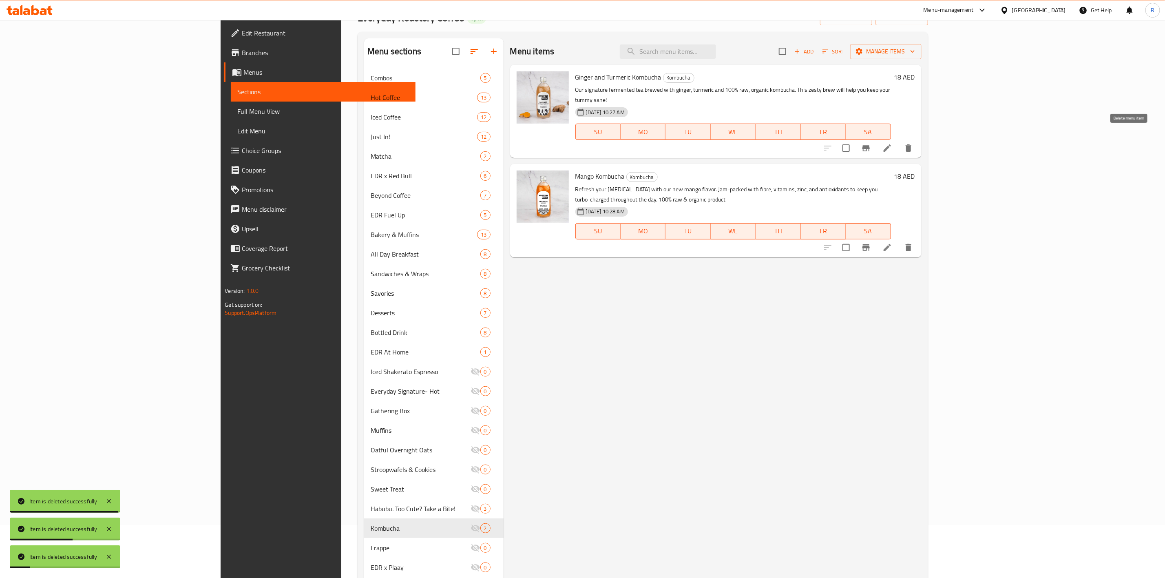
click at [912, 144] on icon "delete" at bounding box center [909, 147] width 6 height 7
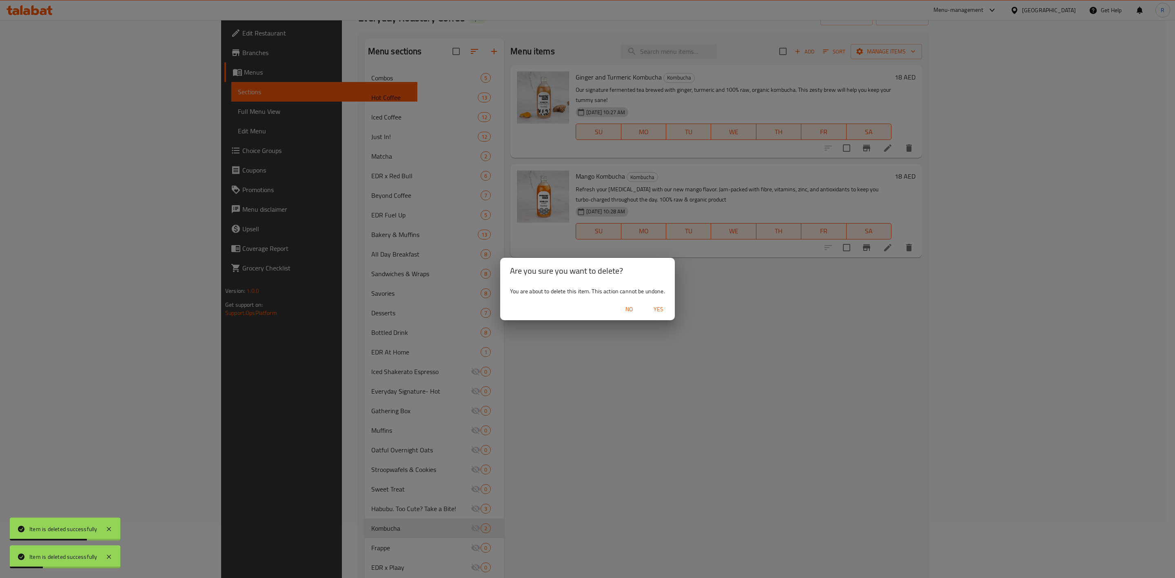
click at [661, 311] on span "Yes" at bounding box center [659, 309] width 20 height 10
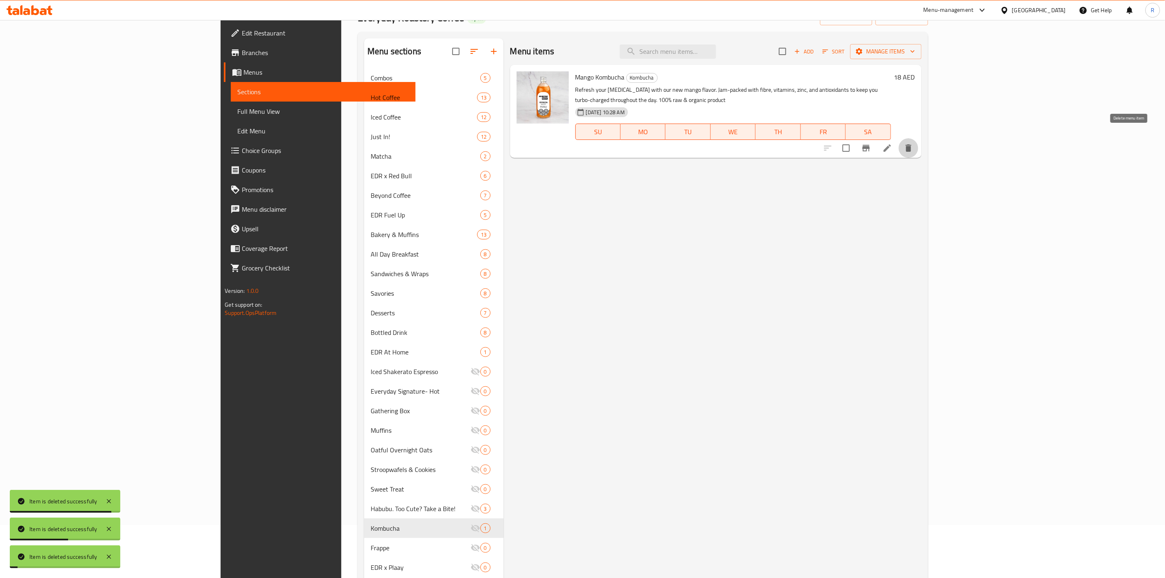
click at [912, 144] on icon "delete" at bounding box center [909, 147] width 6 height 7
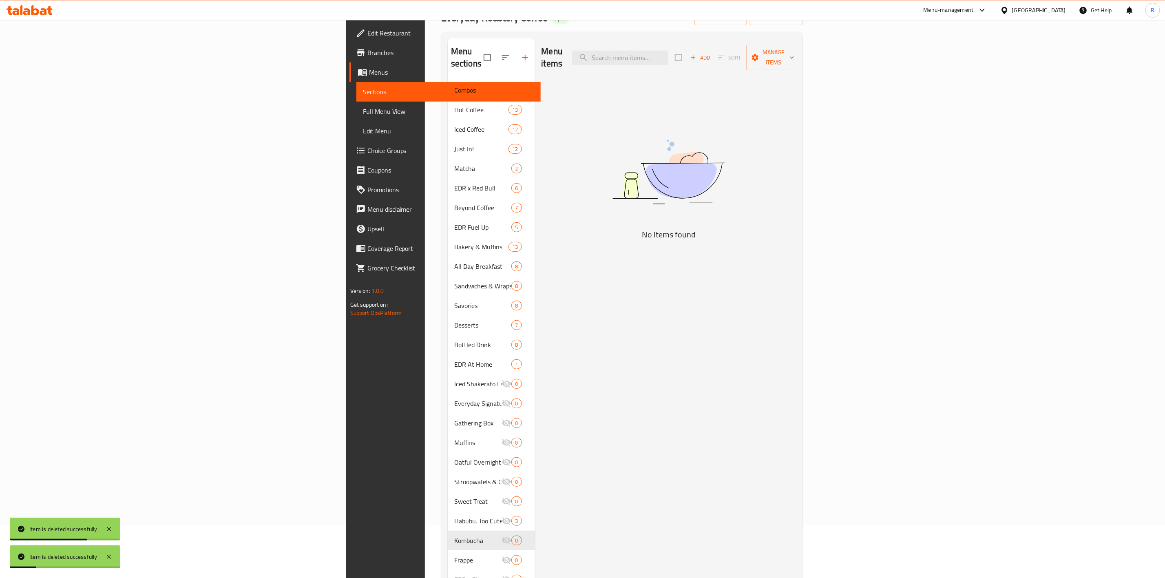
click at [545, 505] on div "Menu items Add Sort Manage items No Items found" at bounding box center [665, 364] width 261 height 652
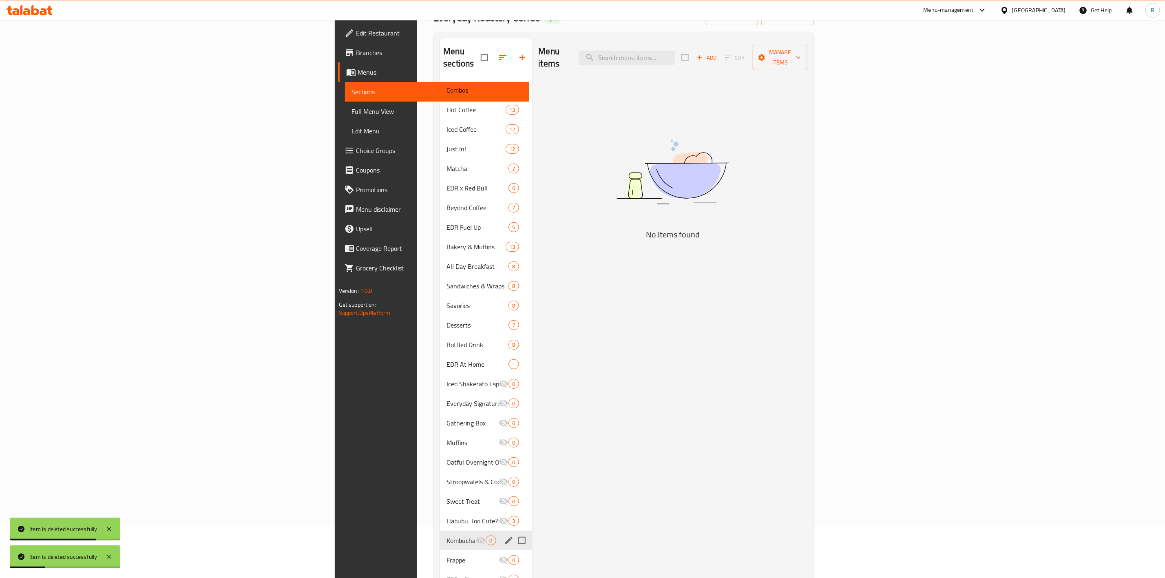
click at [440, 514] on div "Habubu. Too Cute? Take a Bite! 3" at bounding box center [486, 521] width 92 height 20
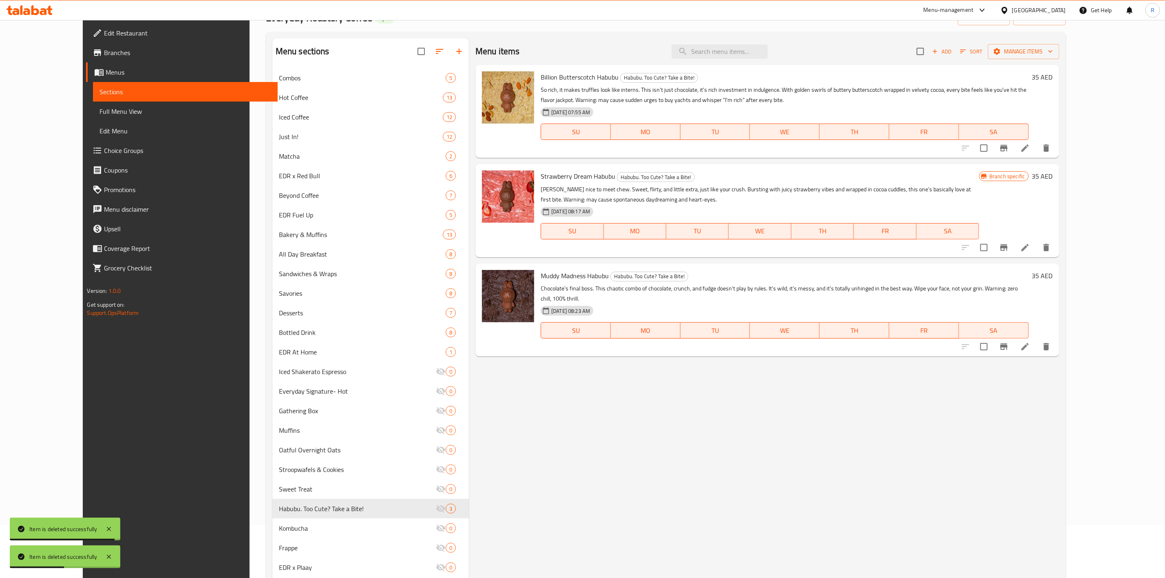
click at [1050, 343] on icon "delete" at bounding box center [1047, 346] width 6 height 7
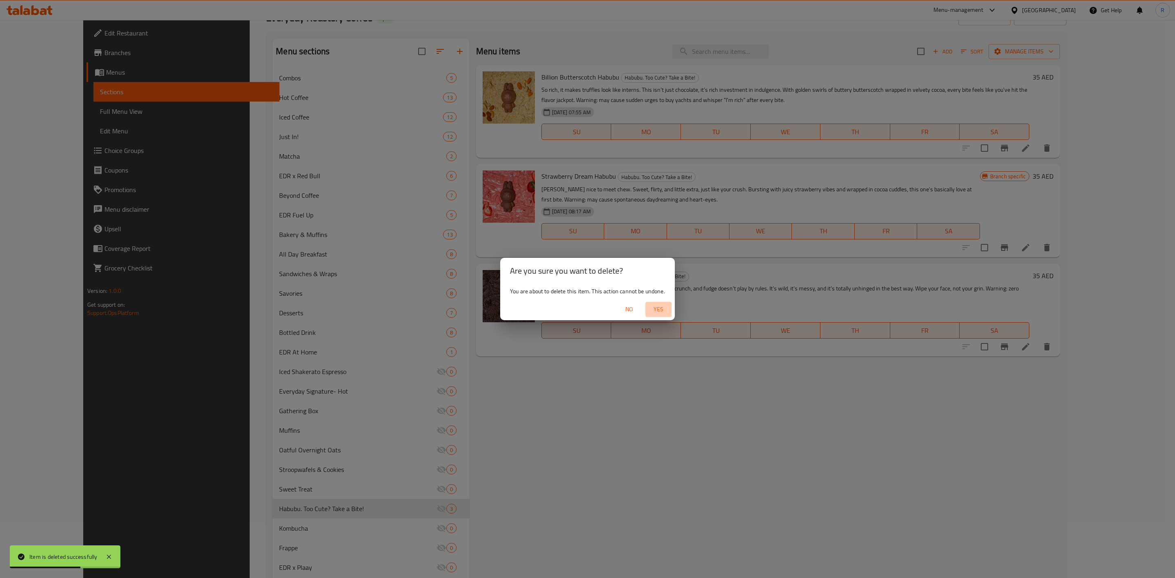
click at [662, 308] on span "Yes" at bounding box center [659, 309] width 20 height 10
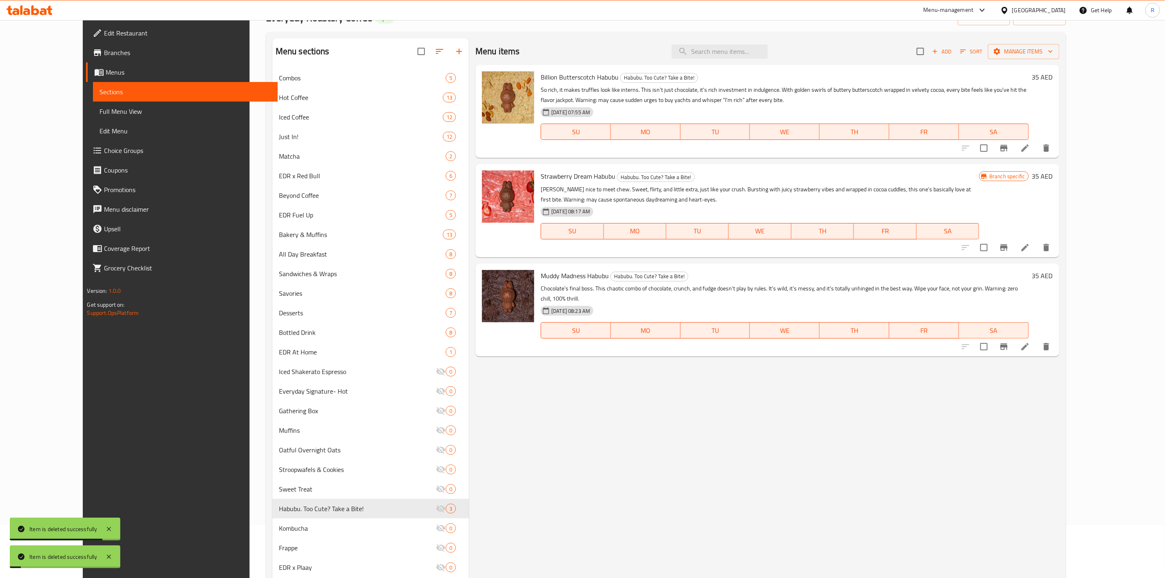
click at [1052, 245] on icon "delete" at bounding box center [1047, 248] width 10 height 10
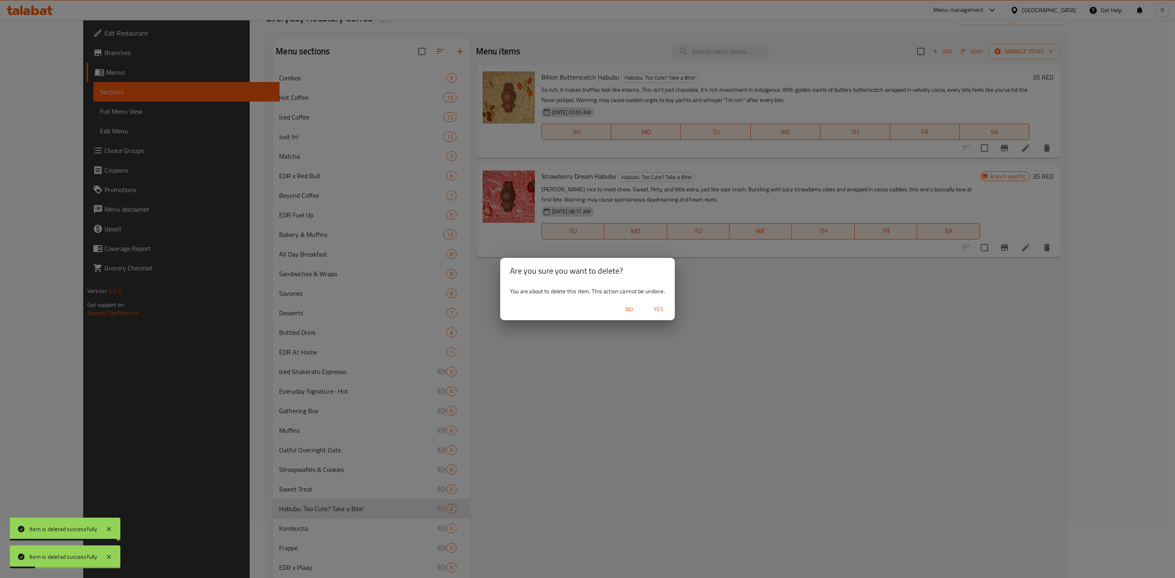
click at [656, 310] on span "Yes" at bounding box center [659, 309] width 20 height 10
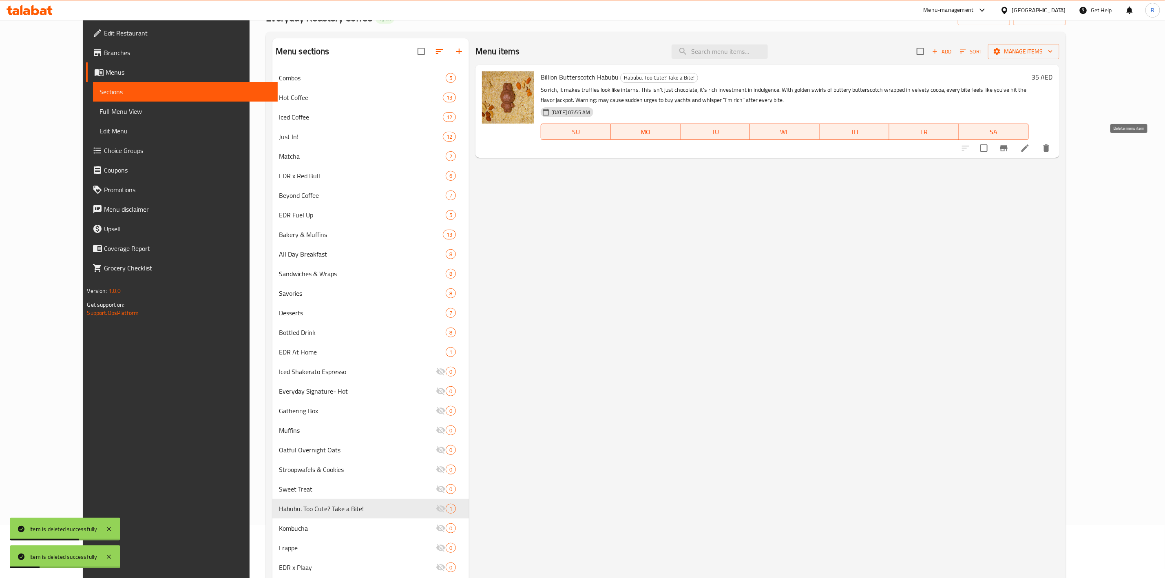
click at [1050, 149] on icon "delete" at bounding box center [1047, 147] width 6 height 7
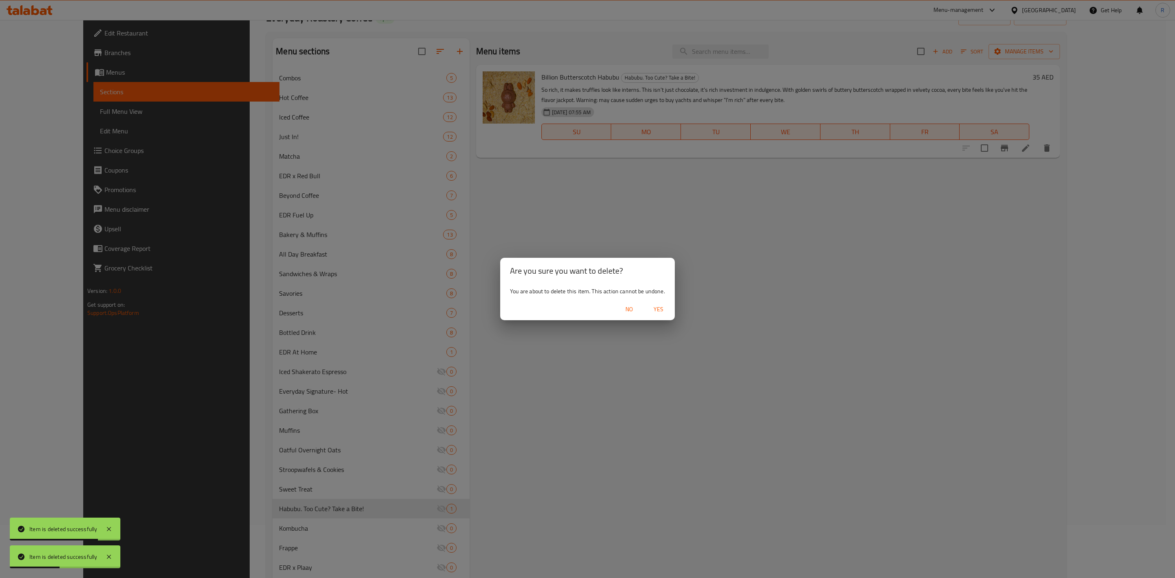
click at [659, 306] on span "Yes" at bounding box center [659, 309] width 20 height 10
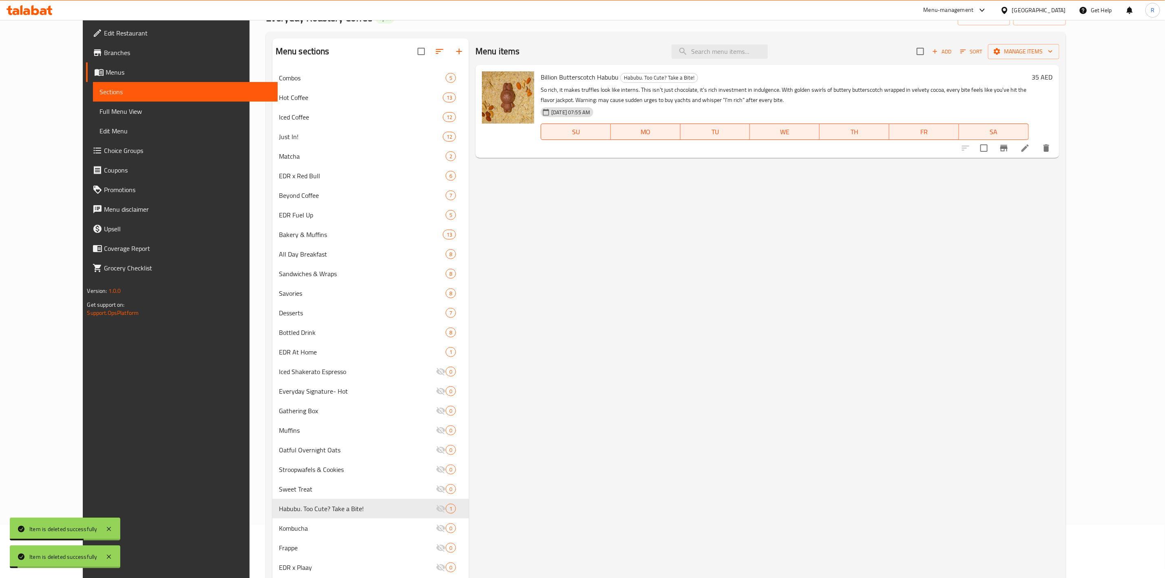
click at [536, 500] on div "Menu items Add Sort Manage items Billion Butterscotch Habubu Habubu. Too Cute? …" at bounding box center [764, 358] width 590 height 640
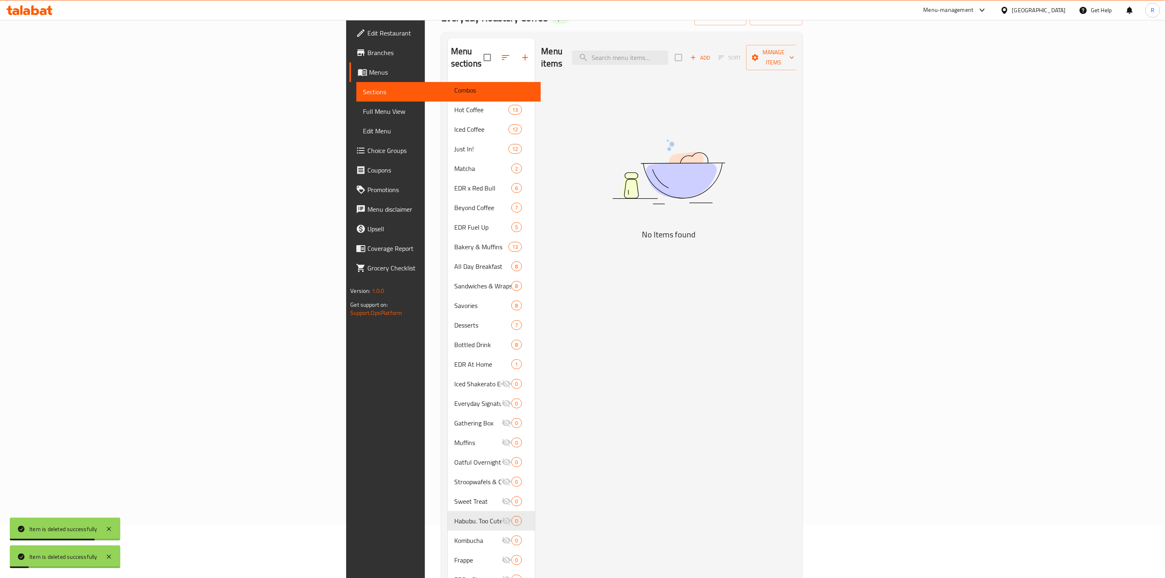
click at [535, 514] on div "Menu items Add Sort Manage items No Items found" at bounding box center [665, 364] width 261 height 652
click at [547, 467] on div "Menu items Add Sort Manage items No Items found" at bounding box center [665, 364] width 261 height 652
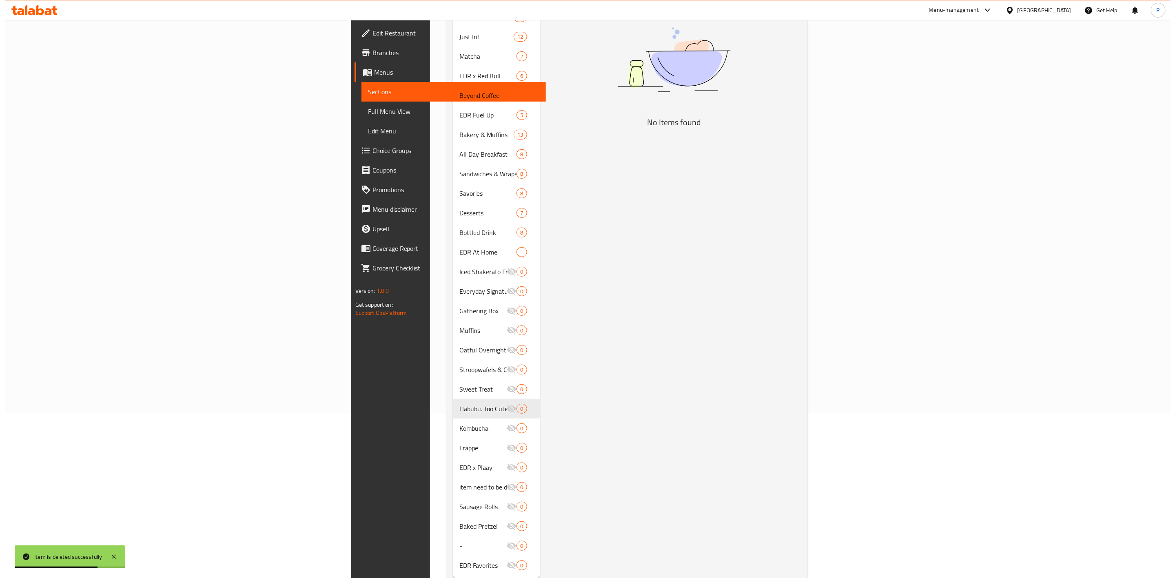
scroll to position [175, 0]
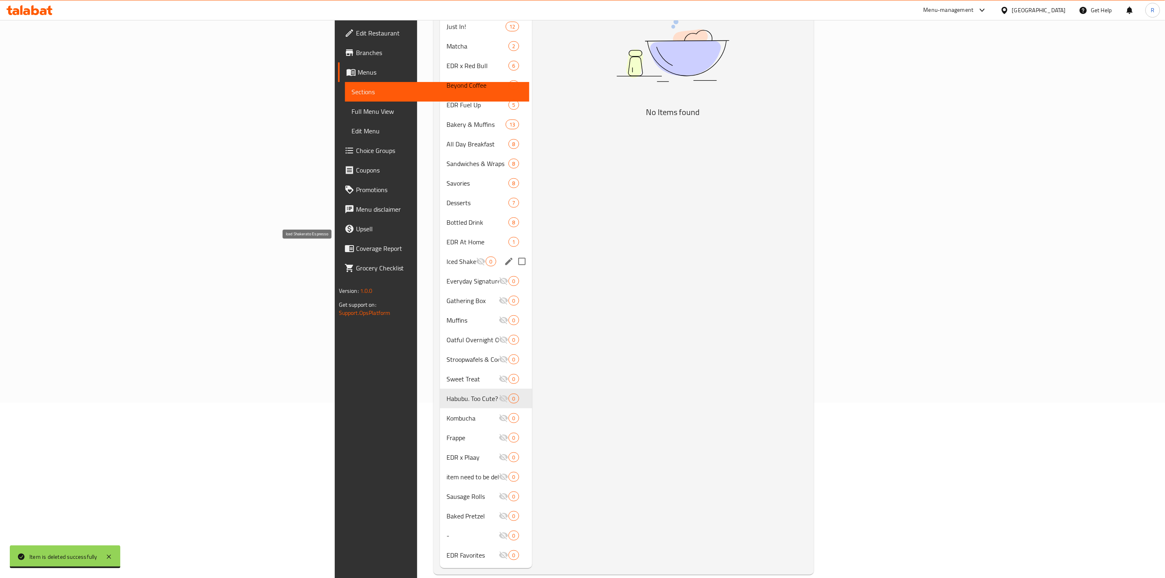
click at [447, 257] on span "Iced Shakerato Espresso" at bounding box center [461, 262] width 29 height 10
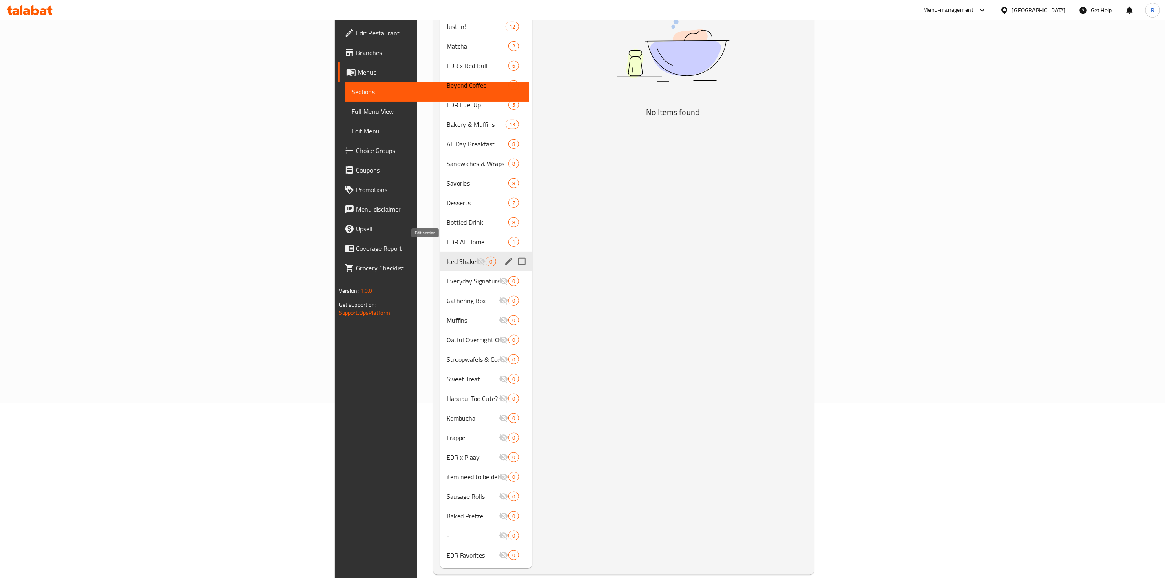
click at [504, 257] on icon "edit" at bounding box center [509, 262] width 10 height 10
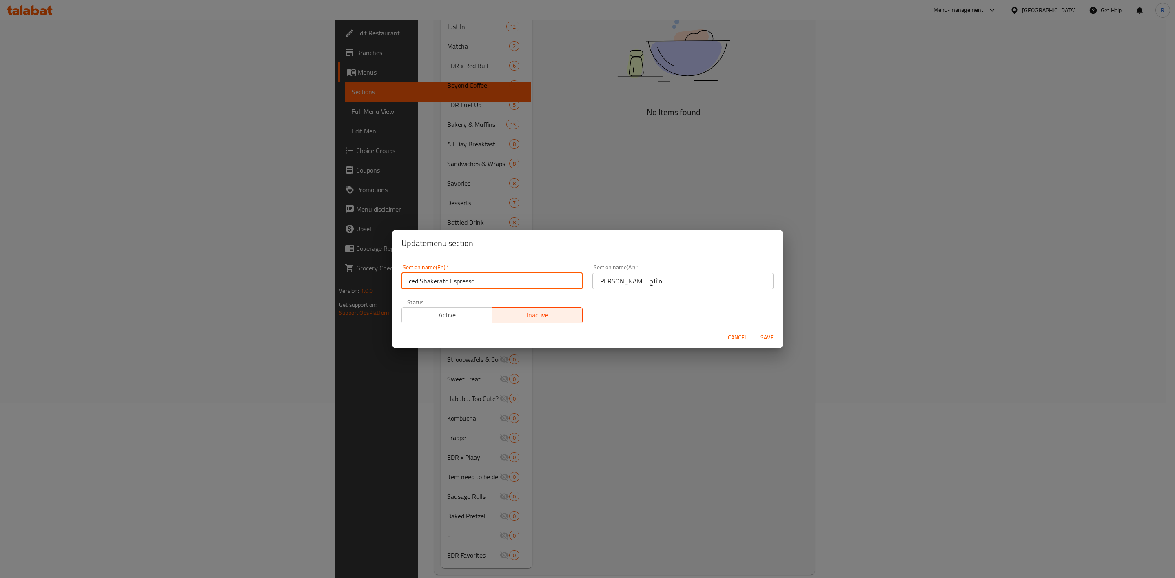
drag, startPoint x: 485, startPoint y: 287, endPoint x: 215, endPoint y: 250, distance: 272.6
click at [215, 250] on div "Update menu section Section name(En)   * Iced Shakerato Espresso Section name(E…" at bounding box center [587, 289] width 1175 height 578
type input "-"
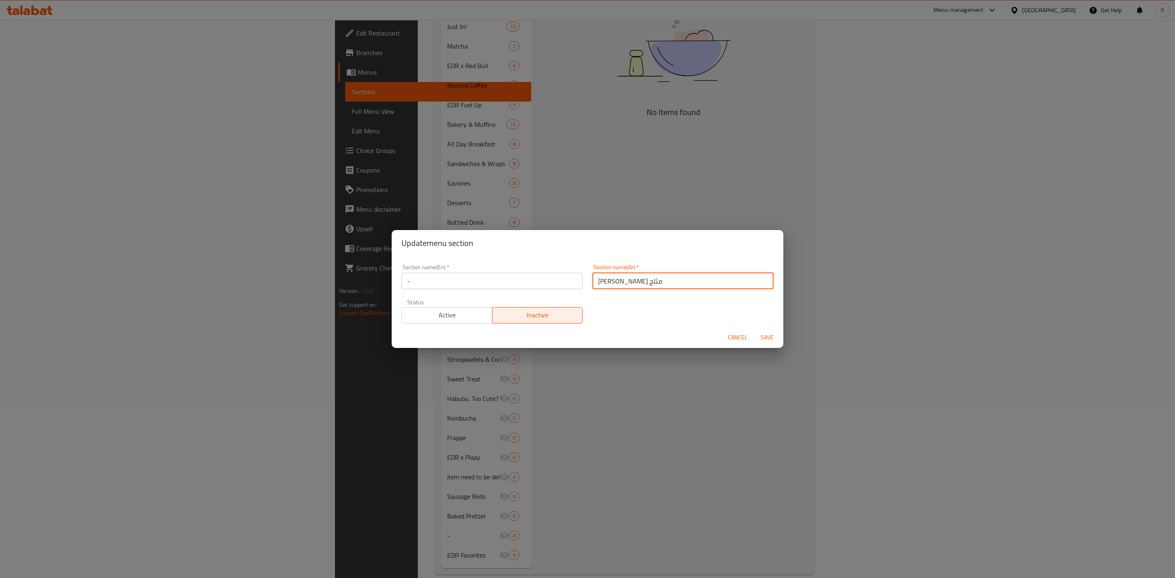
drag, startPoint x: 669, startPoint y: 279, endPoint x: 382, endPoint y: 285, distance: 286.4
click at [382, 285] on div "Update menu section Section name(En)   * - Section name(En) * Section name(Ar) …" at bounding box center [587, 289] width 1175 height 578
type input "-"
click at [772, 337] on span "Save" at bounding box center [767, 337] width 20 height 10
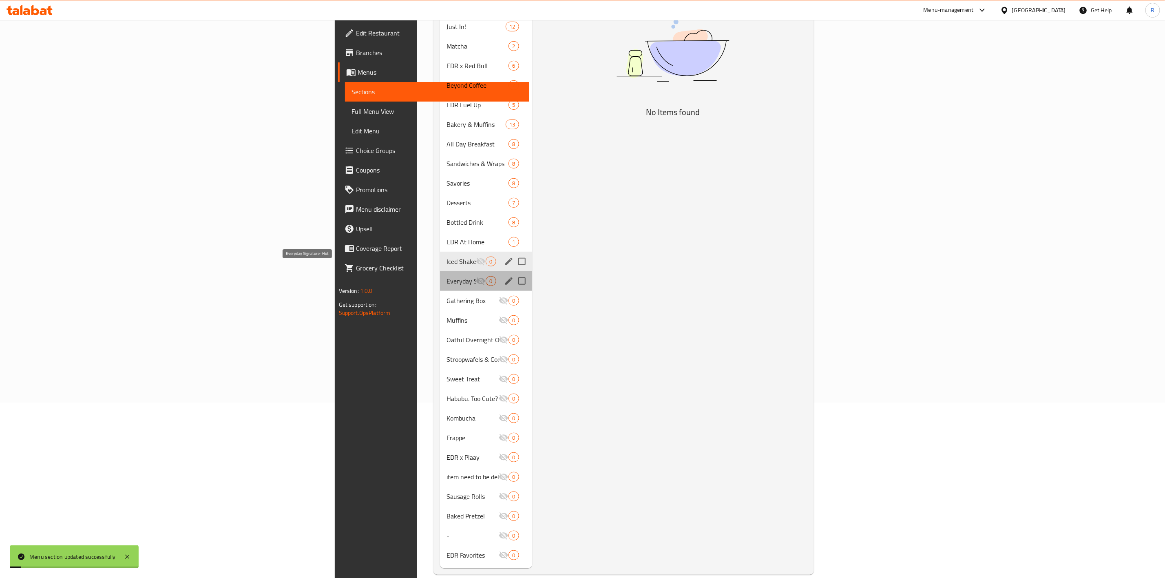
click at [447, 276] on span "Everyday Signature- Hot" at bounding box center [461, 281] width 29 height 10
click at [504, 276] on icon "edit" at bounding box center [509, 281] width 10 height 10
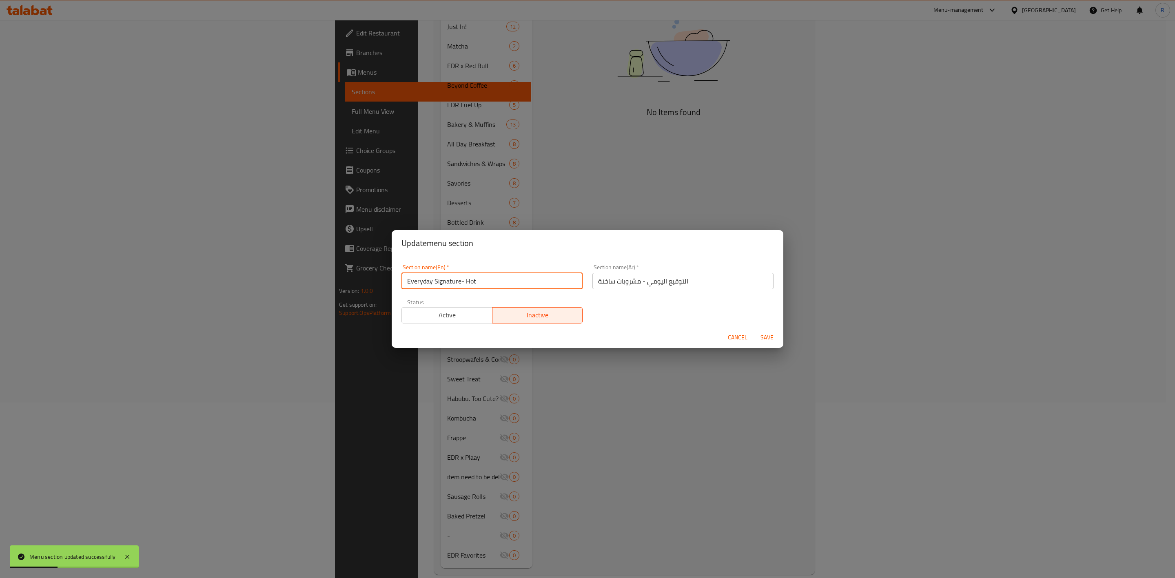
scroll to position [2, 0]
drag, startPoint x: 523, startPoint y: 280, endPoint x: 105, endPoint y: 342, distance: 422.2
click at [105, 342] on div "Update menu section Section name(En)   * Everyday Signature- Hot Section name(E…" at bounding box center [587, 289] width 1175 height 578
type input "-"
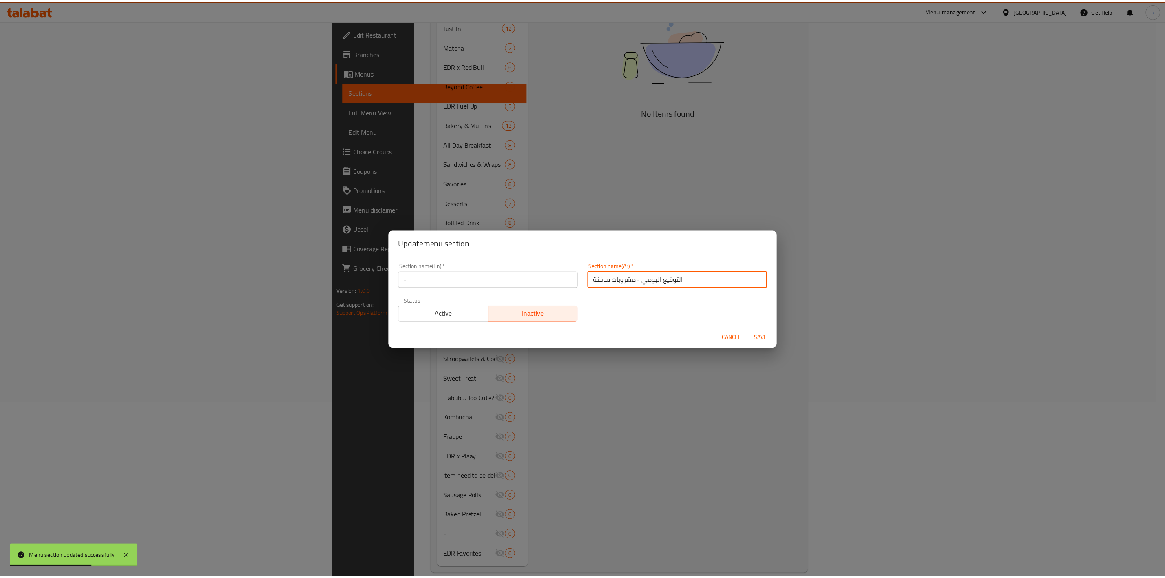
scroll to position [0, 0]
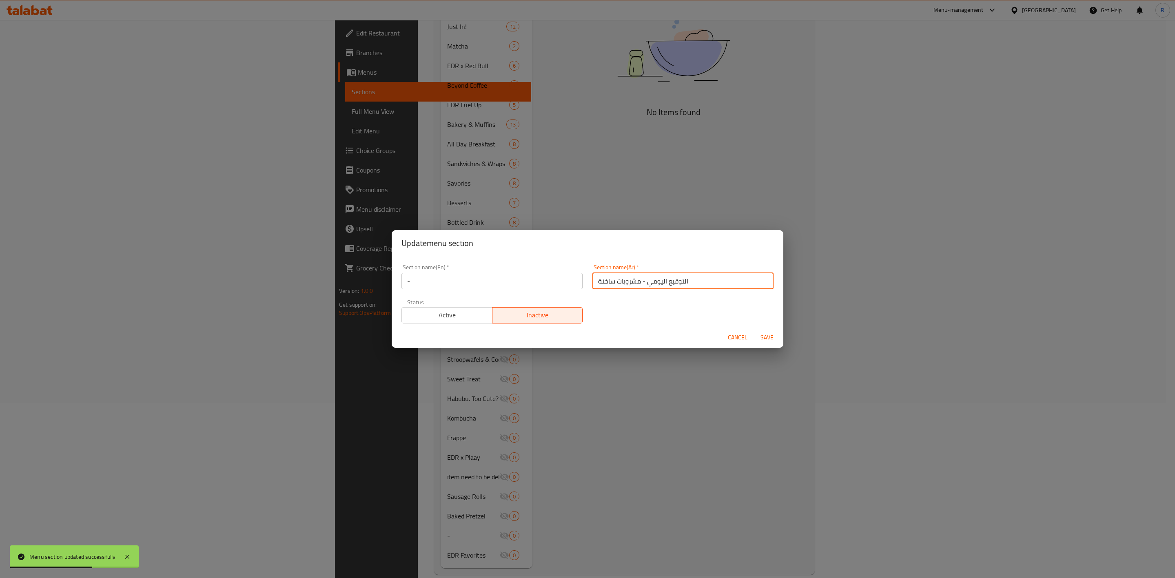
drag, startPoint x: 704, startPoint y: 278, endPoint x: 423, endPoint y: 259, distance: 281.3
click at [423, 259] on div "Section name(En)   * - Section name(En) * Section name(Ar)   * التوقيع اليومي -…" at bounding box center [587, 293] width 382 height 69
type input "-"
click at [770, 335] on span "Save" at bounding box center [767, 337] width 20 height 10
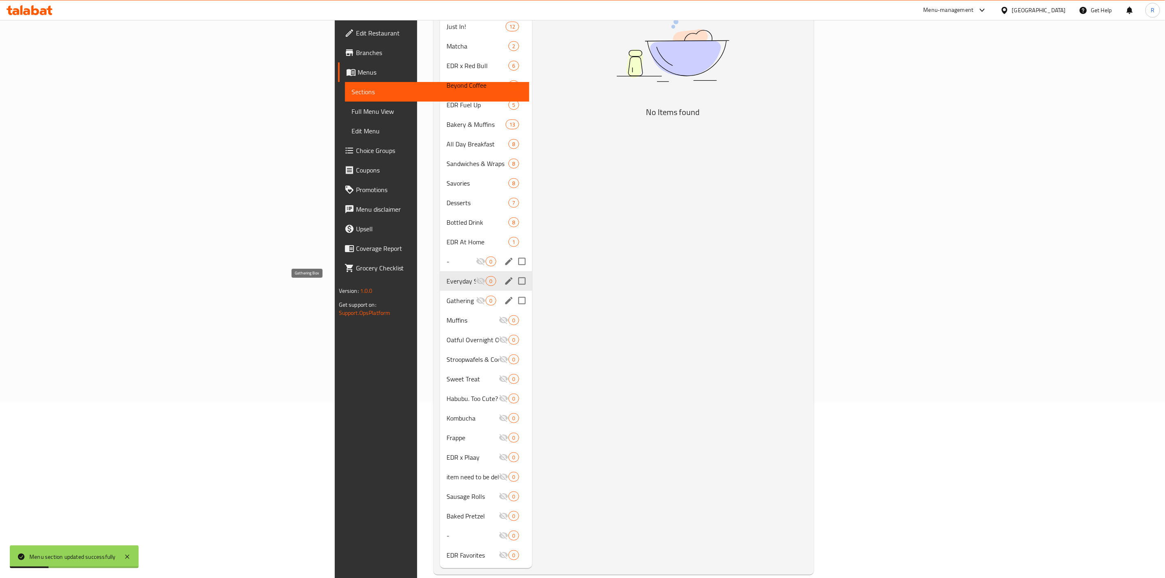
click at [447, 296] on span "Gathering Box" at bounding box center [461, 301] width 29 height 10
click at [440, 291] on div "Gathering Box 0" at bounding box center [486, 301] width 92 height 20
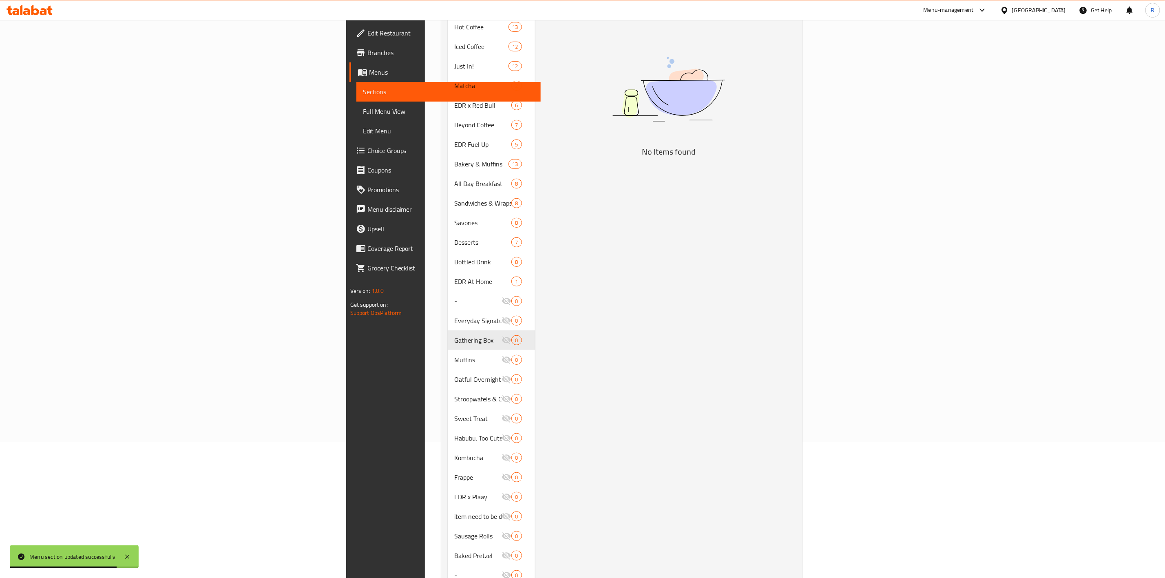
scroll to position [149, 0]
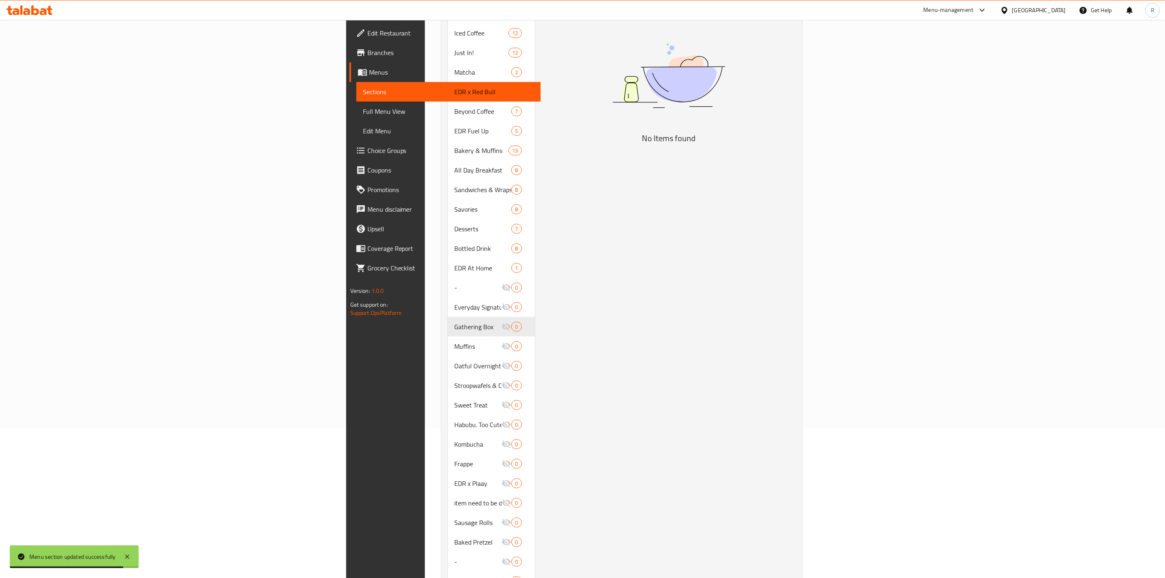
click at [797, 214] on div "Menu items Add Sort Manage items No Items found" at bounding box center [665, 268] width 261 height 652
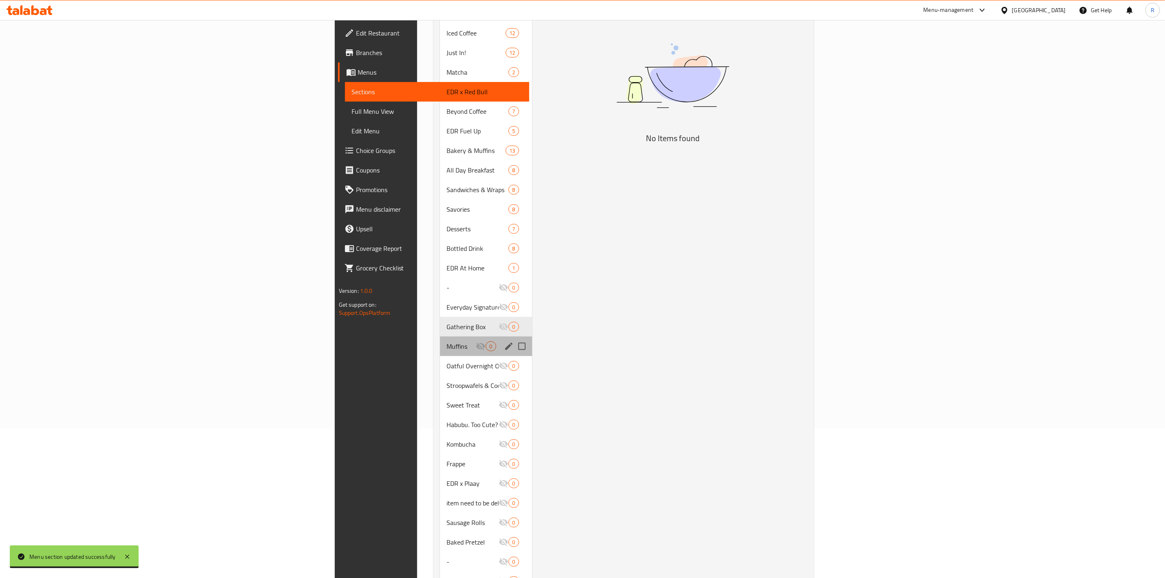
click at [447, 341] on span "Muffins" at bounding box center [461, 346] width 29 height 10
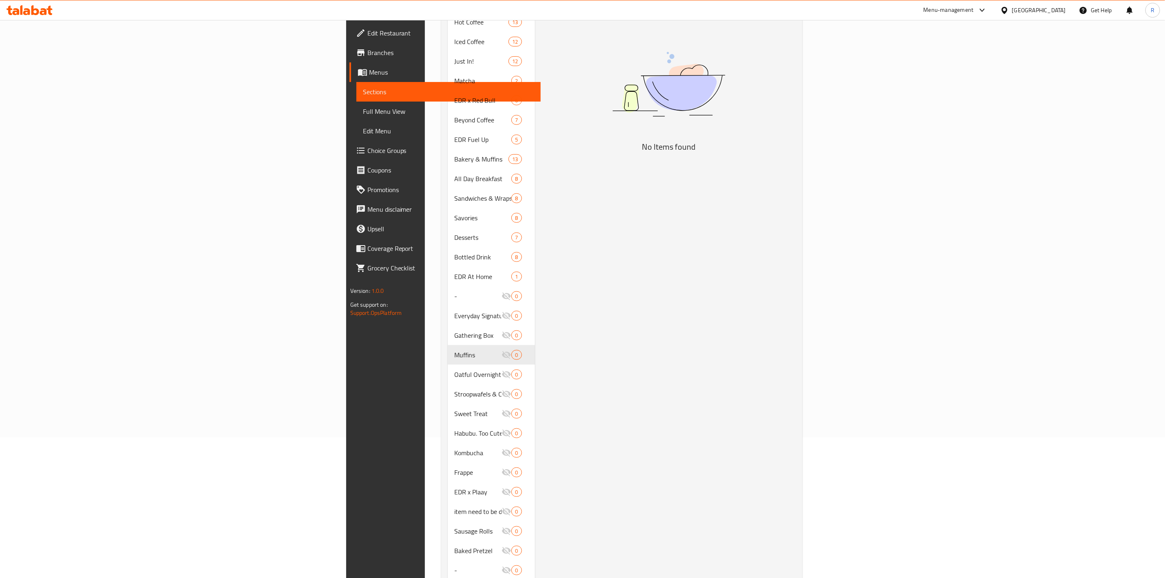
scroll to position [158, 0]
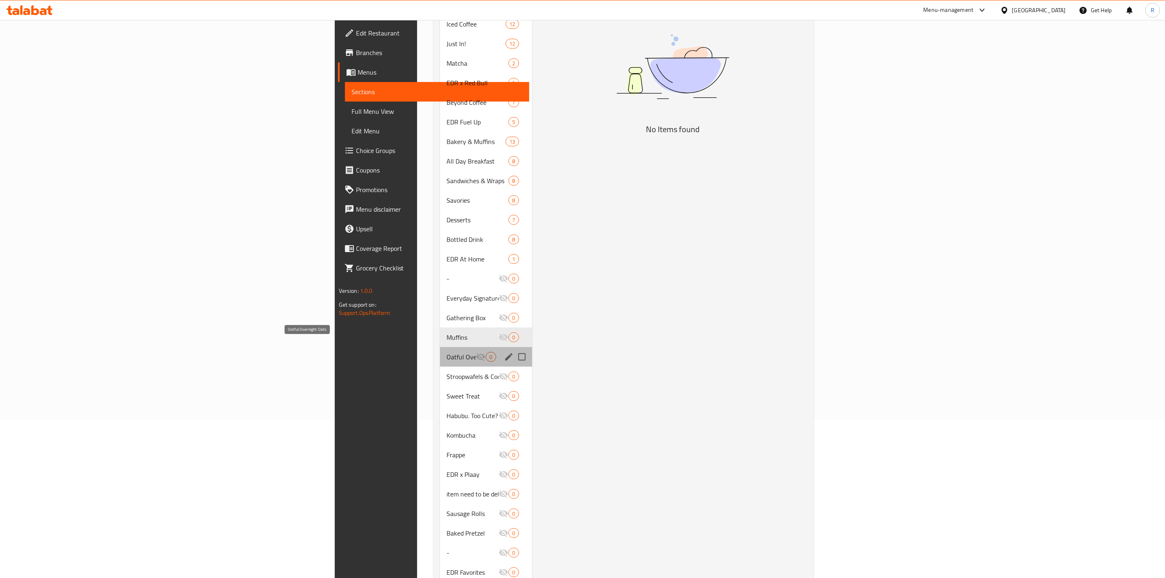
click at [447, 352] on span "Oatful Overnight Oats" at bounding box center [461, 357] width 29 height 10
click at [504, 293] on icon "edit" at bounding box center [509, 298] width 10 height 10
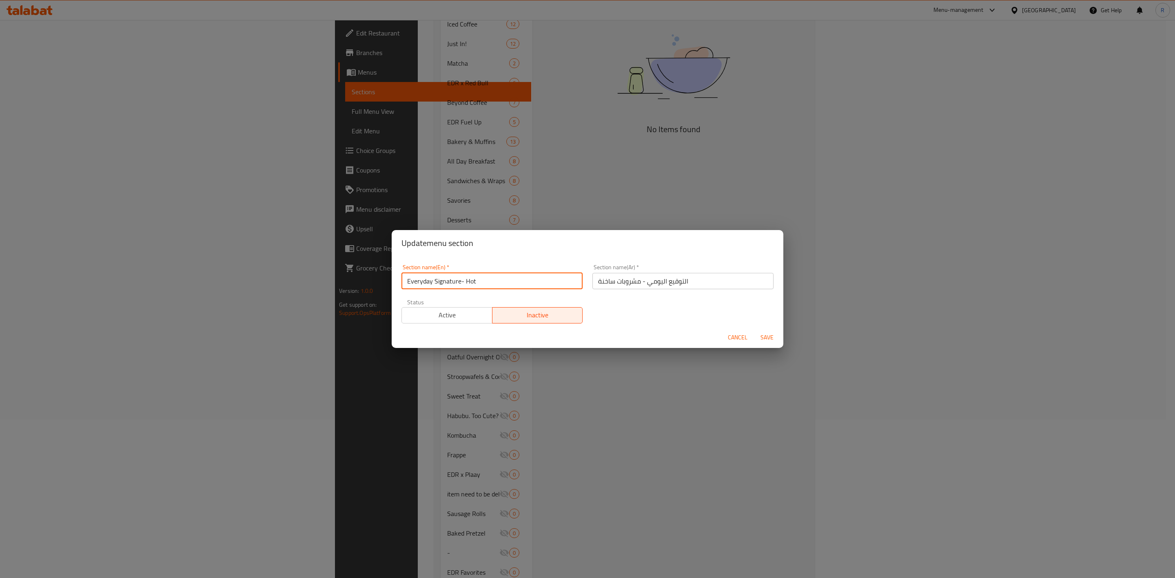
drag, startPoint x: 478, startPoint y: 277, endPoint x: 359, endPoint y: 248, distance: 122.3
click at [359, 248] on div "Update menu section Section name(En)   * Everyday Signature- Hot Section name(E…" at bounding box center [587, 289] width 1175 height 578
type input "-"
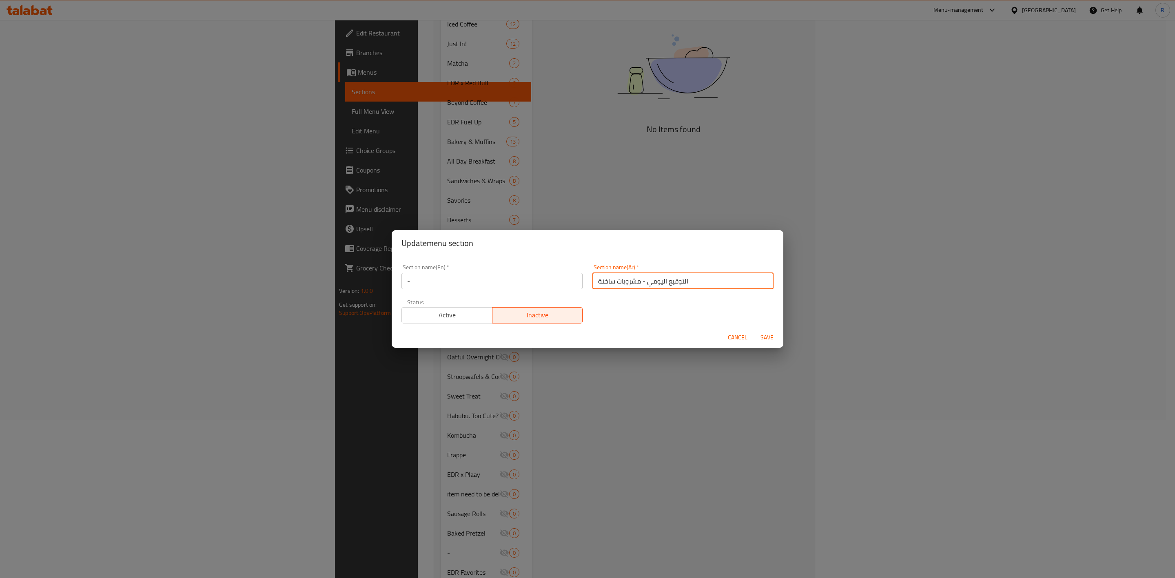
drag, startPoint x: 696, startPoint y: 279, endPoint x: 455, endPoint y: 267, distance: 241.4
click at [455, 267] on div "Section name(En)   * - Section name(En) * Section name(Ar)   * التوقيع اليومي -…" at bounding box center [587, 293] width 382 height 69
type input "-"
click at [763, 338] on span "Save" at bounding box center [767, 337] width 20 height 10
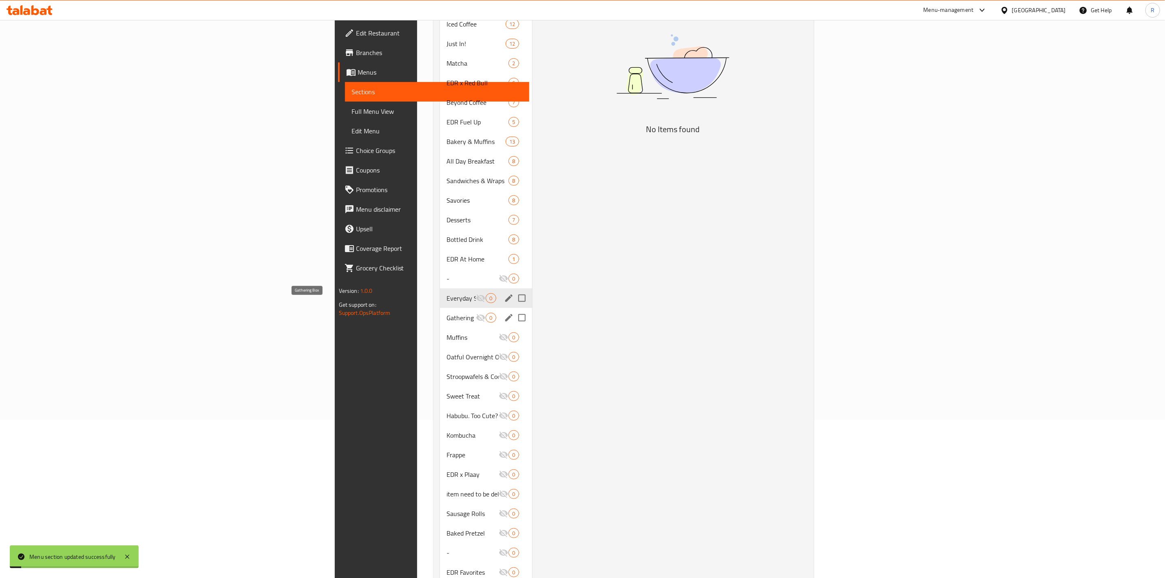
click at [440, 310] on div "Gathering Box 0" at bounding box center [486, 318] width 92 height 20
click at [503, 312] on button "edit" at bounding box center [509, 318] width 12 height 12
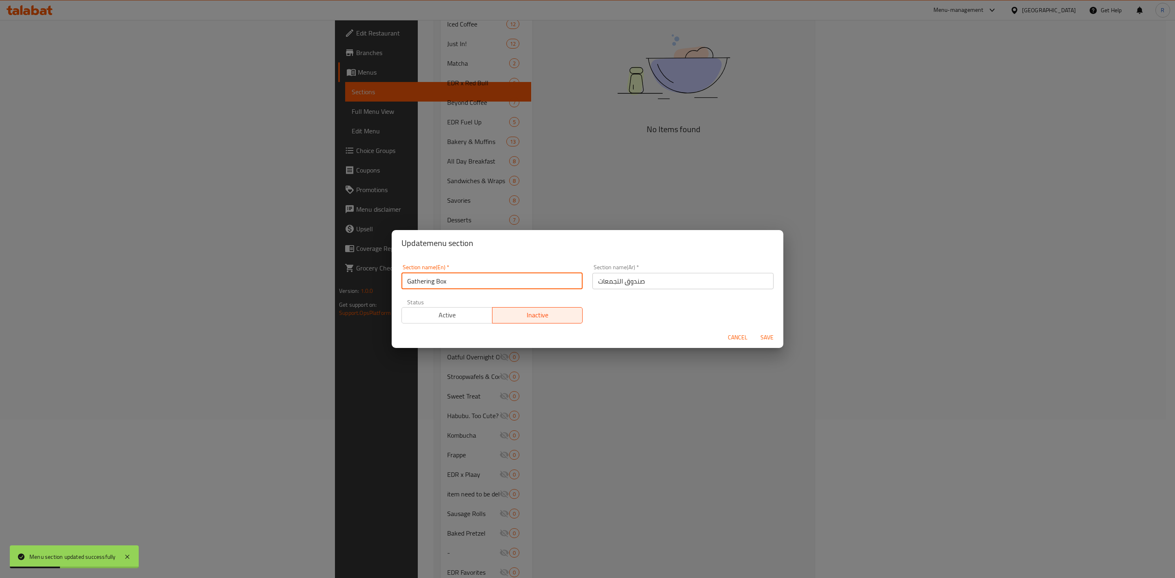
drag, startPoint x: 462, startPoint y: 286, endPoint x: 271, endPoint y: 270, distance: 191.6
click at [271, 270] on div "Update menu section Section name(En)   * Gathering Box Section name(En) * Secti…" at bounding box center [587, 289] width 1175 height 578
type input "-"
drag, startPoint x: 657, startPoint y: 290, endPoint x: 593, endPoint y: 285, distance: 64.6
click at [593, 285] on div "Section name(Ar)   * صندوق التجمعات Section name(Ar) *" at bounding box center [682, 276] width 191 height 35
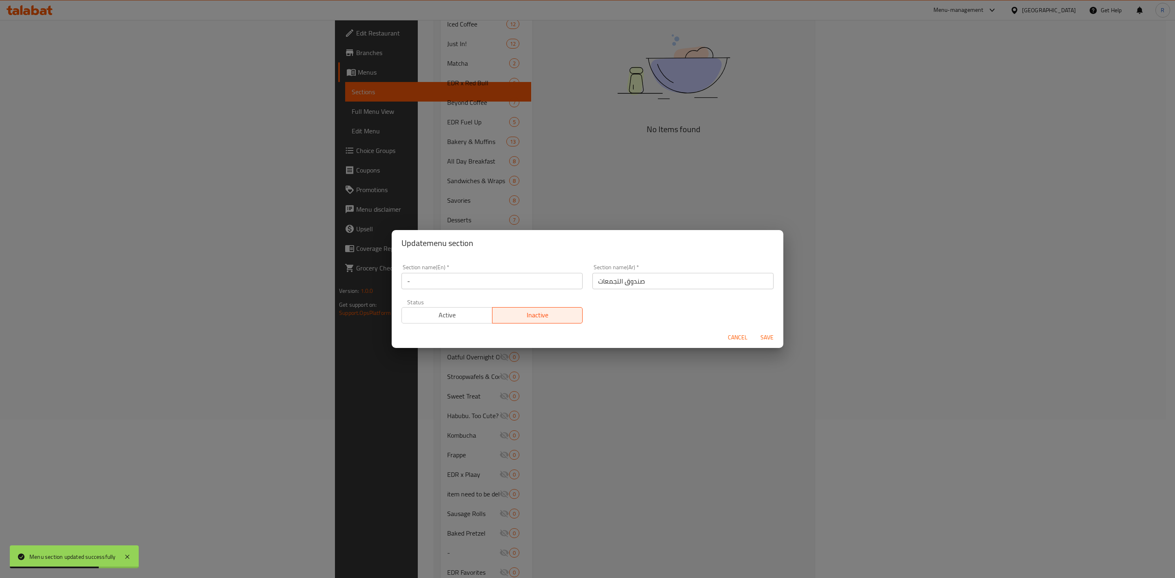
click at [657, 279] on input "صندوق التجمعات" at bounding box center [682, 281] width 181 height 16
drag, startPoint x: 657, startPoint y: 279, endPoint x: 543, endPoint y: 279, distance: 114.6
click at [543, 279] on div "Section name(En)   * - Section name(En) * Section name(Ar)   * صندوق التجمعات S…" at bounding box center [587, 293] width 382 height 69
type input "-"
click at [771, 335] on span "Save" at bounding box center [767, 337] width 20 height 10
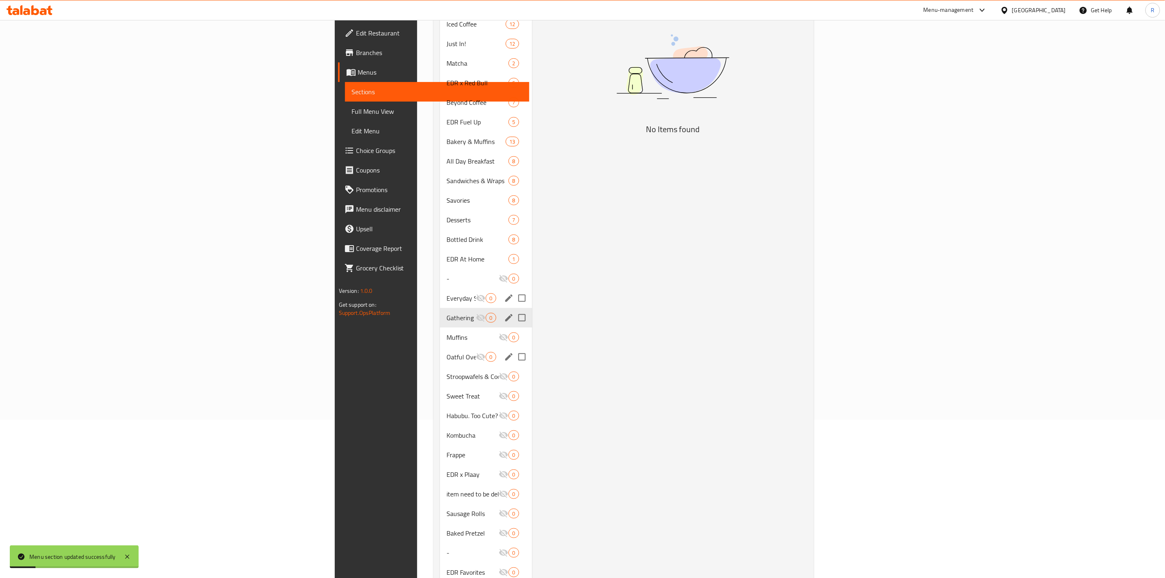
click at [440, 350] on div "Oatful Overnight Oats 0" at bounding box center [486, 357] width 92 height 20
click at [504, 352] on icon "edit" at bounding box center [509, 357] width 10 height 10
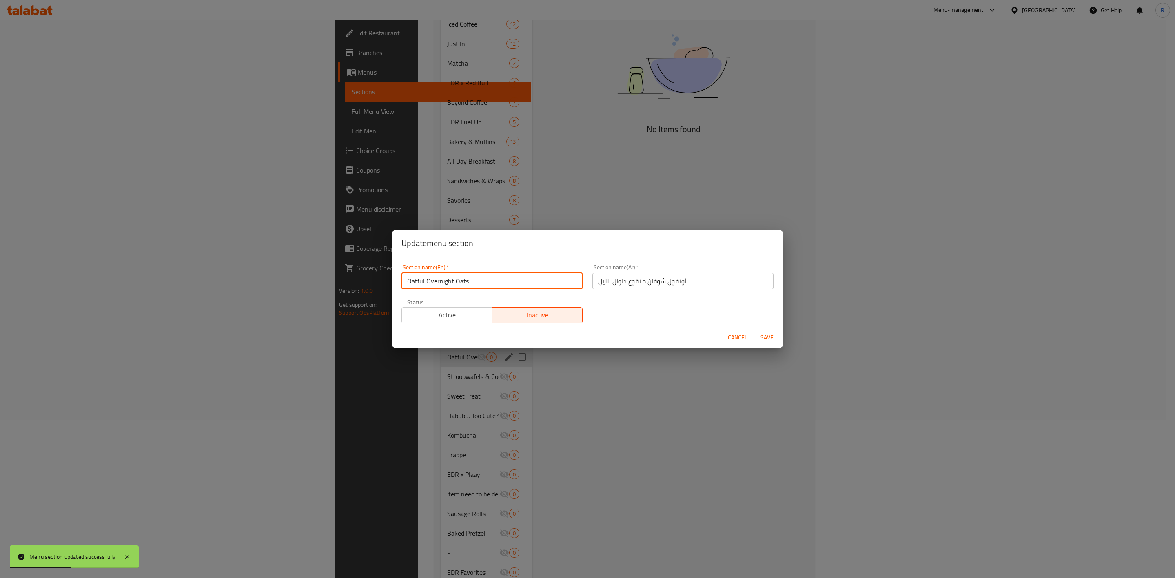
drag, startPoint x: 525, startPoint y: 281, endPoint x: 263, endPoint y: 275, distance: 261.9
click at [263, 275] on div "Update menu section Section name(En)   * Oatful Overnight Oats Section name(En)…" at bounding box center [587, 289] width 1175 height 578
type input "-"
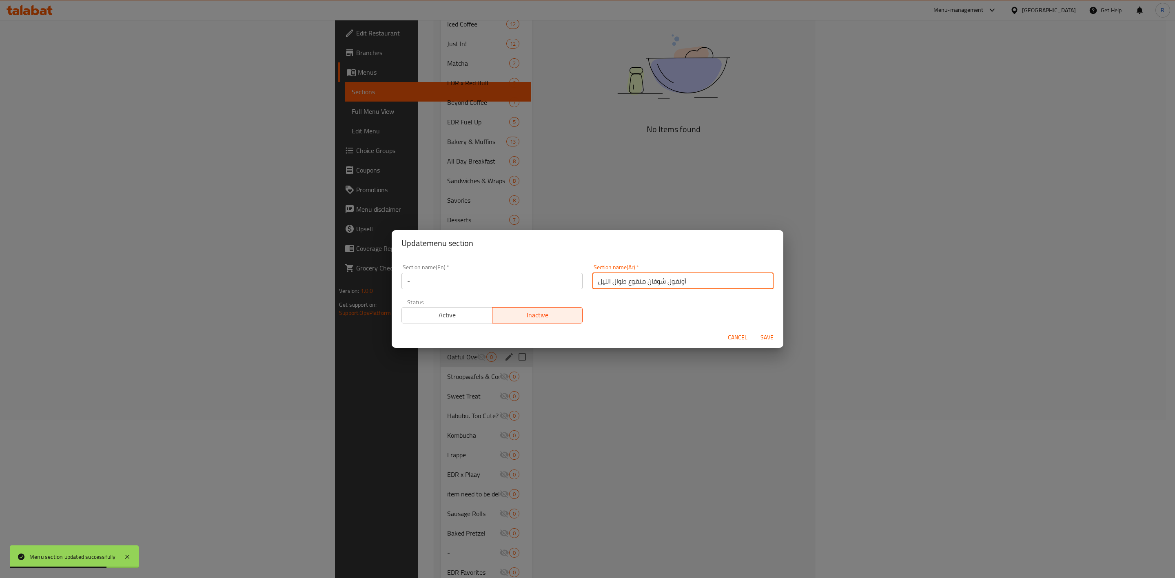
drag, startPoint x: 689, startPoint y: 277, endPoint x: 503, endPoint y: 253, distance: 187.0
click at [503, 253] on div "Update menu section Section name(En)   * - Section name(En) * Section name(Ar) …" at bounding box center [588, 289] width 392 height 118
type input "-"
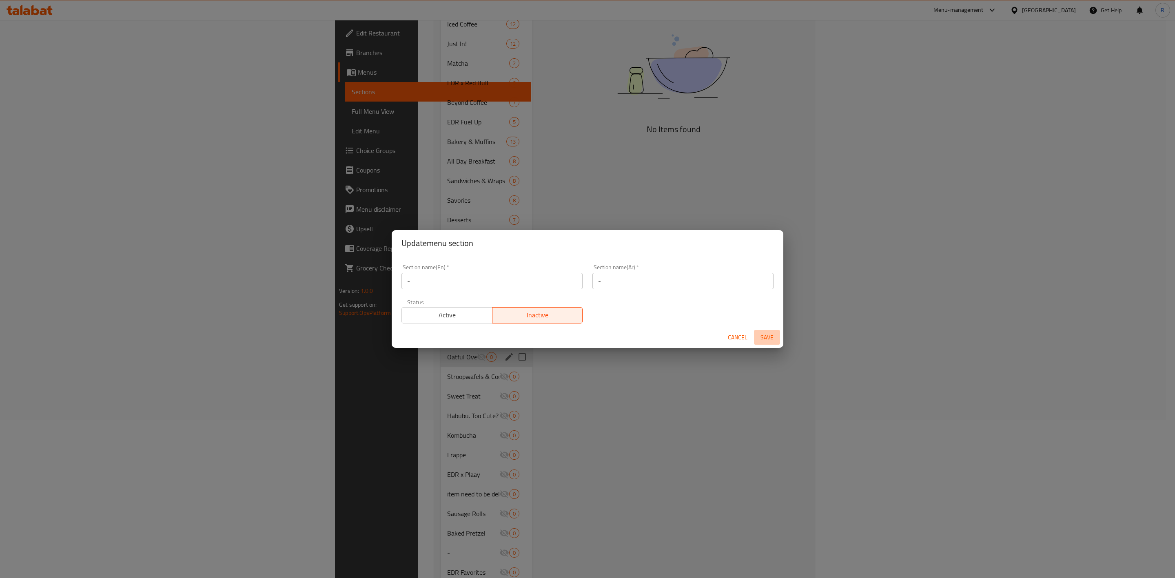
click at [769, 333] on span "Save" at bounding box center [767, 337] width 20 height 10
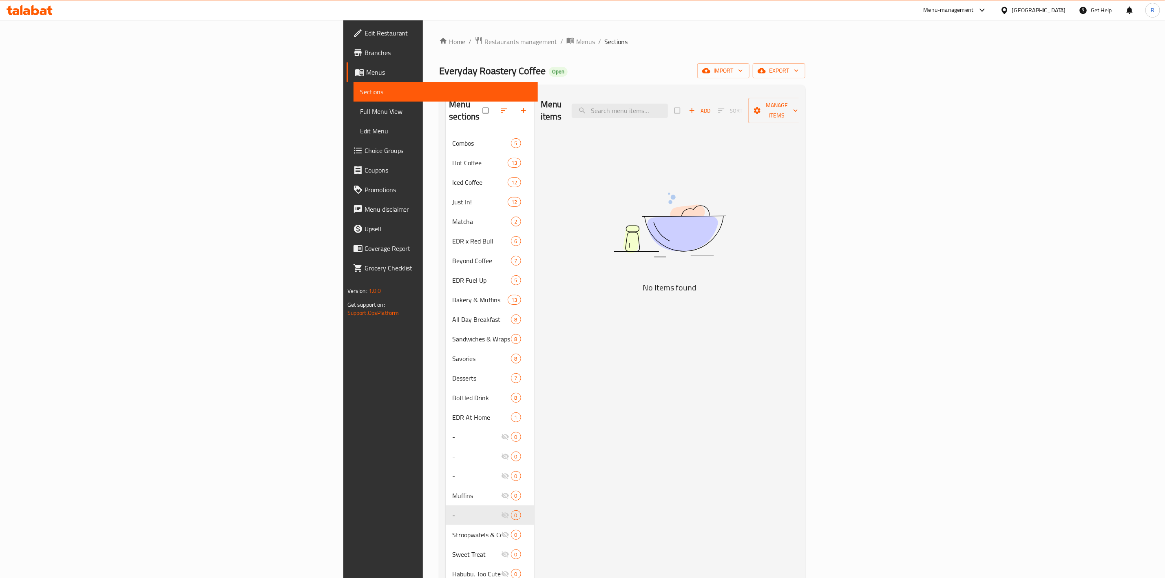
click at [613, 486] on div "Menu items Add Sort Manage items No Items found" at bounding box center [666, 417] width 265 height 652
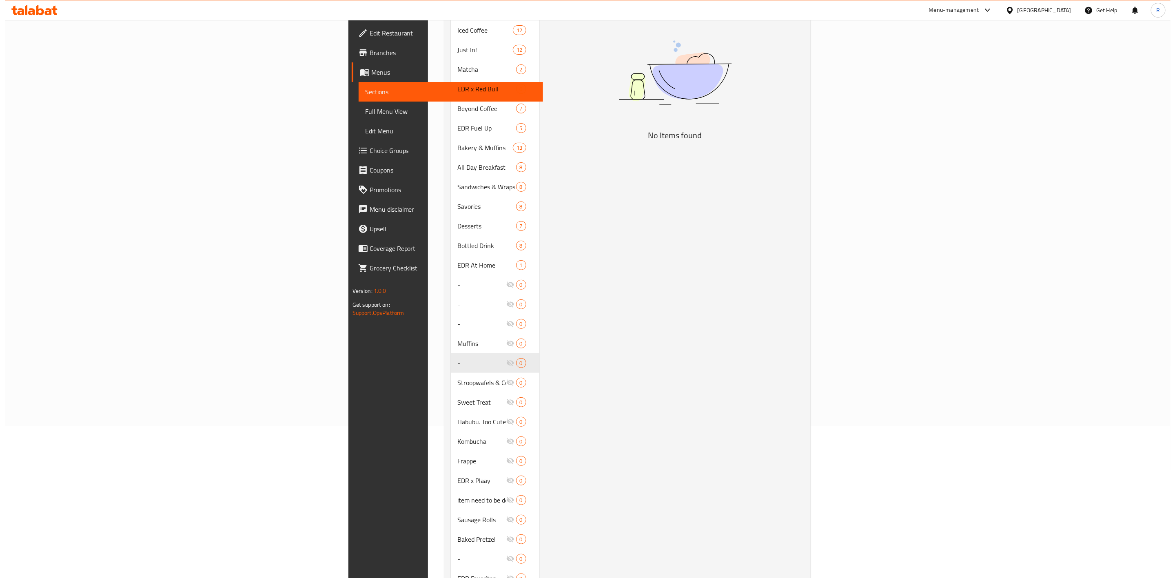
scroll to position [175, 0]
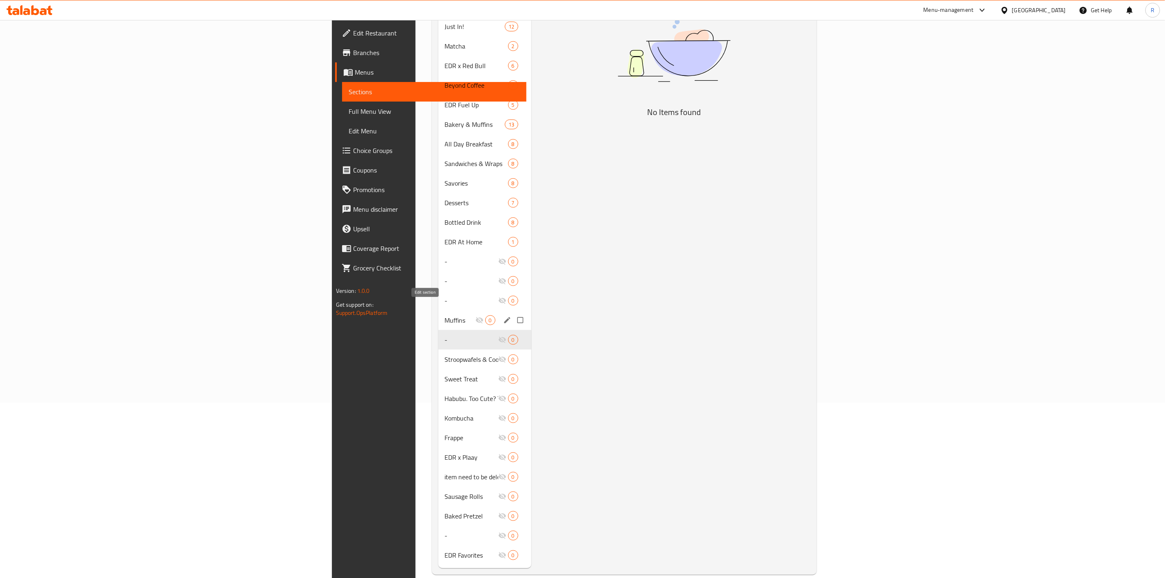
click at [513, 312] on input "Menu sections" at bounding box center [521, 320] width 17 height 16
checkbox input "false"
click at [504, 317] on icon "edit" at bounding box center [507, 320] width 6 height 6
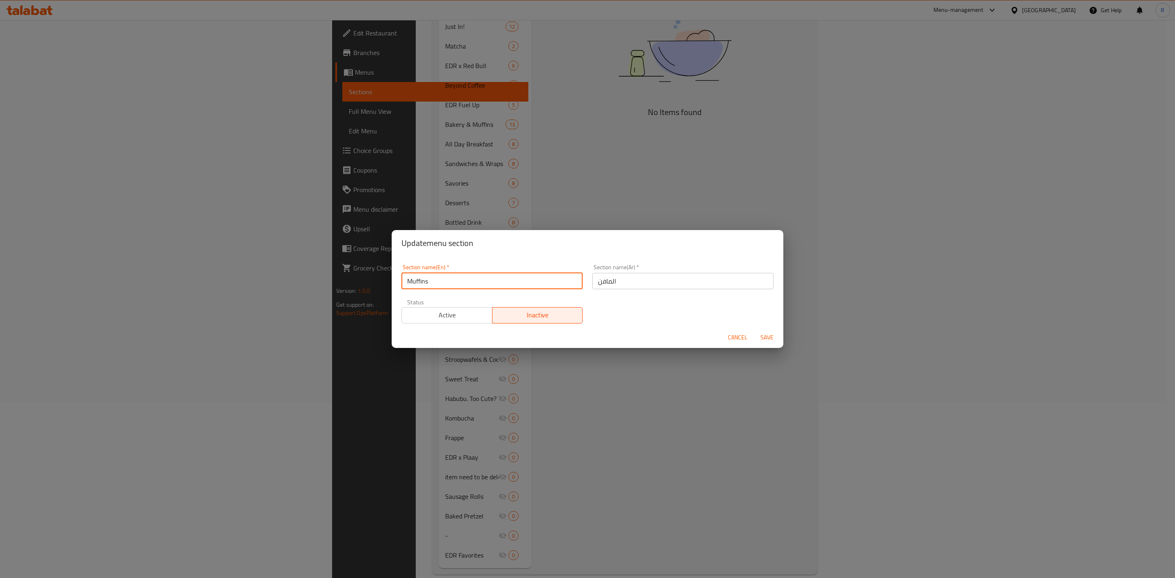
drag, startPoint x: 454, startPoint y: 283, endPoint x: 140, endPoint y: 254, distance: 315.5
click at [140, 254] on div "Update menu section Section name(En)   * Muffins Section name(En) * Section nam…" at bounding box center [587, 289] width 1175 height 578
type input "-"
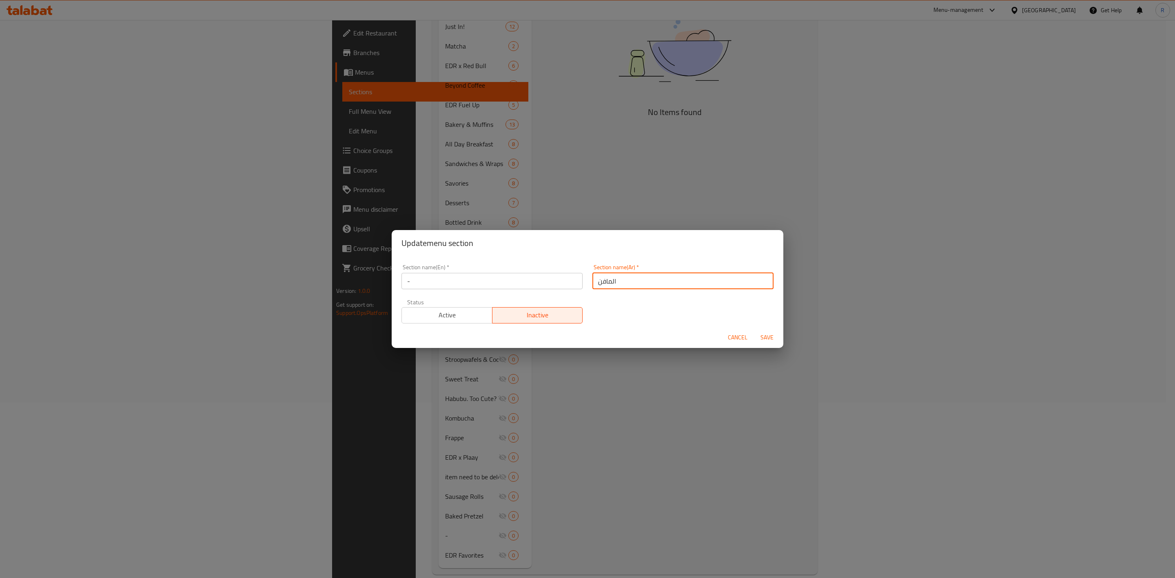
drag, startPoint x: 620, startPoint y: 280, endPoint x: 548, endPoint y: 264, distance: 73.1
click at [548, 264] on div "Section name(En)   * - Section name(En) * Section name(Ar)   * المافن Section n…" at bounding box center [587, 293] width 382 height 69
type input "-"
click at [773, 334] on span "Save" at bounding box center [767, 337] width 20 height 10
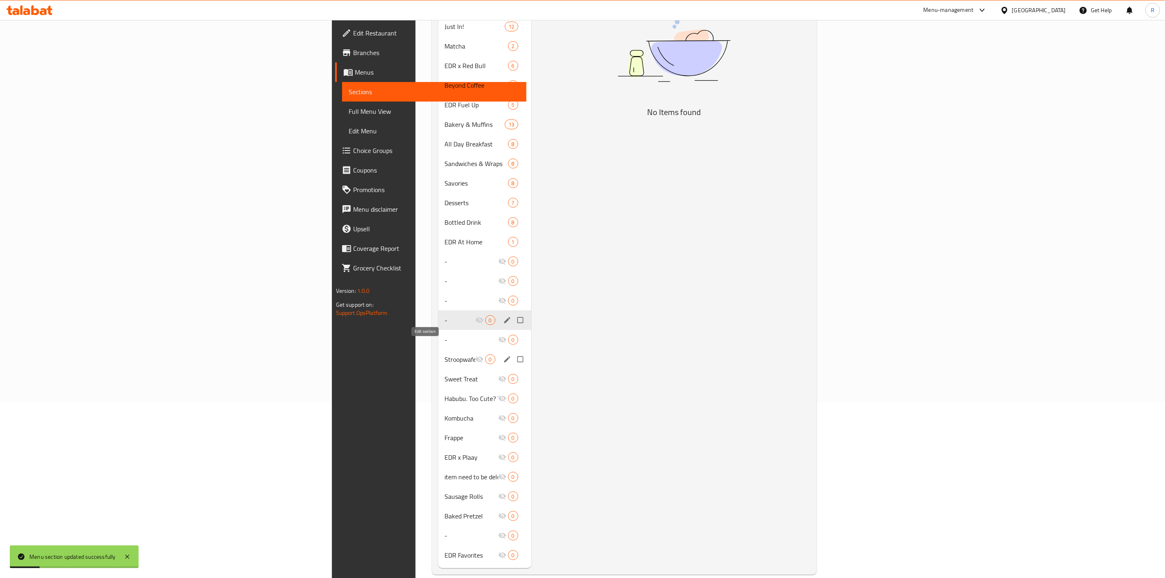
click at [504, 356] on icon "edit" at bounding box center [507, 359] width 6 height 6
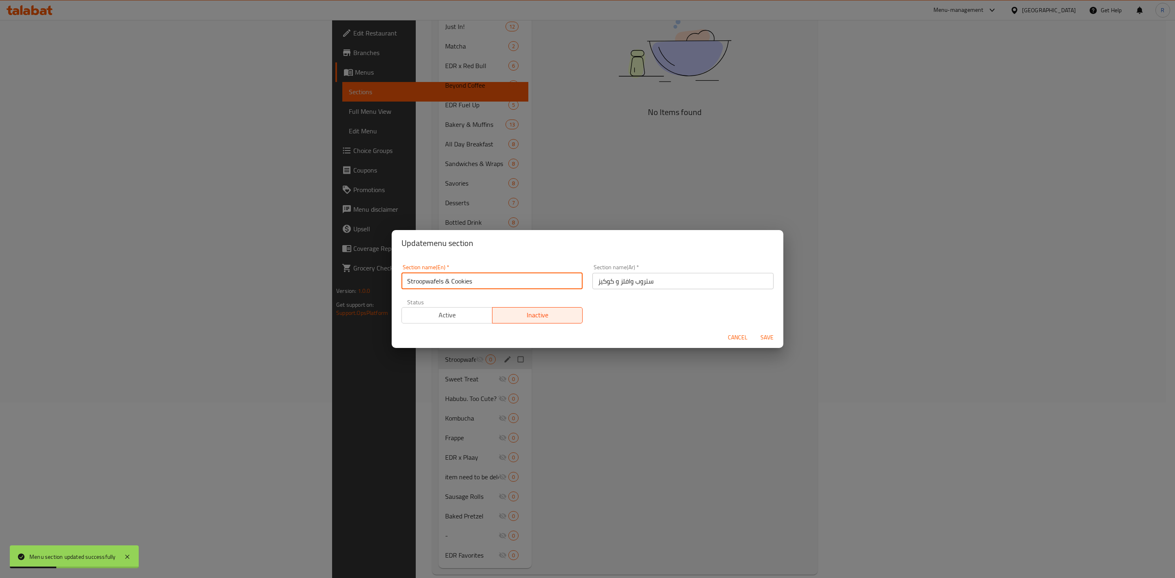
drag, startPoint x: 481, startPoint y: 279, endPoint x: 299, endPoint y: 242, distance: 186.0
click at [299, 242] on div "Update menu section Section name(En)   * Stroopwafels & Cookies Section name(En…" at bounding box center [587, 289] width 1175 height 578
type input "-"
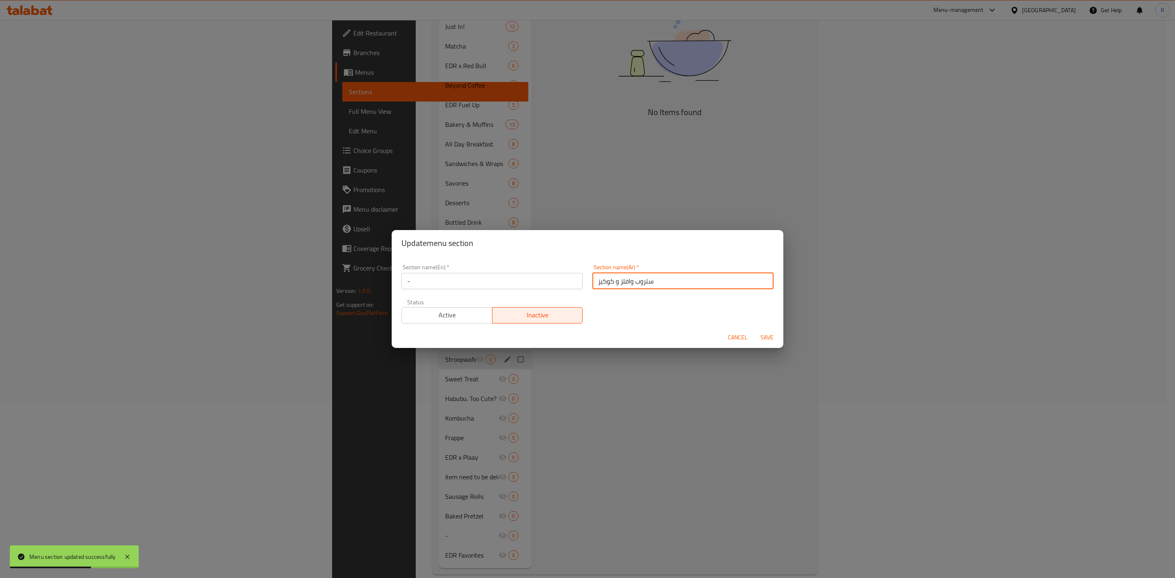
drag, startPoint x: 660, startPoint y: 284, endPoint x: 405, endPoint y: 232, distance: 259.9
click at [405, 232] on div "Update menu section Section name(En)   * - Section name(En) * Section name(Ar) …" at bounding box center [588, 289] width 392 height 118
type input "-"
click at [766, 335] on span "Save" at bounding box center [767, 337] width 20 height 10
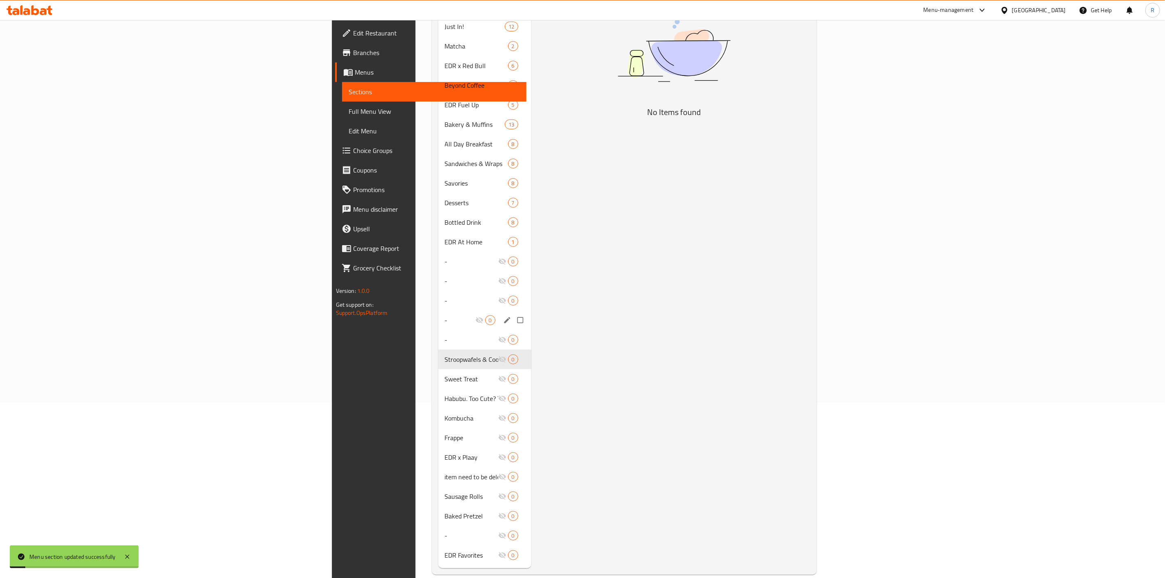
click at [562, 352] on div "Menu items Add Sort Manage items No Items found" at bounding box center [670, 242] width 279 height 652
click at [502, 374] on button "edit" at bounding box center [508, 379] width 12 height 11
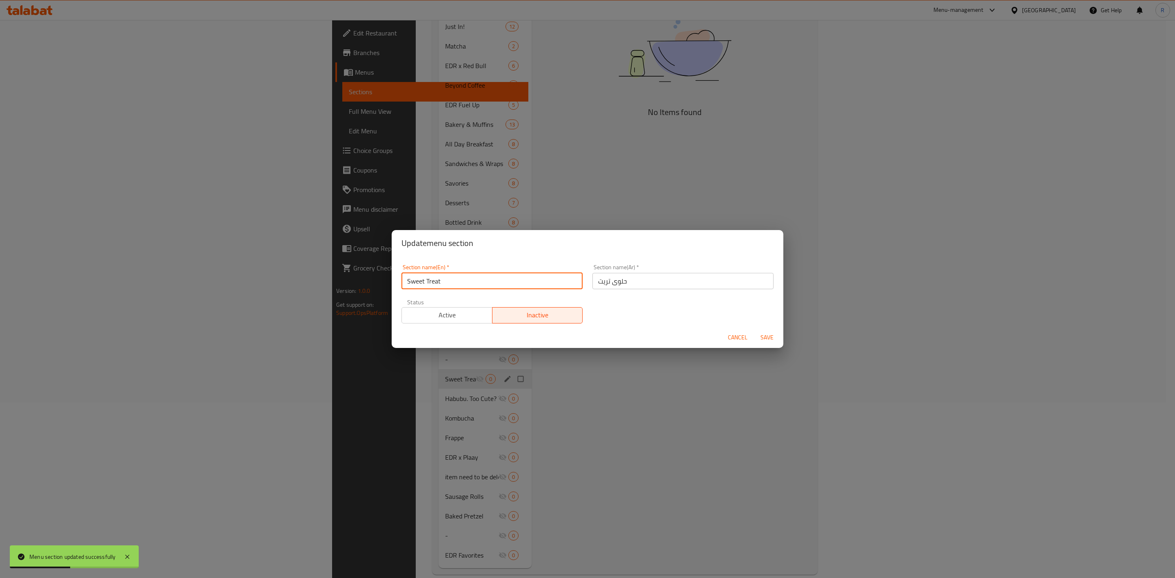
drag, startPoint x: 446, startPoint y: 275, endPoint x: 339, endPoint y: 256, distance: 108.4
click at [339, 256] on div "Update menu section Section name(En)   * Sweet Treat Section name(En) * Section…" at bounding box center [587, 289] width 1175 height 578
type input "-"
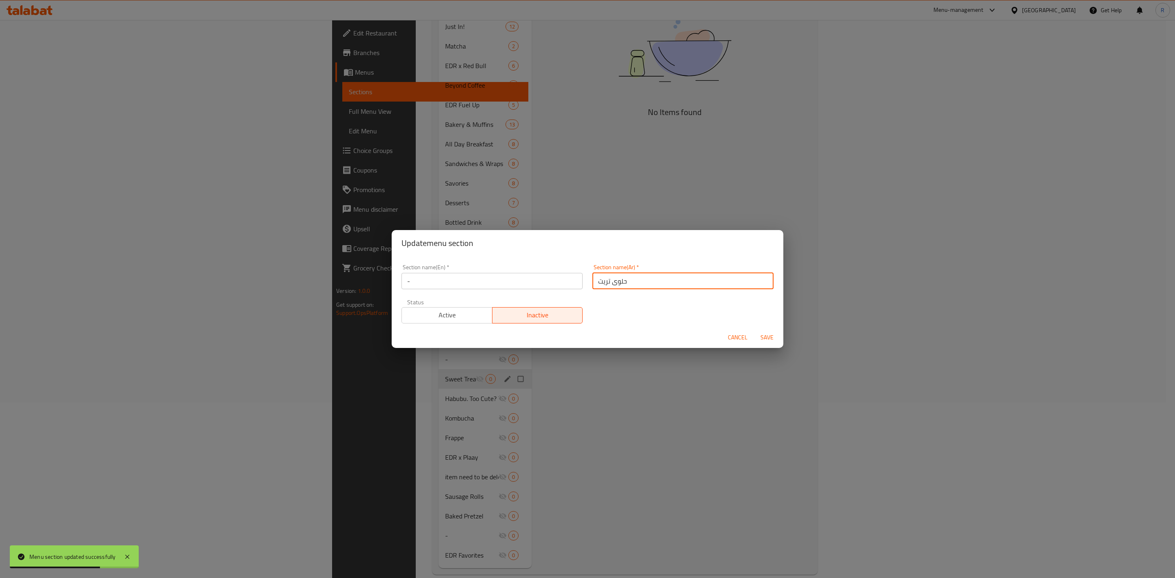
drag, startPoint x: 643, startPoint y: 283, endPoint x: 448, endPoint y: 247, distance: 198.2
click at [448, 247] on div "Update menu section Section name(En)   * - Section name(En) * Section name(Ar) …" at bounding box center [588, 289] width 392 height 118
type input "-"
click at [770, 334] on span "Save" at bounding box center [767, 337] width 20 height 10
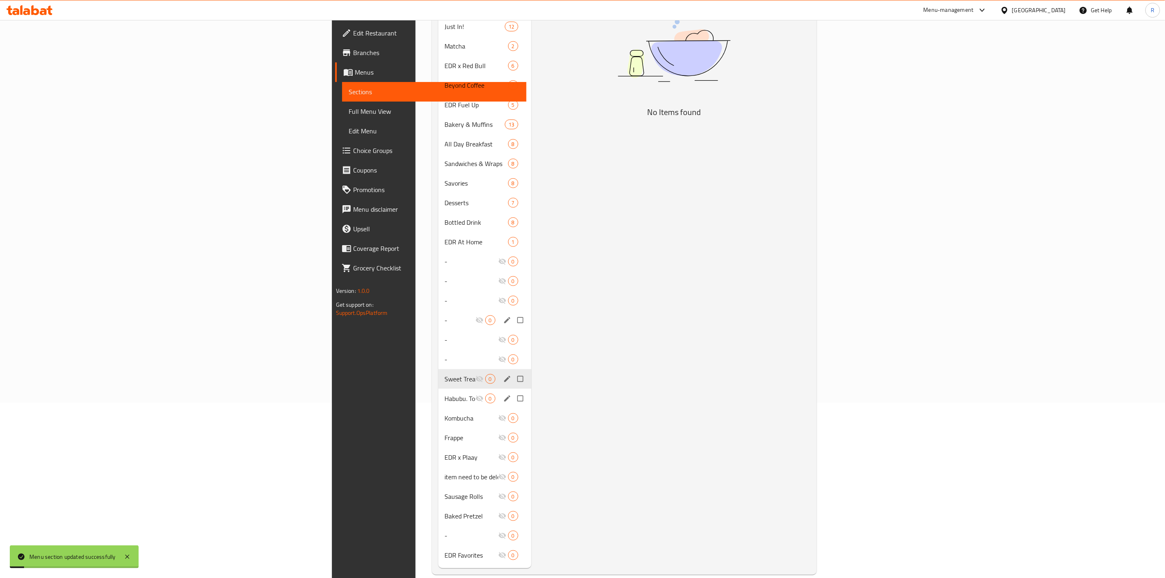
click at [438, 392] on div "Habubu. Too Cute? Take a Bite! 0" at bounding box center [484, 399] width 93 height 20
click at [502, 393] on button "edit" at bounding box center [508, 398] width 12 height 11
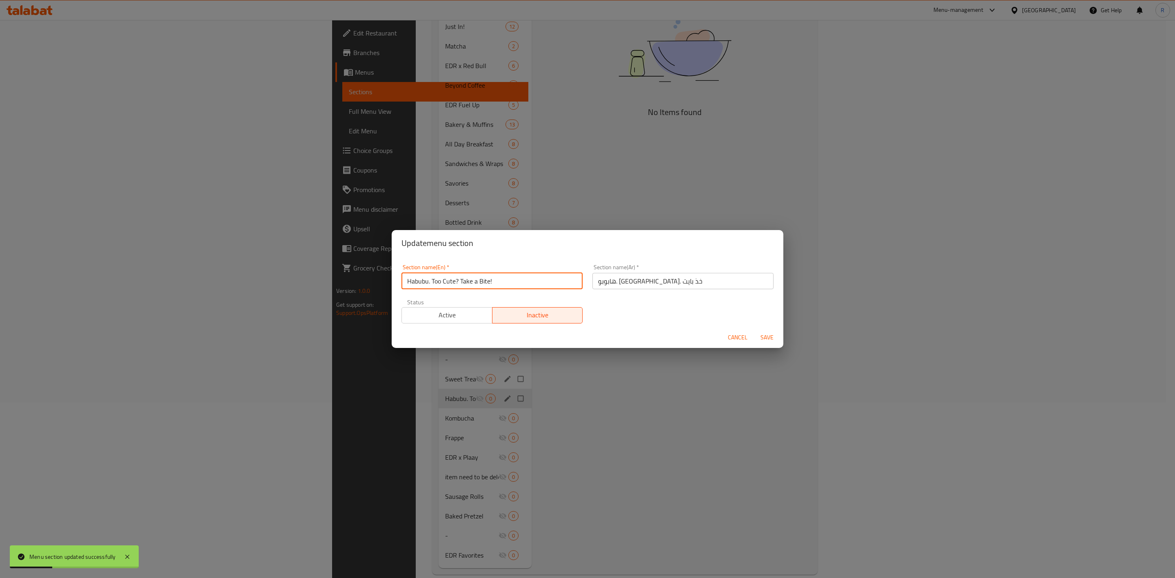
drag, startPoint x: 500, startPoint y: 284, endPoint x: 284, endPoint y: 259, distance: 216.9
click at [284, 259] on div "Update menu section Section name(En)   * Habubu. Too Cute? Take a Bite! Section…" at bounding box center [587, 289] width 1175 height 578
type input "-"
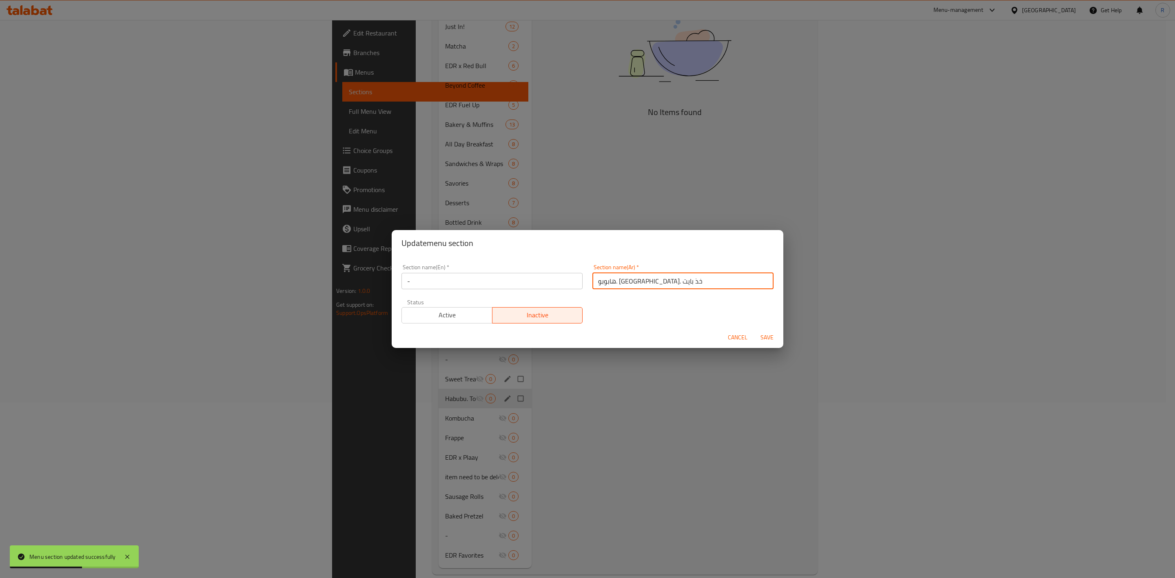
drag, startPoint x: 680, startPoint y: 279, endPoint x: 493, endPoint y: 265, distance: 187.8
click at [493, 265] on div "Section name(En)   * - Section name(En) * Section name(Ar)   * هابوبو. لطيف للغ…" at bounding box center [587, 293] width 382 height 69
type input "-"
click at [768, 334] on span "Save" at bounding box center [767, 337] width 20 height 10
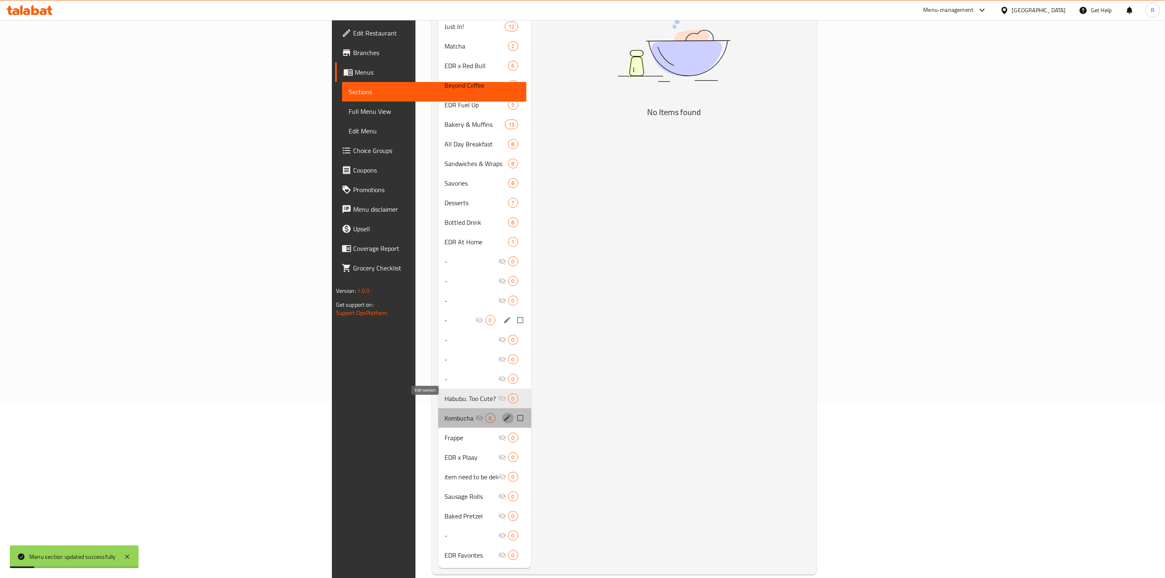
click at [502, 413] on button "edit" at bounding box center [508, 418] width 12 height 11
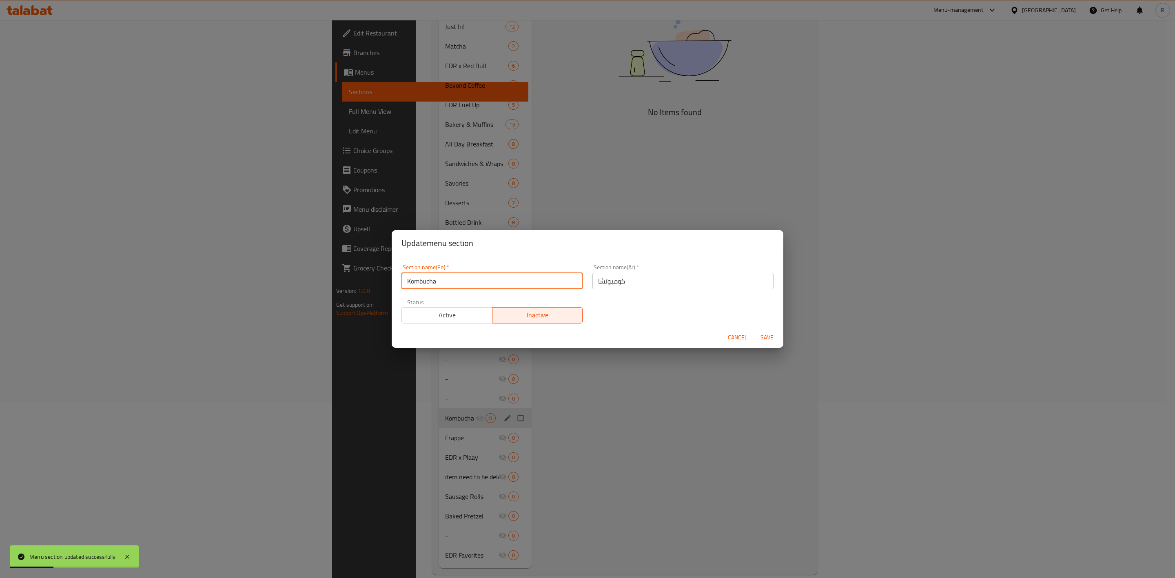
drag, startPoint x: 441, startPoint y: 279, endPoint x: 283, endPoint y: 284, distance: 158.4
click at [283, 284] on div "Update menu section Section name(En)   * Kombucha Section name(En) * Section na…" at bounding box center [587, 289] width 1175 height 578
type input "-"
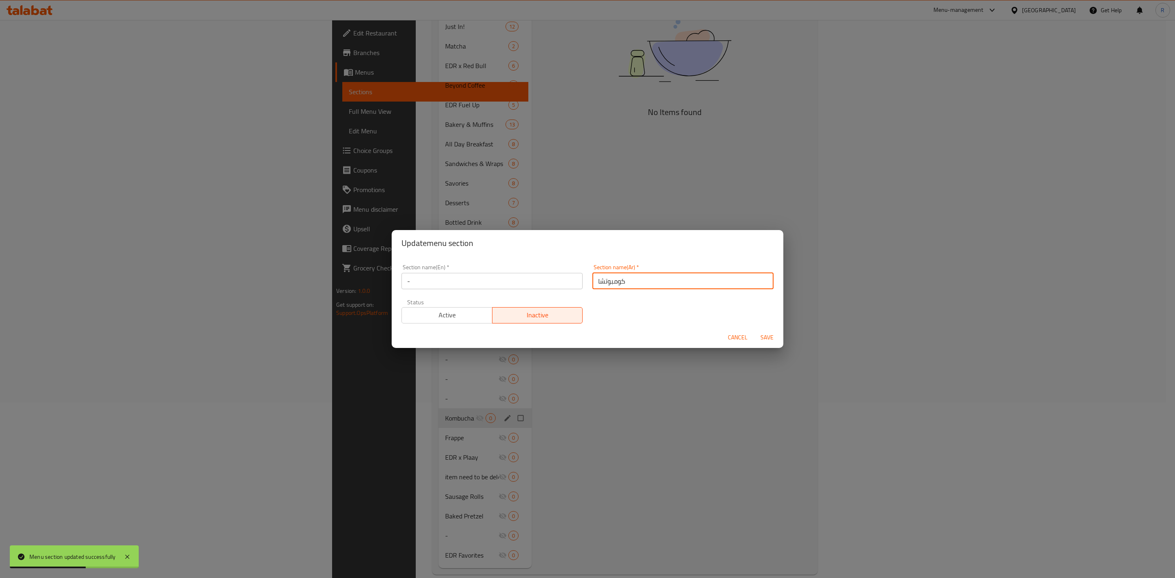
drag, startPoint x: 680, startPoint y: 278, endPoint x: 530, endPoint y: 263, distance: 150.9
click at [530, 263] on div "Section name(En)   * - Section name(En) * Section name(Ar)   * كومبوتشا Section…" at bounding box center [587, 293] width 382 height 69
type input "-"
click at [766, 334] on span "Save" at bounding box center [767, 337] width 20 height 10
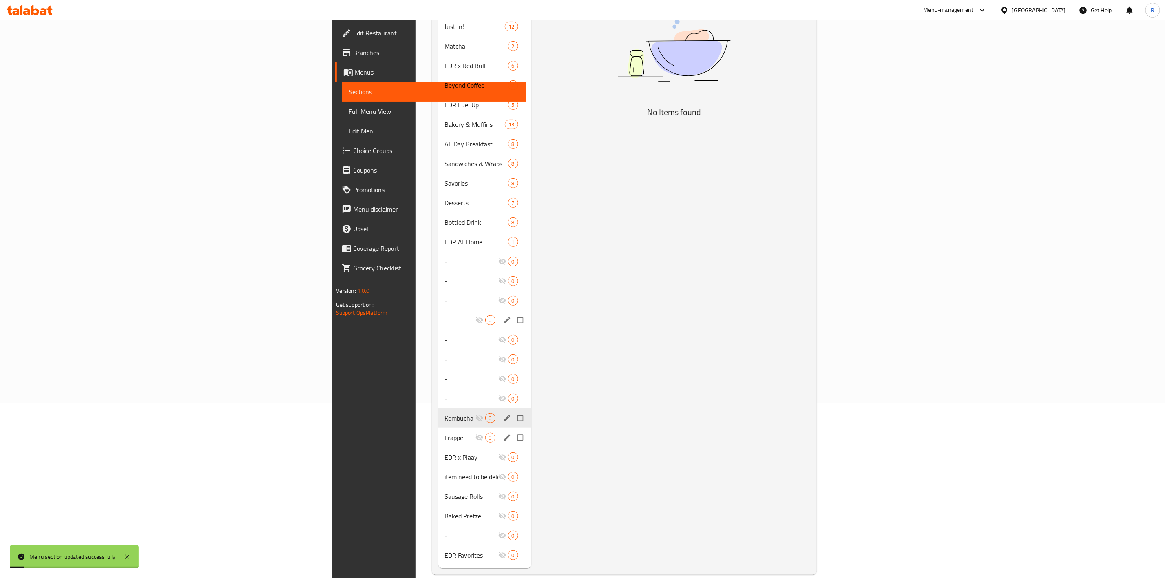
click at [502, 432] on button "edit" at bounding box center [508, 437] width 12 height 11
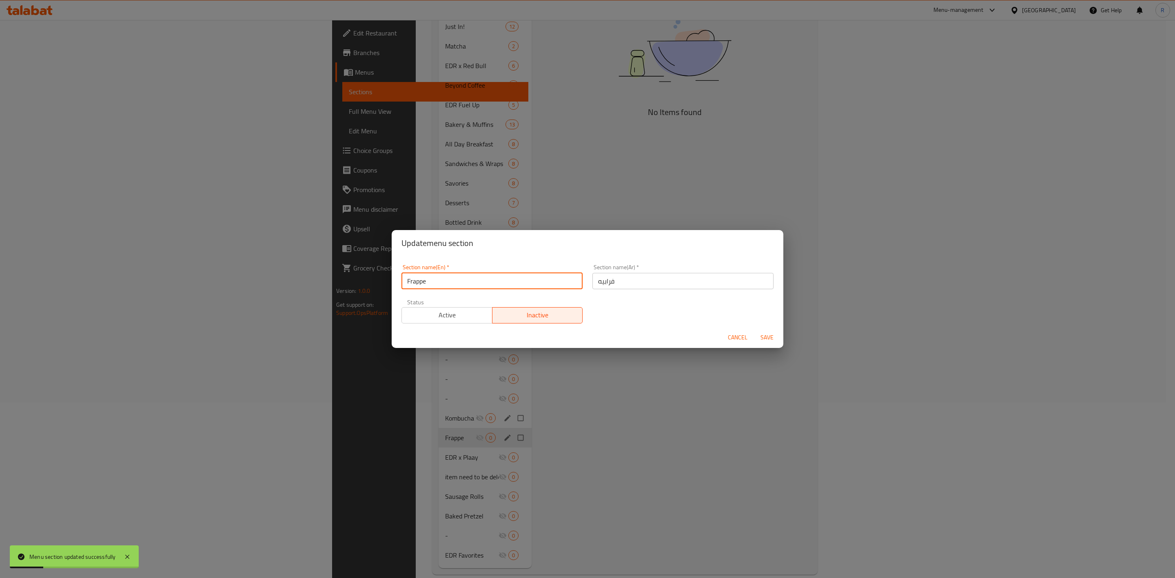
drag, startPoint x: 441, startPoint y: 283, endPoint x: 252, endPoint y: 283, distance: 188.5
click at [252, 283] on div "Update menu section Section name(En)   * Frappe Section name(En) * Section name…" at bounding box center [587, 289] width 1175 height 578
type input "-"
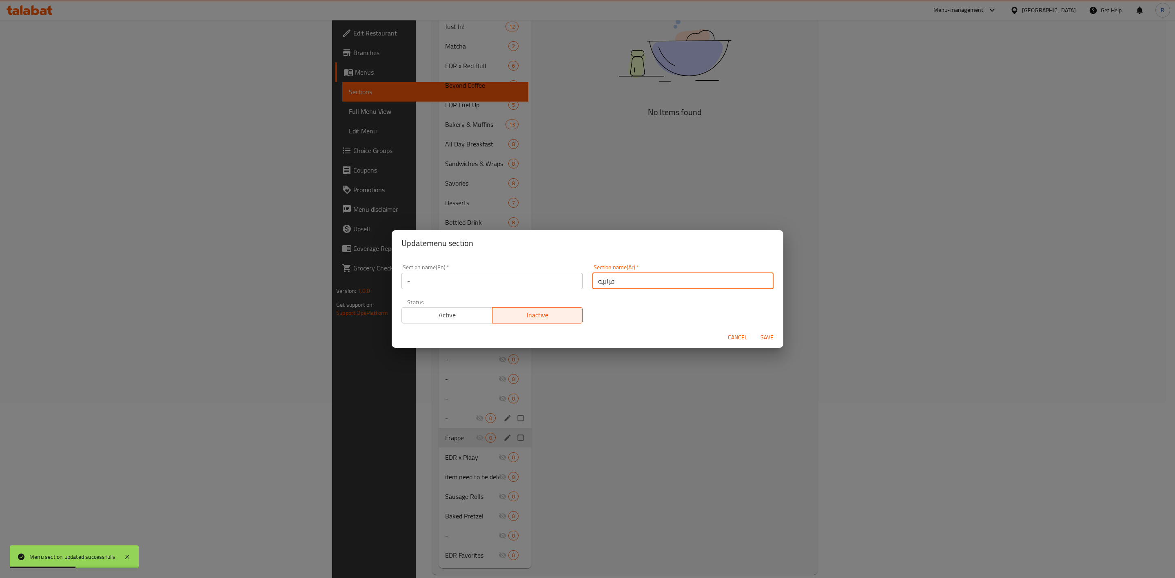
drag, startPoint x: 636, startPoint y: 279, endPoint x: 474, endPoint y: 252, distance: 164.6
click at [474, 252] on div "Update menu section Section name(En)   * - Section name(En) * Section name(Ar) …" at bounding box center [588, 289] width 392 height 118
type input "-"
click at [770, 337] on span "Save" at bounding box center [767, 337] width 20 height 10
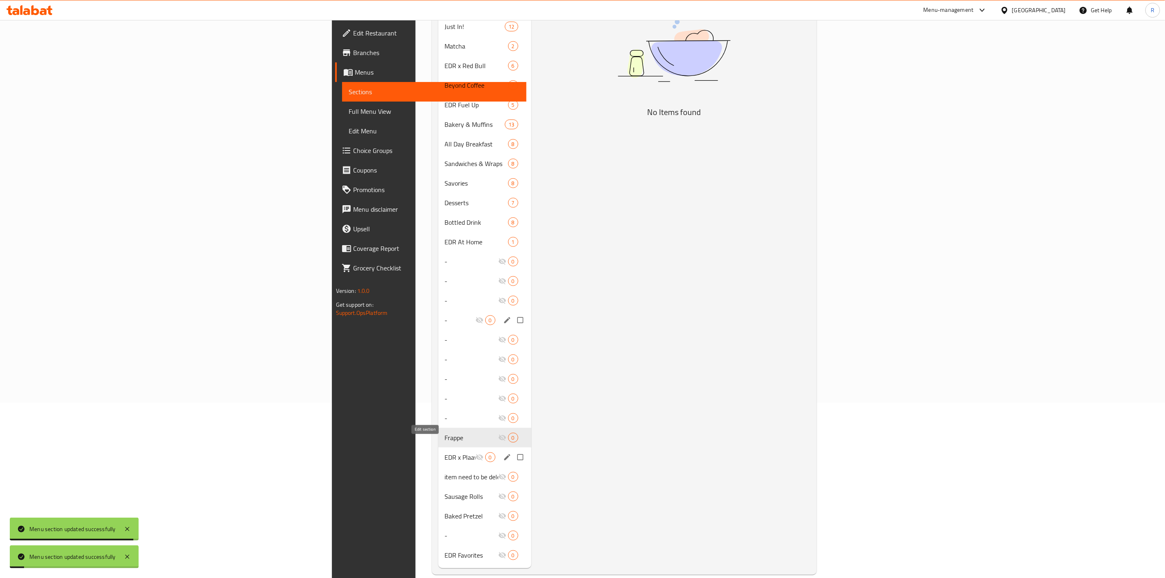
click at [504, 454] on icon "edit" at bounding box center [507, 457] width 6 height 6
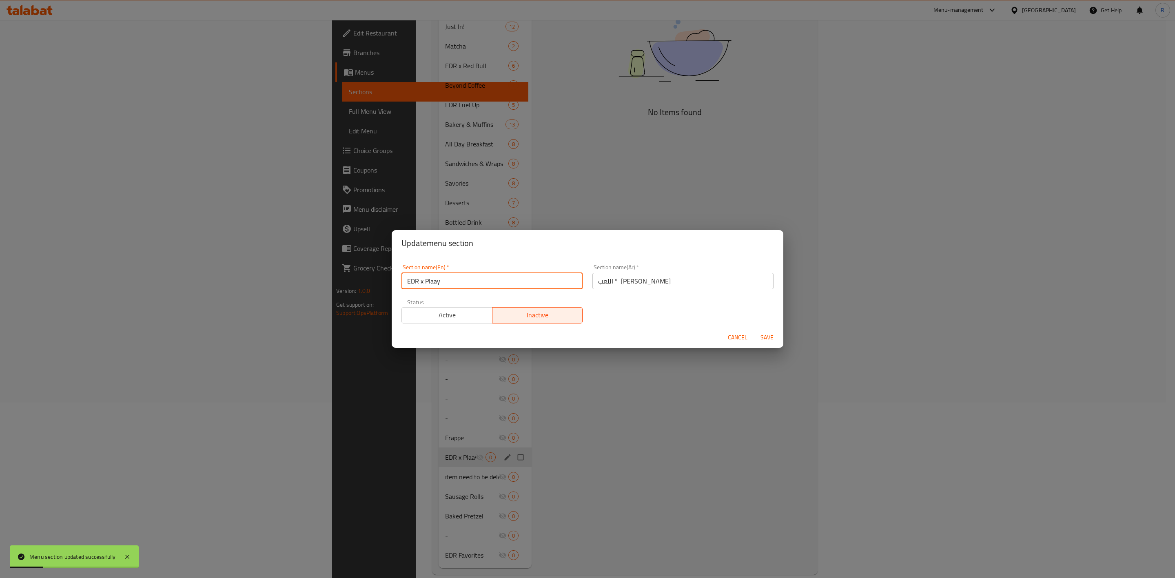
drag, startPoint x: 474, startPoint y: 284, endPoint x: 280, endPoint y: 267, distance: 194.1
click at [280, 267] on div "Update menu section Section name(En)   * EDR x Plaay Section name(En) * Section…" at bounding box center [587, 289] width 1175 height 578
type input "-"
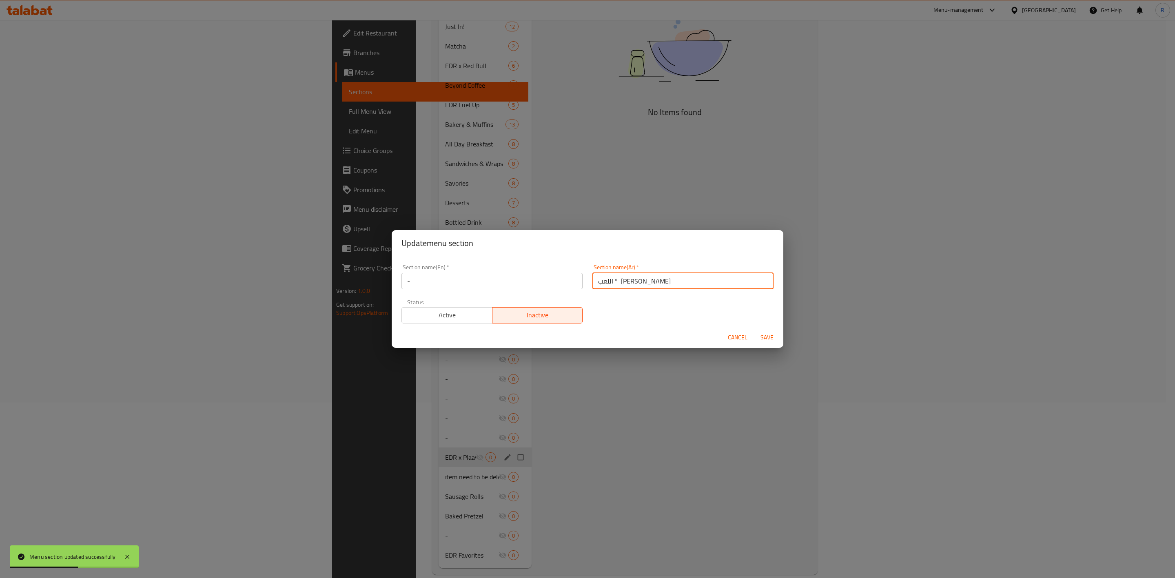
drag, startPoint x: 660, startPoint y: 284, endPoint x: 520, endPoint y: 322, distance: 144.2
click at [520, 322] on div "Section name(En)   * - Section name(En) * Section name(Ar)   * اللعب * إي دي ار…" at bounding box center [587, 293] width 382 height 69
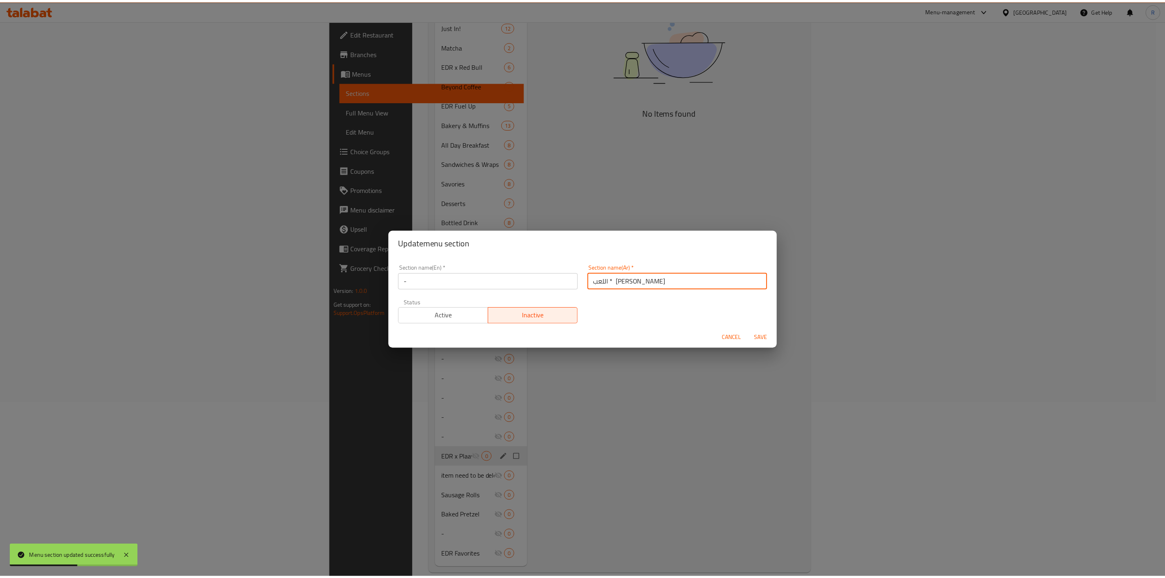
scroll to position [2, 0]
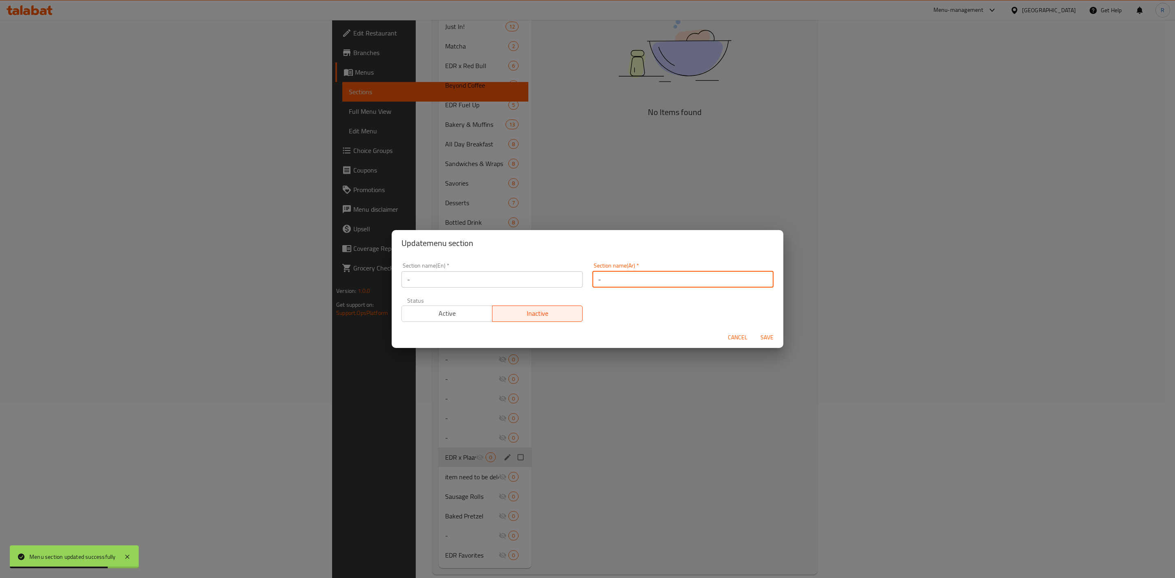
type input "-"
click at [770, 336] on span "Save" at bounding box center [767, 337] width 20 height 10
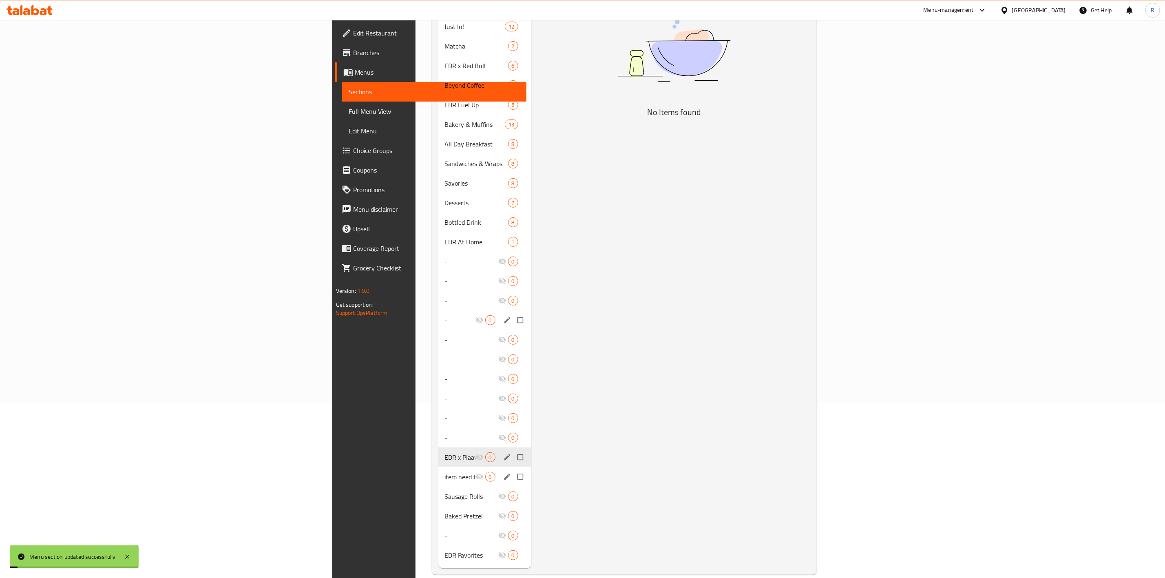
click at [503, 473] on icon "edit" at bounding box center [507, 477] width 8 height 8
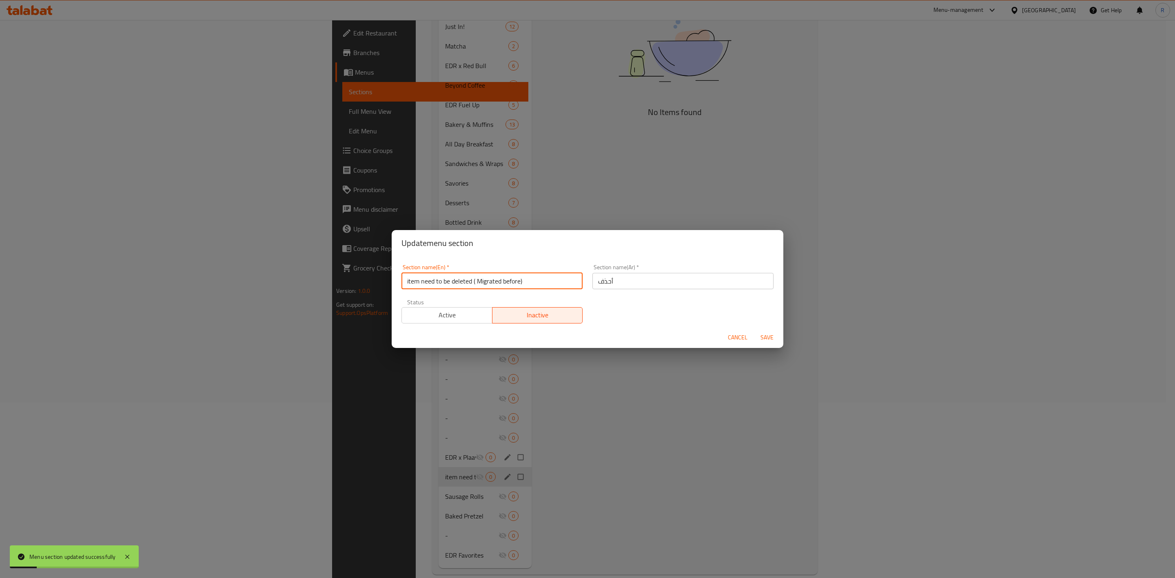
drag, startPoint x: 530, startPoint y: 286, endPoint x: 357, endPoint y: 302, distance: 173.7
click at [357, 302] on div "Update menu section Section name(En)   * item need to be deleted ( Migrated bef…" at bounding box center [587, 289] width 1175 height 578
type input "-"
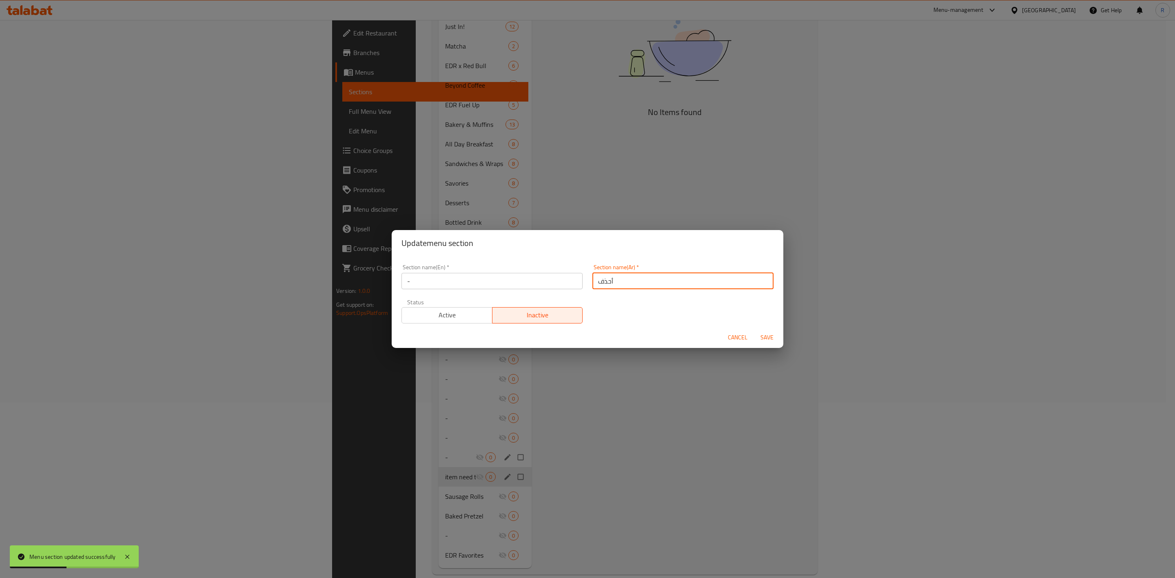
drag, startPoint x: 660, startPoint y: 280, endPoint x: 418, endPoint y: 286, distance: 242.4
click at [418, 286] on div "Section name(En)   * - Section name(En) * Section name(Ar)   * أحذف Section nam…" at bounding box center [587, 293] width 382 height 69
type input "-"
click at [766, 336] on span "Save" at bounding box center [767, 337] width 20 height 10
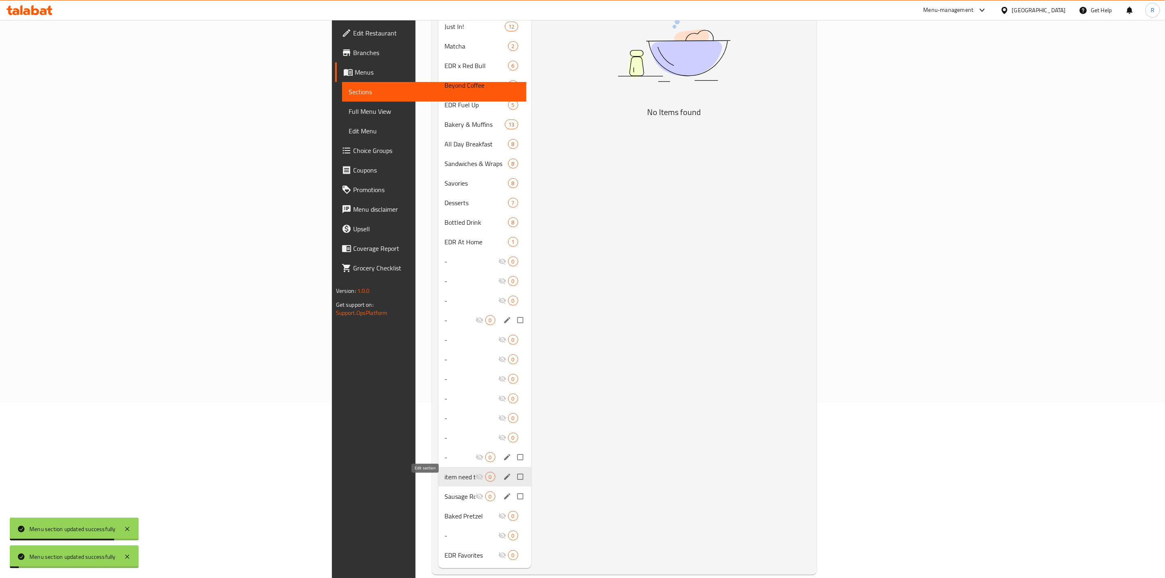
click at [503, 492] on icon "edit" at bounding box center [507, 496] width 8 height 8
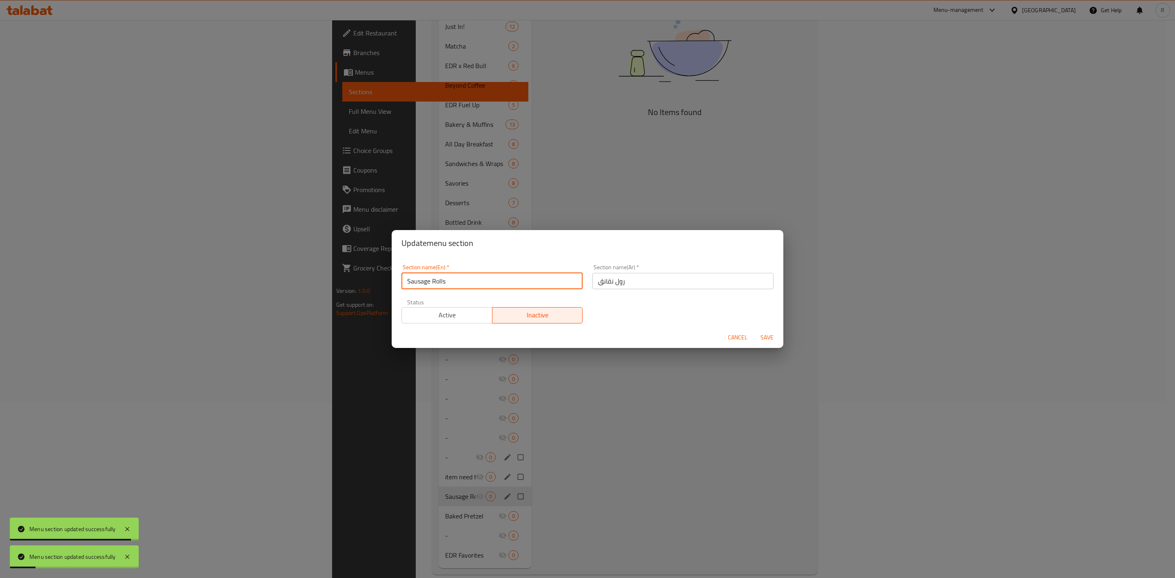
drag, startPoint x: 481, startPoint y: 284, endPoint x: 164, endPoint y: 275, distance: 316.7
click at [164, 275] on div "Update menu section Section name(En)   * Sausage Rolls Section name(En) * Secti…" at bounding box center [587, 289] width 1175 height 578
type input "-"
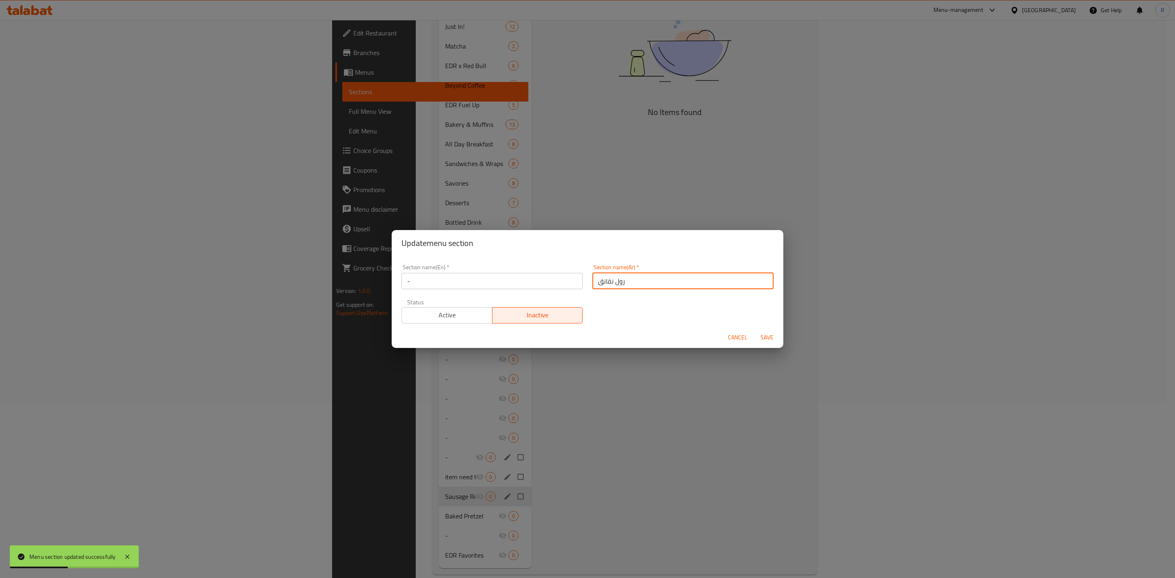
drag, startPoint x: 685, startPoint y: 281, endPoint x: 329, endPoint y: 278, distance: 356.1
click at [329, 278] on div "Update menu section Section name(En)   * - Section name(En) * Section name(Ar) …" at bounding box center [587, 289] width 1175 height 578
type input "-"
click at [774, 335] on span "Save" at bounding box center [767, 337] width 20 height 10
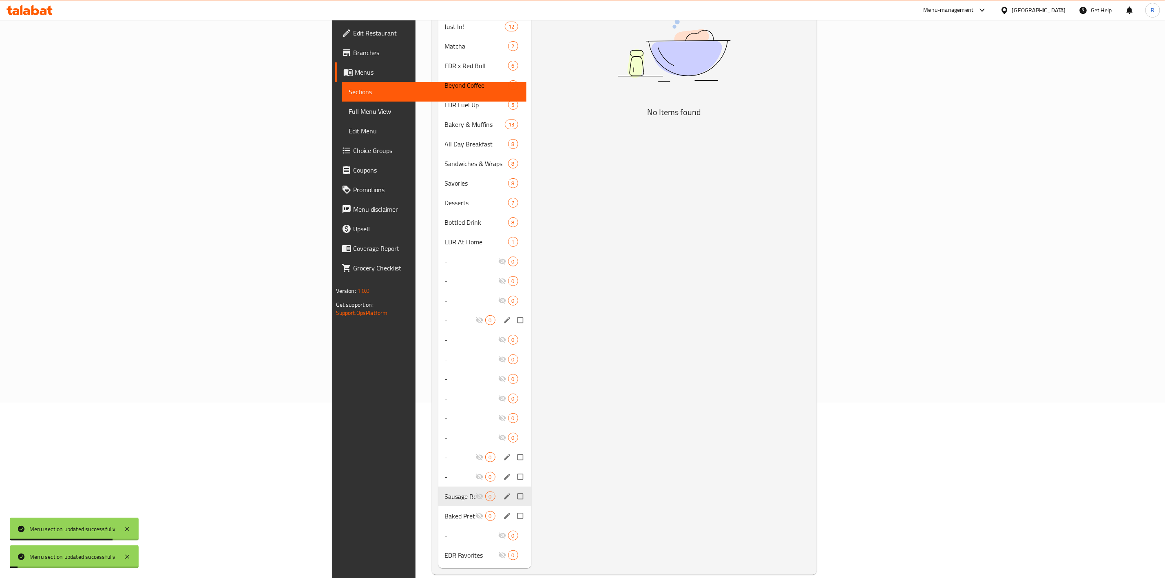
click at [502, 511] on button "edit" at bounding box center [508, 516] width 12 height 11
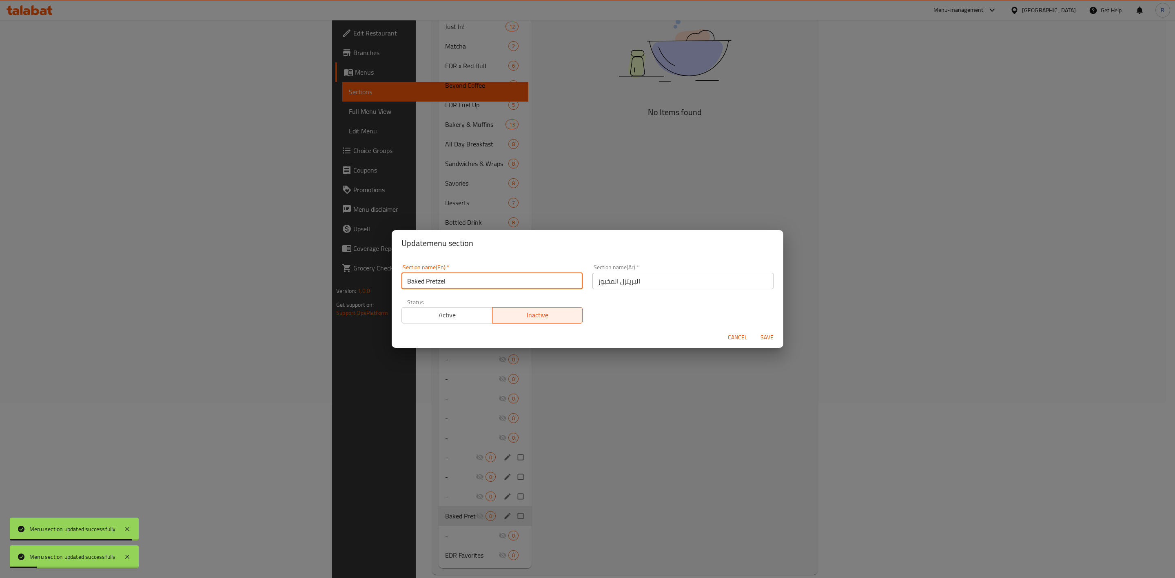
drag, startPoint x: 483, startPoint y: 288, endPoint x: 257, endPoint y: 154, distance: 261.7
click at [242, 228] on div "Update menu section Section name(En)   * Baked Pretzel Section name(En) * Secti…" at bounding box center [587, 289] width 1175 height 578
type input "-"
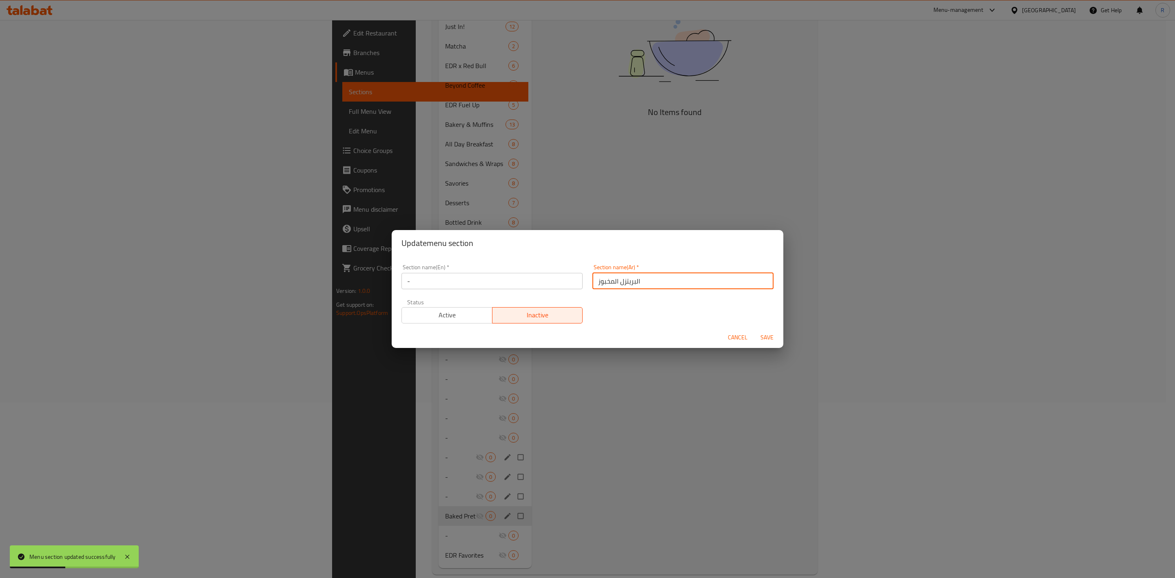
drag, startPoint x: 640, startPoint y: 283, endPoint x: 484, endPoint y: 254, distance: 158.9
click at [484, 254] on div "Update menu section Section name(En)   * - Section name(En) * Section name(Ar) …" at bounding box center [588, 289] width 392 height 118
type input "-"
click at [772, 337] on span "Save" at bounding box center [767, 337] width 20 height 10
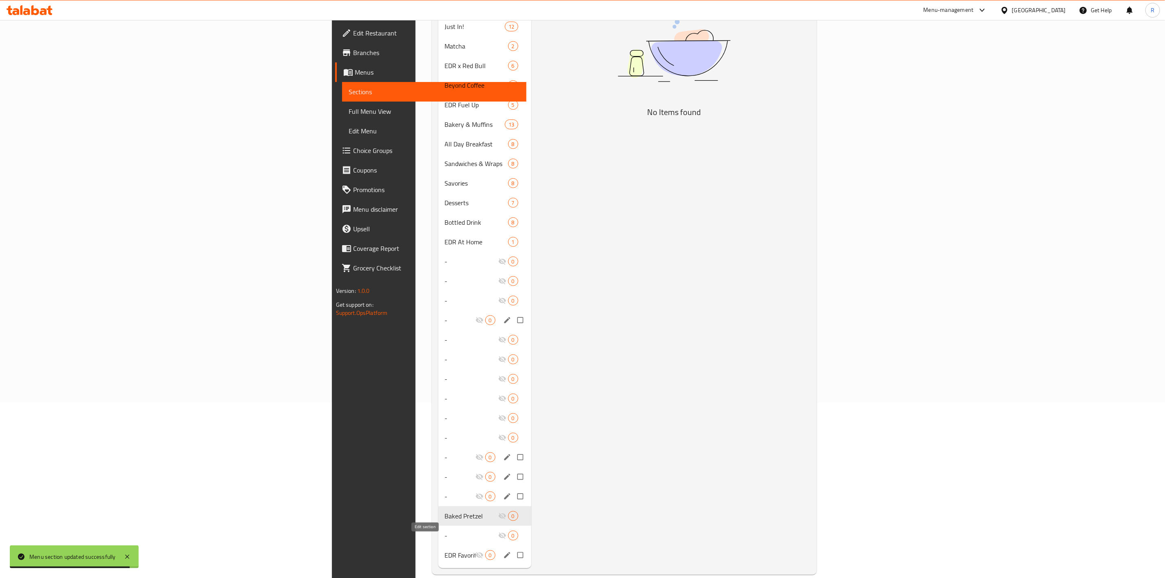
click at [503, 551] on icon "edit" at bounding box center [507, 555] width 8 height 8
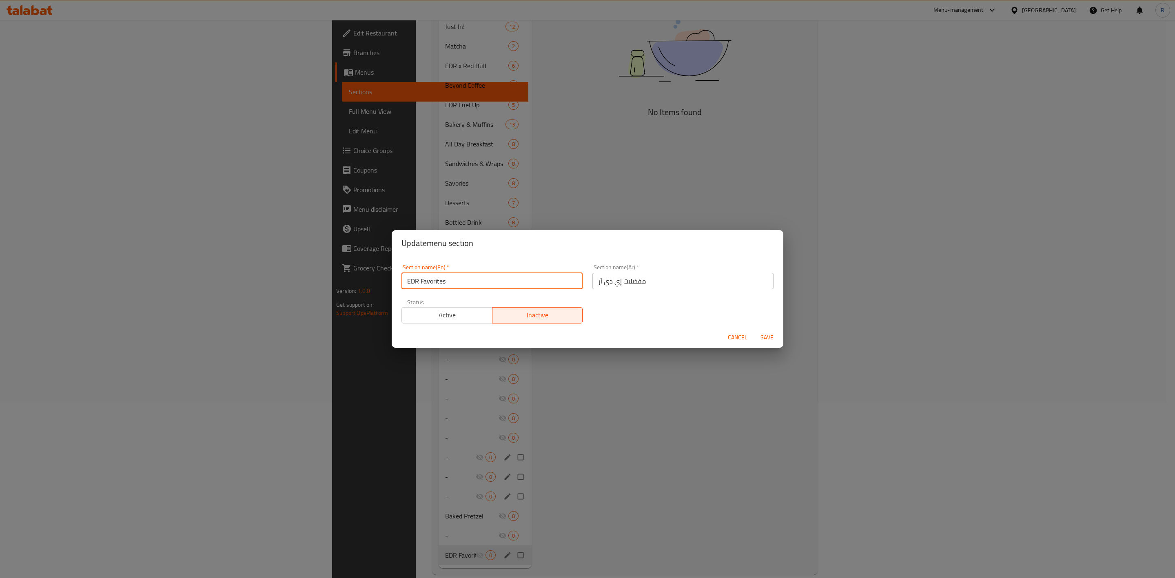
drag, startPoint x: 448, startPoint y: 285, endPoint x: 206, endPoint y: 286, distance: 242.3
click at [206, 286] on div "Update menu section Section name(En)   * EDR Favorites Section name(En) * Secti…" at bounding box center [587, 289] width 1175 height 578
type input "-"
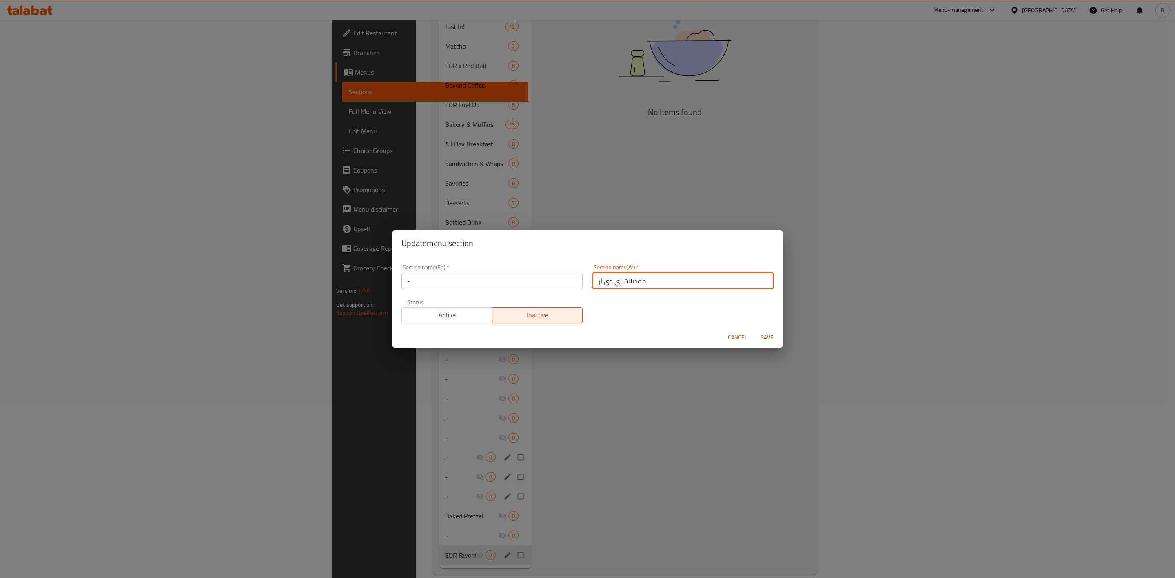
drag, startPoint x: 673, startPoint y: 283, endPoint x: 415, endPoint y: 241, distance: 261.1
click at [415, 241] on div "Update menu section Section name(En)   * - Section name(En) * Section name(Ar) …" at bounding box center [588, 289] width 392 height 118
type input "-"
click at [764, 331] on button "Save" at bounding box center [767, 337] width 26 height 15
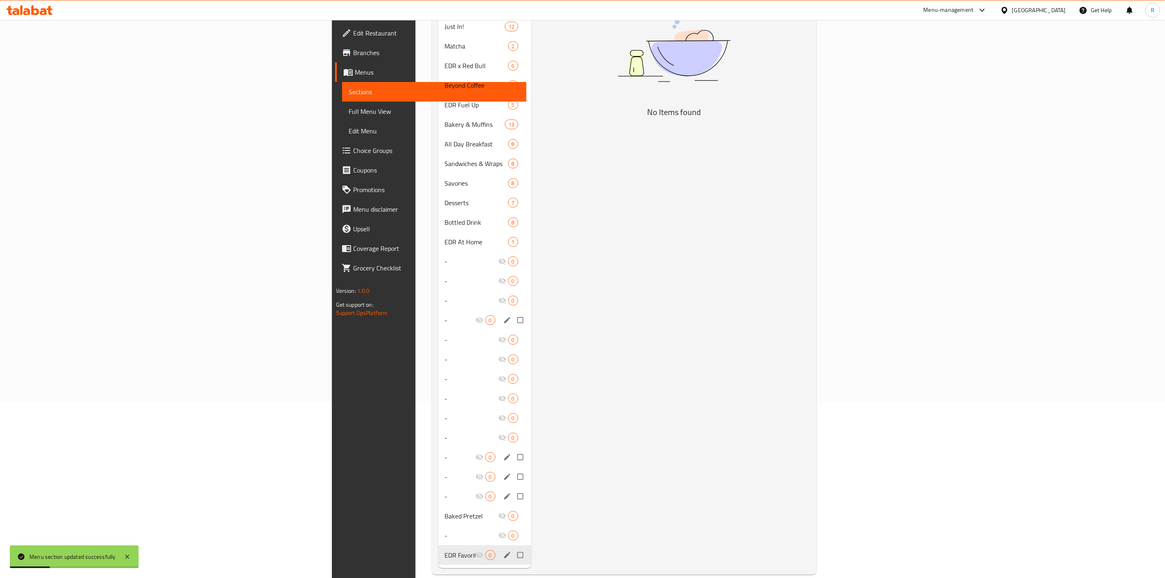
click at [598, 342] on div "Menu items Add Sort Manage items No Items found" at bounding box center [670, 242] width 279 height 652
click at [504, 513] on icon "edit" at bounding box center [507, 516] width 6 height 6
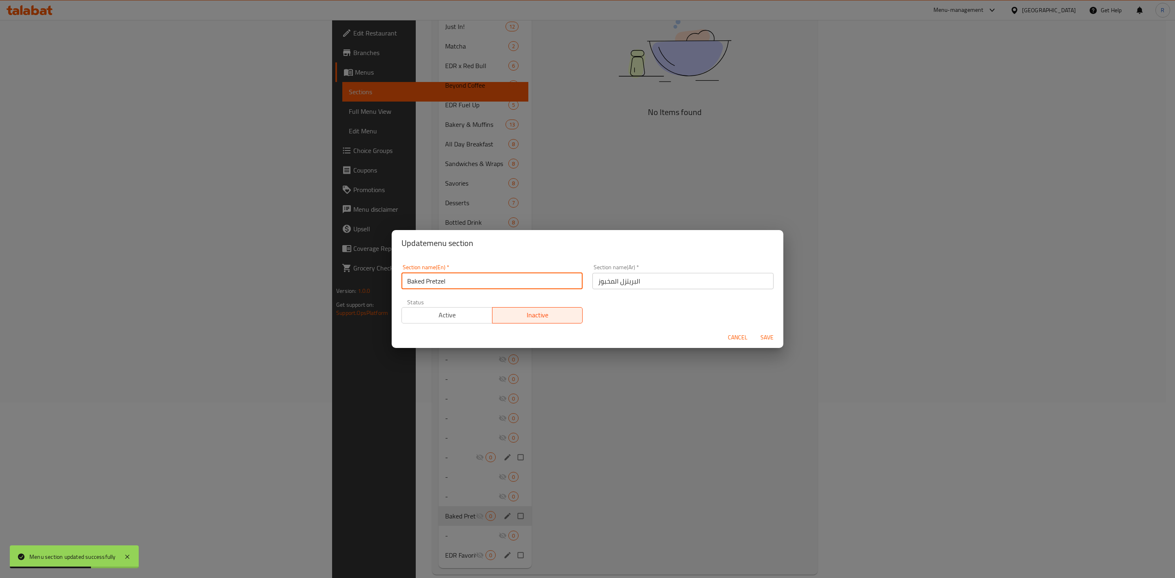
drag, startPoint x: 481, startPoint y: 289, endPoint x: 312, endPoint y: 290, distance: 168.9
click at [312, 290] on div "Update menu section Section name(En)   * Baked Pretzel Section name(En) * Secti…" at bounding box center [587, 289] width 1175 height 578
type input "-"
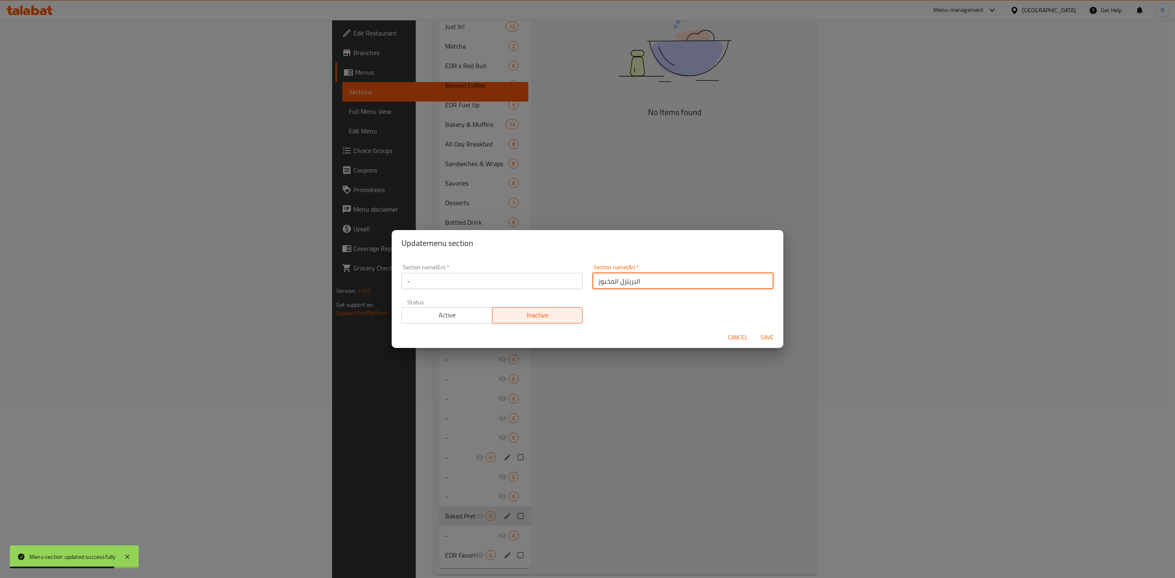
drag, startPoint x: 691, startPoint y: 277, endPoint x: 391, endPoint y: 297, distance: 300.5
click at [391, 297] on div "Update menu section Section name(En)   * - Section name(En) * Section name(Ar) …" at bounding box center [587, 289] width 1175 height 578
type input "-"
click at [769, 338] on span "Save" at bounding box center [767, 337] width 20 height 10
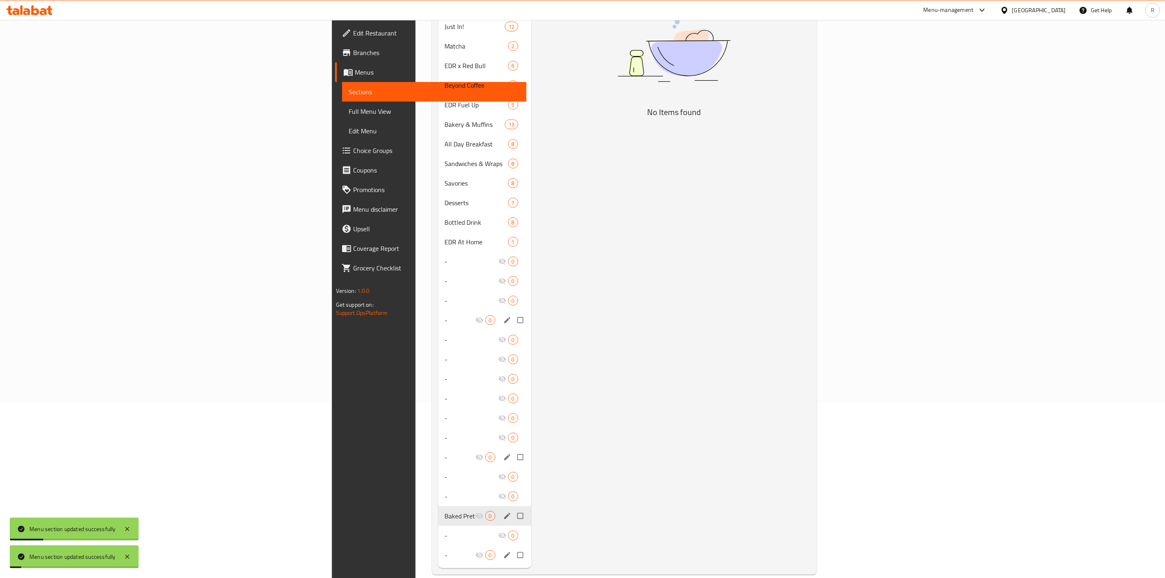
click at [811, 138] on div "Menu items Add Sort Manage items No Items found" at bounding box center [670, 242] width 279 height 652
